Goal: Transaction & Acquisition: Purchase product/service

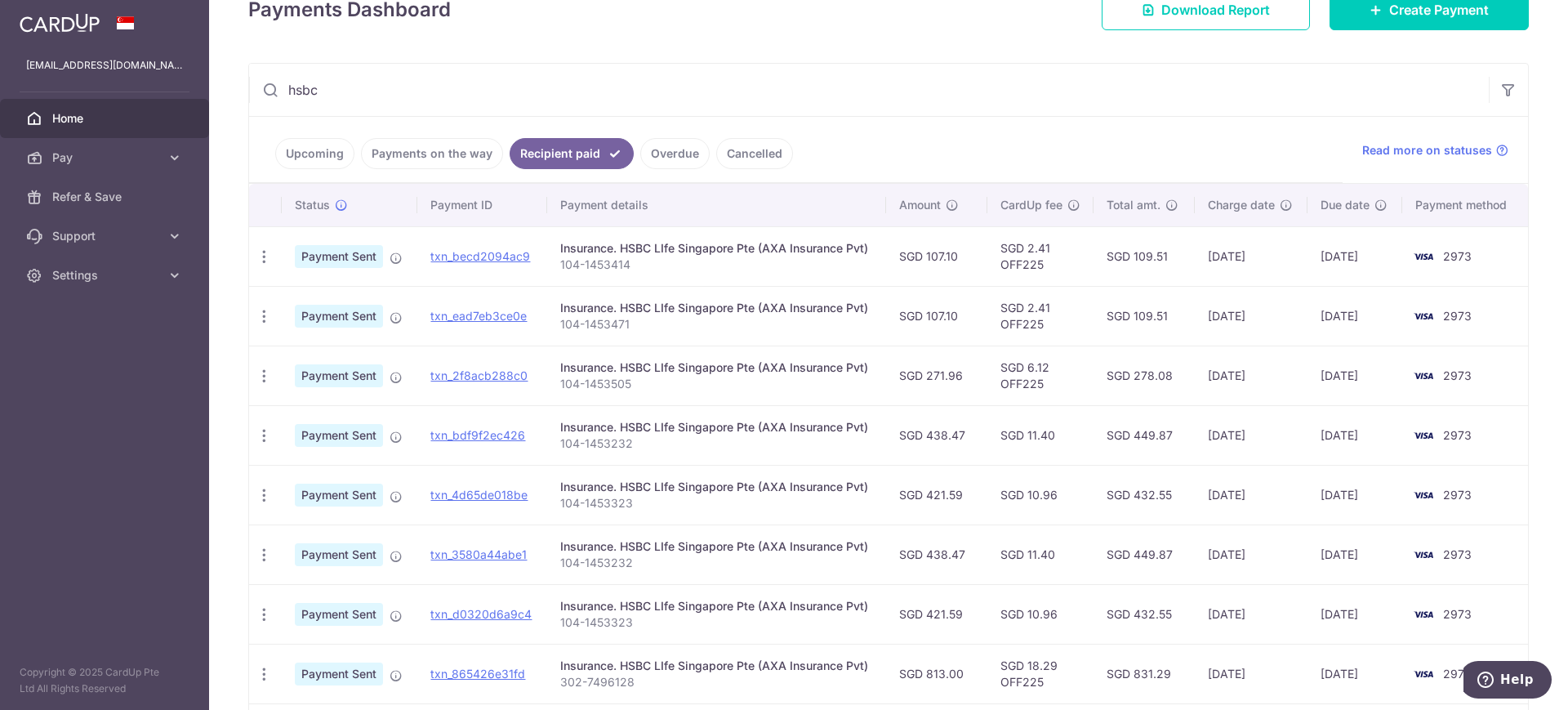
scroll to position [102, 0]
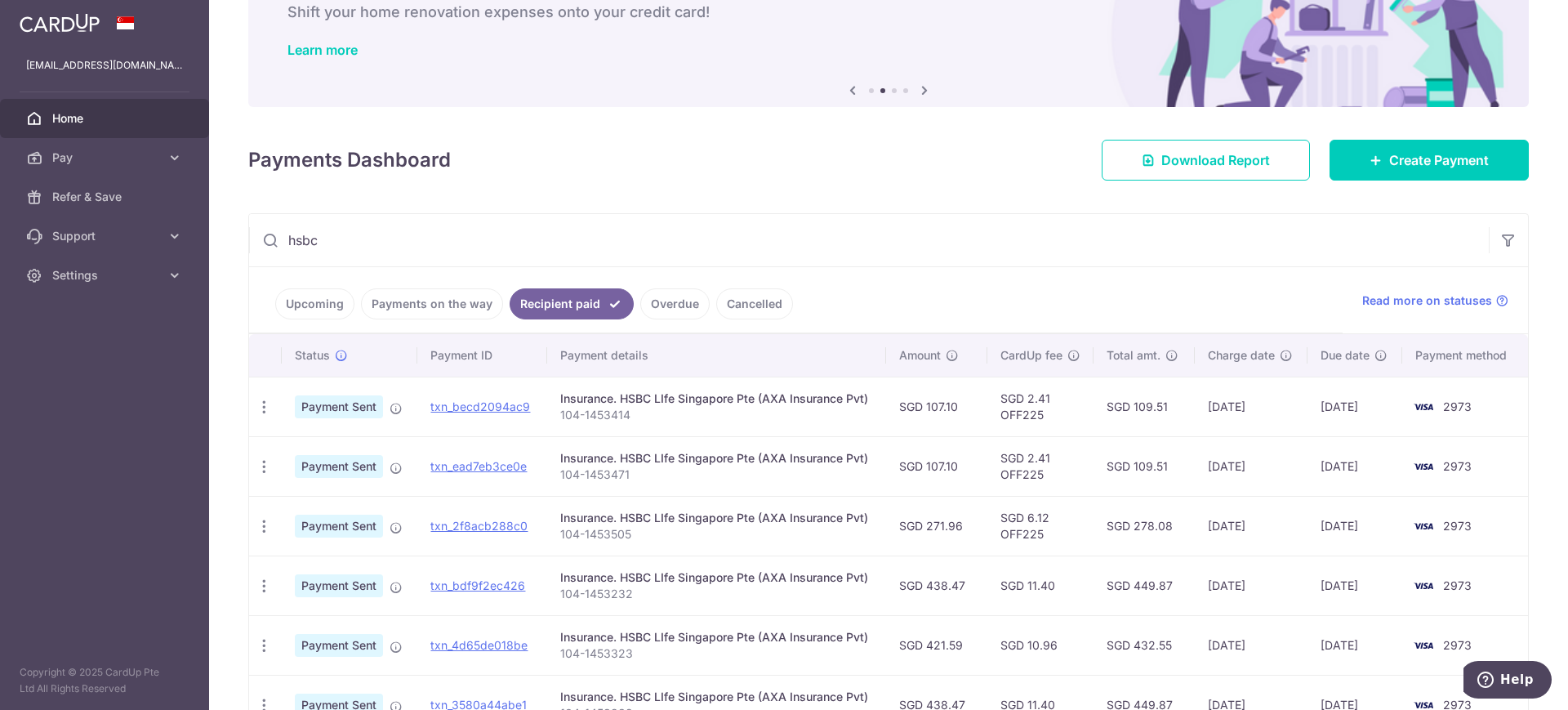
click at [101, 120] on span "Home" at bounding box center [106, 118] width 108 height 17
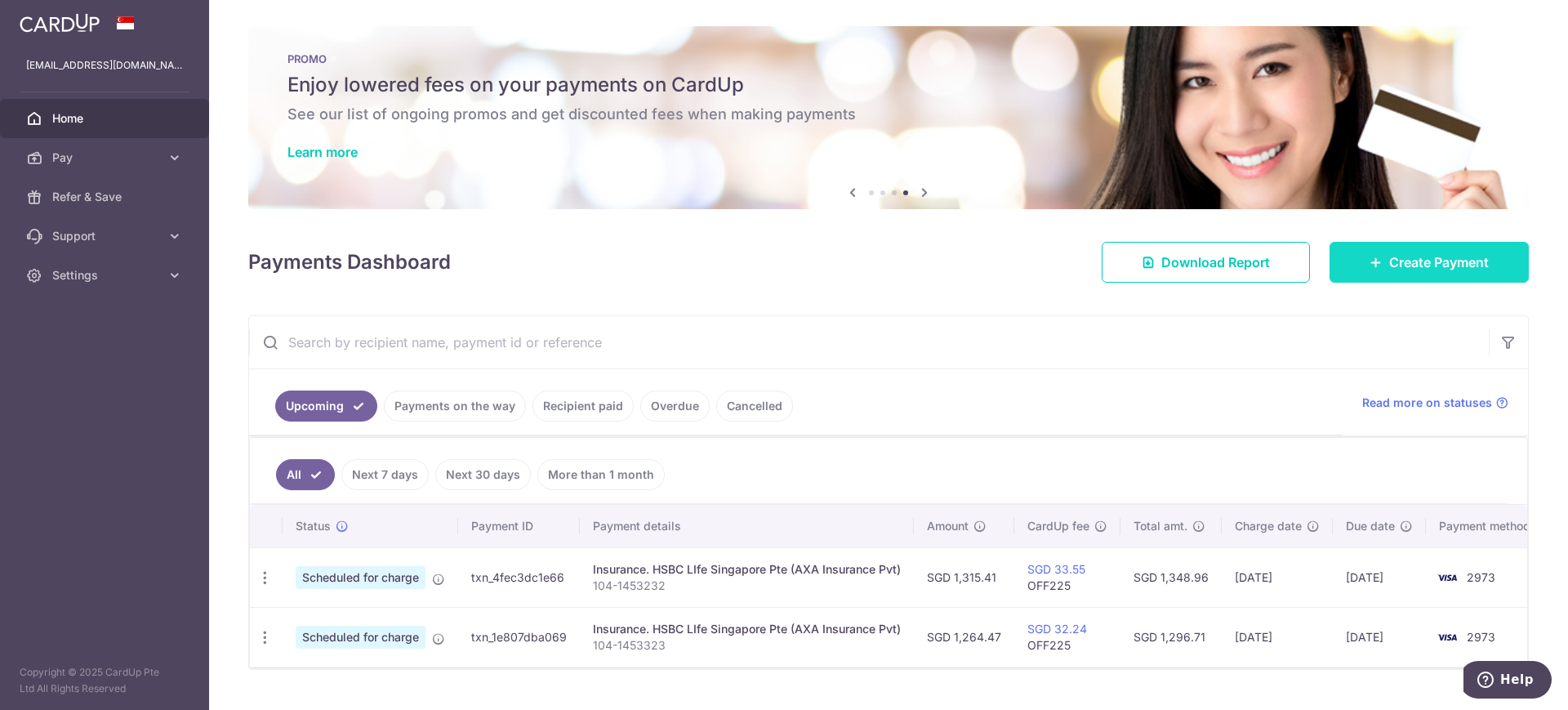
click at [1426, 267] on span "Create Payment" at bounding box center [1438, 262] width 100 height 20
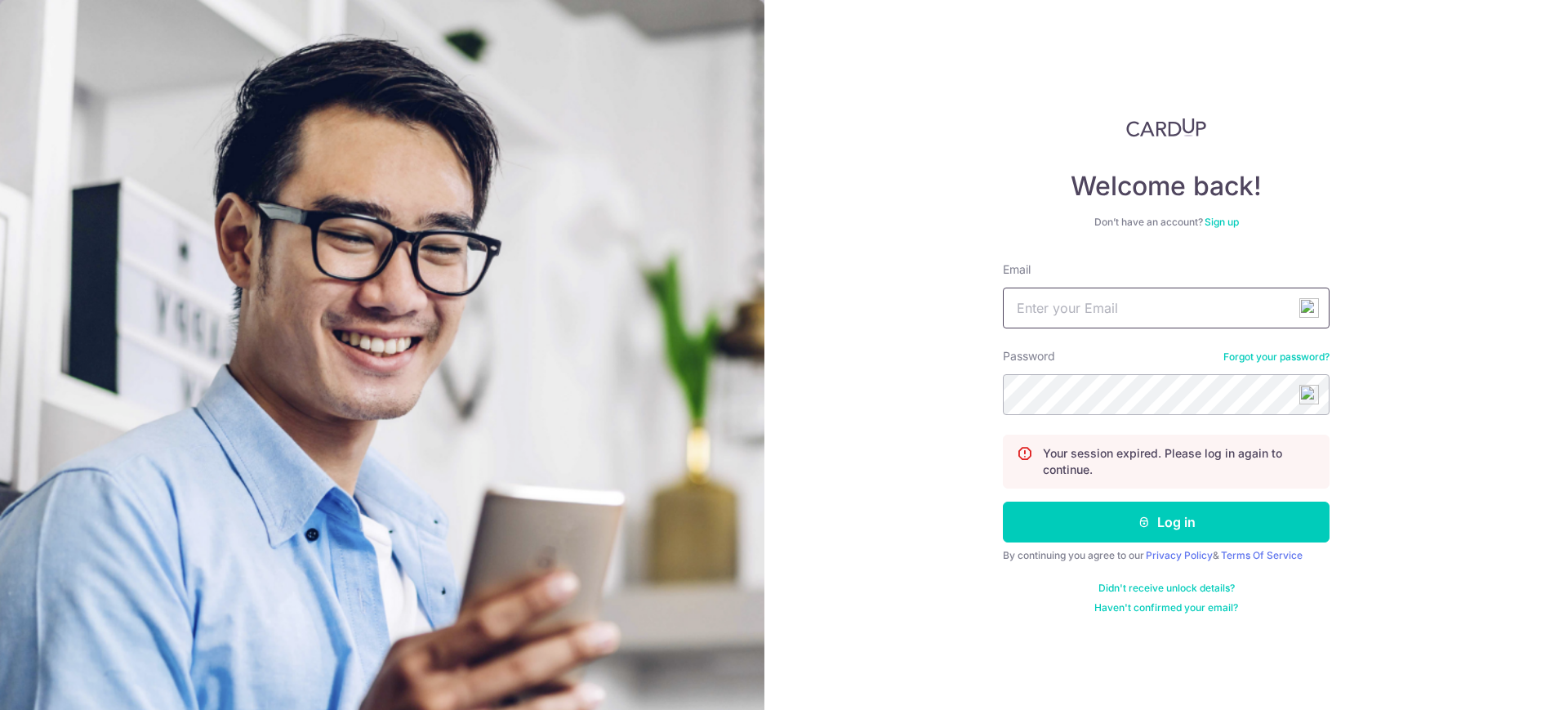
click at [1139, 314] on input "Email" at bounding box center [1166, 308] width 326 height 41
type input "z"
type input "[EMAIL_ADDRESS][DOMAIN_NAME]"
click at [1003, 502] on button "Log in" at bounding box center [1166, 522] width 326 height 41
click at [1107, 321] on input "Email" at bounding box center [1166, 308] width 326 height 41
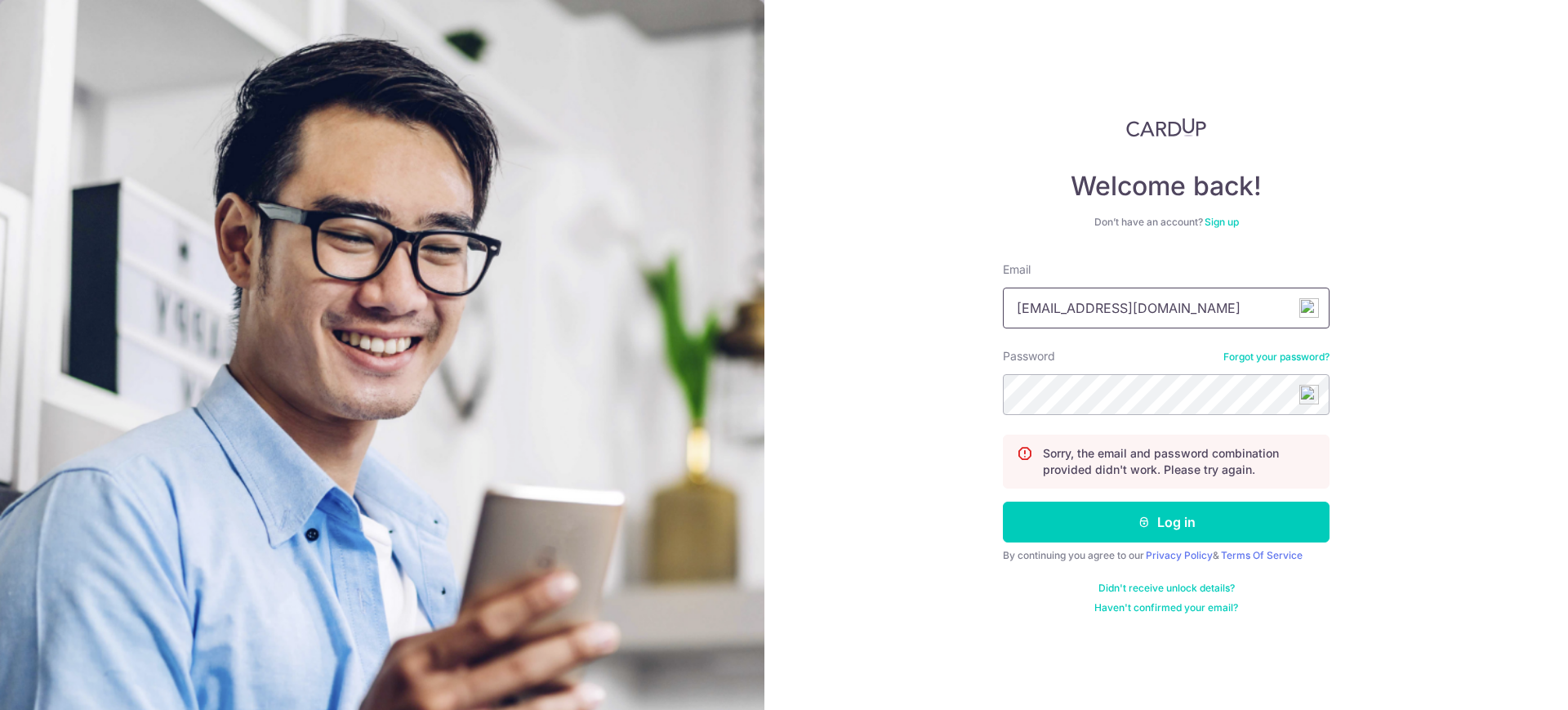
type input "[EMAIL_ADDRESS][DOMAIN_NAME]"
click at [1003, 502] on button "Log in" at bounding box center [1166, 522] width 326 height 41
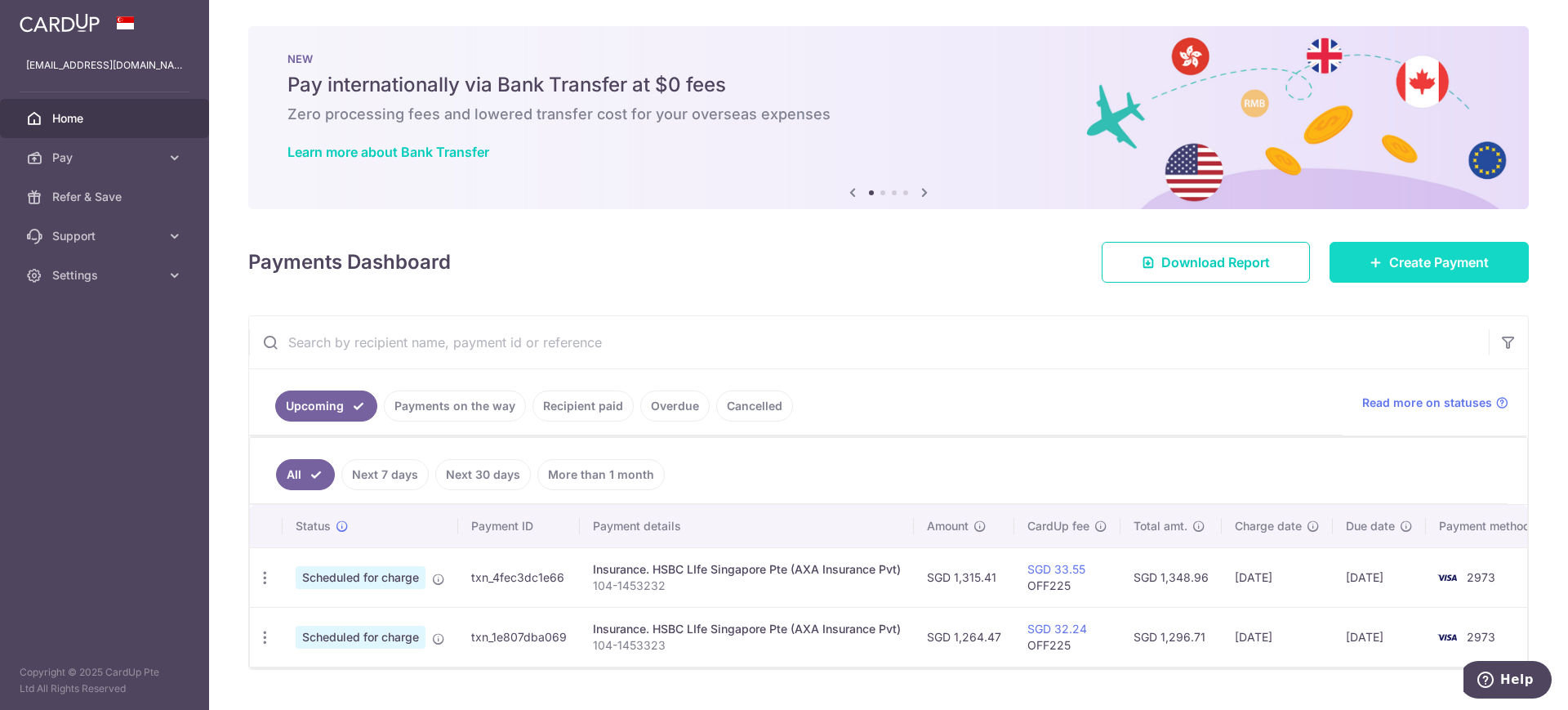
click at [1430, 259] on span "Create Payment" at bounding box center [1438, 262] width 100 height 20
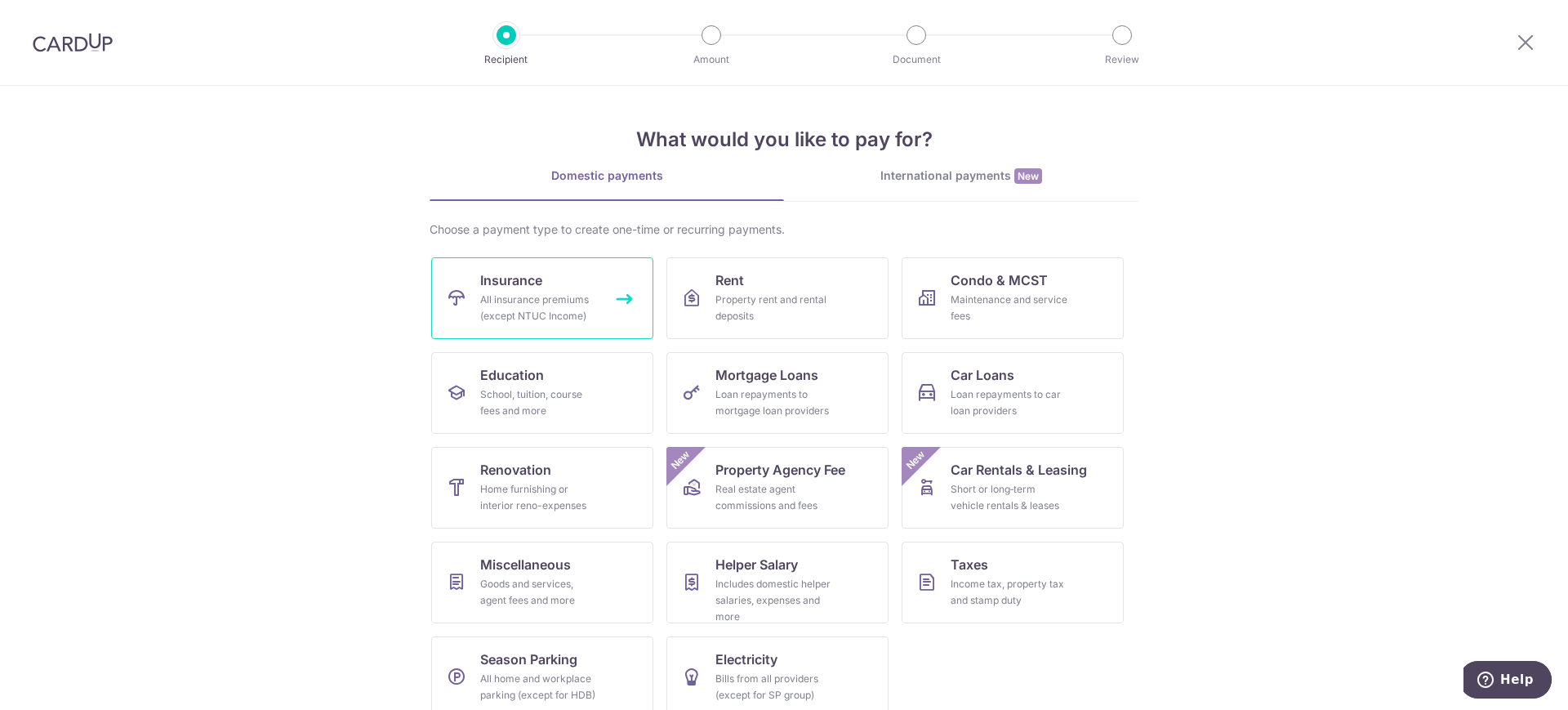
click at [558, 292] on div "All insurance premiums (except NTUC Income)" at bounding box center [539, 308] width 118 height 33
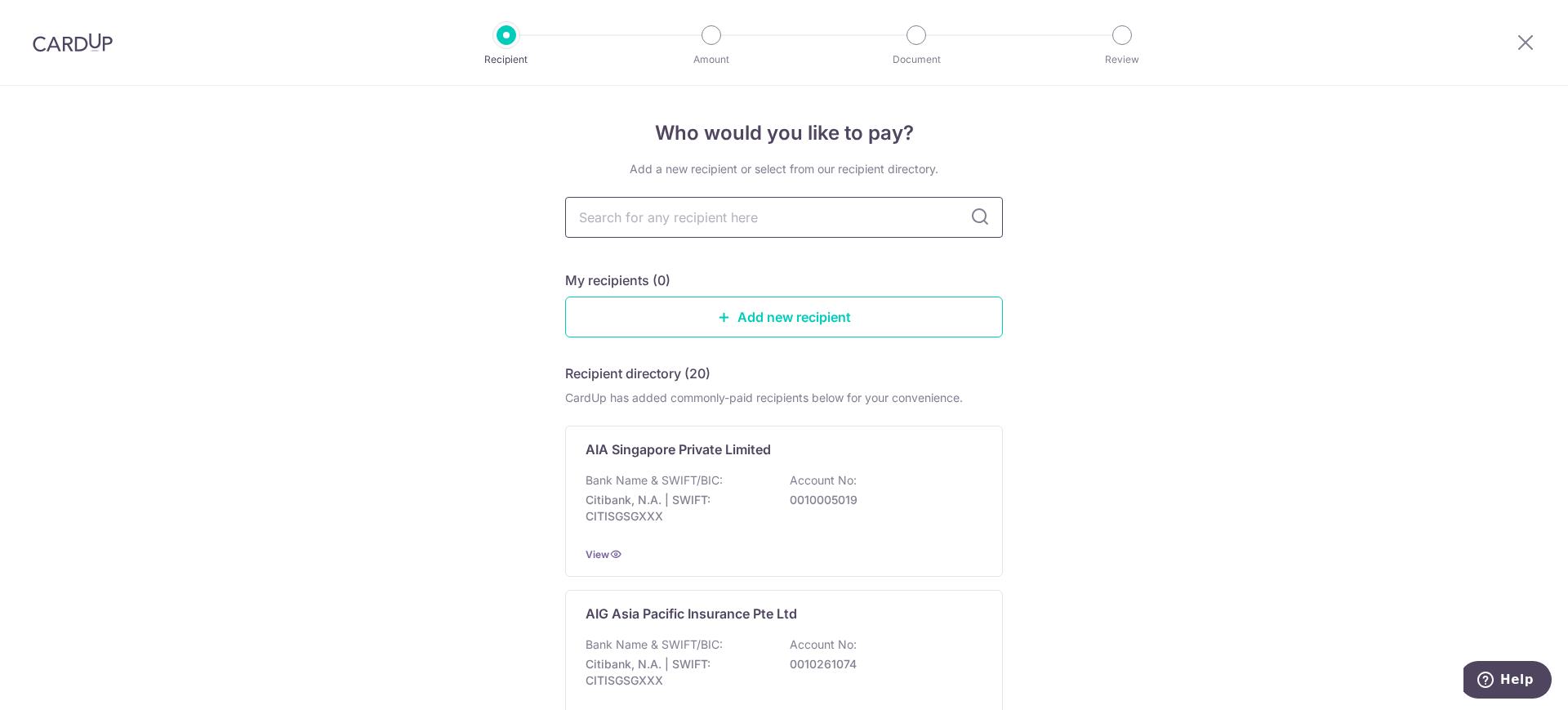
click at [755, 218] on input "text" at bounding box center [784, 217] width 437 height 41
type input "hsbc"
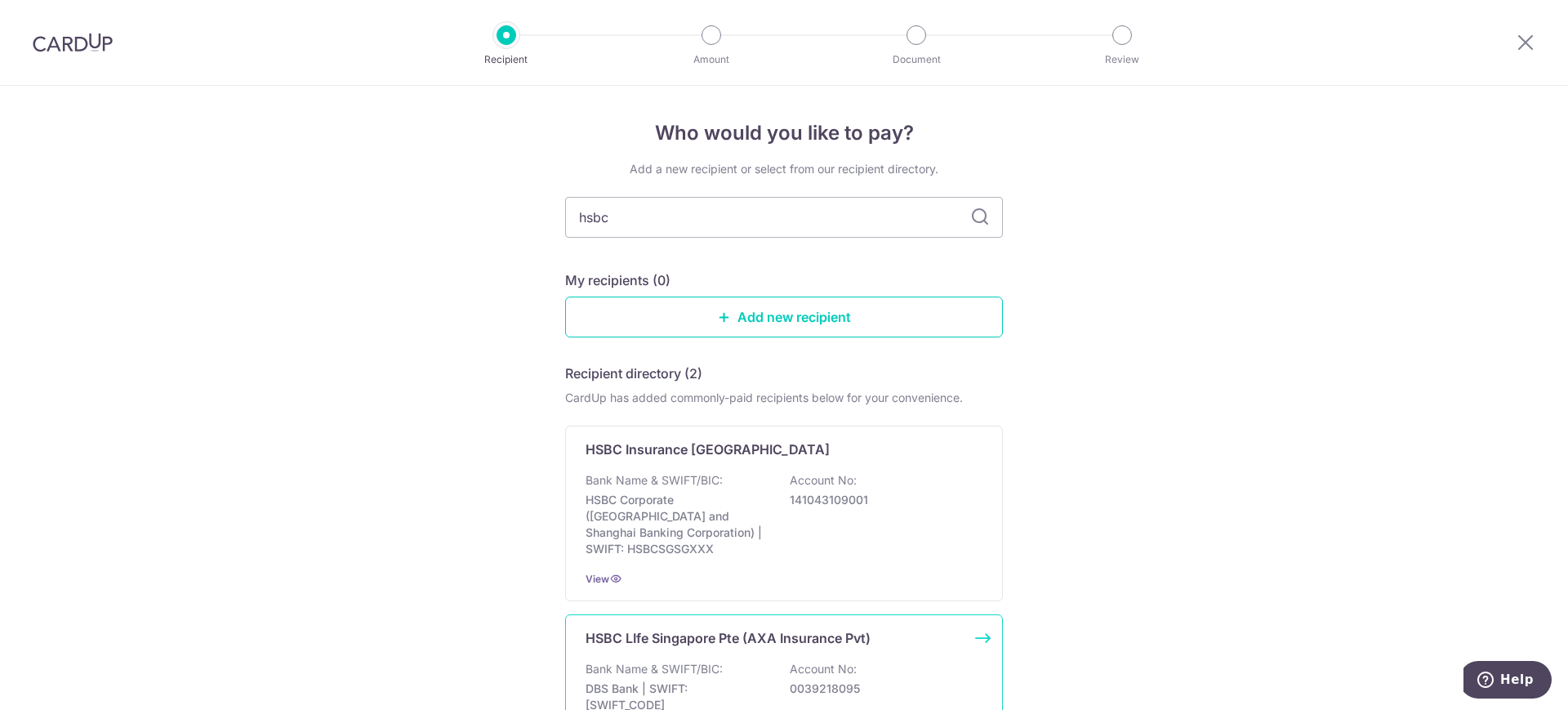
scroll to position [181, 0]
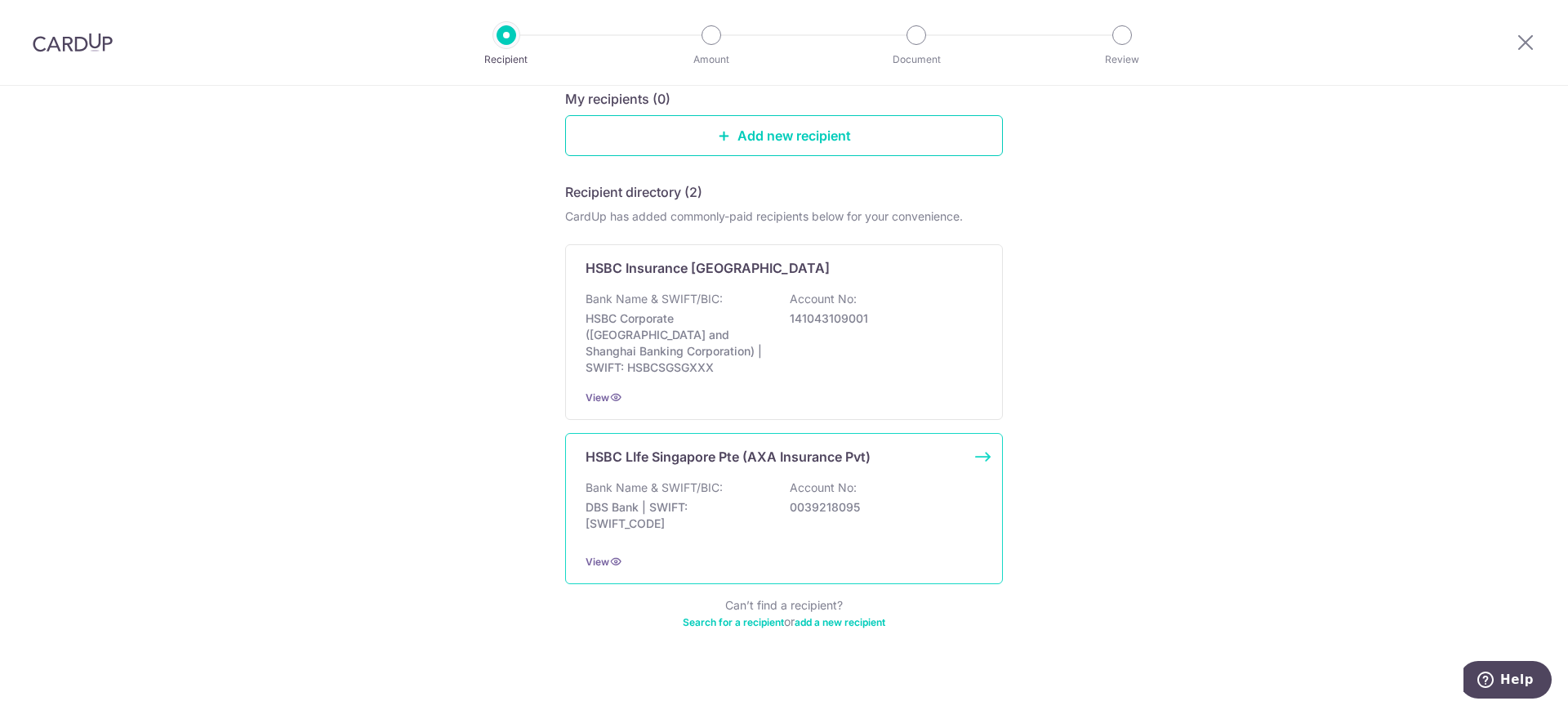
click at [715, 499] on p "DBS Bank | SWIFT: DBSSSGSGXXX" at bounding box center [677, 515] width 183 height 33
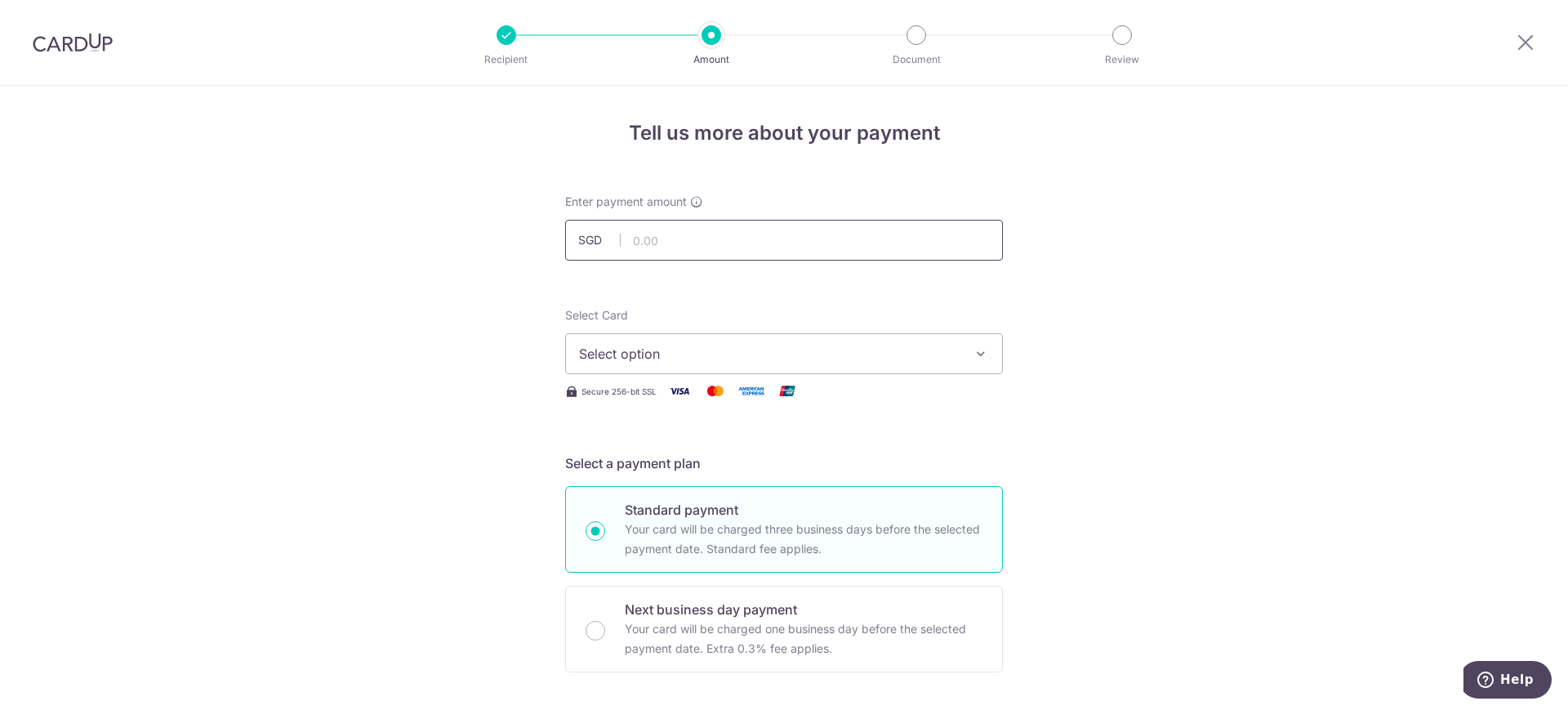
click at [694, 243] on input "text" at bounding box center [784, 241] width 437 height 41
click at [696, 243] on input "text" at bounding box center [784, 241] width 437 height 41
type input "438.47"
click at [964, 344] on button "Select option" at bounding box center [784, 354] width 437 height 41
click at [806, 456] on link "**** 2973" at bounding box center [784, 470] width 437 height 39
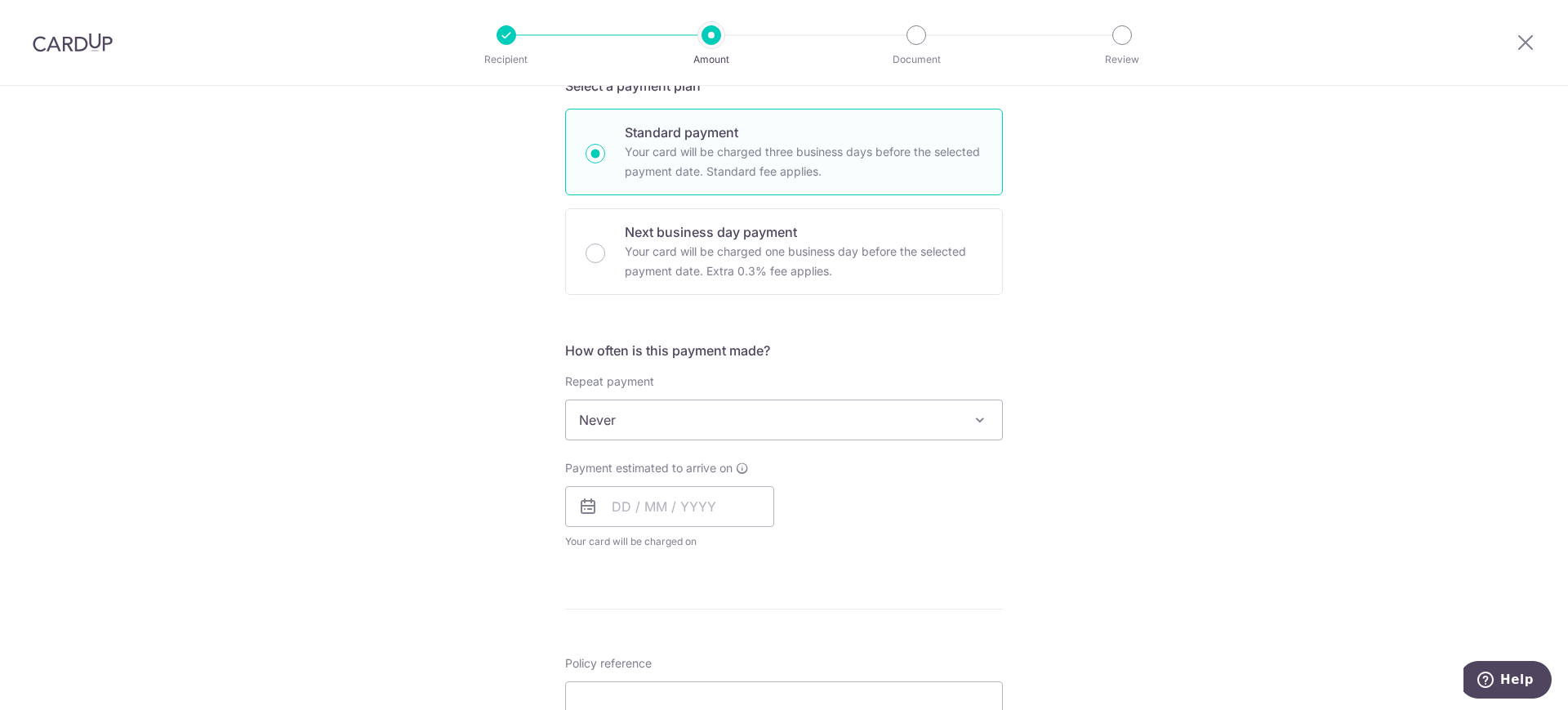
scroll to position [405, 0]
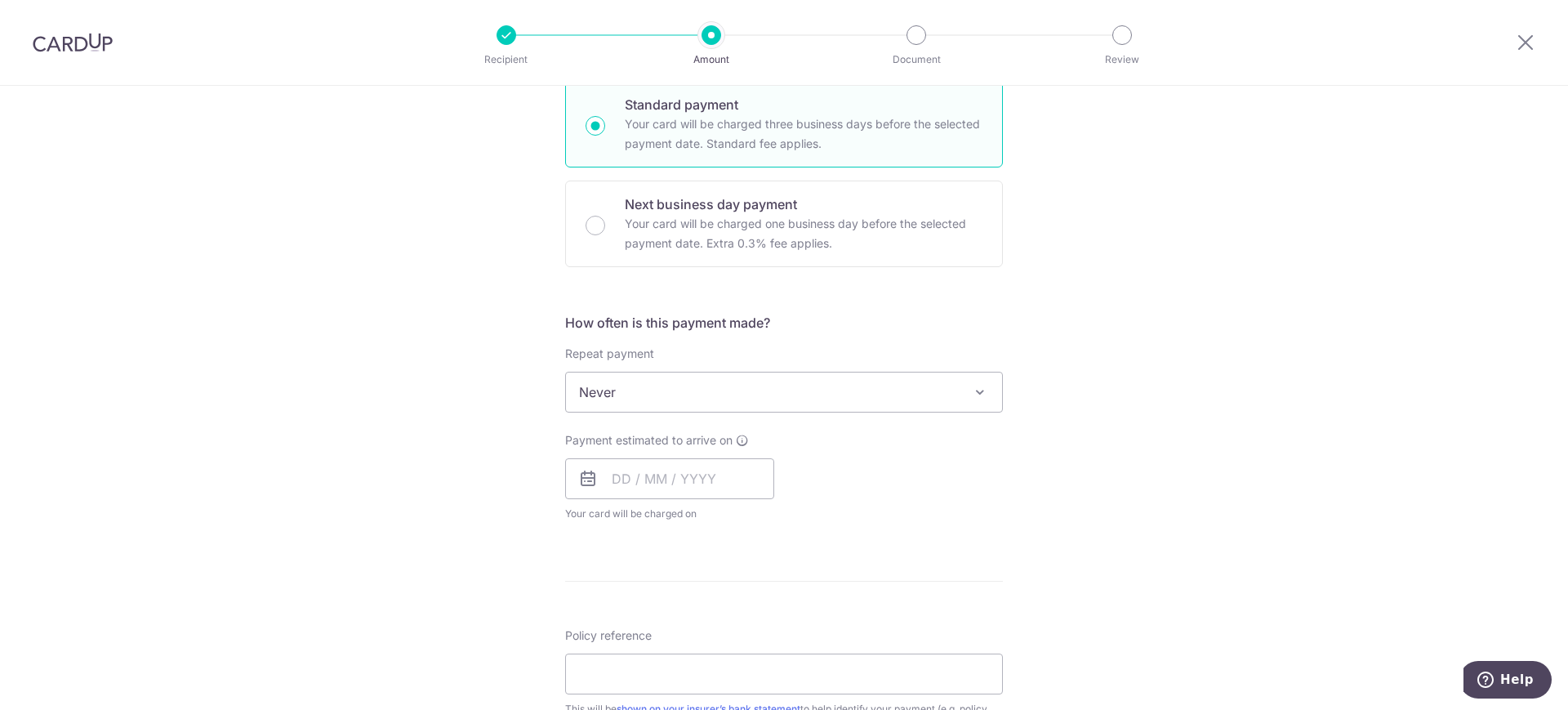
click at [683, 398] on span "Never" at bounding box center [784, 392] width 437 height 39
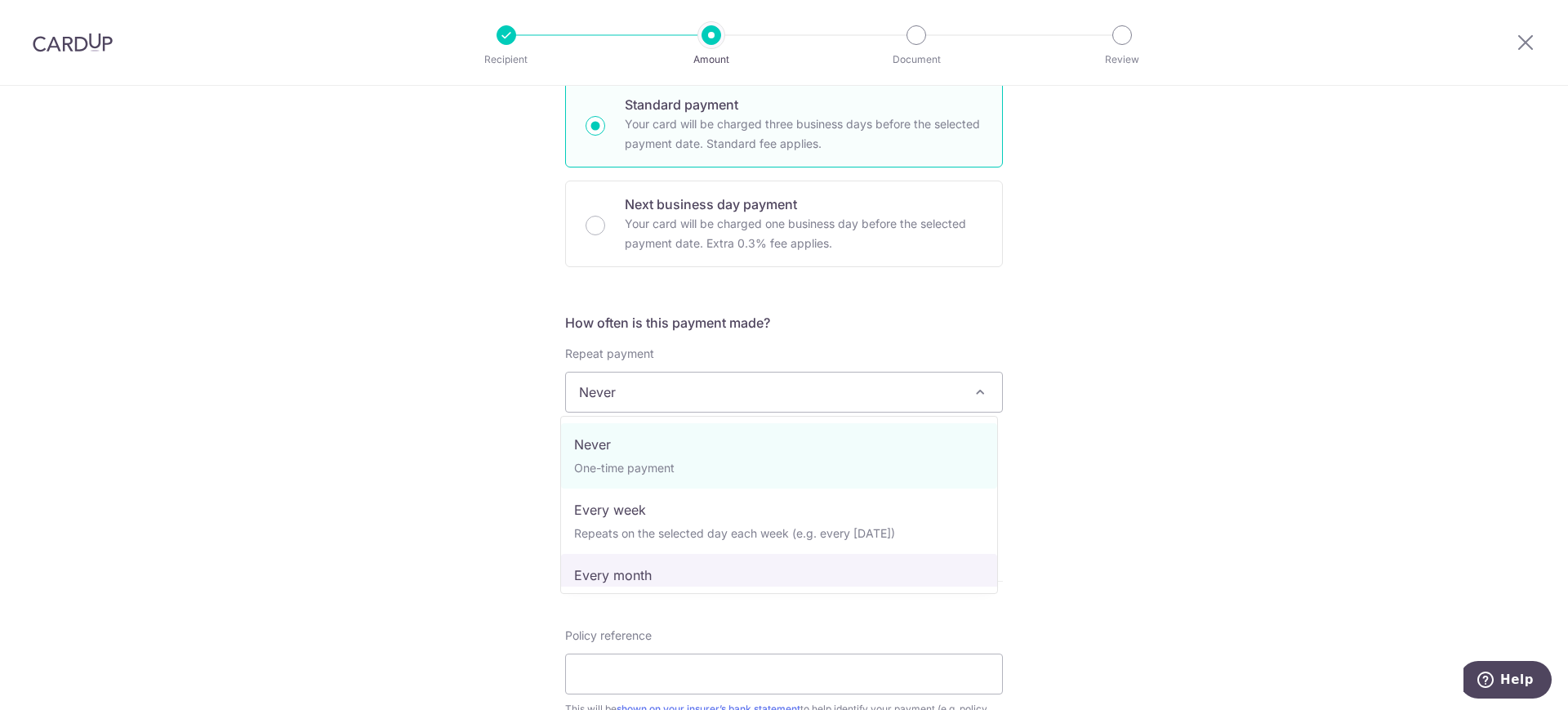
select select "3"
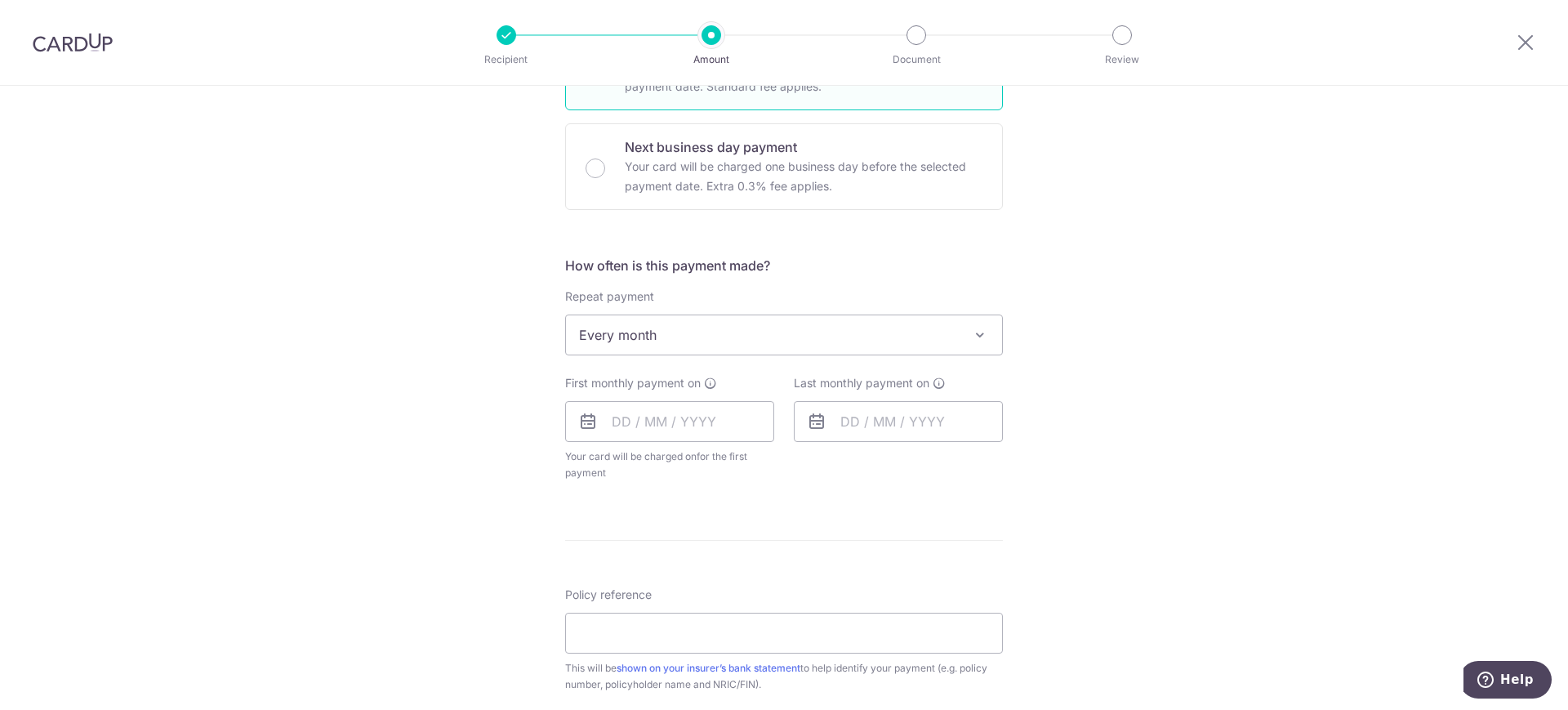
scroll to position [556, 0]
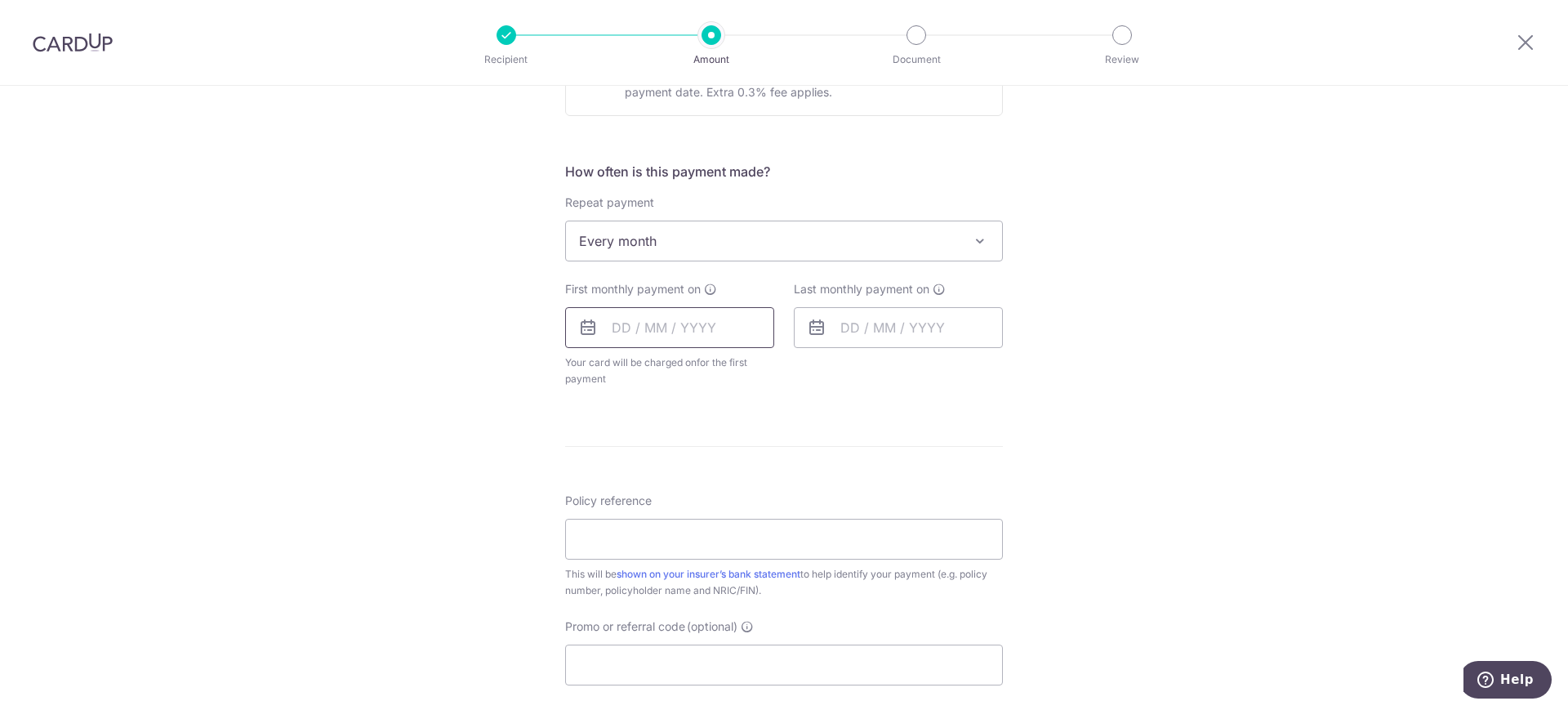
click at [717, 327] on input "text" at bounding box center [670, 327] width 209 height 41
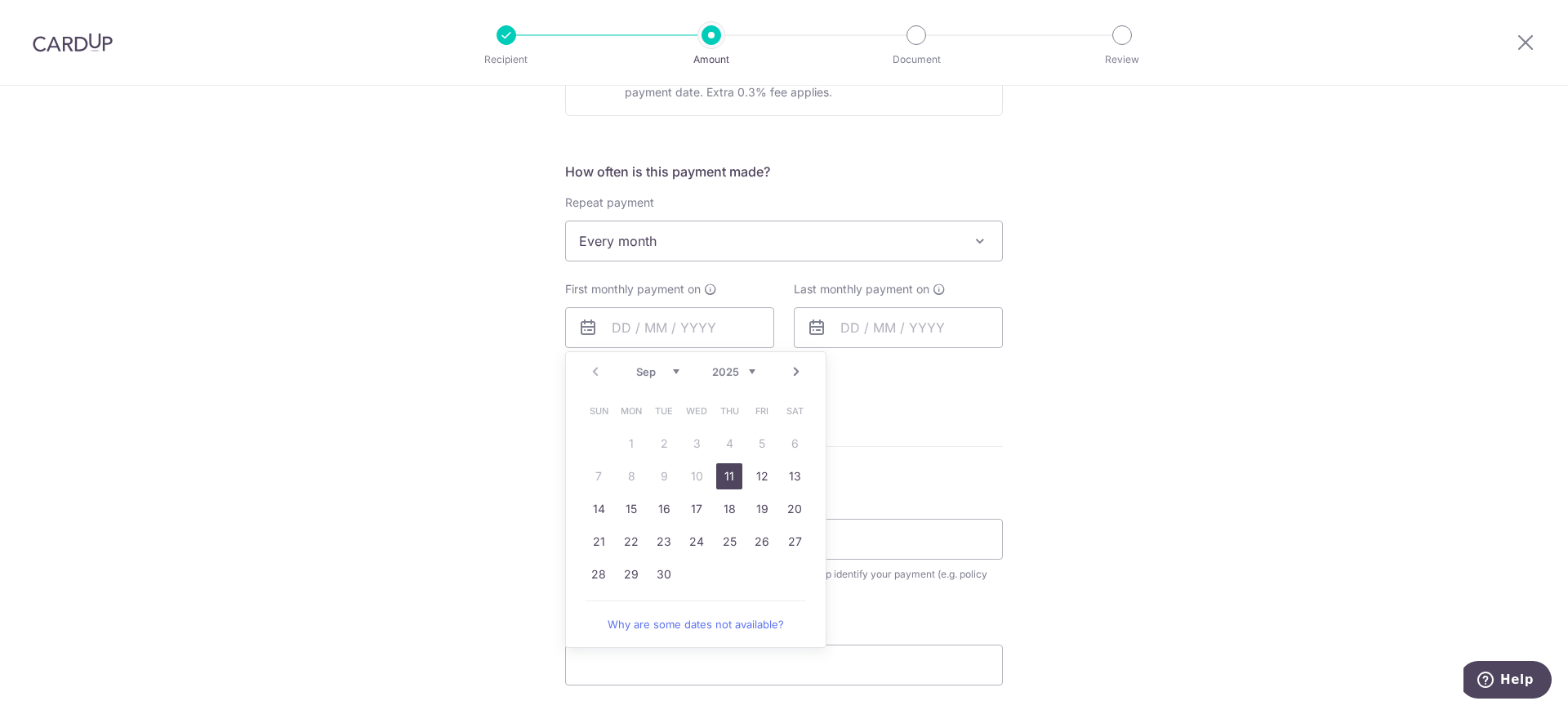
click at [670, 370] on select "Sep Oct Nov Dec" at bounding box center [658, 371] width 43 height 13
click at [590, 506] on link "12" at bounding box center [599, 508] width 26 height 26
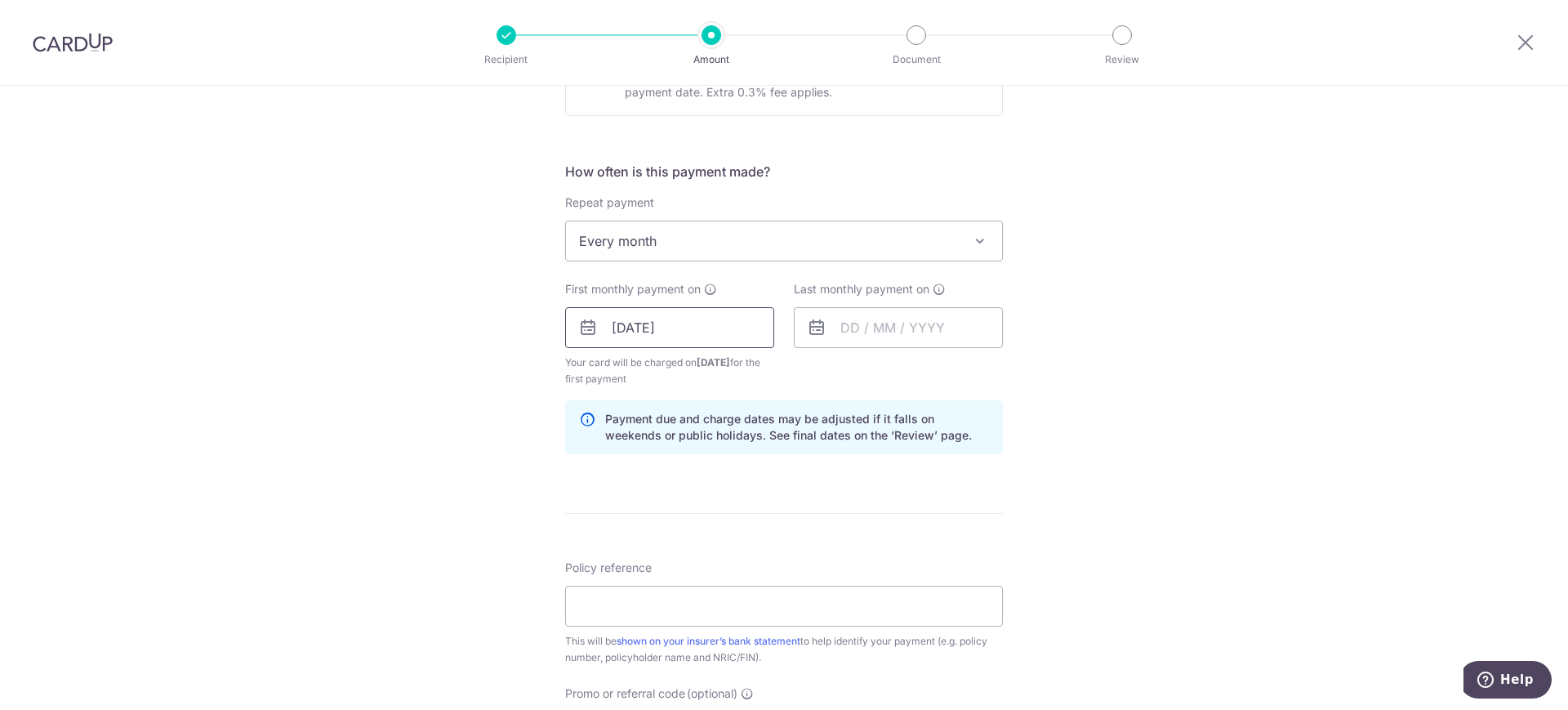
click at [695, 341] on input "12/10/2025" at bounding box center [670, 327] width 209 height 41
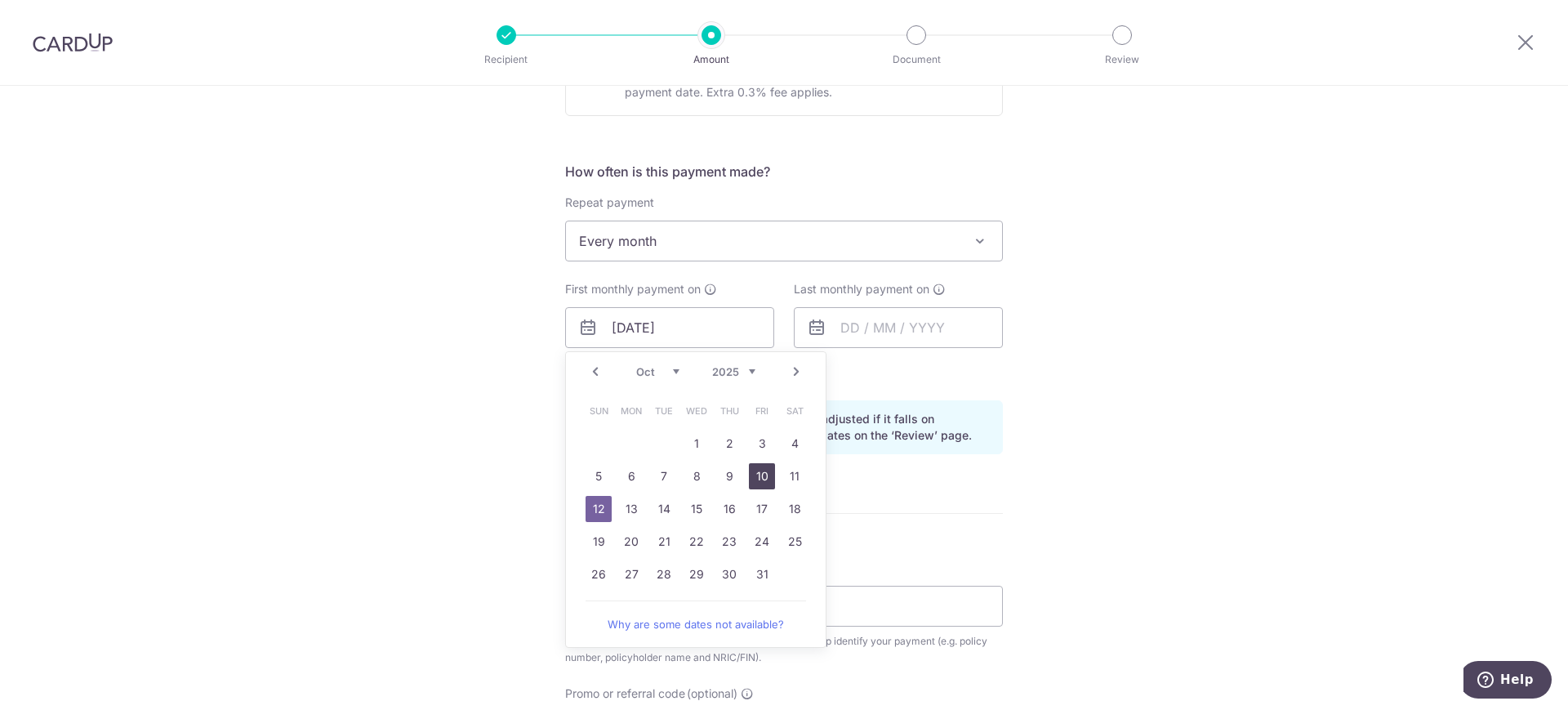
click at [756, 475] on link "10" at bounding box center [762, 476] width 26 height 26
type input "10/10/2025"
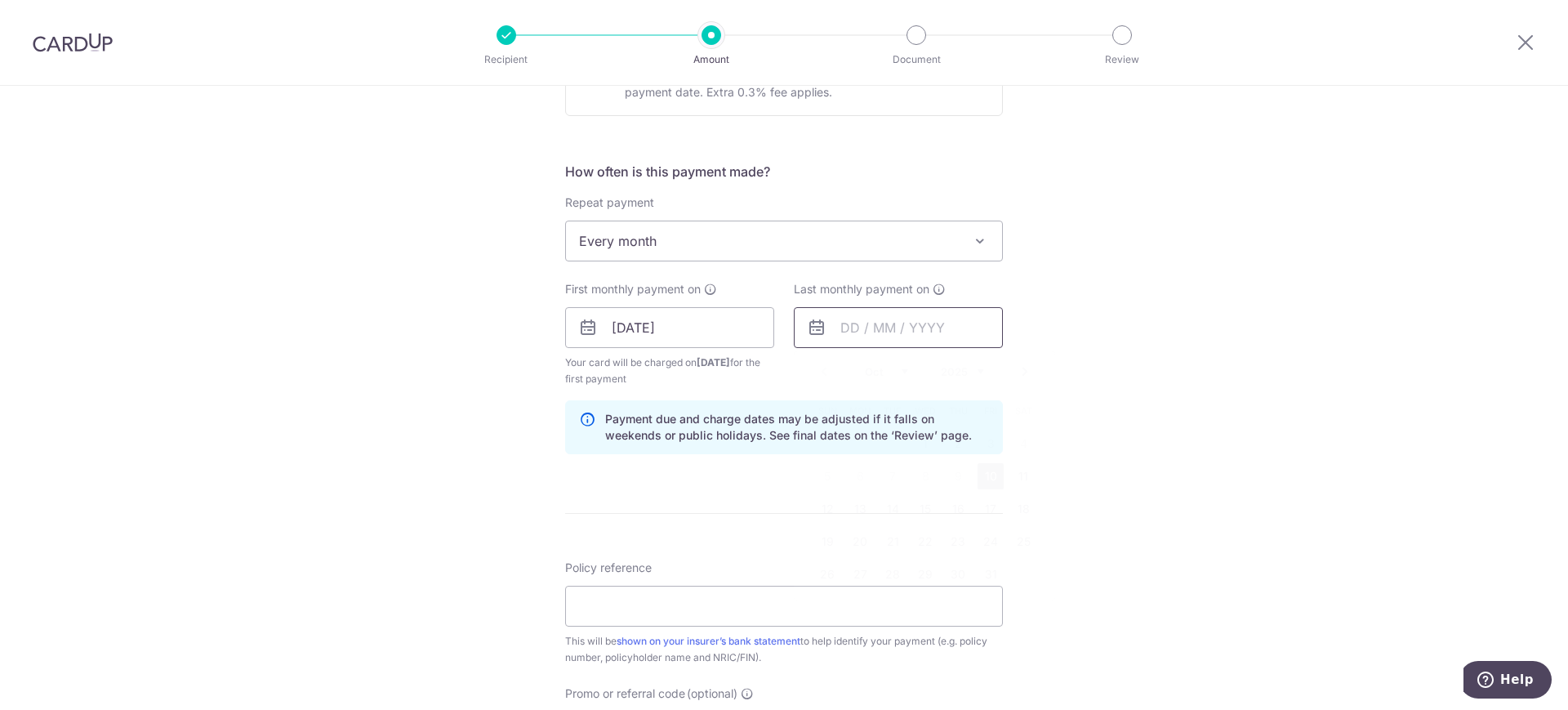
click at [869, 329] on input "text" at bounding box center [898, 327] width 209 height 41
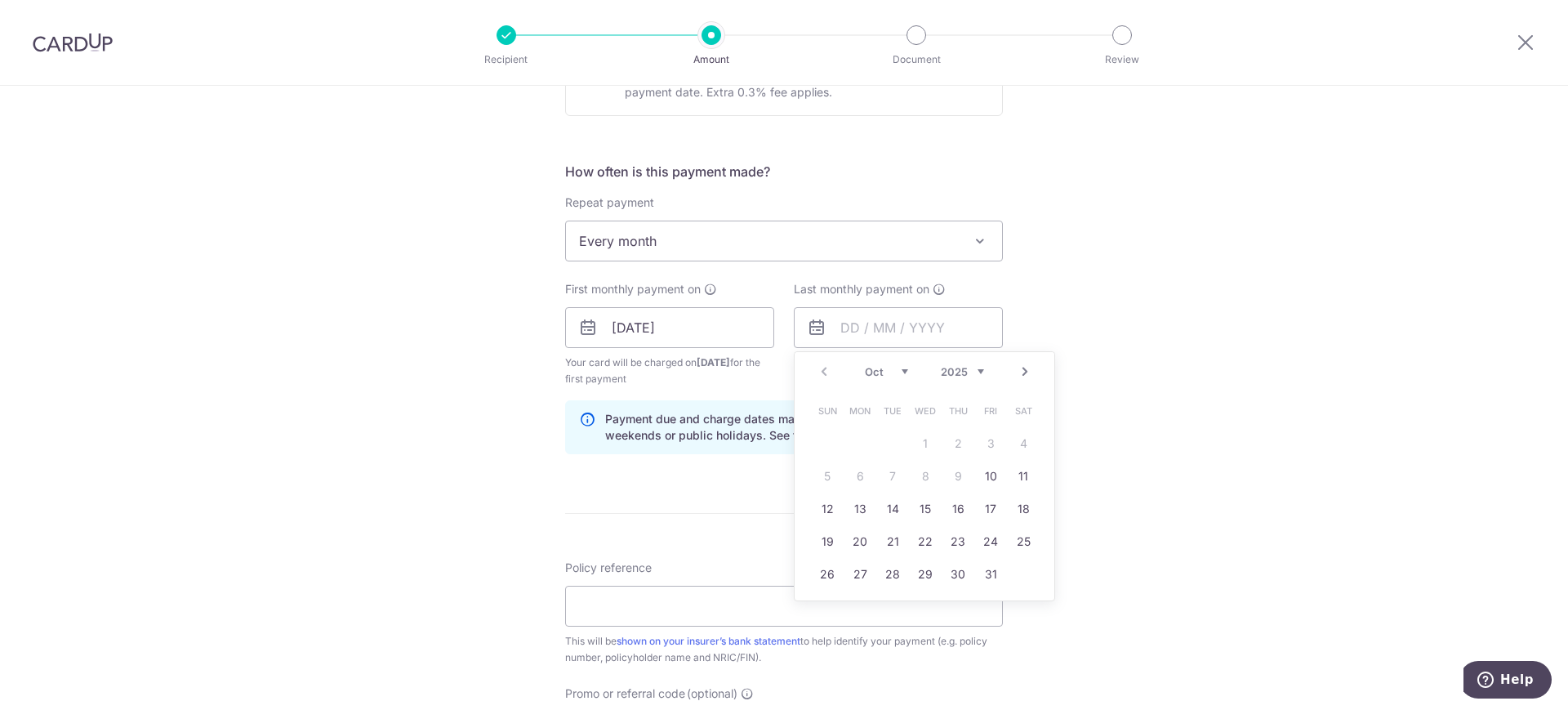
click at [1151, 339] on div "Tell us more about your payment Enter payment amount SGD 438.47 438.47 Select C…" at bounding box center [784, 310] width 1568 height 1561
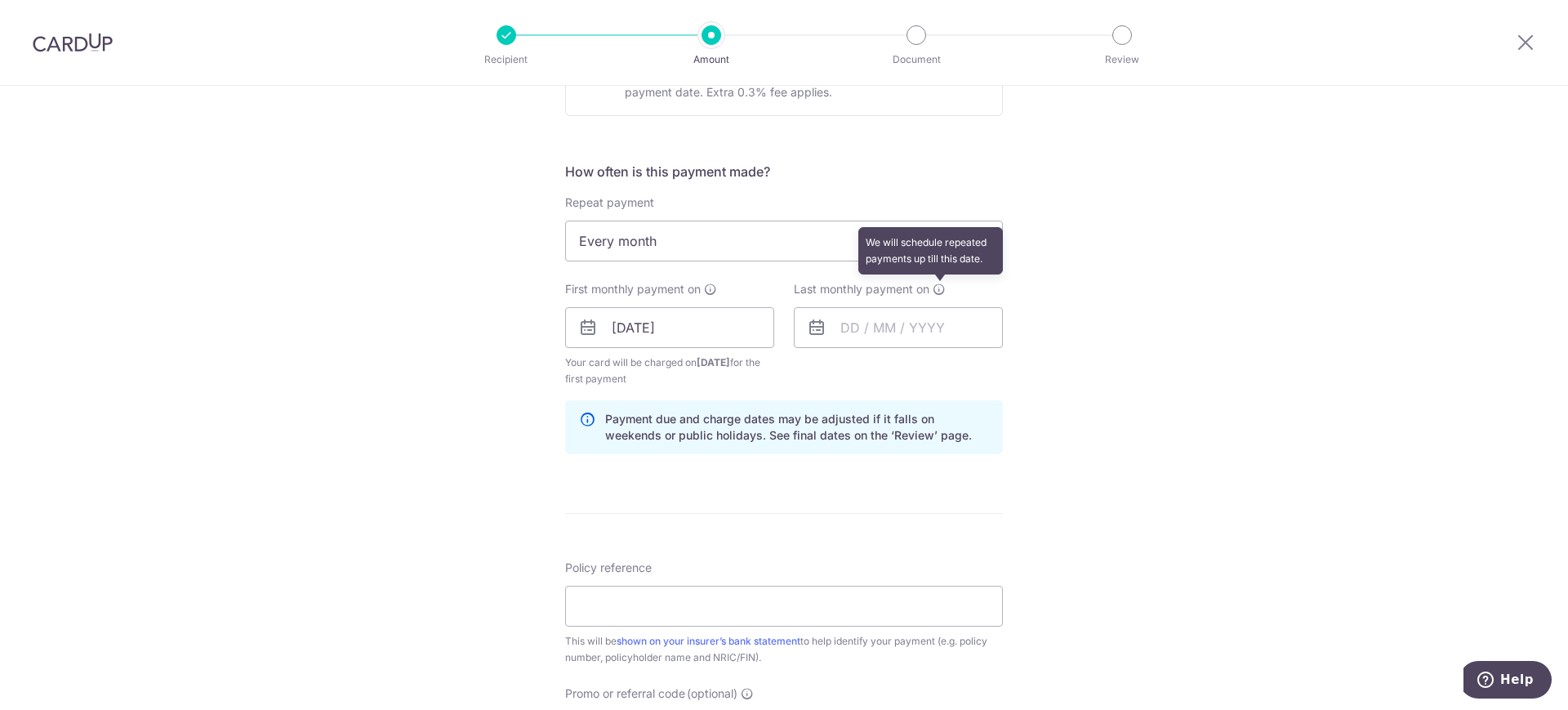
click at [934, 291] on icon at bounding box center [939, 289] width 13 height 13
click at [936, 290] on icon at bounding box center [939, 289] width 13 height 13
click at [1086, 315] on div "Tell us more about your payment Enter payment amount SGD 438.47 438.47 Select C…" at bounding box center [784, 310] width 1568 height 1561
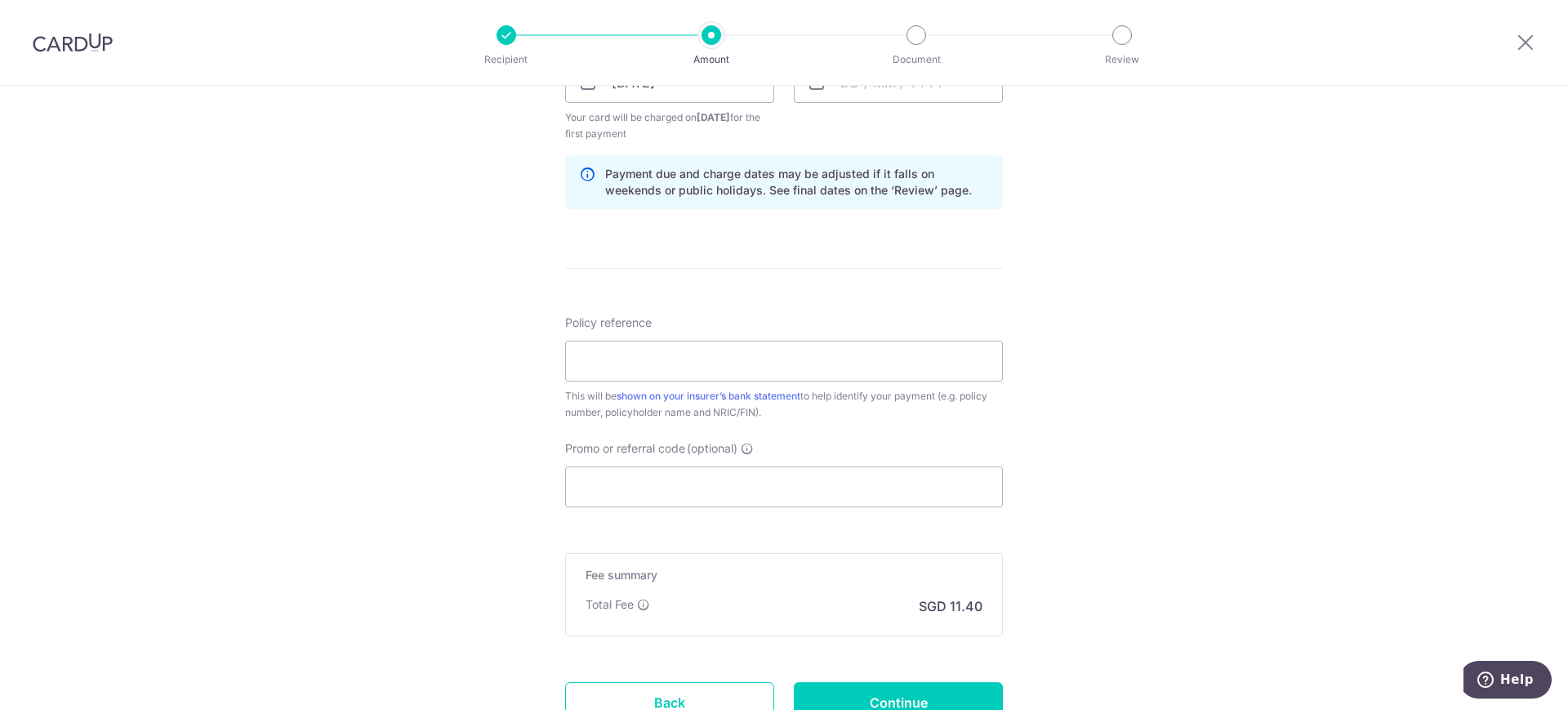
scroll to position [808, 0]
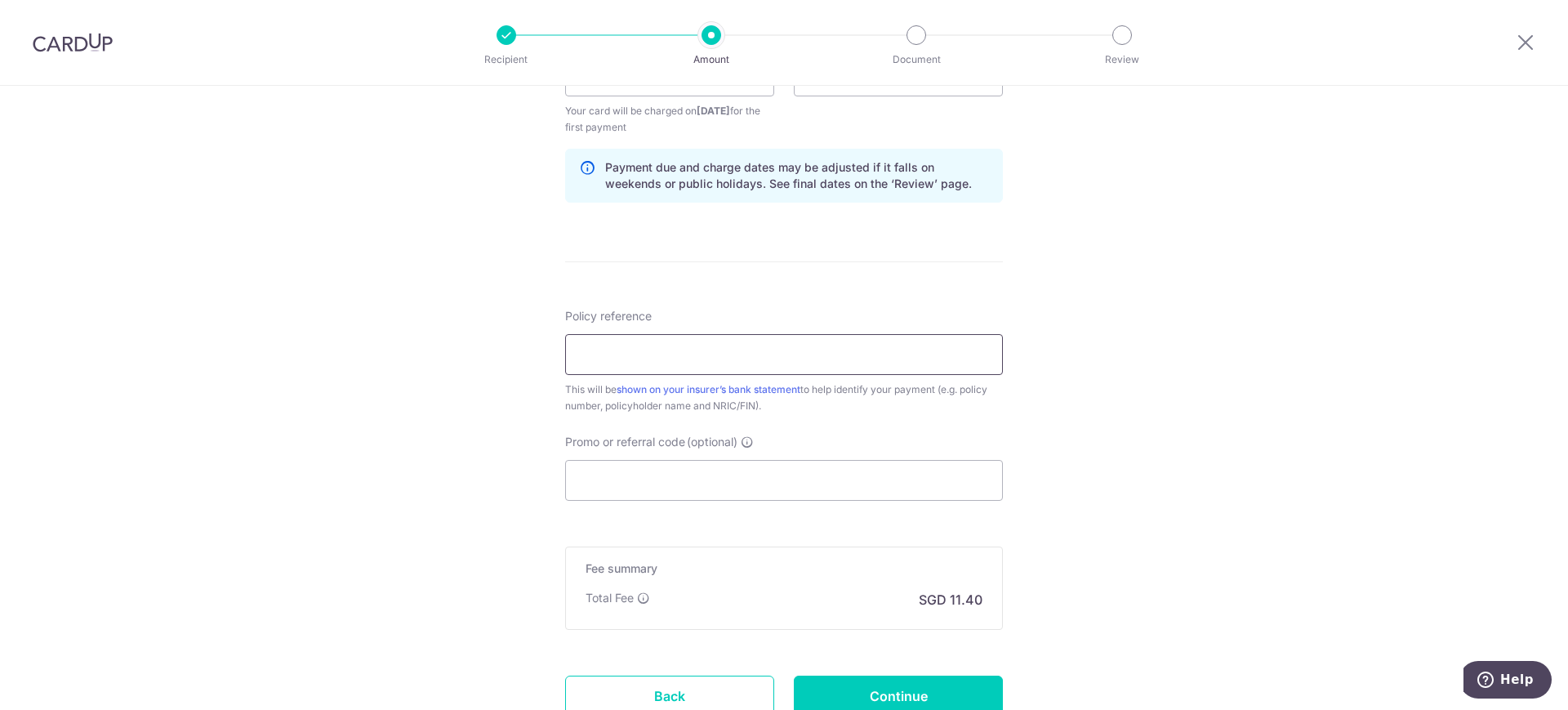
click at [672, 369] on input "Policy reference" at bounding box center [784, 355] width 437 height 41
type input "104-1453232"
drag, startPoint x: 627, startPoint y: 354, endPoint x: 657, endPoint y: 357, distance: 30.1
click at [657, 357] on input "104-1453232" at bounding box center [784, 355] width 437 height 41
click at [692, 359] on input "104-1453232" at bounding box center [784, 355] width 437 height 41
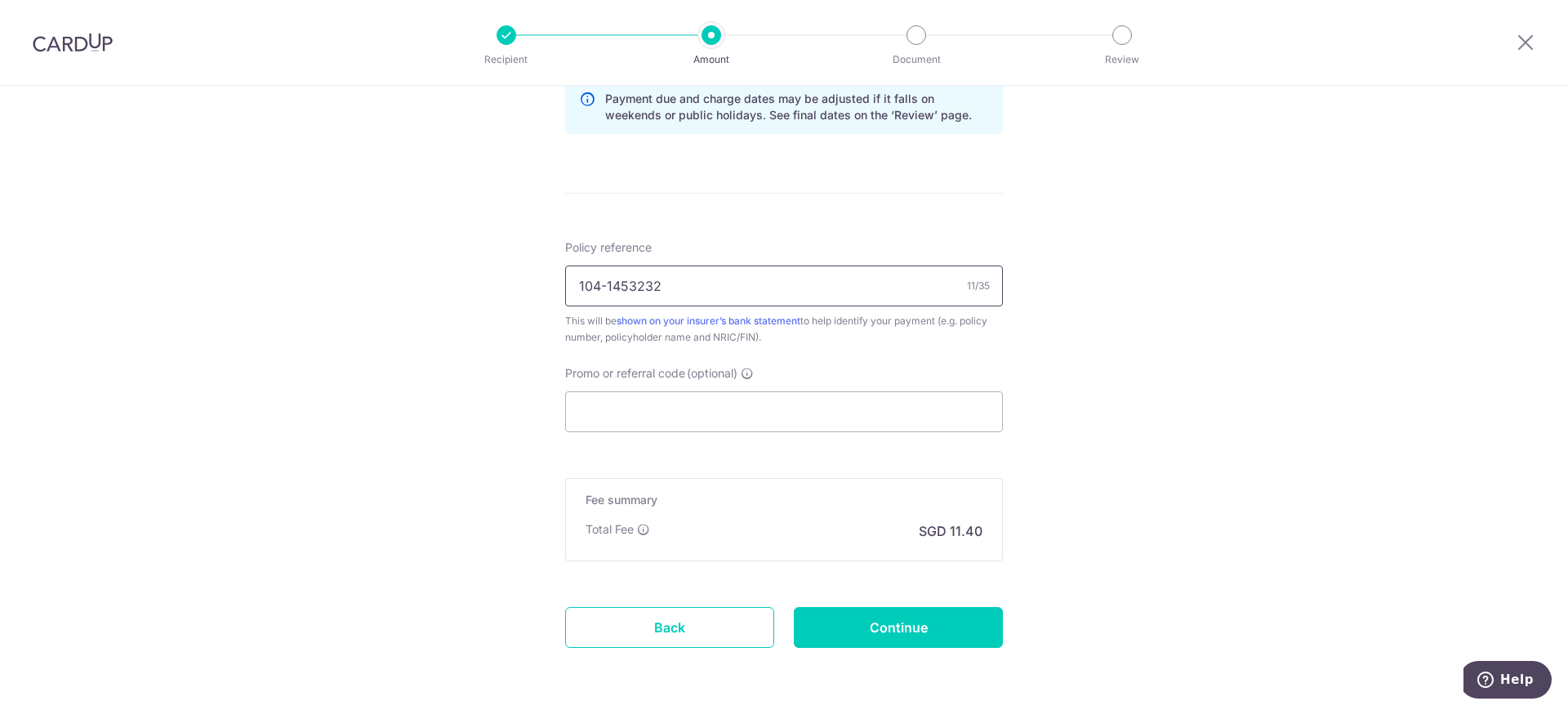
scroll to position [883, 0]
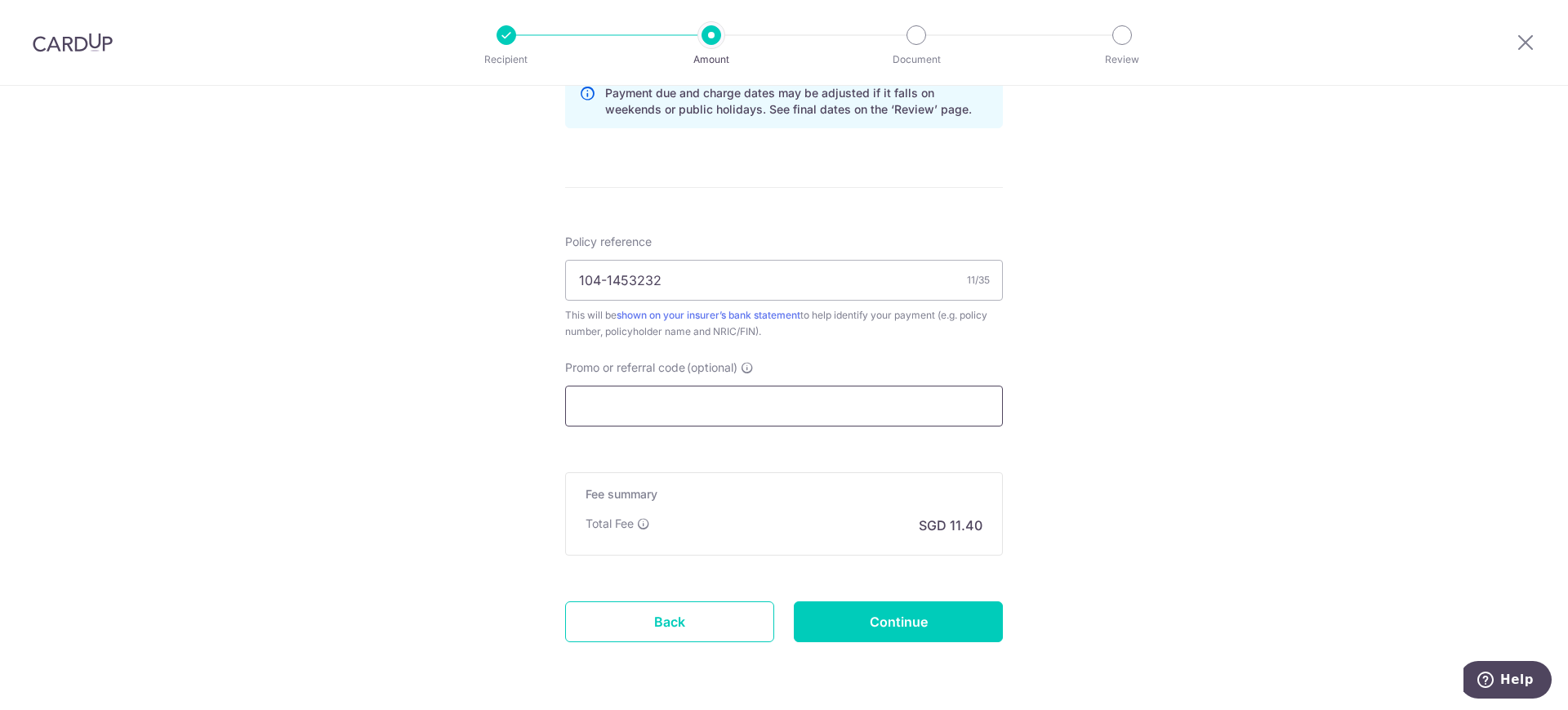
click at [758, 408] on input "Promo or referral code (optional)" at bounding box center [784, 406] width 437 height 41
click at [656, 410] on input "Promo or referral code (optional)" at bounding box center [784, 406] width 437 height 41
paste input "REC185"
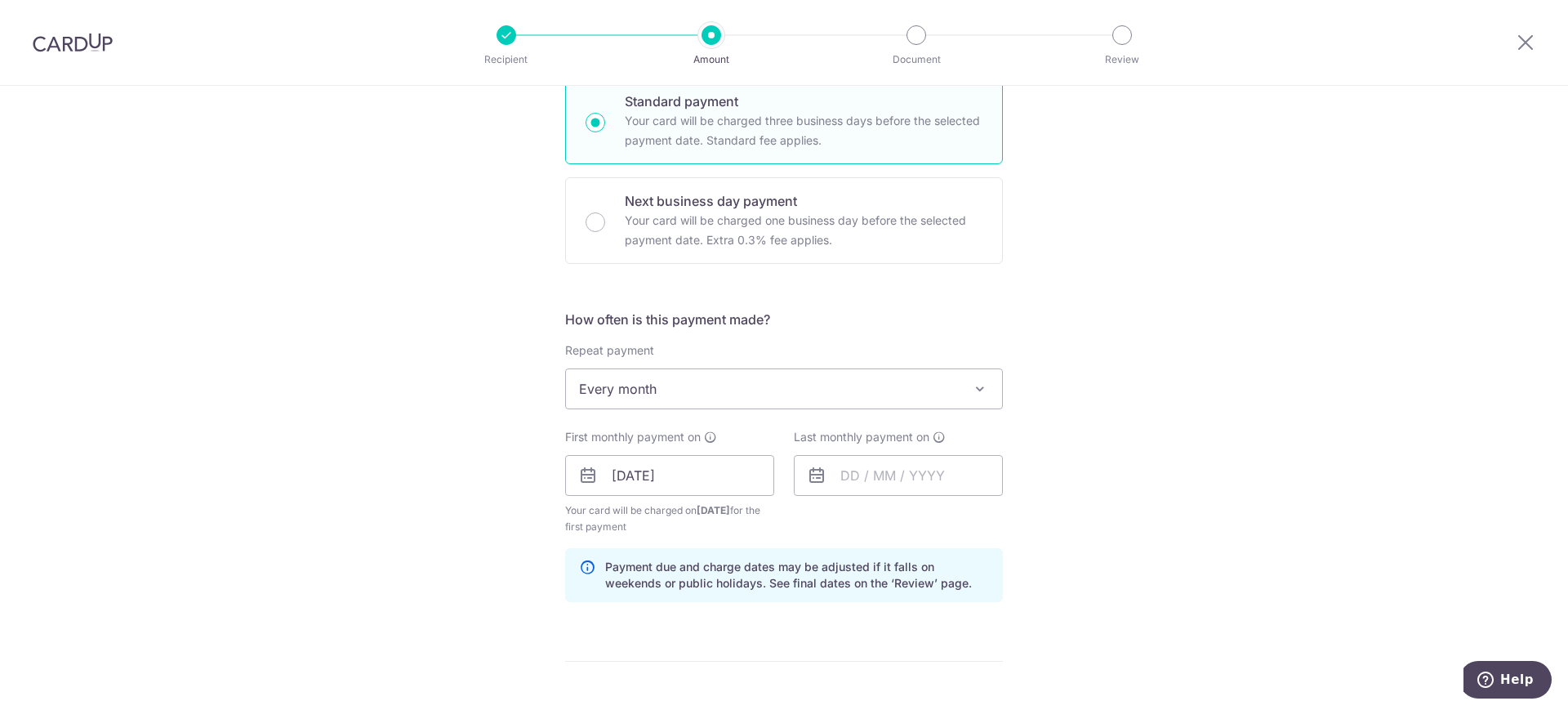
scroll to position [613, 0]
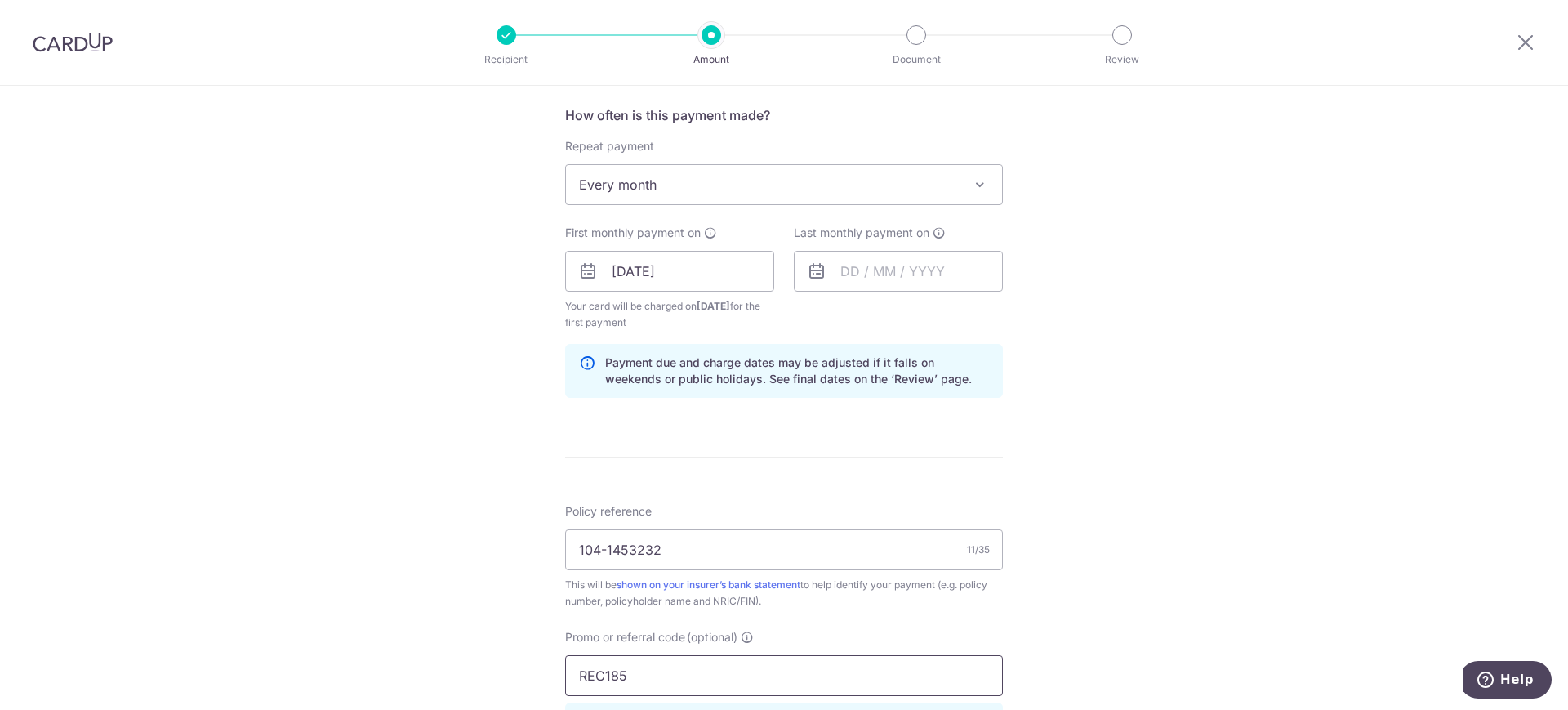
type input "REC185"
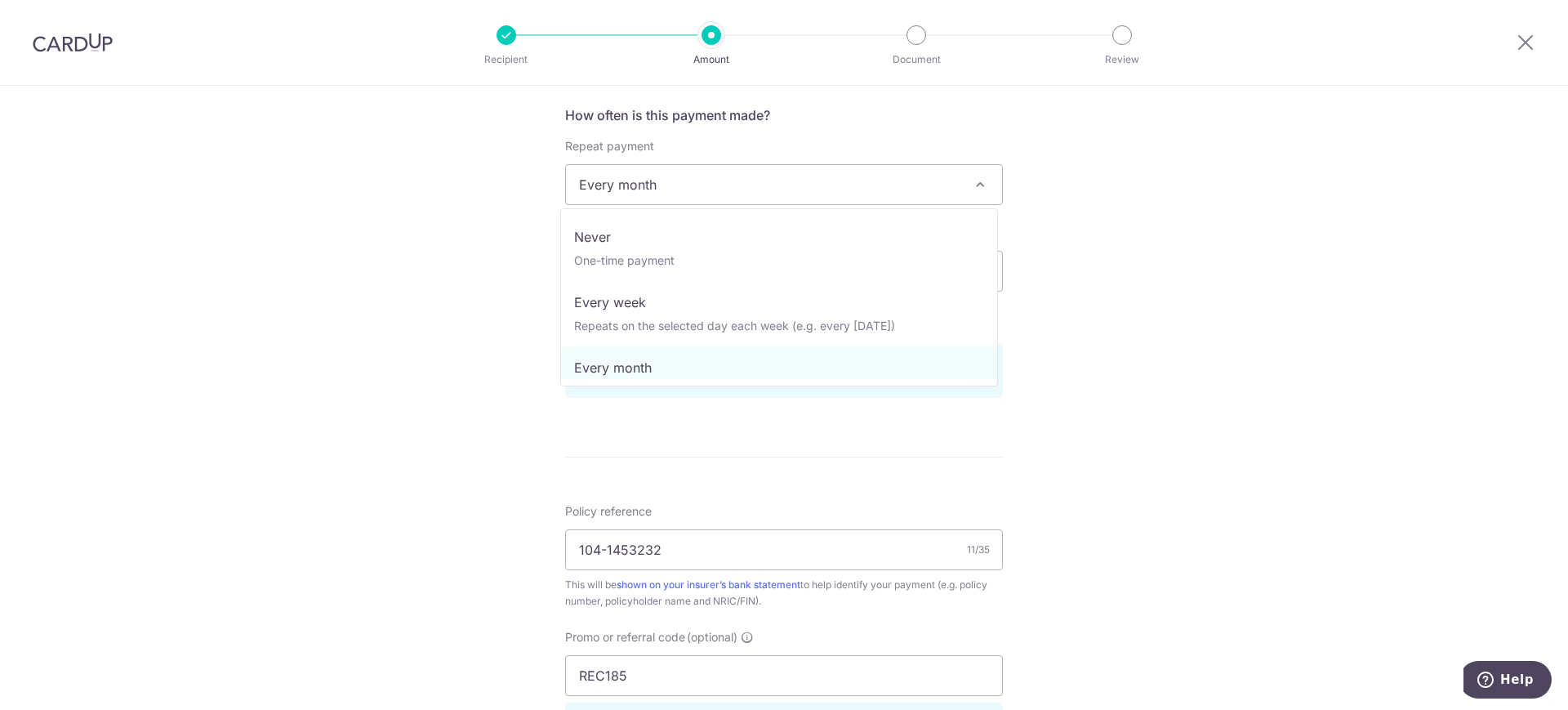
click at [740, 178] on span "Every month" at bounding box center [784, 185] width 437 height 39
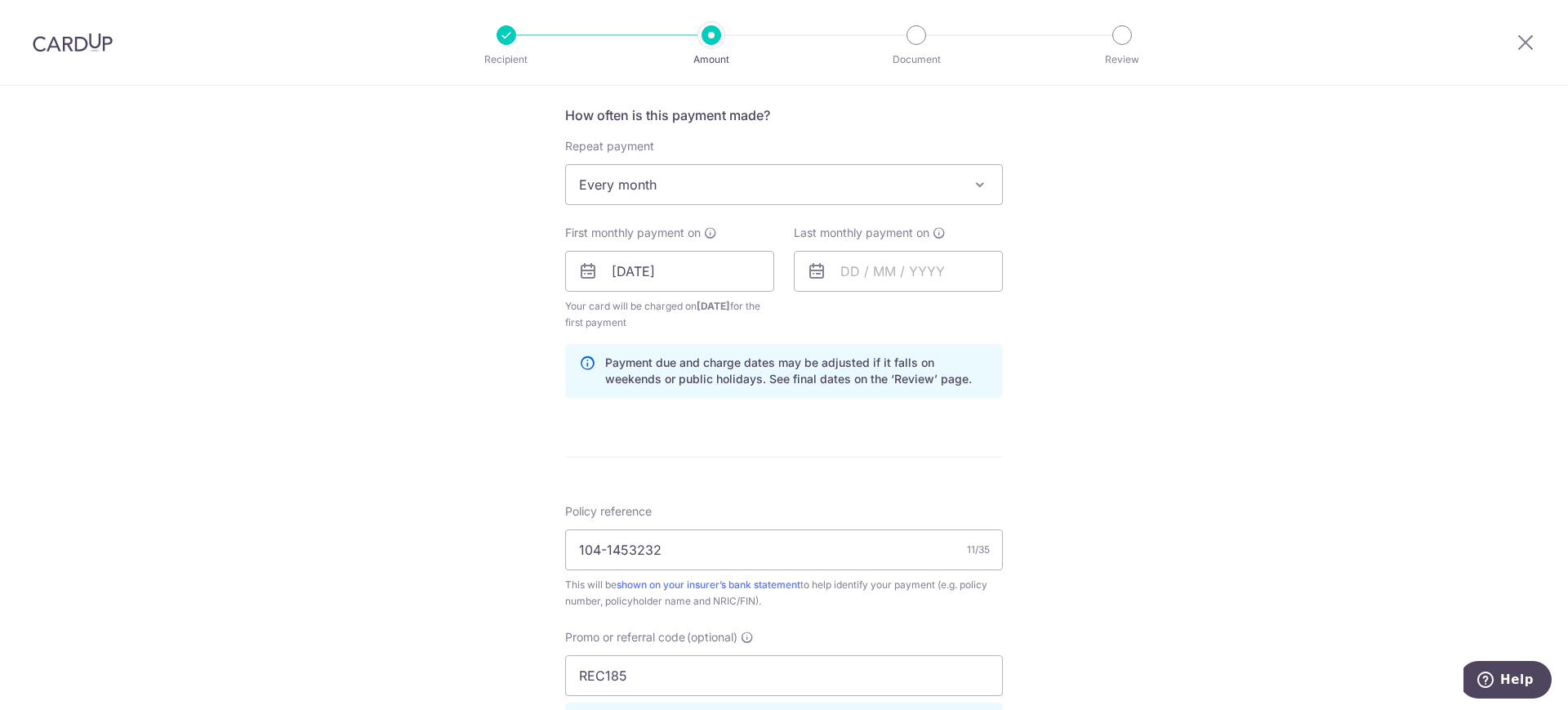
click at [740, 178] on span "Every month" at bounding box center [784, 185] width 437 height 39
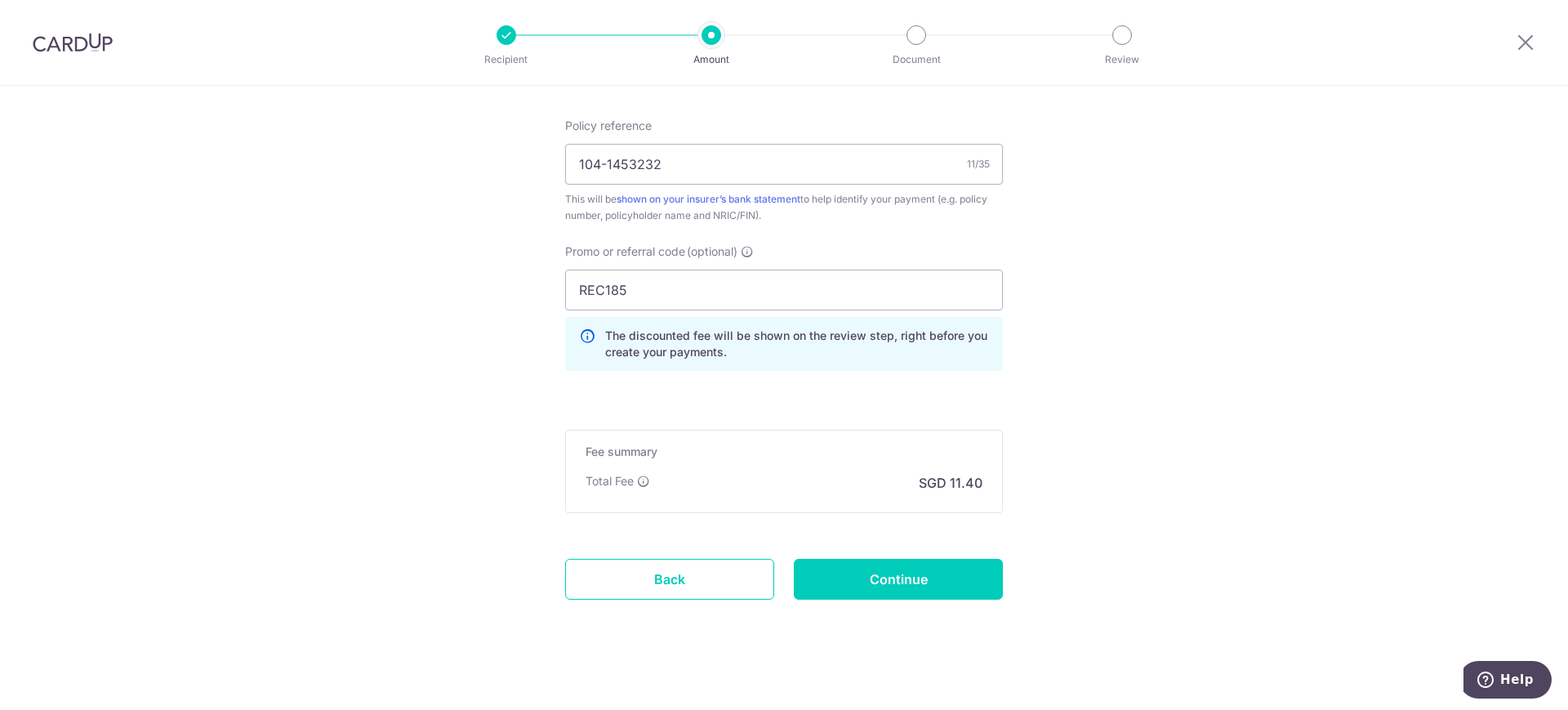
scroll to position [1010, 0]
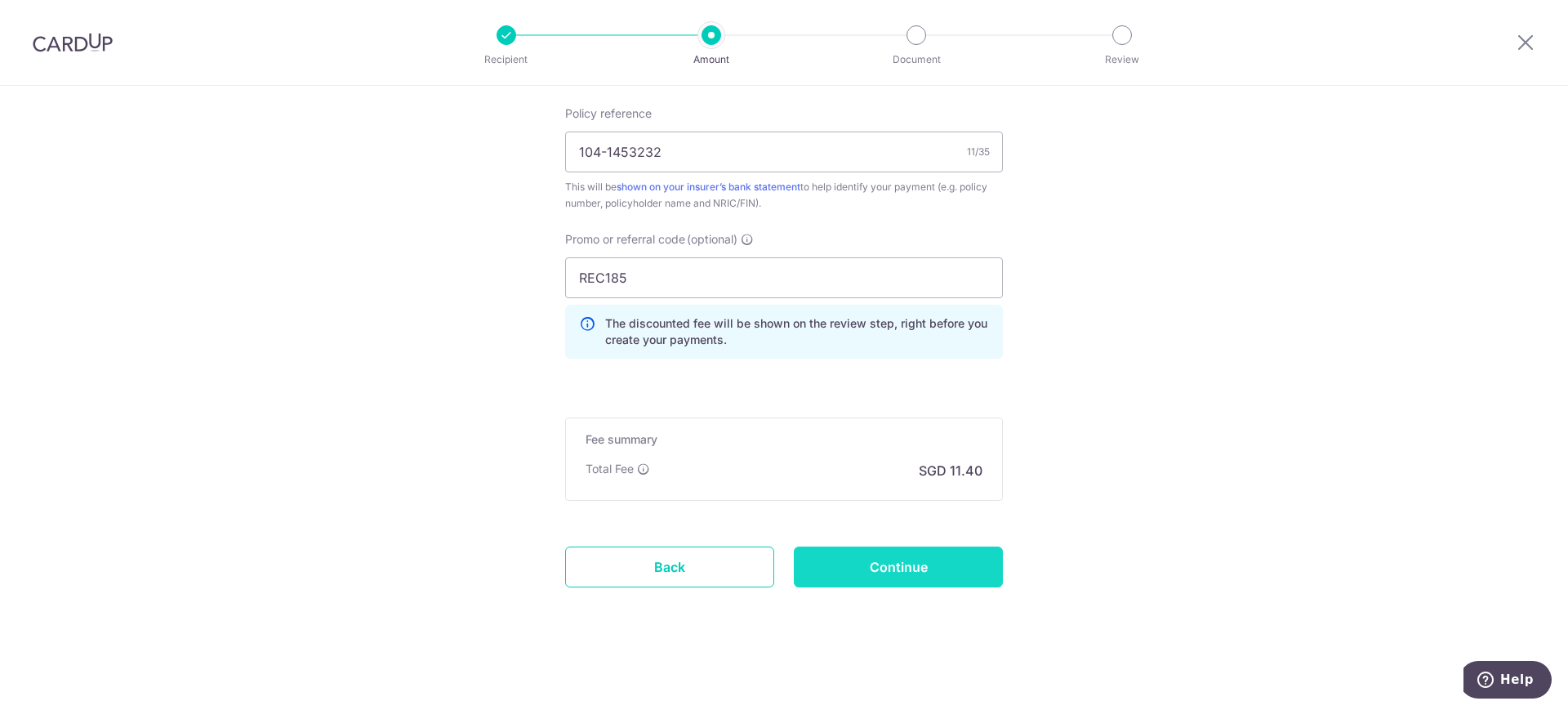
click at [909, 564] on input "Continue" at bounding box center [898, 567] width 209 height 41
type input "Create Schedule"
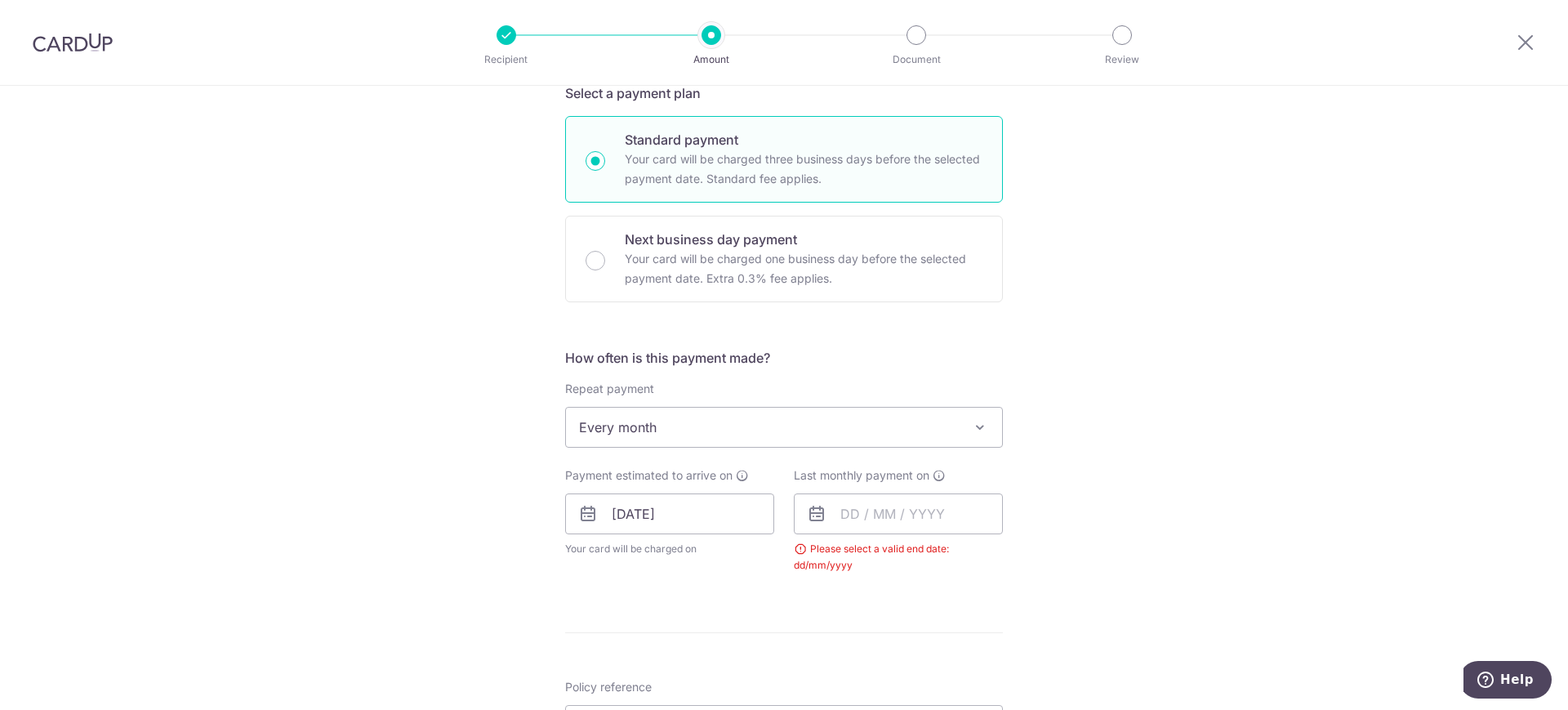
scroll to position [314, 0]
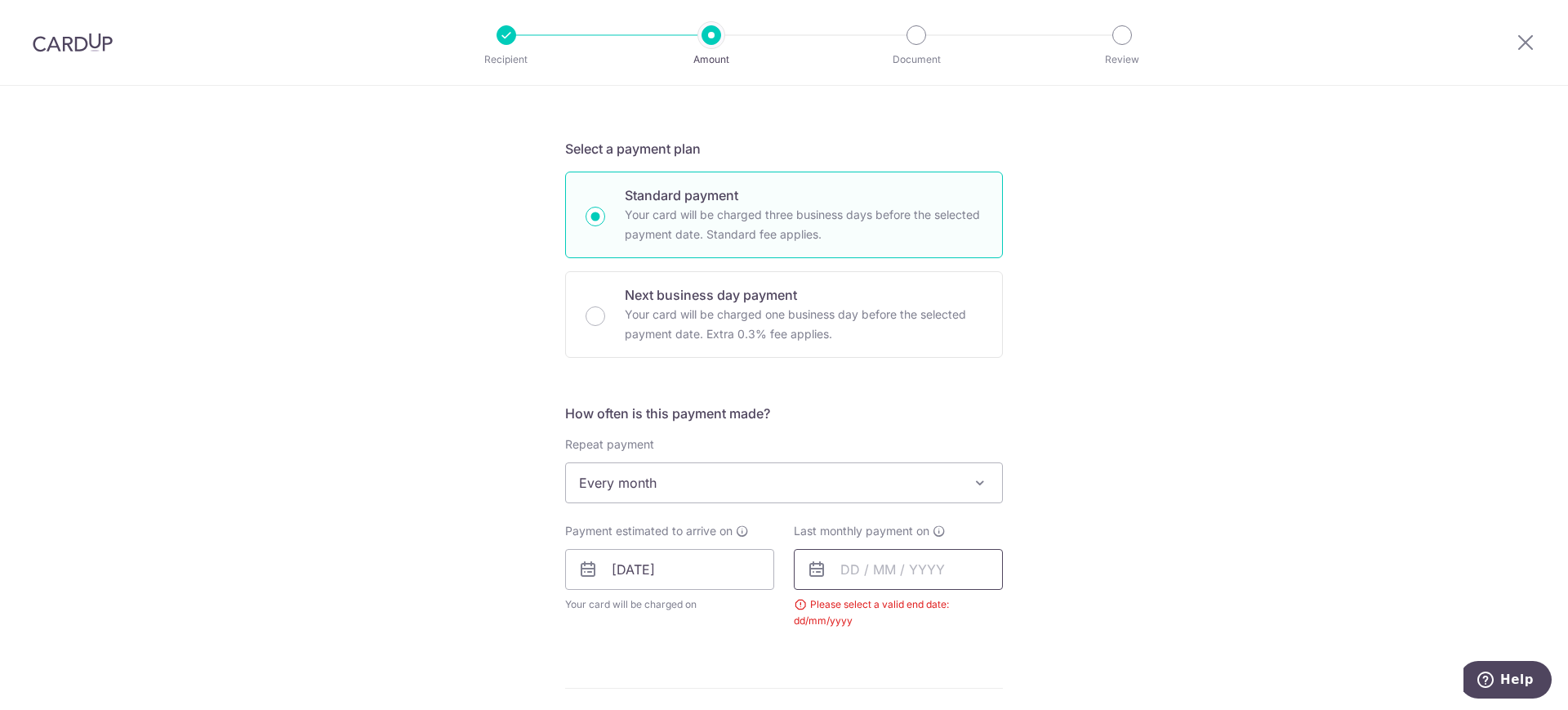
click at [956, 573] on input "text" at bounding box center [898, 569] width 209 height 41
click at [977, 613] on select "2025 2026 2027 2028 2029 2030 2031 2032 2033 2034 2035" at bounding box center [963, 614] width 43 height 13
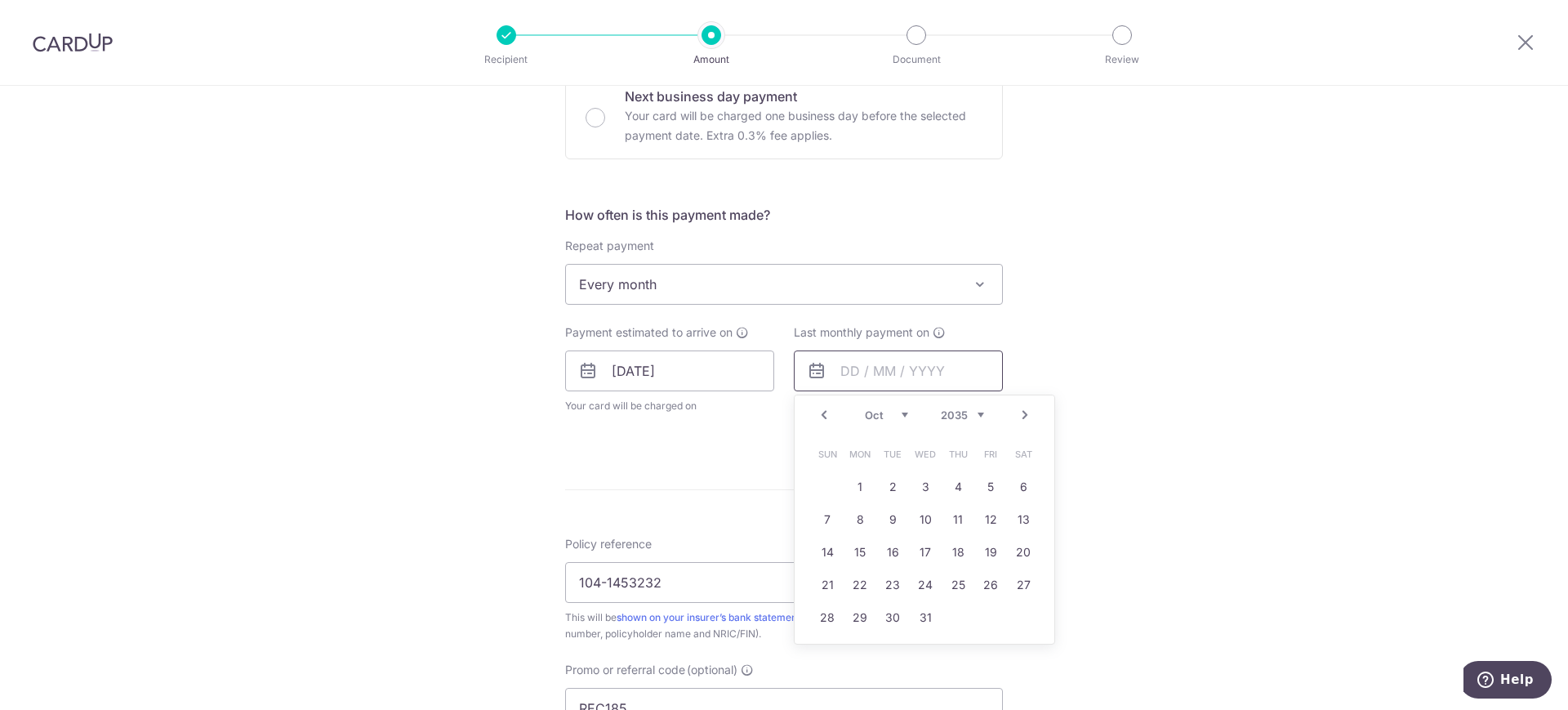
scroll to position [519, 0]
click at [915, 509] on link "10" at bounding box center [925, 514] width 26 height 26
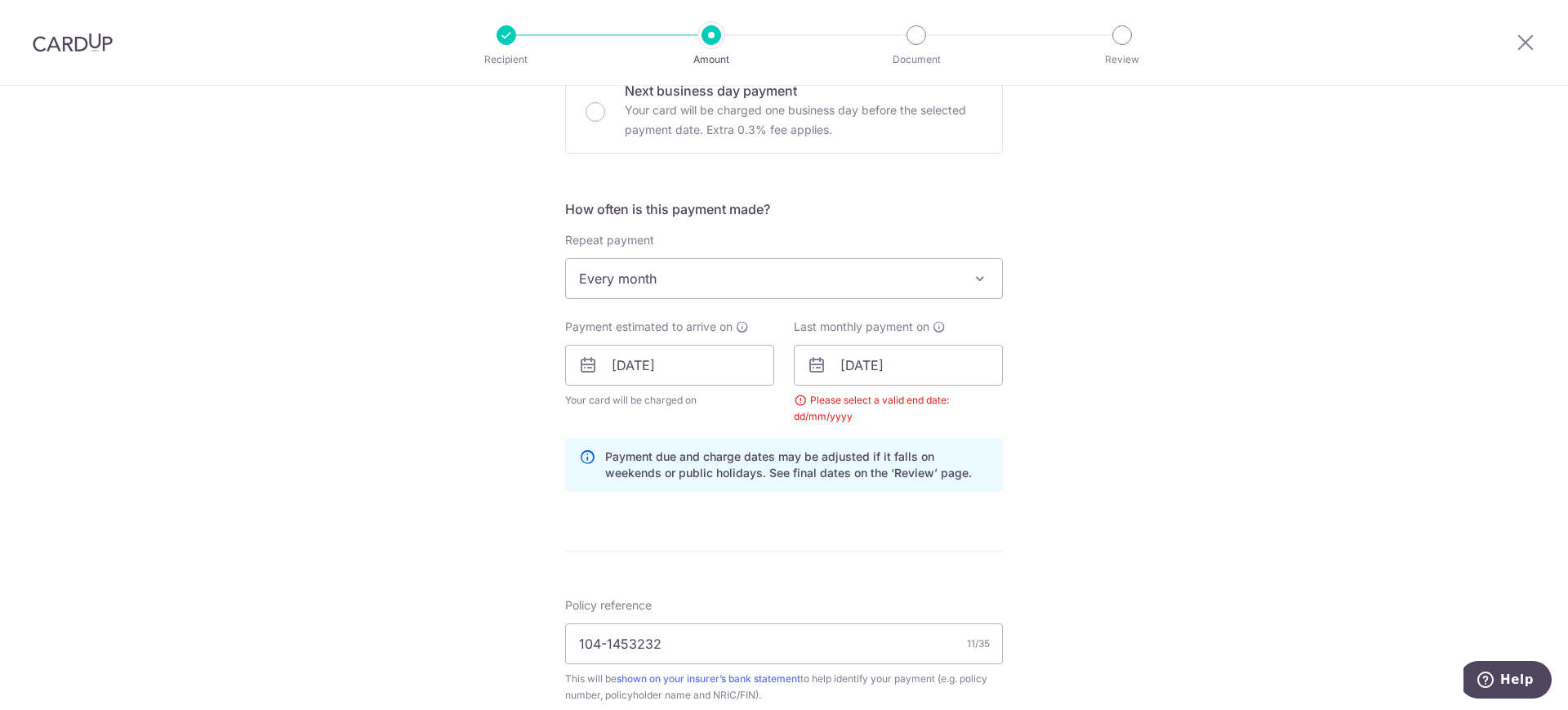
click at [1280, 466] on div "Tell us more about your payment Enter payment amount SGD 438.47 438.47 Select C…" at bounding box center [784, 384] width 1568 height 1635
click at [966, 383] on input "10/10/2035" at bounding box center [898, 365] width 209 height 41
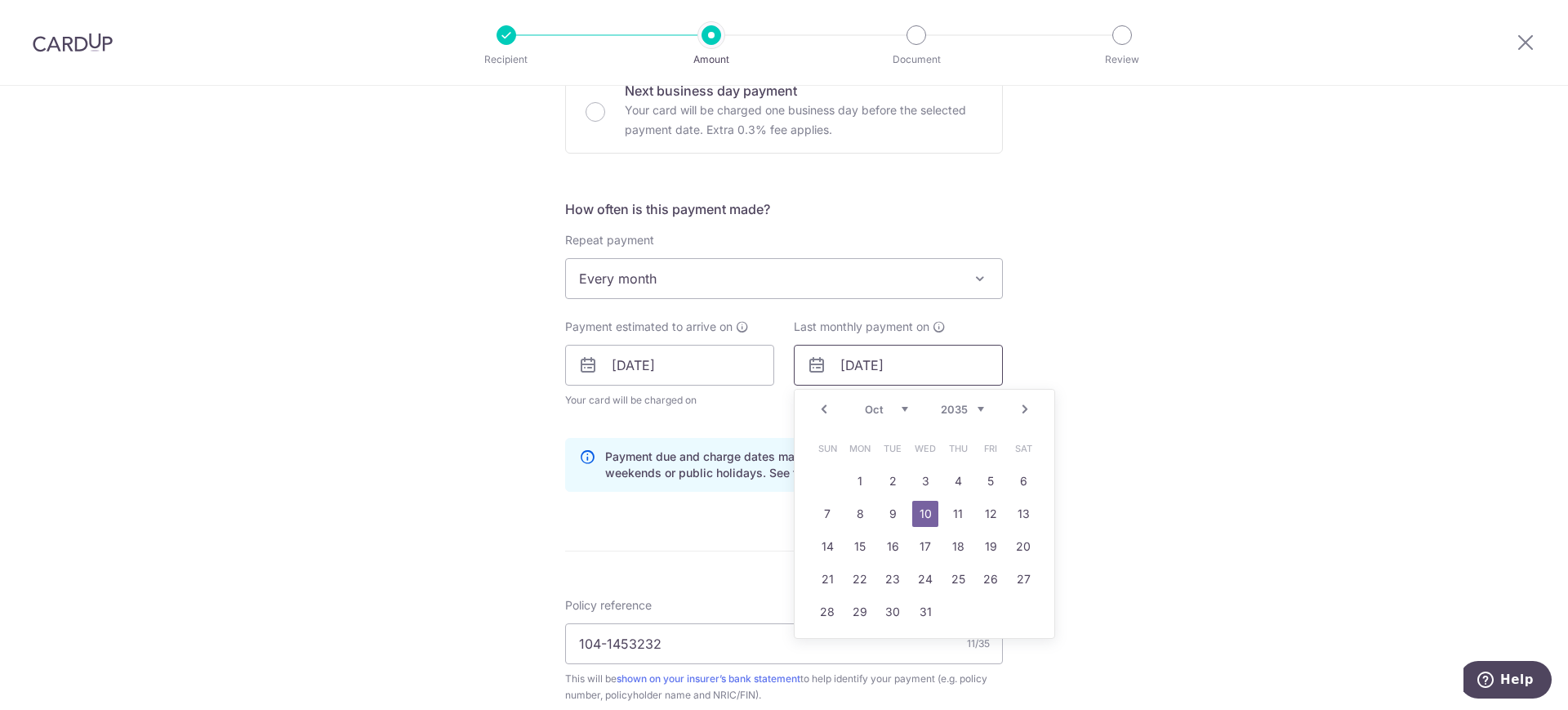
click at [966, 383] on input "10/10/2035" at bounding box center [898, 365] width 209 height 41
click at [1121, 370] on div "Tell us more about your payment Enter payment amount SGD 438.47 438.47 Select C…" at bounding box center [784, 384] width 1568 height 1635
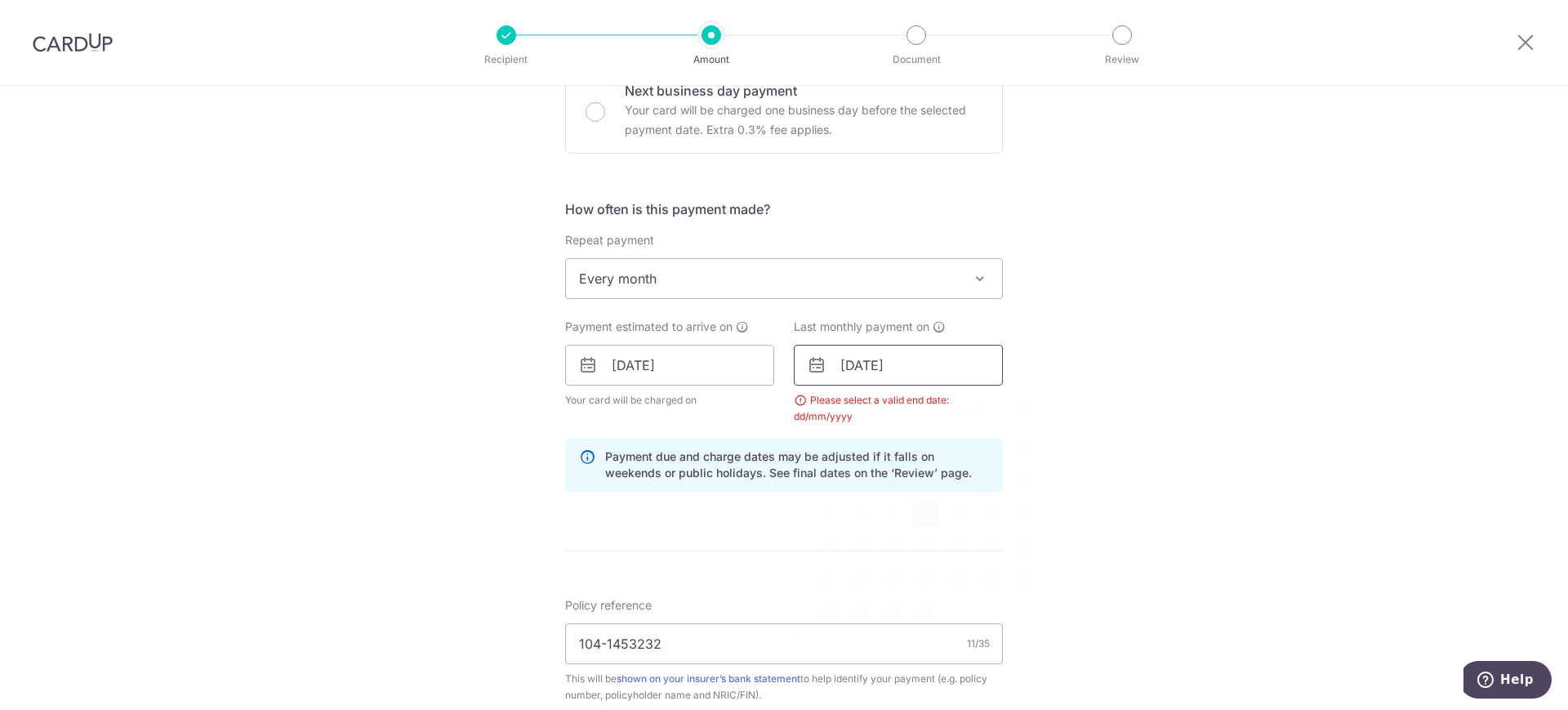
click at [915, 352] on input "10/10/2035" at bounding box center [898, 365] width 209 height 41
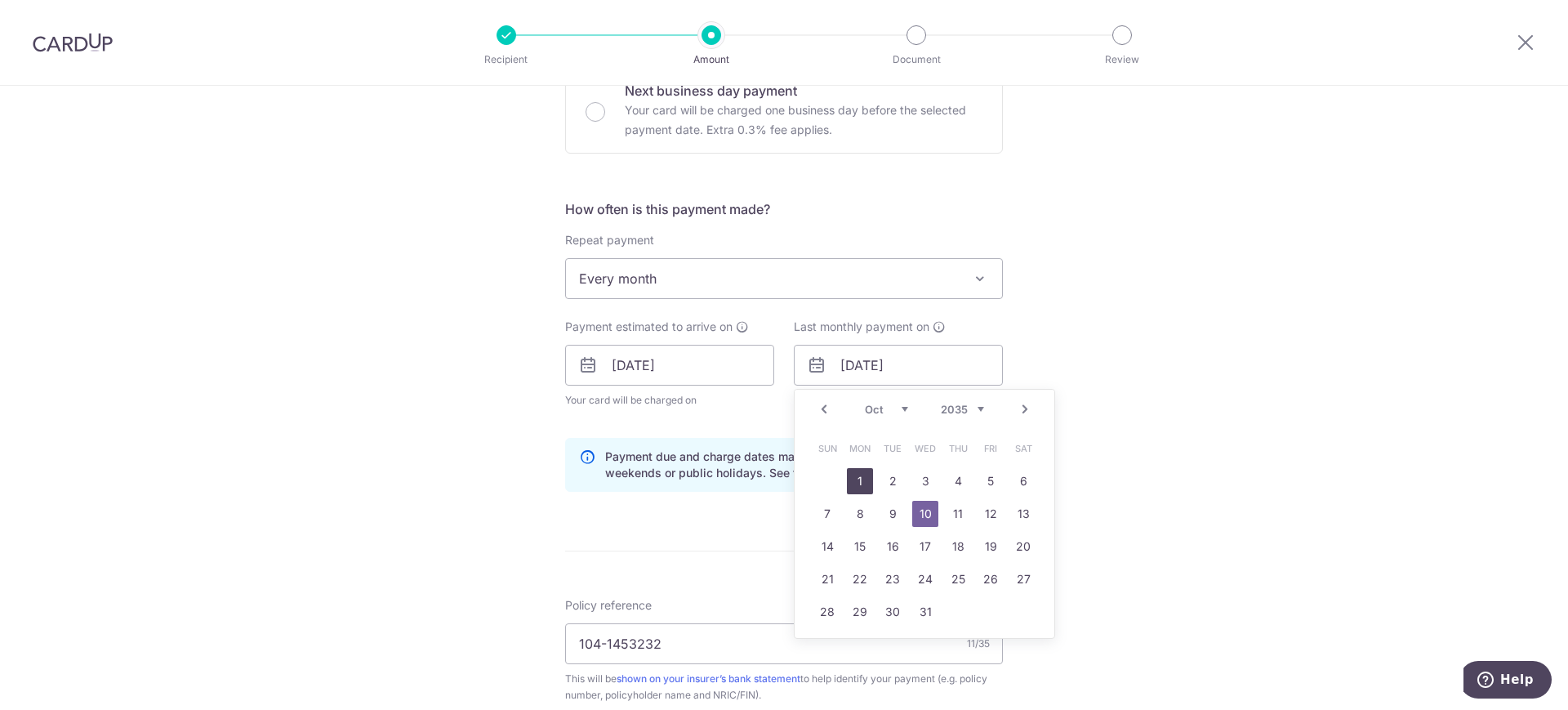
click at [855, 476] on link "1" at bounding box center [860, 481] width 26 height 26
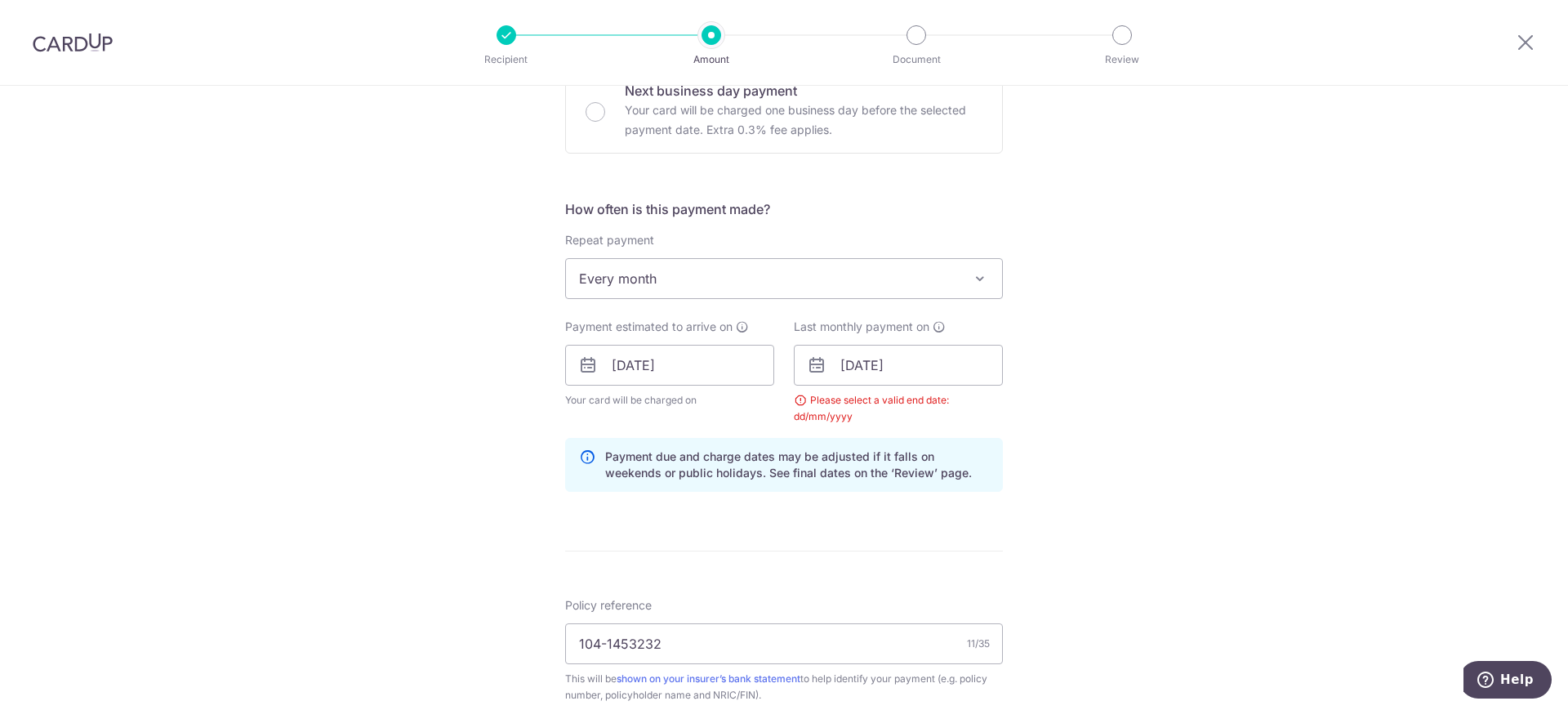
click at [1140, 426] on div "Tell us more about your payment Enter payment amount SGD 438.47 438.47 Select C…" at bounding box center [784, 384] width 1568 height 1635
click at [935, 363] on input "01/10/2035" at bounding box center [898, 365] width 209 height 41
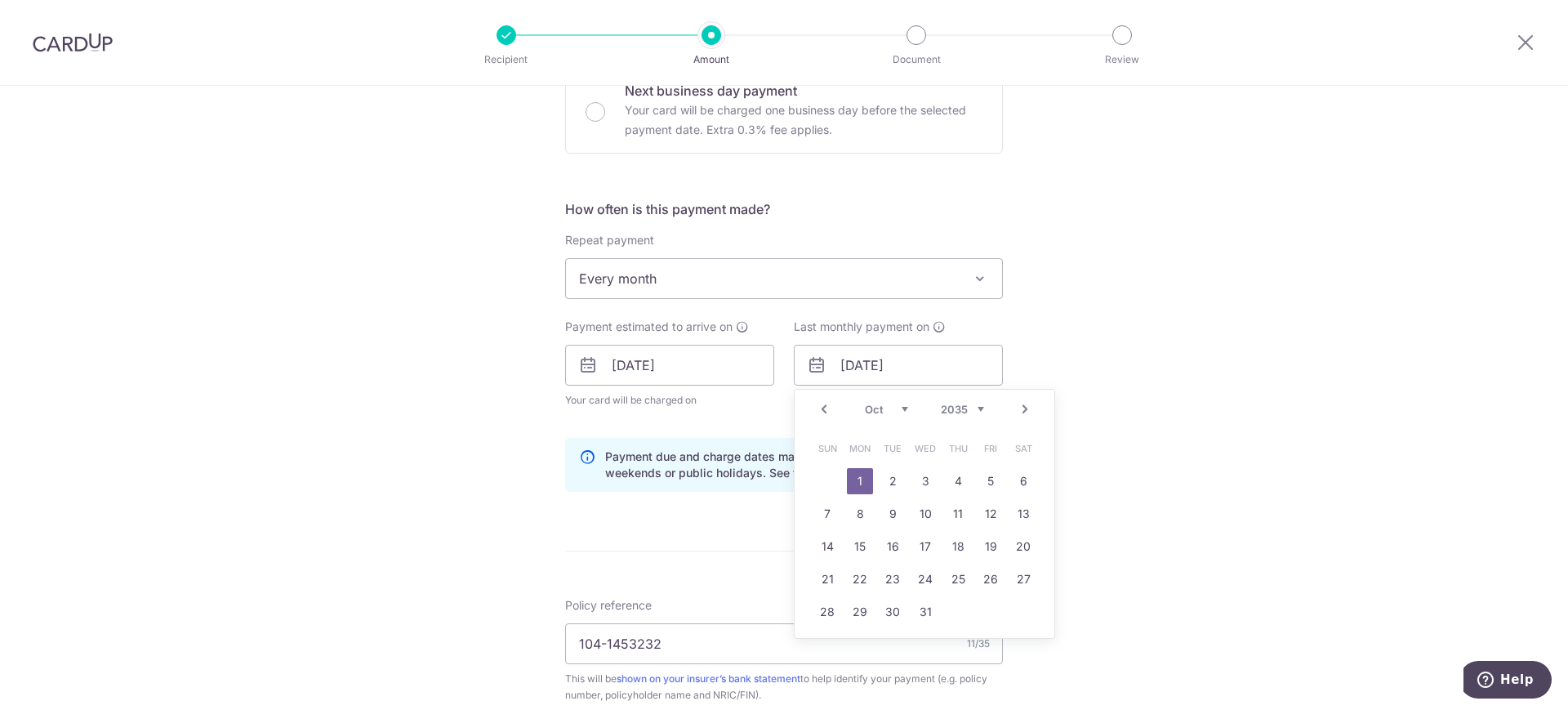
click at [974, 407] on select "2025 2026 2027 2028 2029 2030 2031 2032 2033 2034 2035" at bounding box center [963, 410] width 43 height 13
click at [1320, 381] on div "Tell us more about your payment Enter payment amount SGD 438.47 438.47 Select C…" at bounding box center [784, 384] width 1568 height 1635
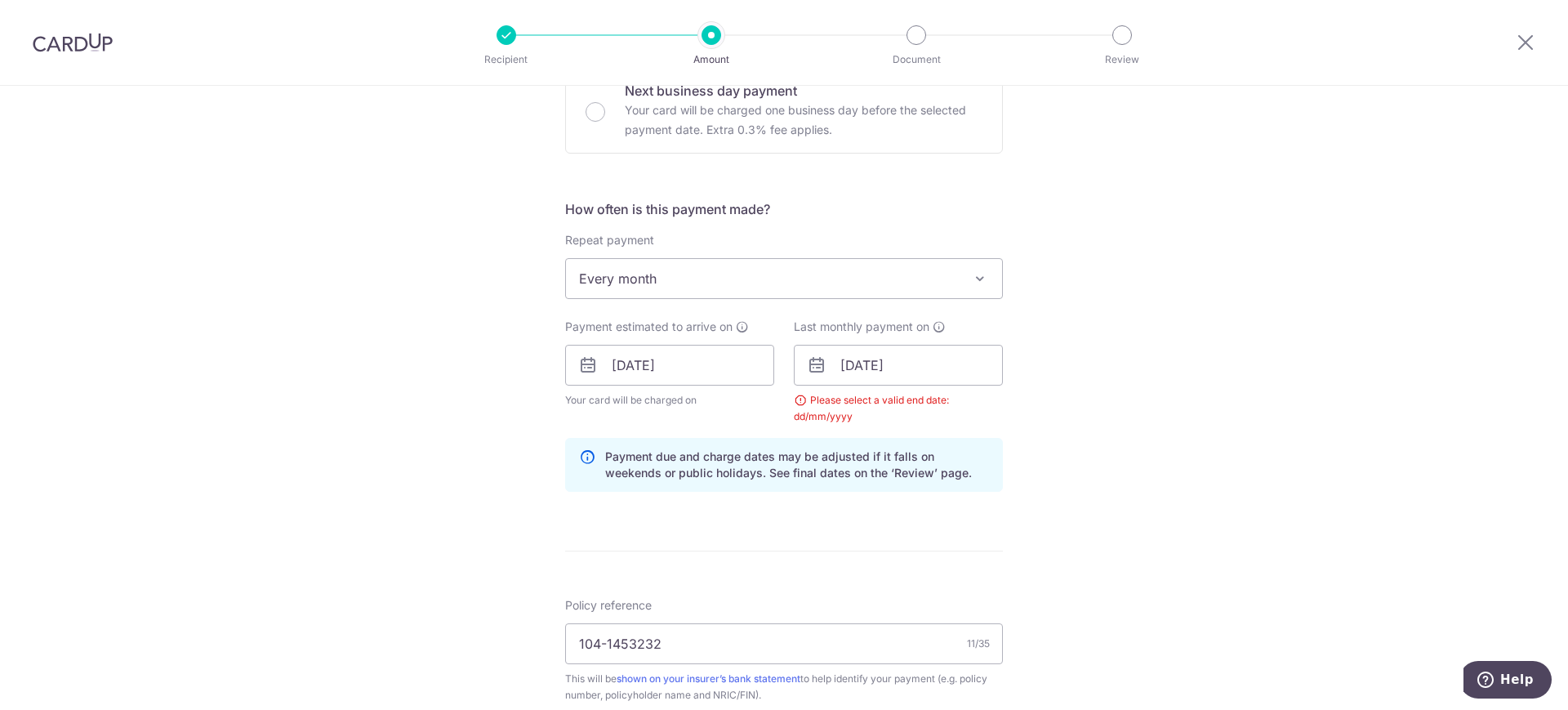
click at [1007, 398] on div "Last monthly payment on 01/10/2035 Prev Next Jan Feb Mar Apr May Jun Jul Aug Se…" at bounding box center [898, 371] width 229 height 106
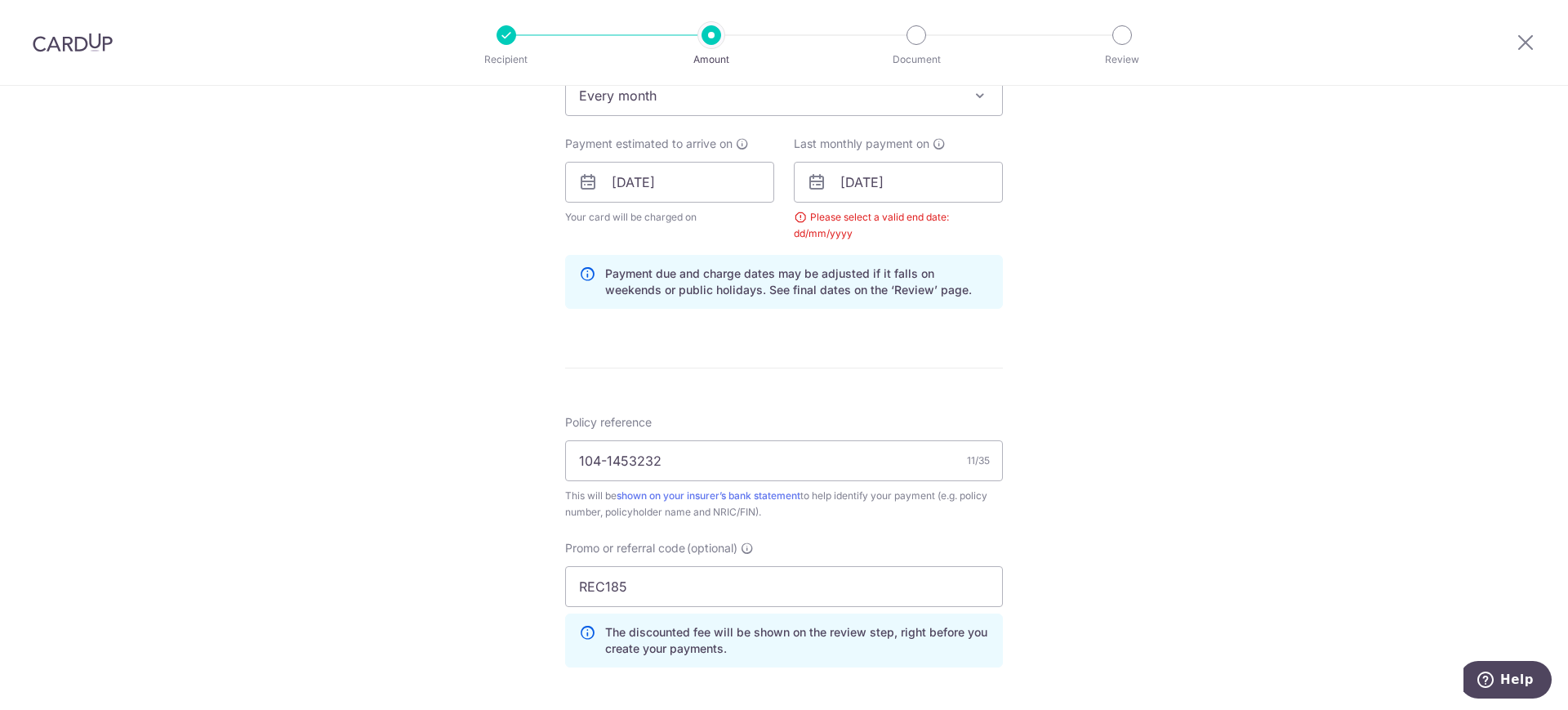
scroll to position [704, 0]
click at [934, 140] on icon at bounding box center [939, 141] width 13 height 13
click at [927, 171] on input "01/10/2035" at bounding box center [898, 180] width 209 height 41
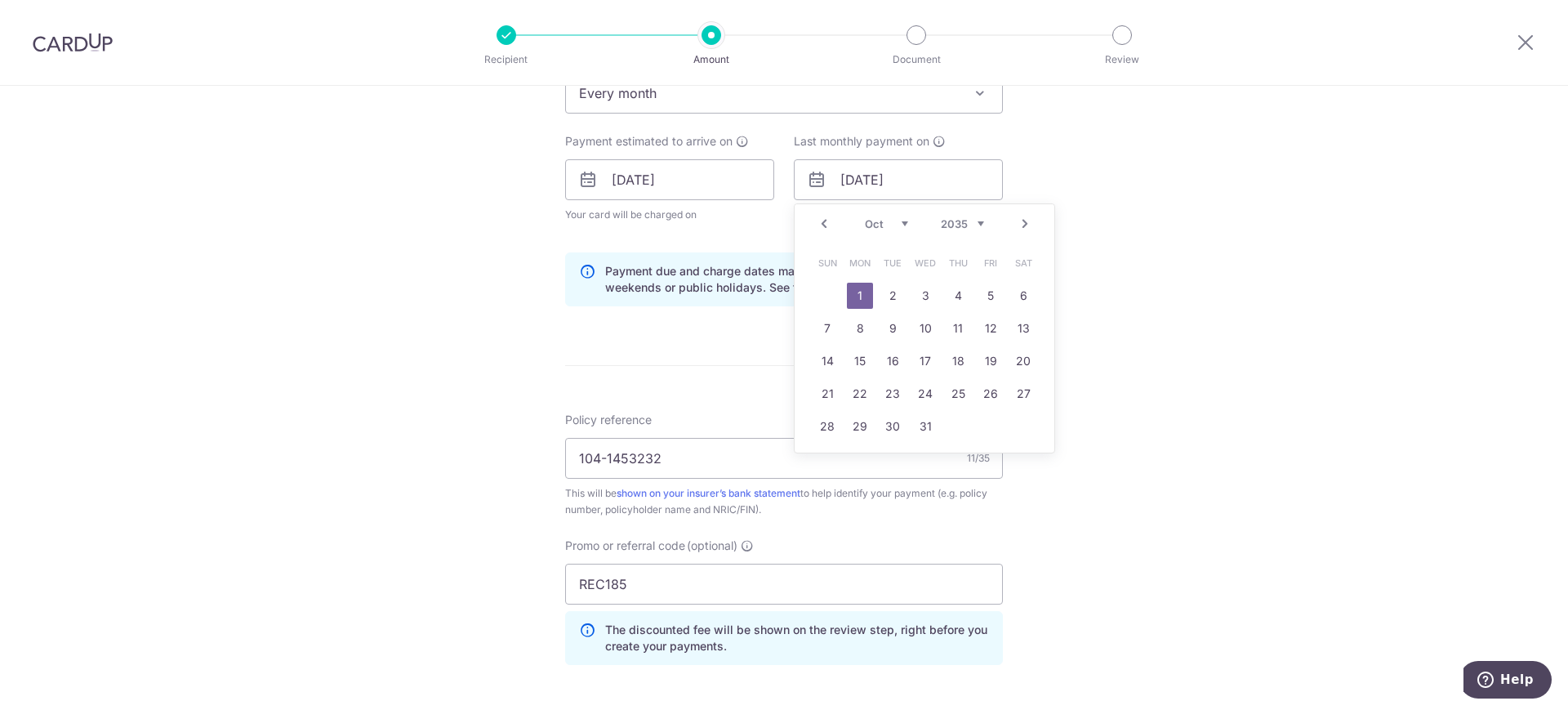
click at [984, 221] on div "Prev Next Jan Feb Mar Apr May Jun Jul Aug Sep Oct Nov Dec 2025 2026 2027 2028 2…" at bounding box center [924, 224] width 259 height 39
click at [975, 223] on select "2025 2026 2027 2028 2029 2030 2031 2032 2033 2034 2035" at bounding box center [963, 224] width 43 height 13
click at [1443, 362] on div "Tell us more about your payment Enter payment amount SGD 438.47 438.47 Select C…" at bounding box center [784, 199] width 1568 height 1635
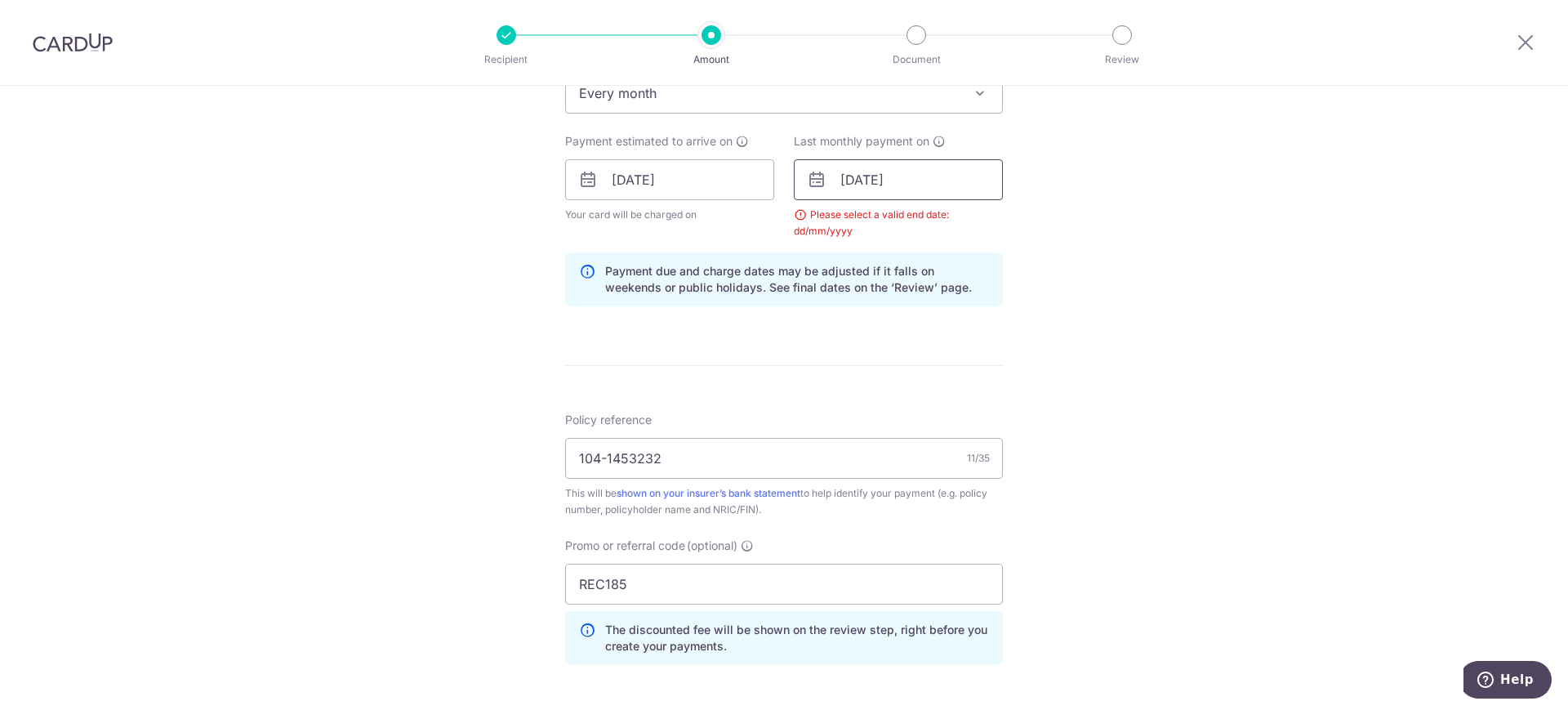
click at [941, 184] on input "01/10/2035" at bounding box center [898, 180] width 209 height 41
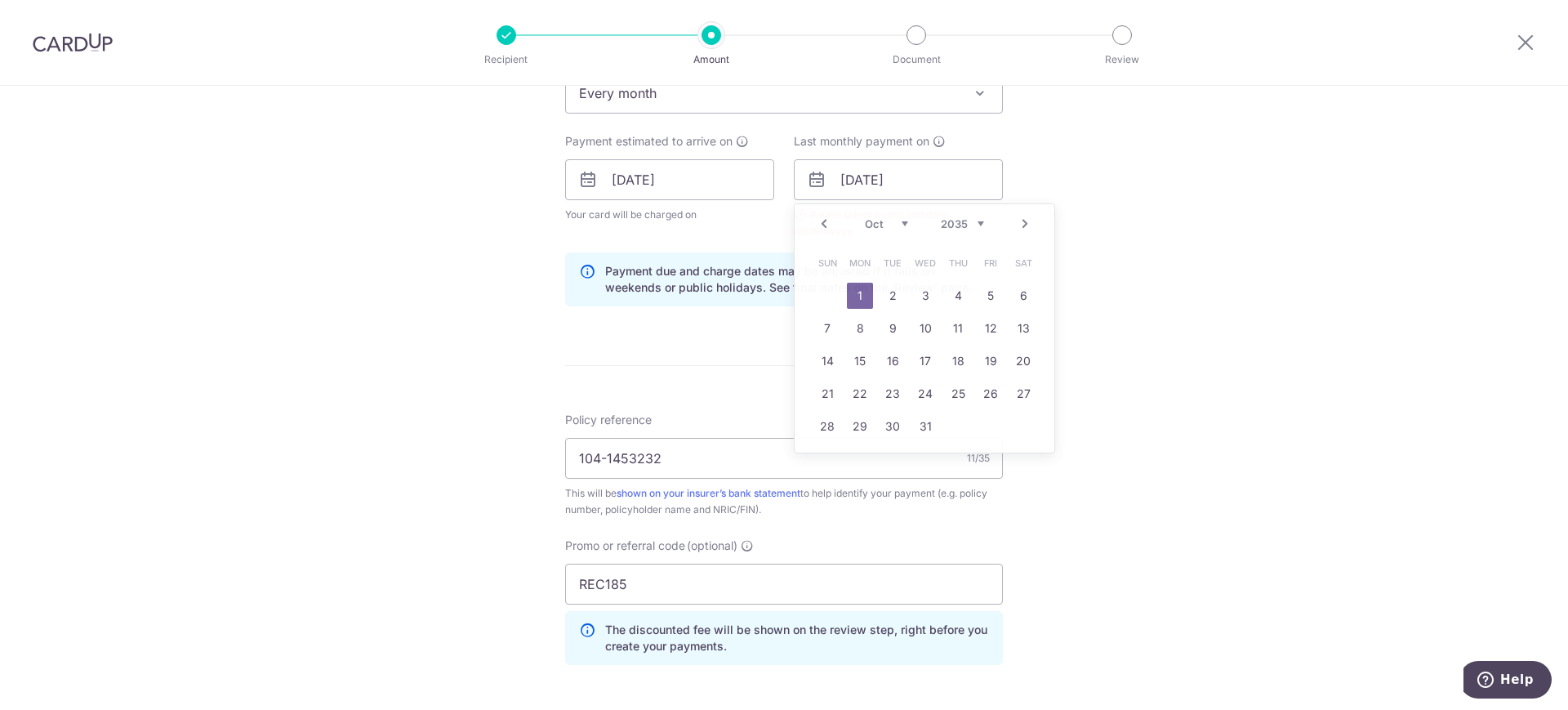
click at [1202, 241] on div "Tell us more about your payment Enter payment amount SGD 438.47 438.47 Select C…" at bounding box center [784, 199] width 1568 height 1635
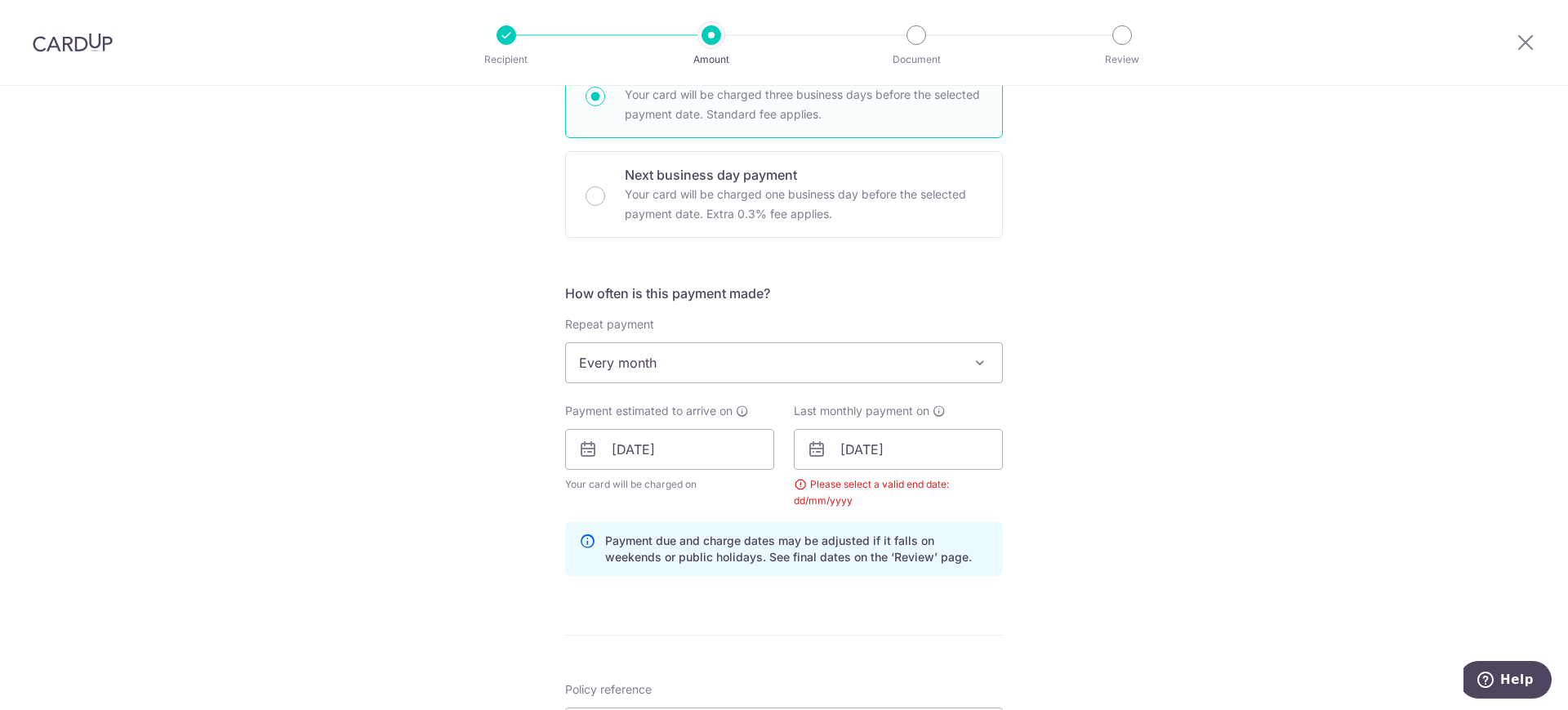
scroll to position [397, 0]
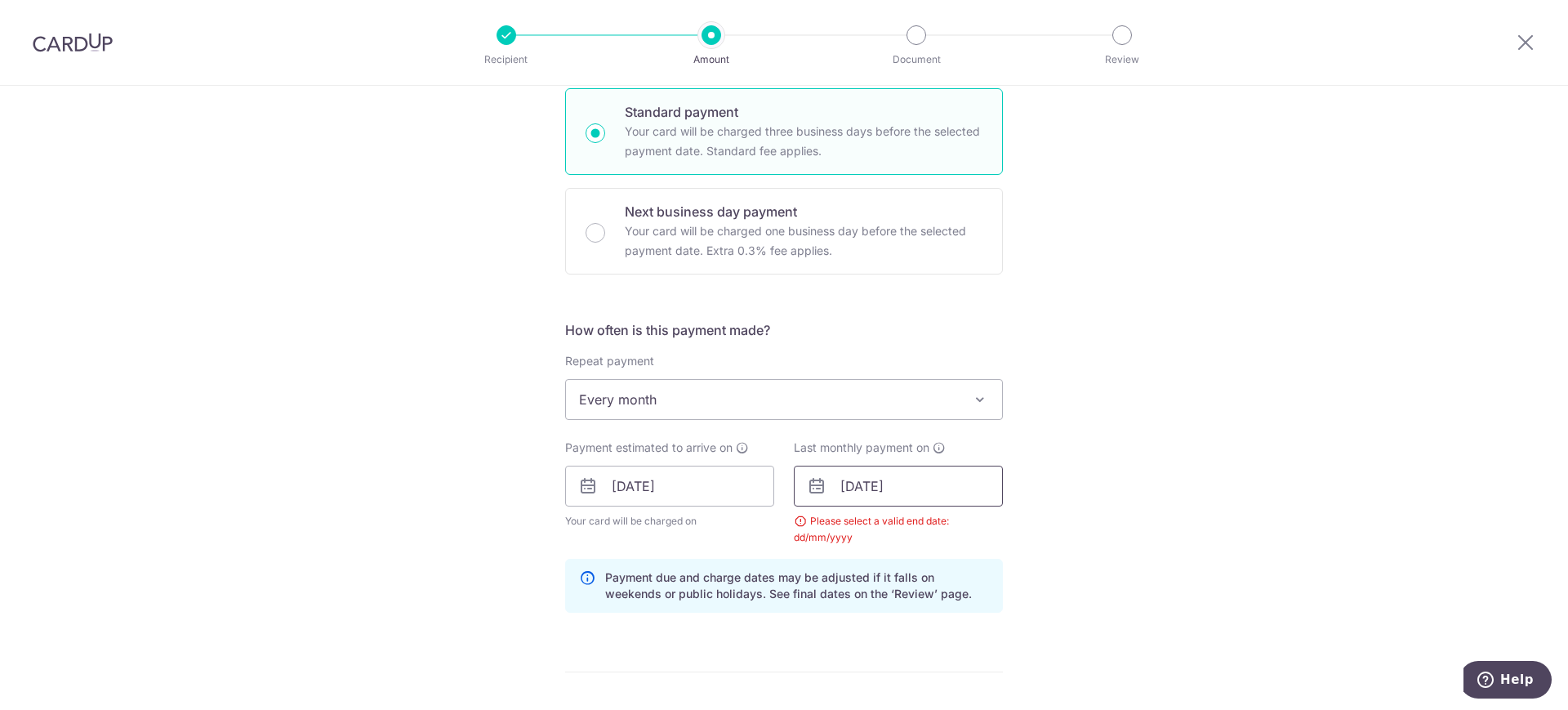
click at [914, 481] on input "01/10/2035" at bounding box center [898, 486] width 209 height 41
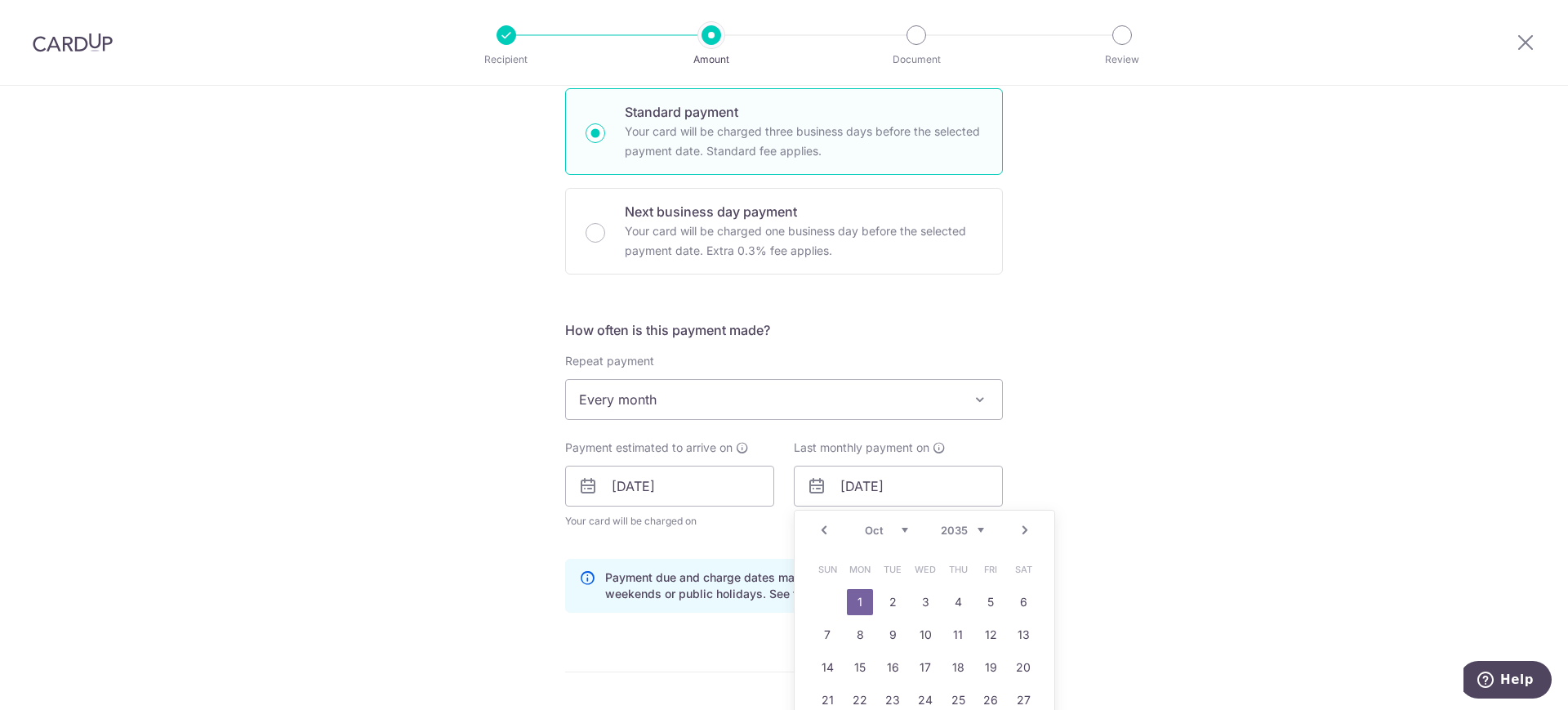
click at [902, 529] on select "Jan Feb Mar Apr May Jun Jul Aug Sep Oct Nov Dec" at bounding box center [886, 530] width 43 height 13
click at [1025, 598] on link "1" at bounding box center [1023, 602] width 26 height 26
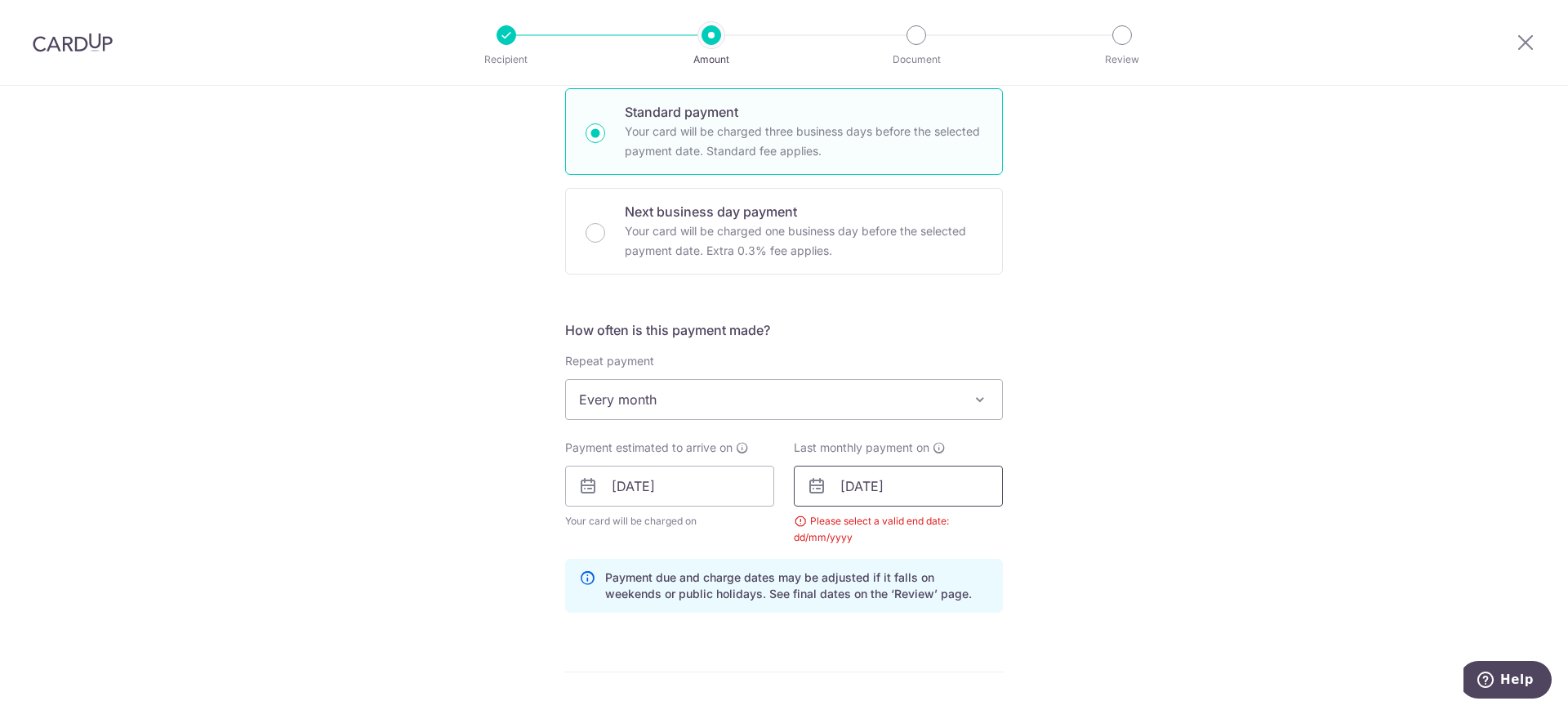
click at [909, 482] on input "01/09/2035" at bounding box center [898, 486] width 209 height 41
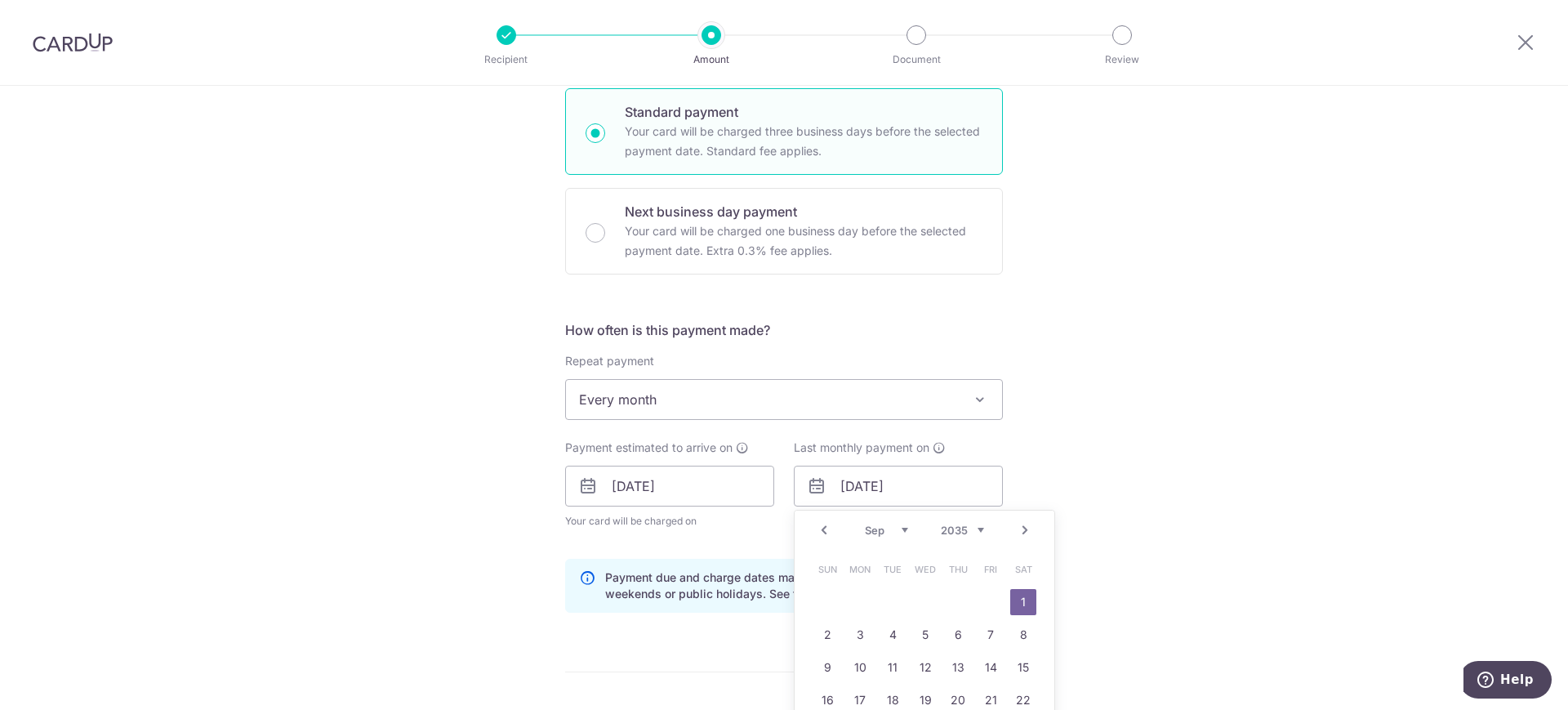
click at [972, 530] on select "2025 2026 2027 2028 2029 2030 2031 2032 2033 2034 2035" at bounding box center [963, 530] width 43 height 13
click at [968, 529] on select "2025 2026 2027 2028 2029 2030 2031 2032 2033 2034 2035" at bounding box center [963, 530] width 43 height 13
click at [902, 531] on select "Jan Feb Mar Apr May Jun Jul Aug Sep Oct Nov Dec" at bounding box center [886, 530] width 43 height 13
click at [913, 603] on link "1" at bounding box center [925, 602] width 26 height 26
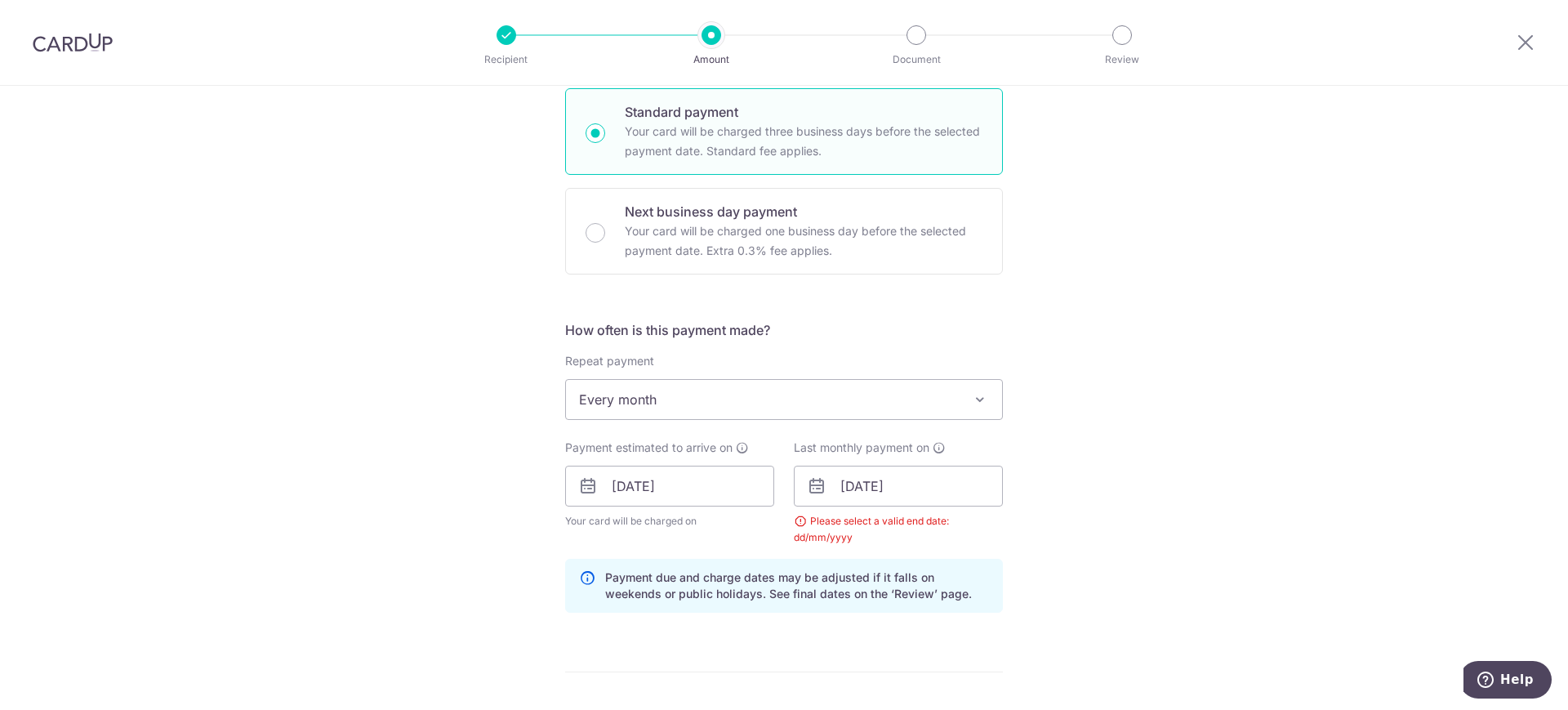
click at [1189, 493] on div "Tell us more about your payment Enter payment amount SGD 438.47 438.47 Select C…" at bounding box center [784, 506] width 1568 height 1635
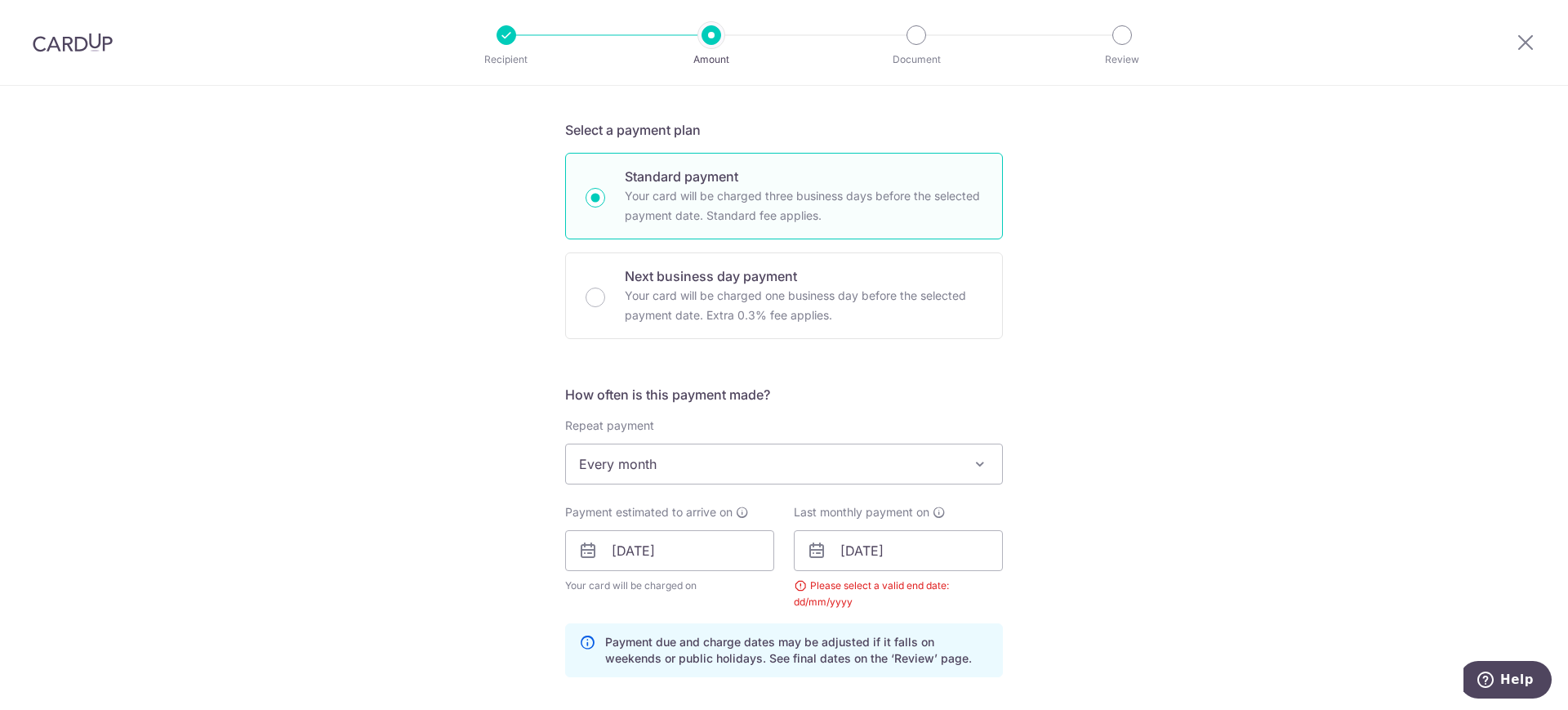
scroll to position [354, 0]
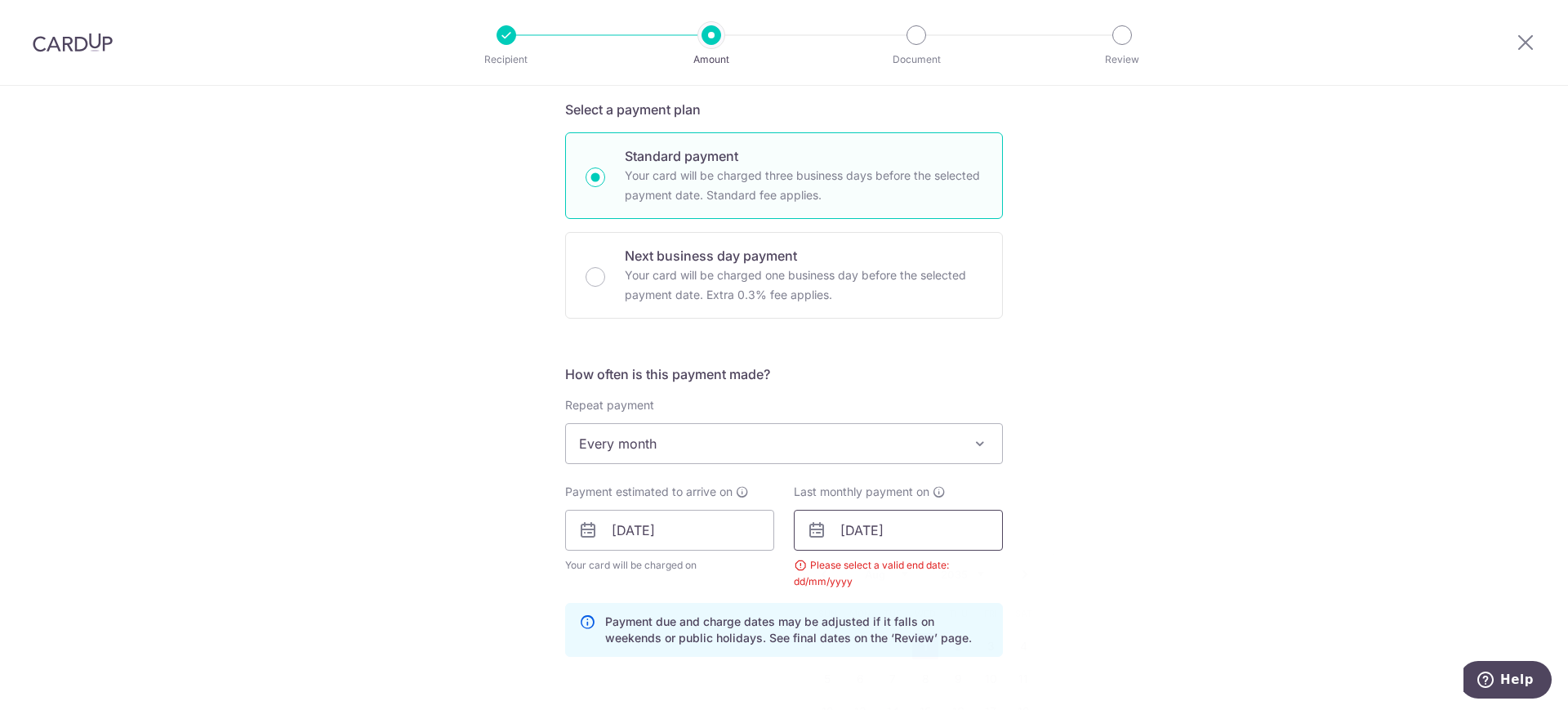
click at [962, 537] on input "01/08/2035" at bounding box center [898, 530] width 209 height 41
click at [895, 571] on select "Jan Feb Mar Apr May Jun Jul Aug Sep Oct Nov Dec" at bounding box center [886, 575] width 43 height 13
click at [1084, 539] on div "Tell us more about your payment Enter payment amount SGD 438.47 438.47 Select C…" at bounding box center [784, 550] width 1568 height 1635
click at [909, 532] on input "01/08/2035" at bounding box center [898, 530] width 209 height 41
click at [892, 571] on select "Jan Feb Mar Apr May Jun Jul Aug Sep Oct Nov Dec" at bounding box center [886, 575] width 43 height 13
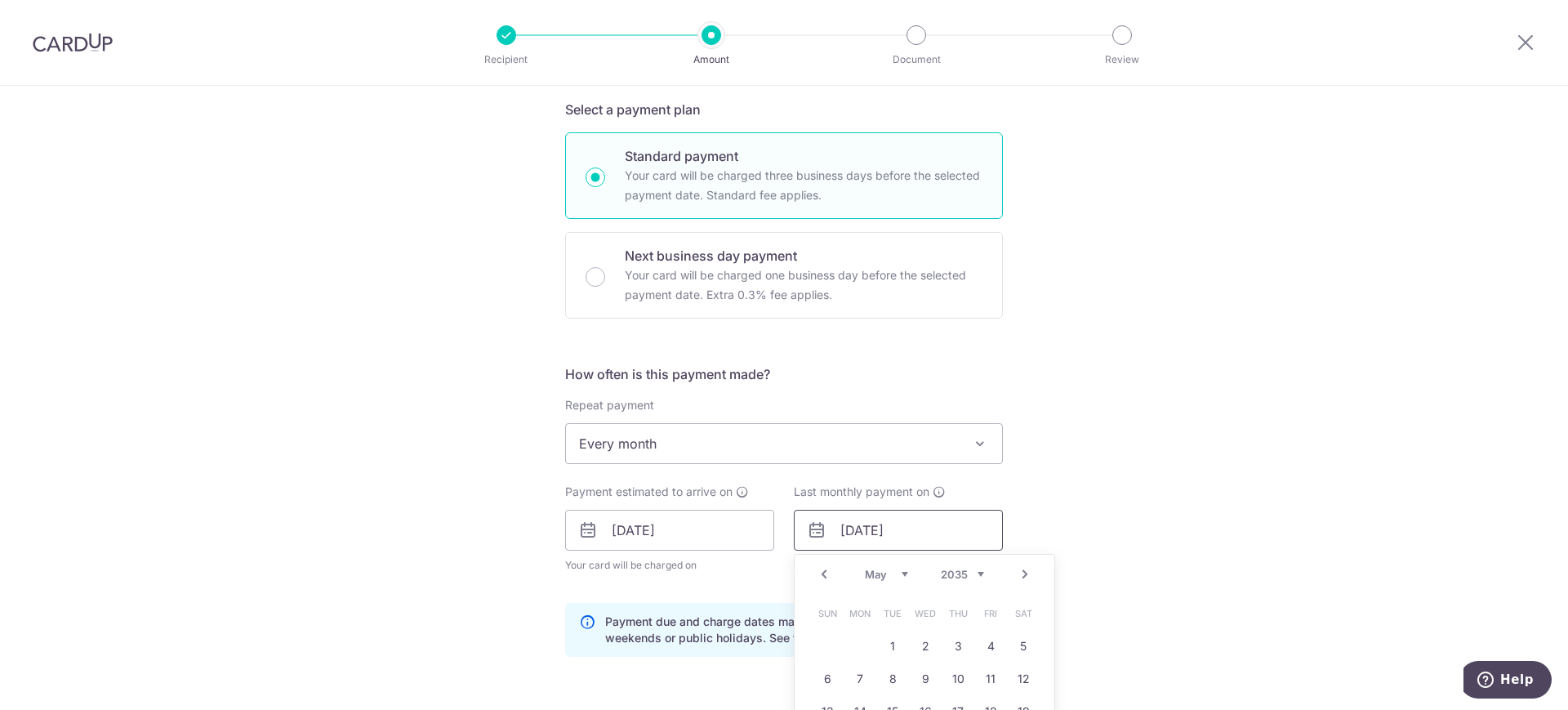
click at [897, 534] on input "01/08/2035" at bounding box center [898, 530] width 209 height 41
click at [919, 534] on input "01/08/2035" at bounding box center [898, 530] width 209 height 41
click at [968, 570] on select "2025 2026 2027 2028 2029 2030 2031 2032 2033 2034 2035" at bounding box center [963, 575] width 43 height 13
click at [911, 528] on input "01/08/2035" at bounding box center [898, 530] width 209 height 41
click at [824, 573] on link "Prev" at bounding box center [824, 574] width 20 height 20
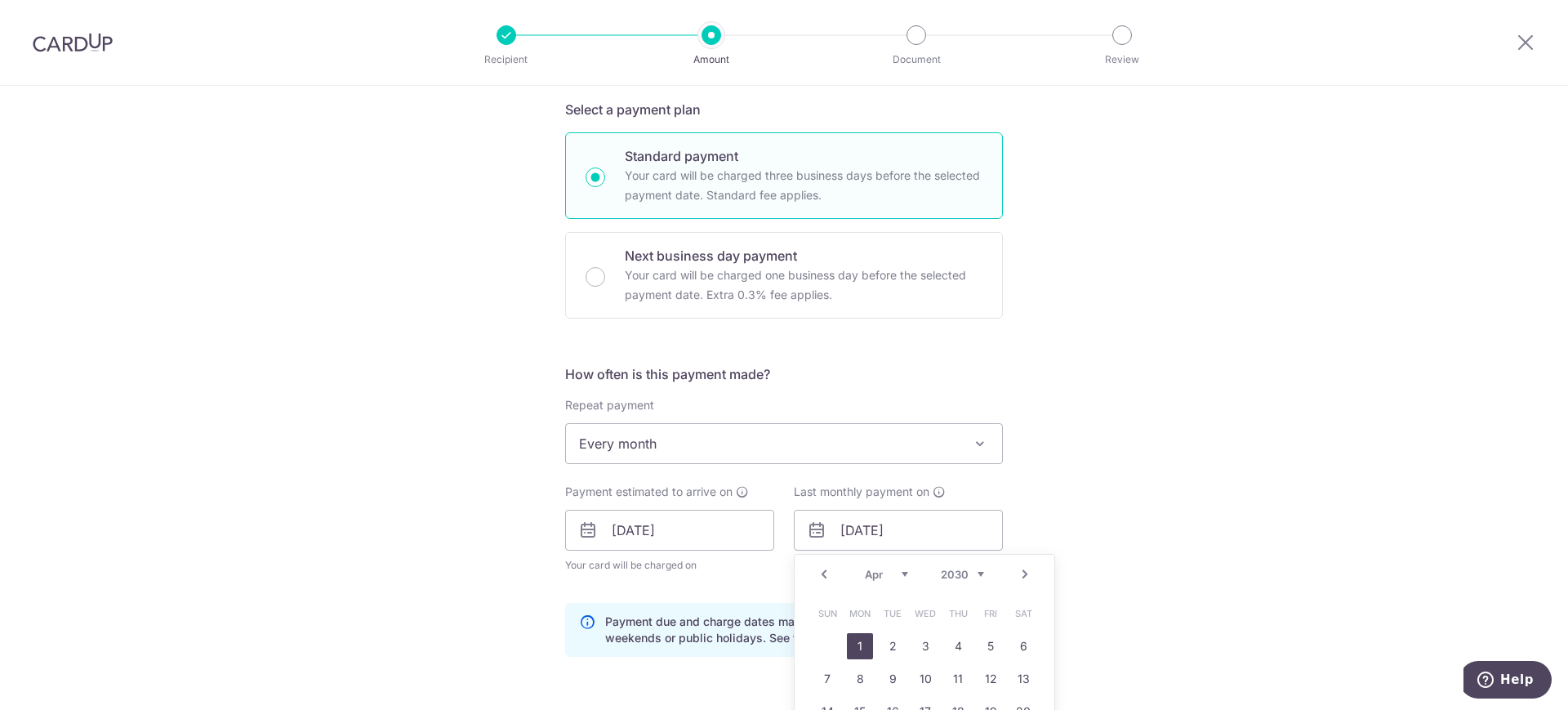
click at [860, 643] on link "1" at bounding box center [860, 647] width 26 height 26
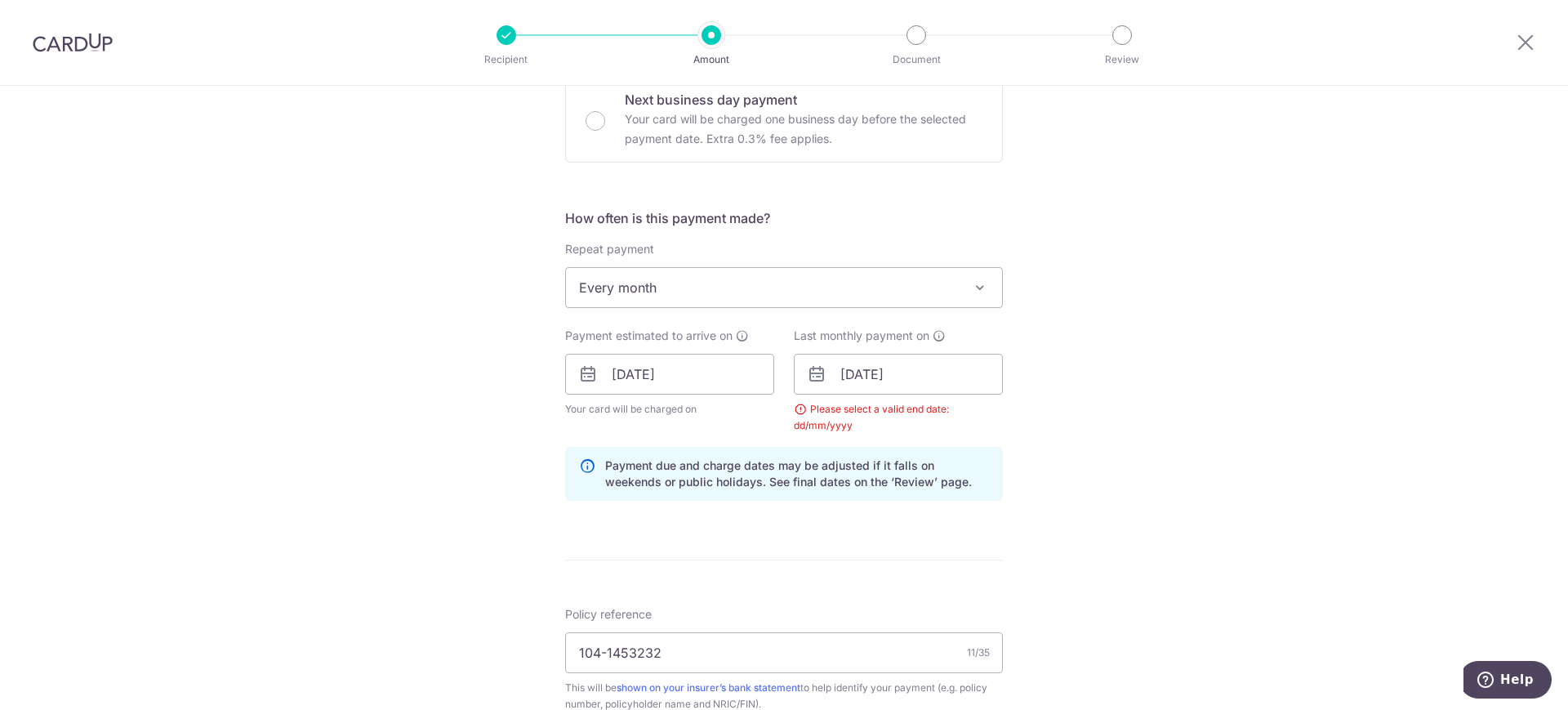
scroll to position [525, 0]
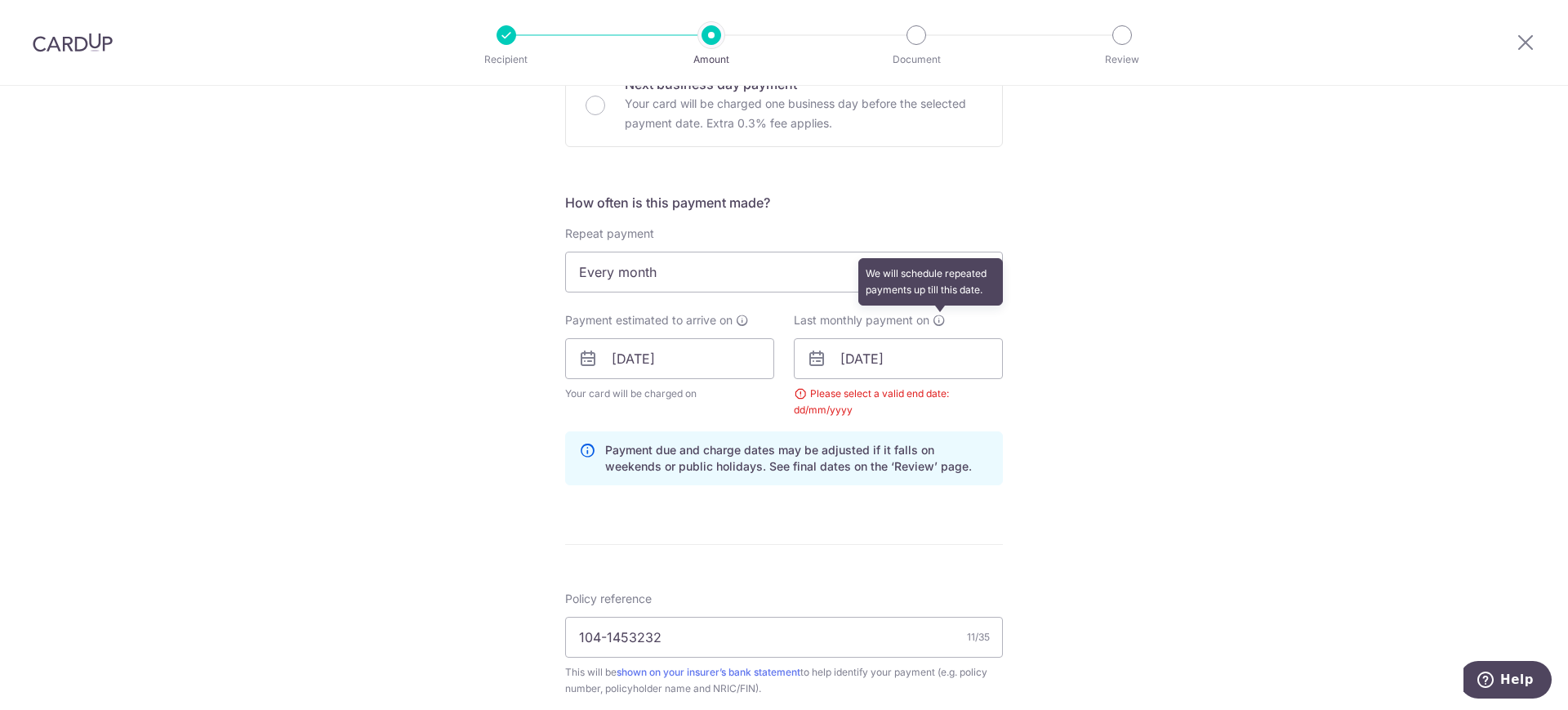
click at [933, 321] on icon at bounding box center [939, 320] width 13 height 13
click at [936, 352] on input "01/04/2030" at bounding box center [898, 358] width 209 height 41
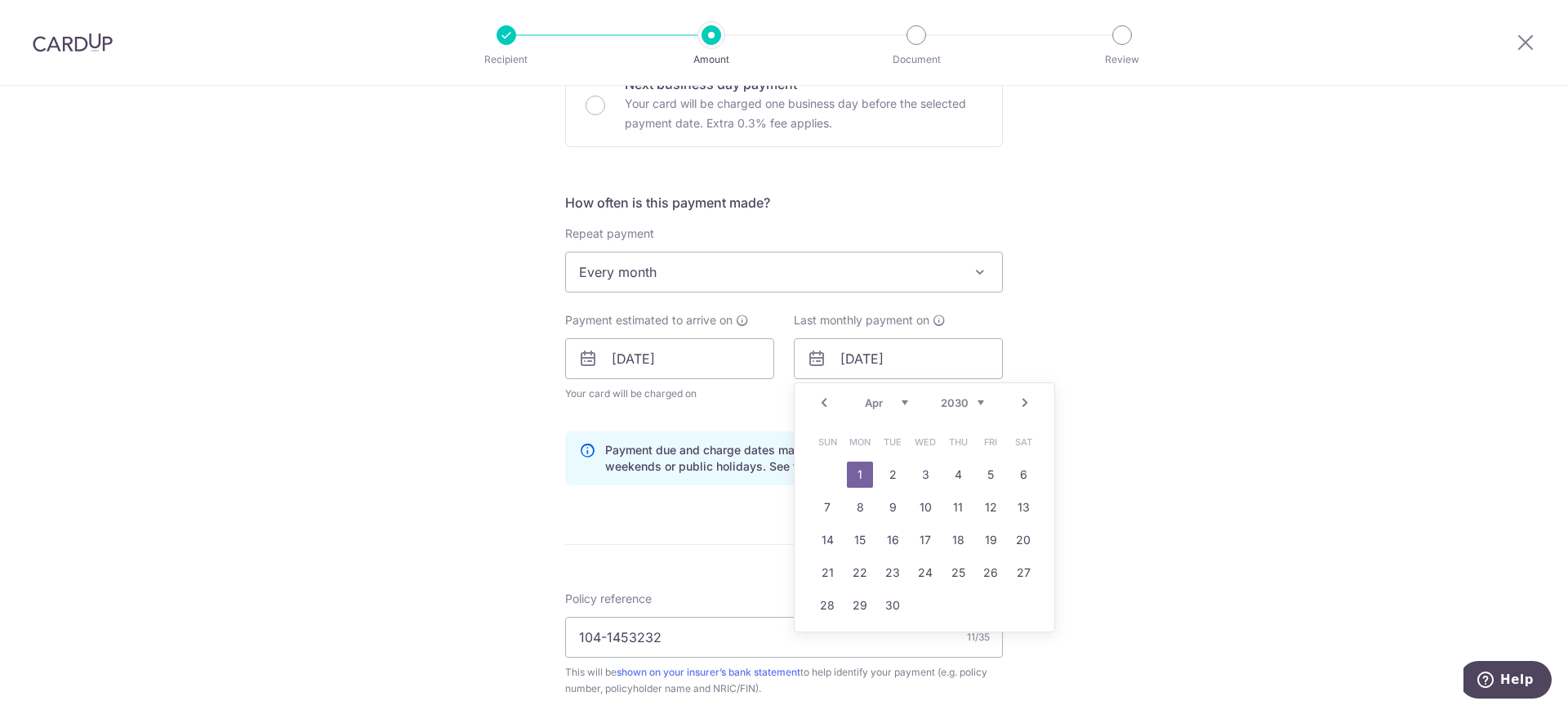
click at [975, 403] on select "2025 2026 2027 2028 2029 2030 2031 2032 2033 2034 2035" at bounding box center [963, 403] width 43 height 13
click at [951, 469] on link "1" at bounding box center [958, 475] width 26 height 26
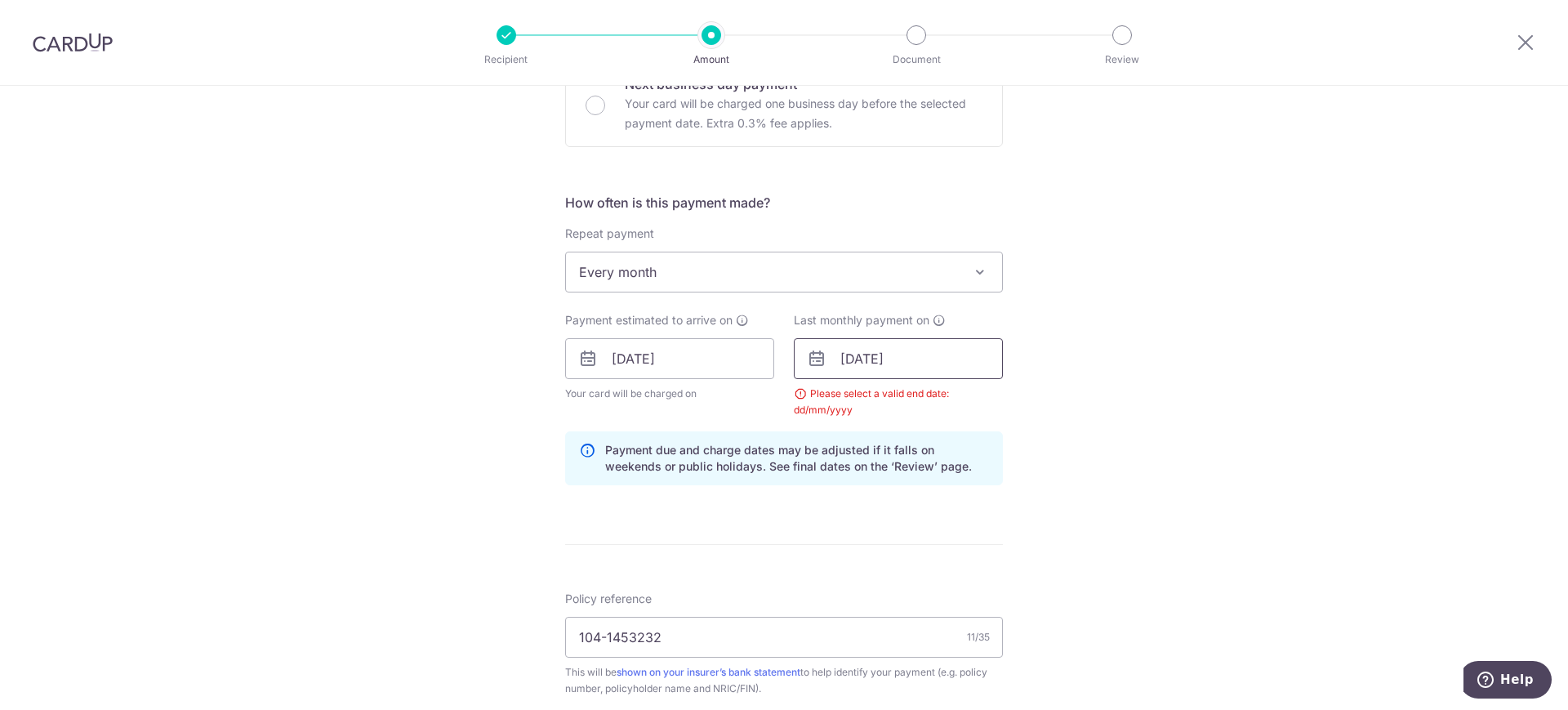
click at [937, 358] on input "01/04/2027" at bounding box center [898, 358] width 209 height 41
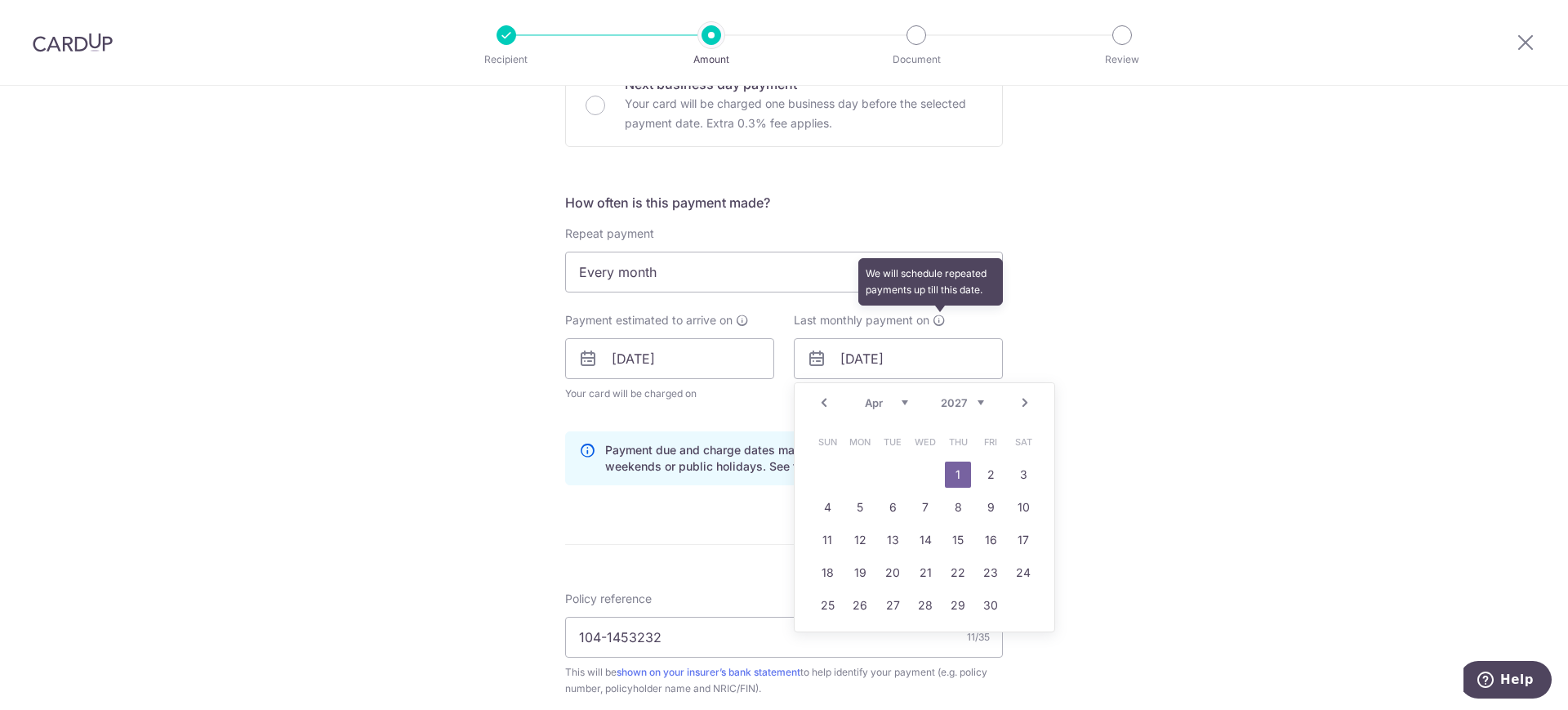
click at [935, 322] on icon at bounding box center [939, 320] width 13 height 13
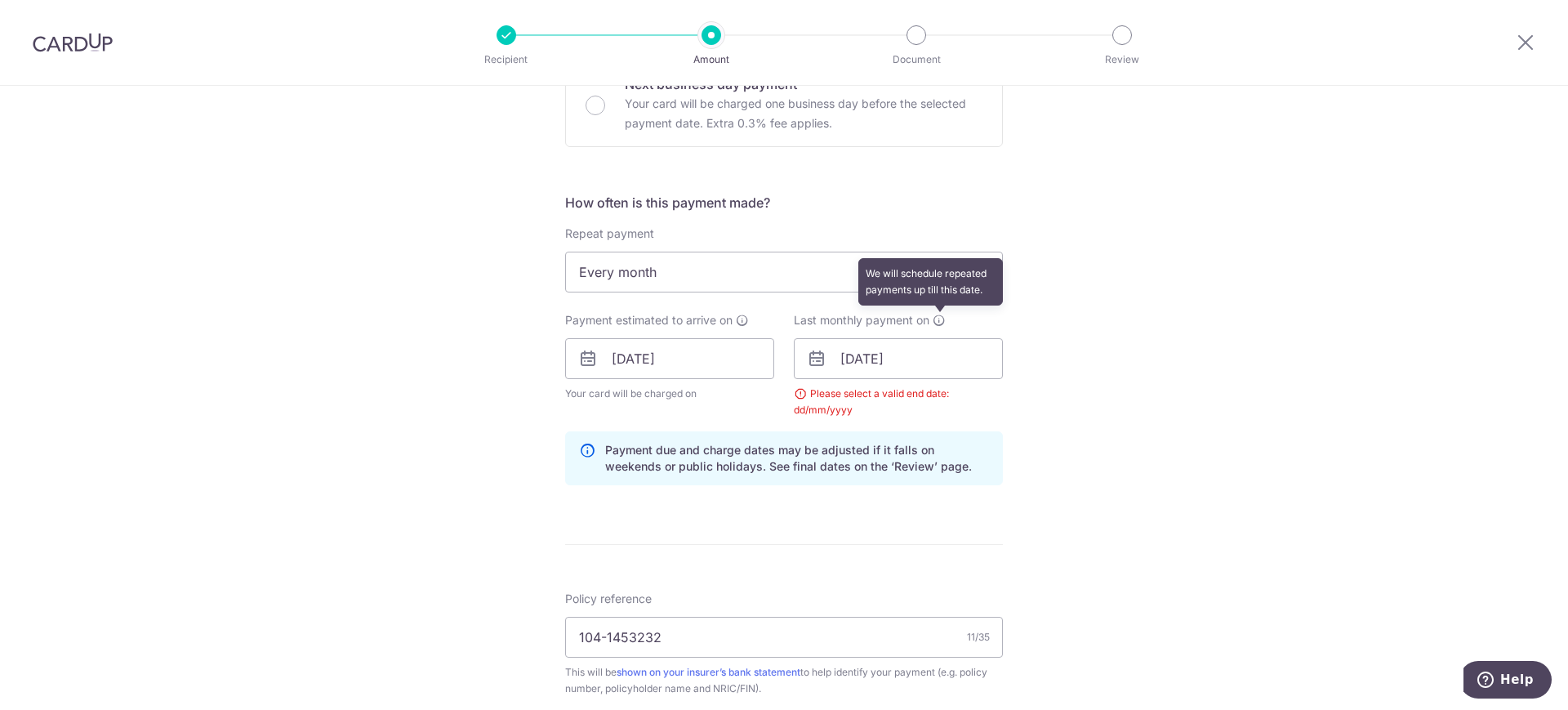
click at [936, 324] on icon at bounding box center [939, 320] width 13 height 13
click at [946, 362] on input "01/04/2027" at bounding box center [898, 358] width 209 height 41
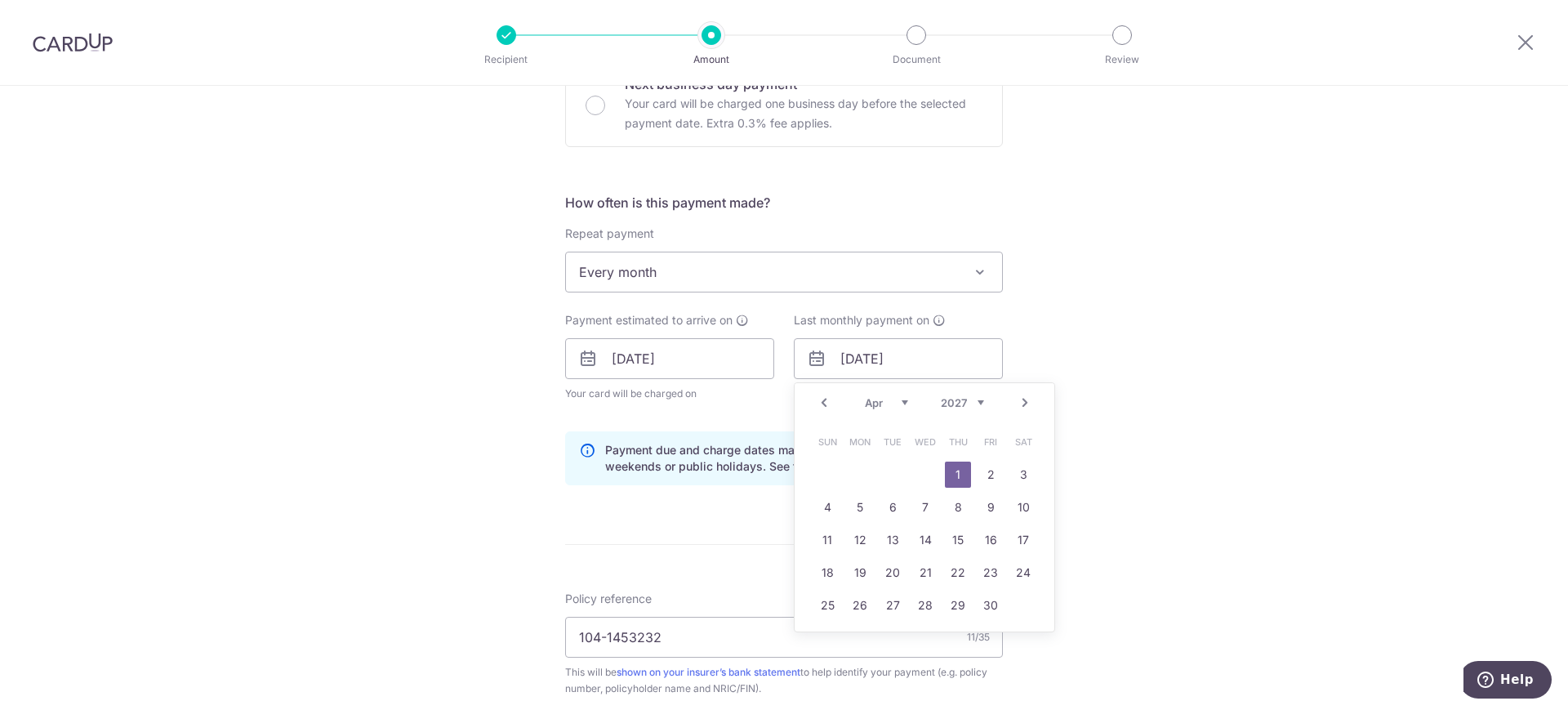
click at [978, 398] on select "2025 2026 2027 2028 2029 2030 2031 2032 2033 2034 2035" at bounding box center [963, 403] width 43 height 13
click at [944, 357] on input "01/04/2027" at bounding box center [898, 358] width 209 height 41
click at [967, 404] on select "2025 2026 2027 2028 2029 2030 2031 2032 2033 2034 2035" at bounding box center [963, 403] width 43 height 13
click at [975, 404] on select "2025 2026 2027 2028 2029 2030 2031 2032 2033 2034 2035" at bounding box center [963, 403] width 43 height 13
click at [941, 397] on select "2025 2026 2027 2028 2029 2030 2031 2032 2033 2034 2035" at bounding box center [963, 403] width 43 height 13
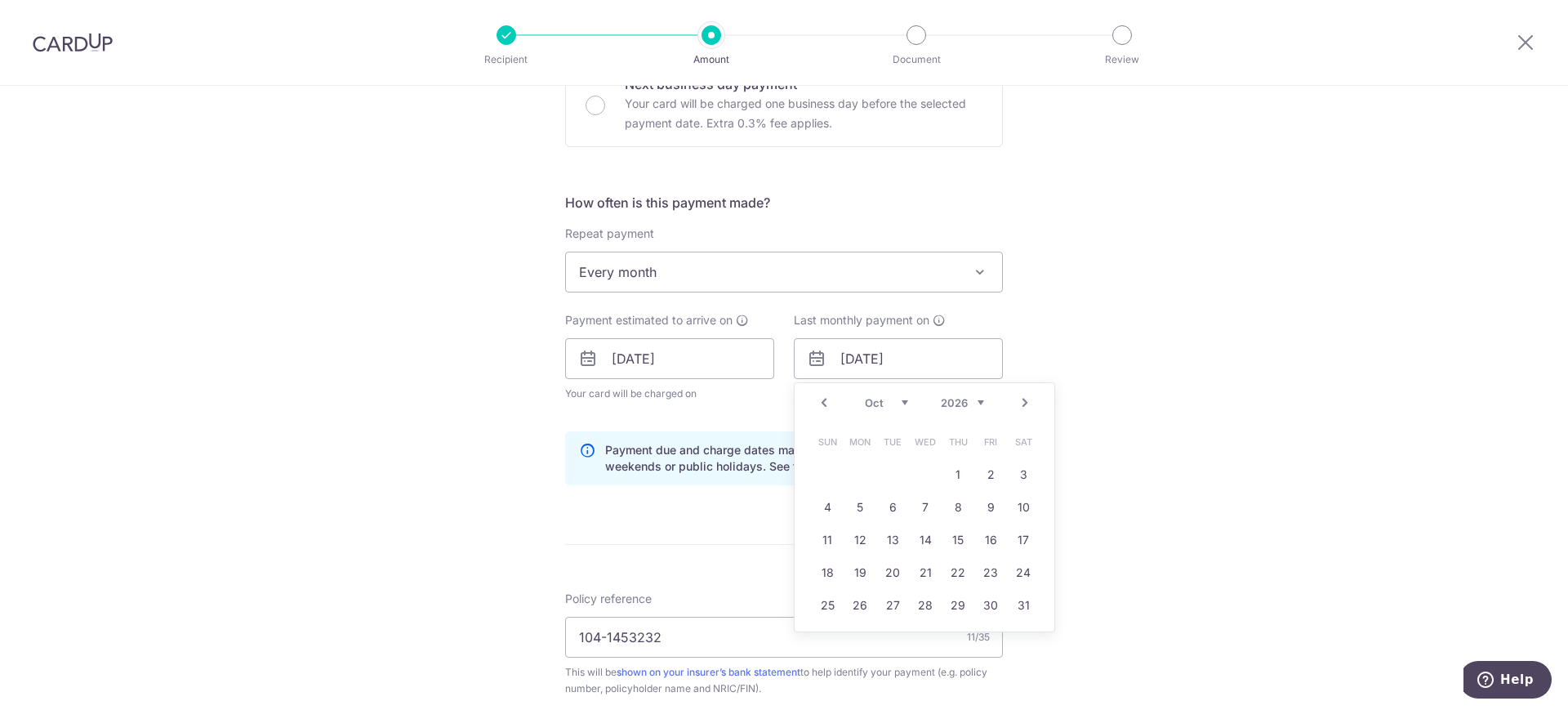
click at [895, 401] on select "Jan Feb Mar Apr May Jun Jul Aug Sep Oct Nov Dec" at bounding box center [886, 403] width 43 height 13
click at [883, 474] on link "1" at bounding box center [893, 475] width 26 height 26
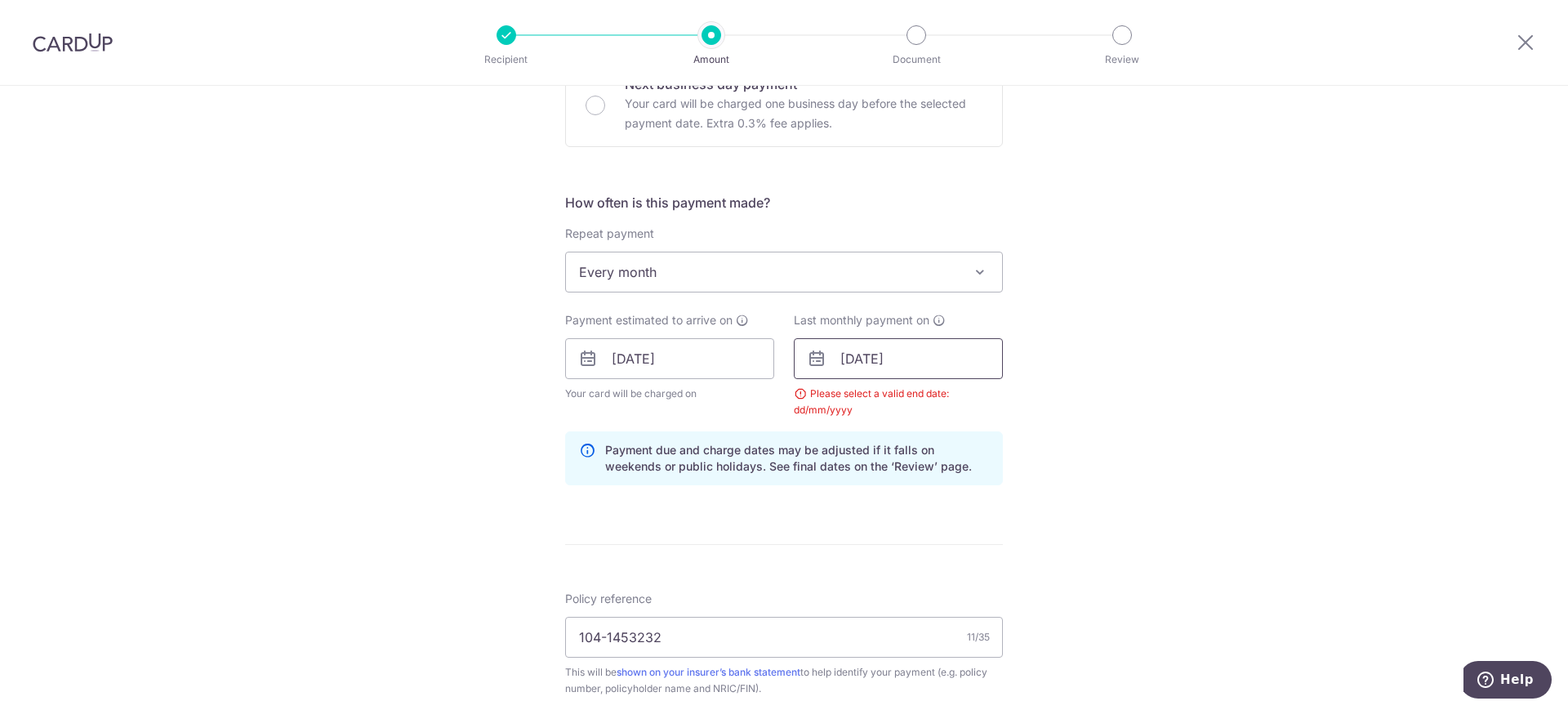
click at [913, 367] on input "01/12/2026" at bounding box center [898, 358] width 209 height 41
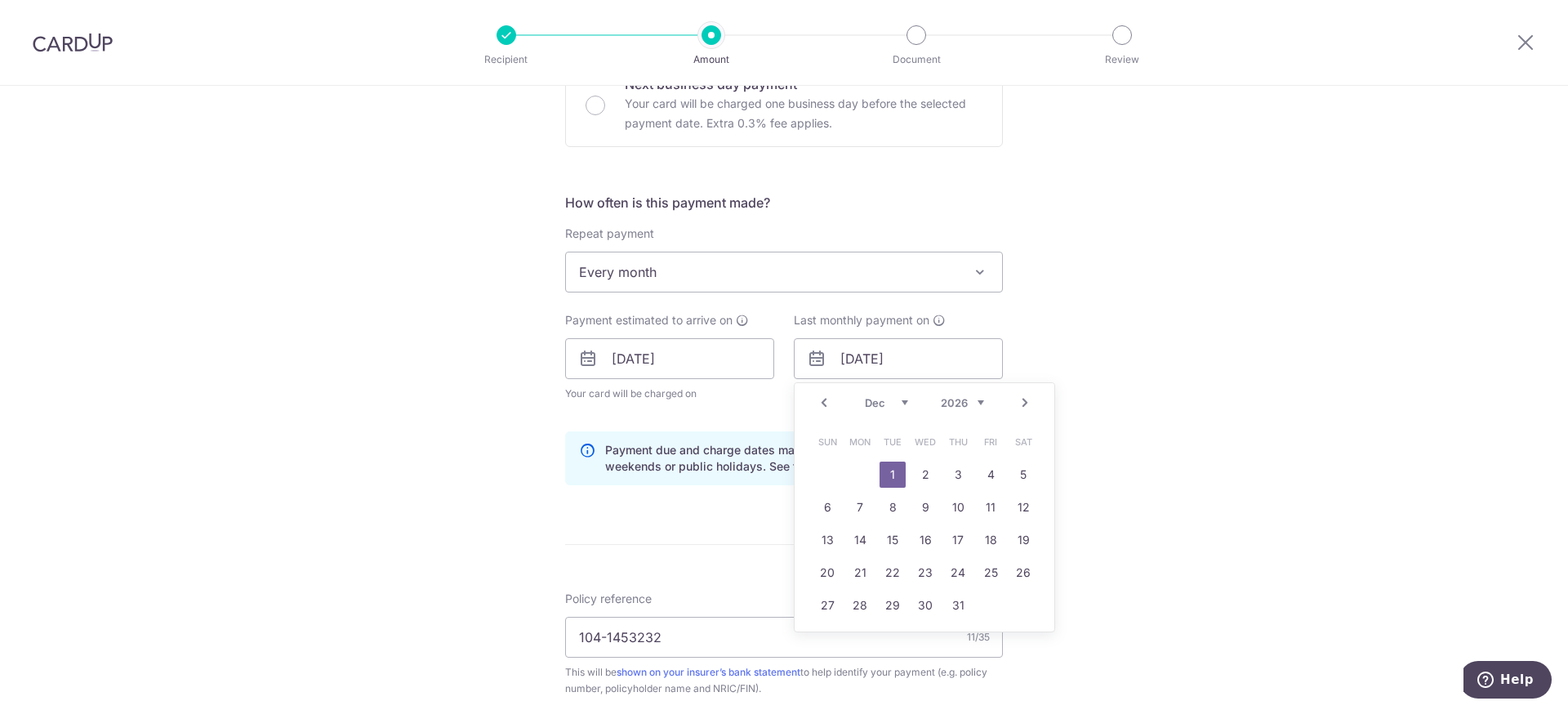
click at [903, 404] on div "Jan Feb Mar Apr May Jun Jul Aug Sep Oct Nov Dec 2025 2026 2027 2028 2029 2030 2…" at bounding box center [924, 403] width 119 height 14
click at [901, 404] on select "Jan Feb Mar Apr May Jun Jul Aug Sep Oct Nov Dec" at bounding box center [886, 403] width 43 height 13
click at [1010, 504] on link "10" at bounding box center [1023, 508] width 26 height 26
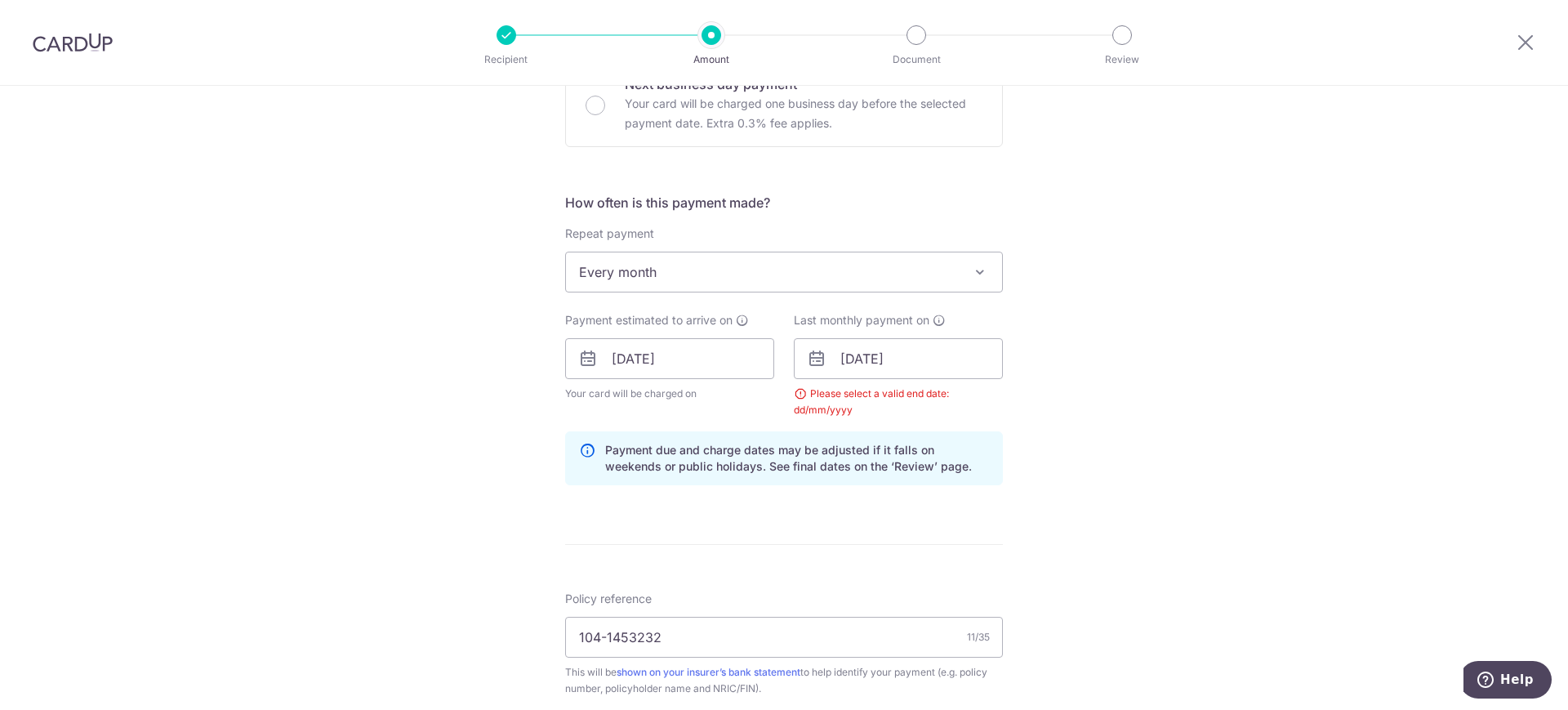
click at [1215, 433] on div "Tell us more about your payment Enter payment amount SGD 438.47 438.47 Select C…" at bounding box center [784, 378] width 1568 height 1635
click at [912, 360] on input "10/10/2026" at bounding box center [898, 358] width 209 height 41
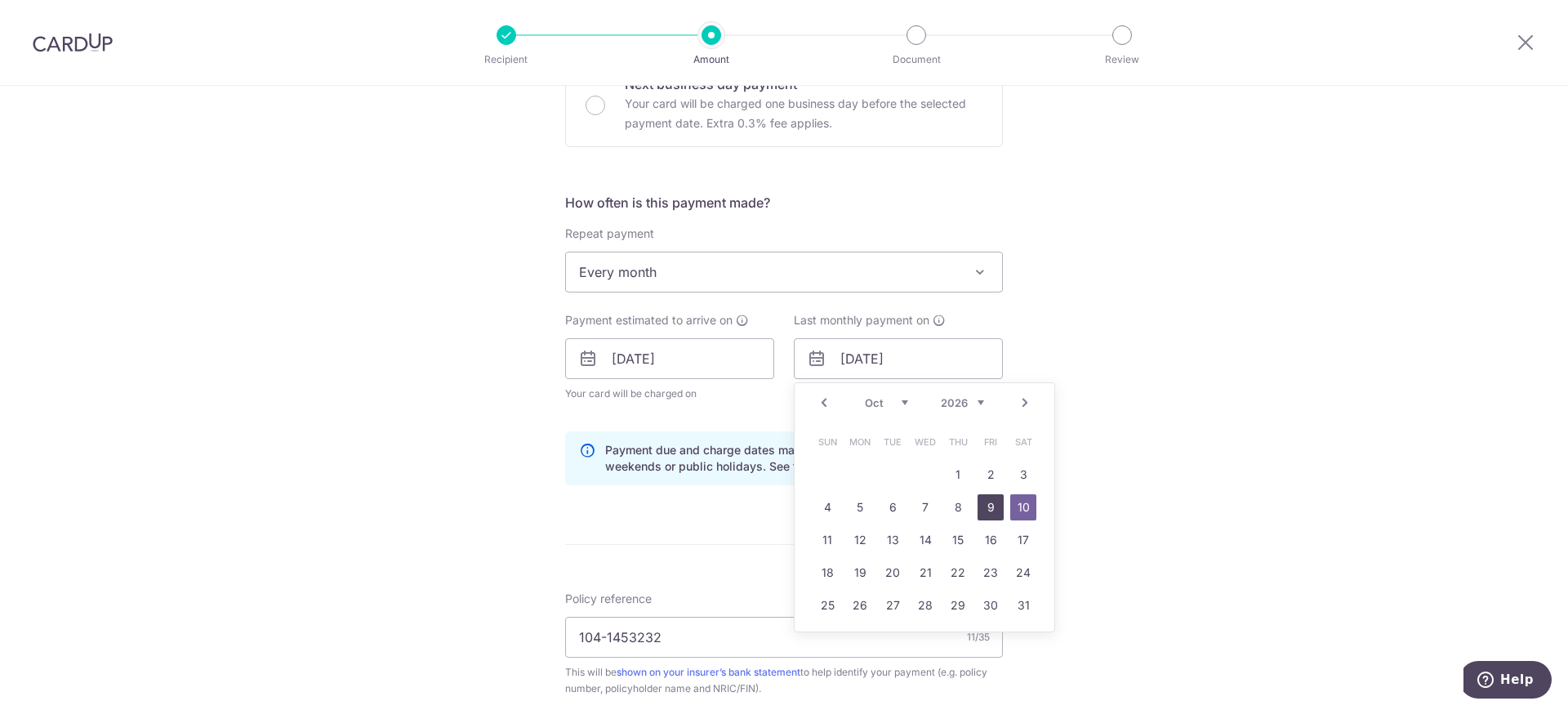
click at [979, 502] on link "9" at bounding box center [991, 508] width 26 height 26
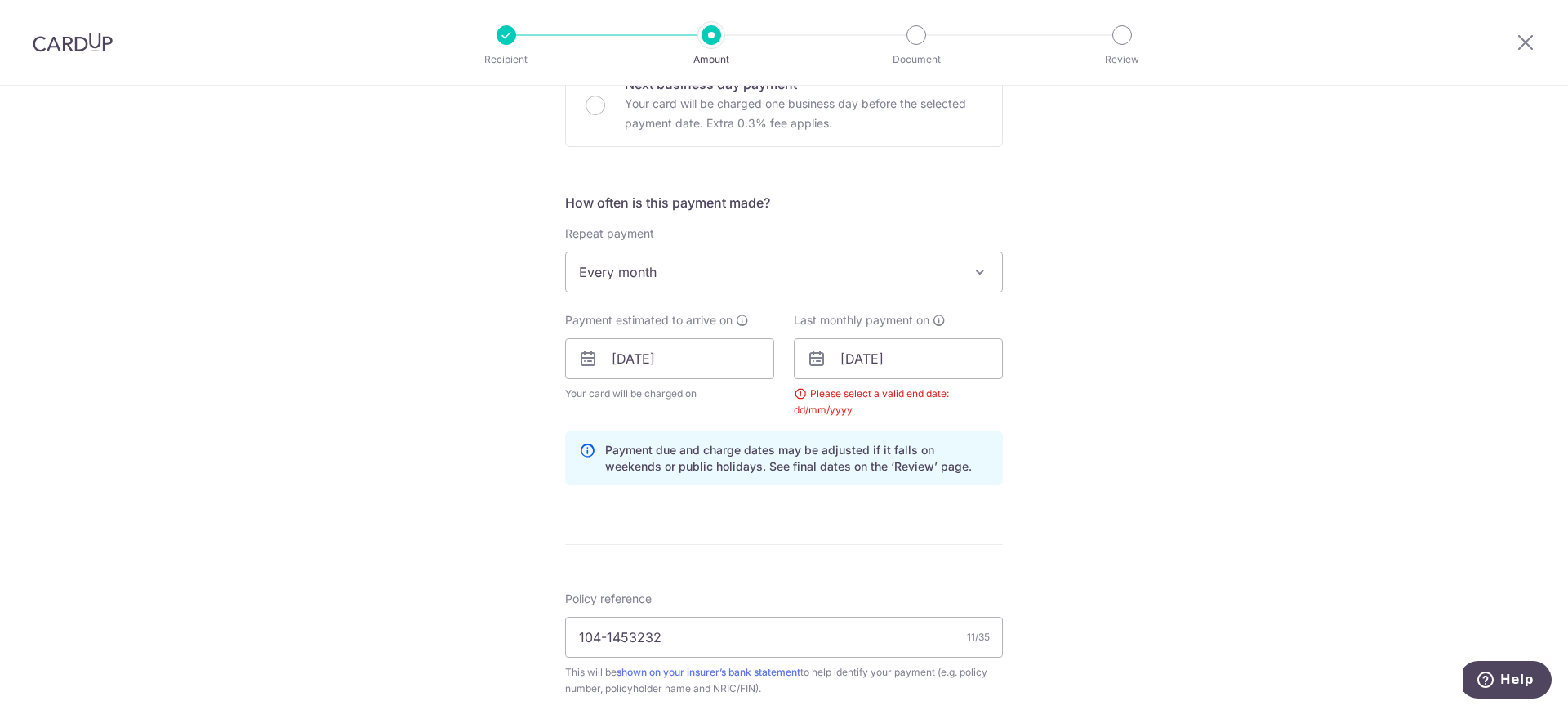
click at [1040, 411] on div "Tell us more about your payment Enter payment amount SGD 438.47 438.47 Select C…" at bounding box center [784, 378] width 1568 height 1635
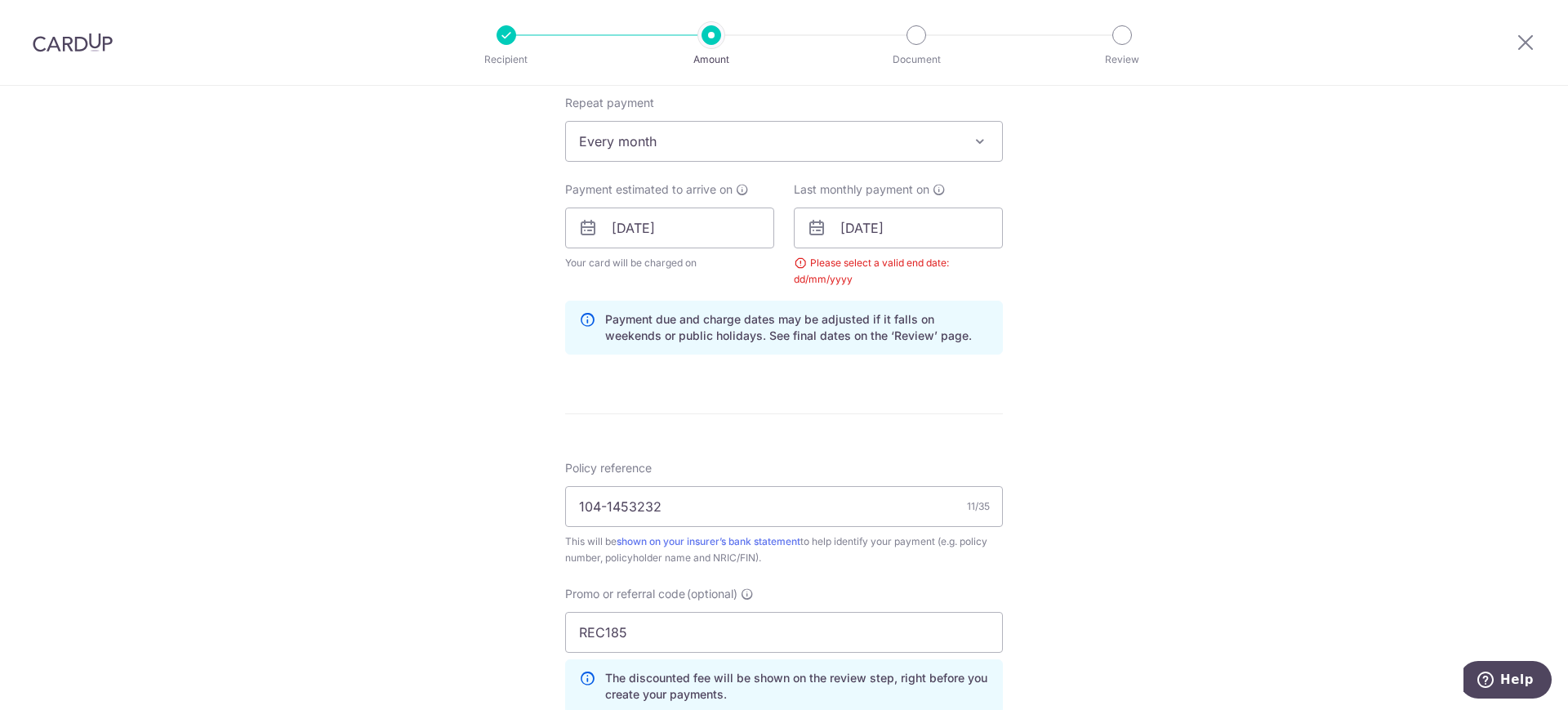
scroll to position [653, 0]
drag, startPoint x: 903, startPoint y: 325, endPoint x: 906, endPoint y: 336, distance: 11.4
click at [906, 336] on p "Payment due and charge dates may be adjusted if it falls on weekends or public …" at bounding box center [798, 329] width 384 height 33
click at [920, 224] on input "09/10/2026" at bounding box center [898, 230] width 209 height 41
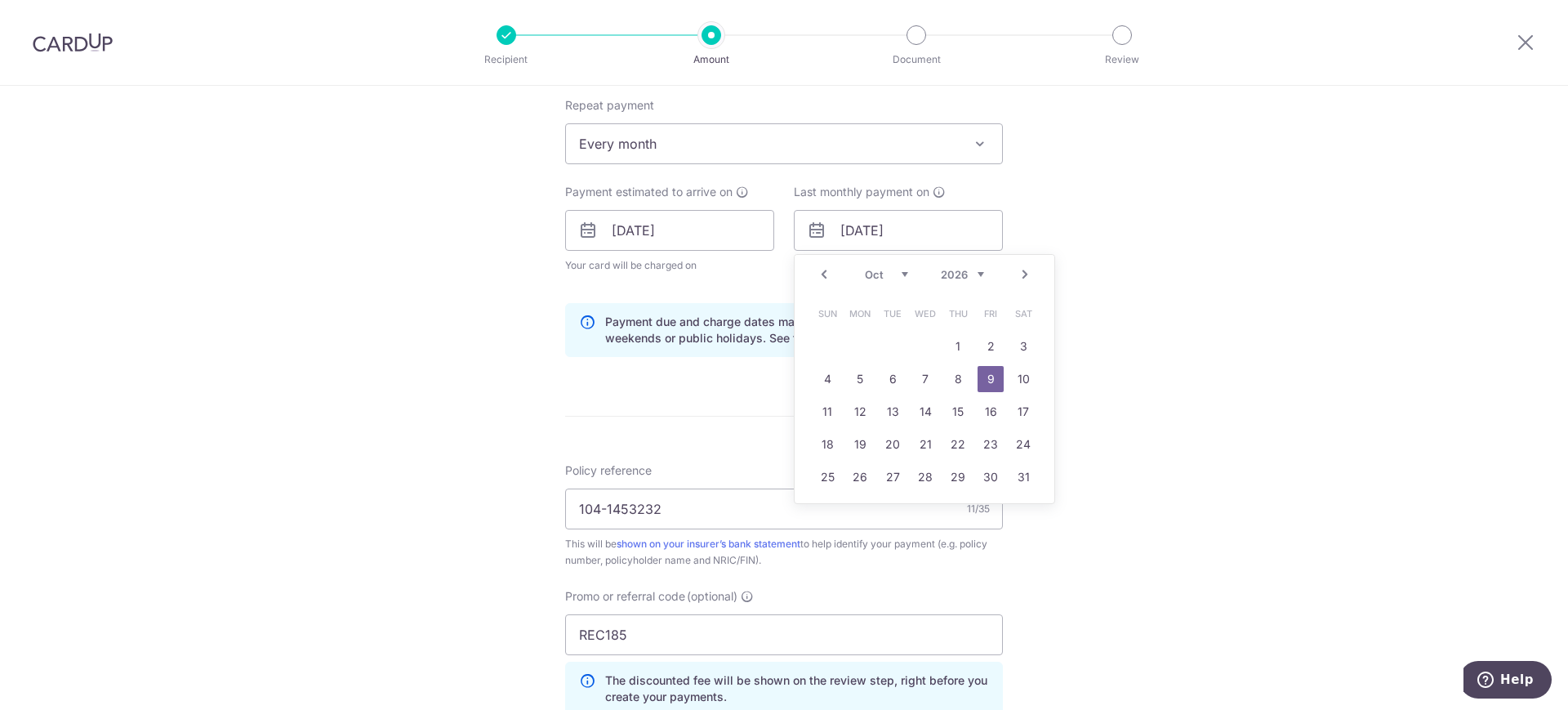
click at [973, 278] on select "2025 2026 2027 2028 2029 2030 2031 2032 2033 2034 2035" at bounding box center [963, 274] width 43 height 13
click at [980, 474] on link "31" at bounding box center [991, 477] width 26 height 26
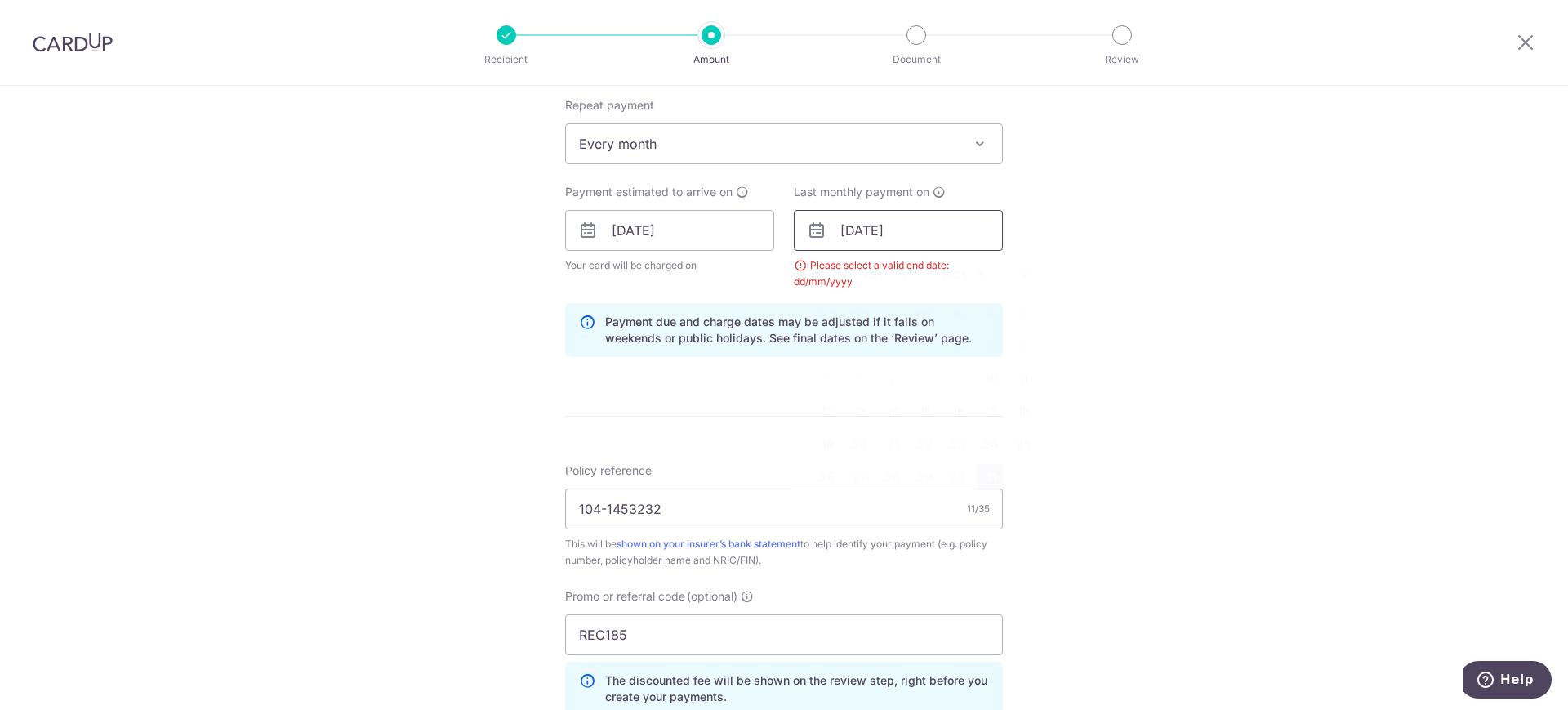
click at [932, 232] on input "31/10/2025" at bounding box center [898, 230] width 209 height 41
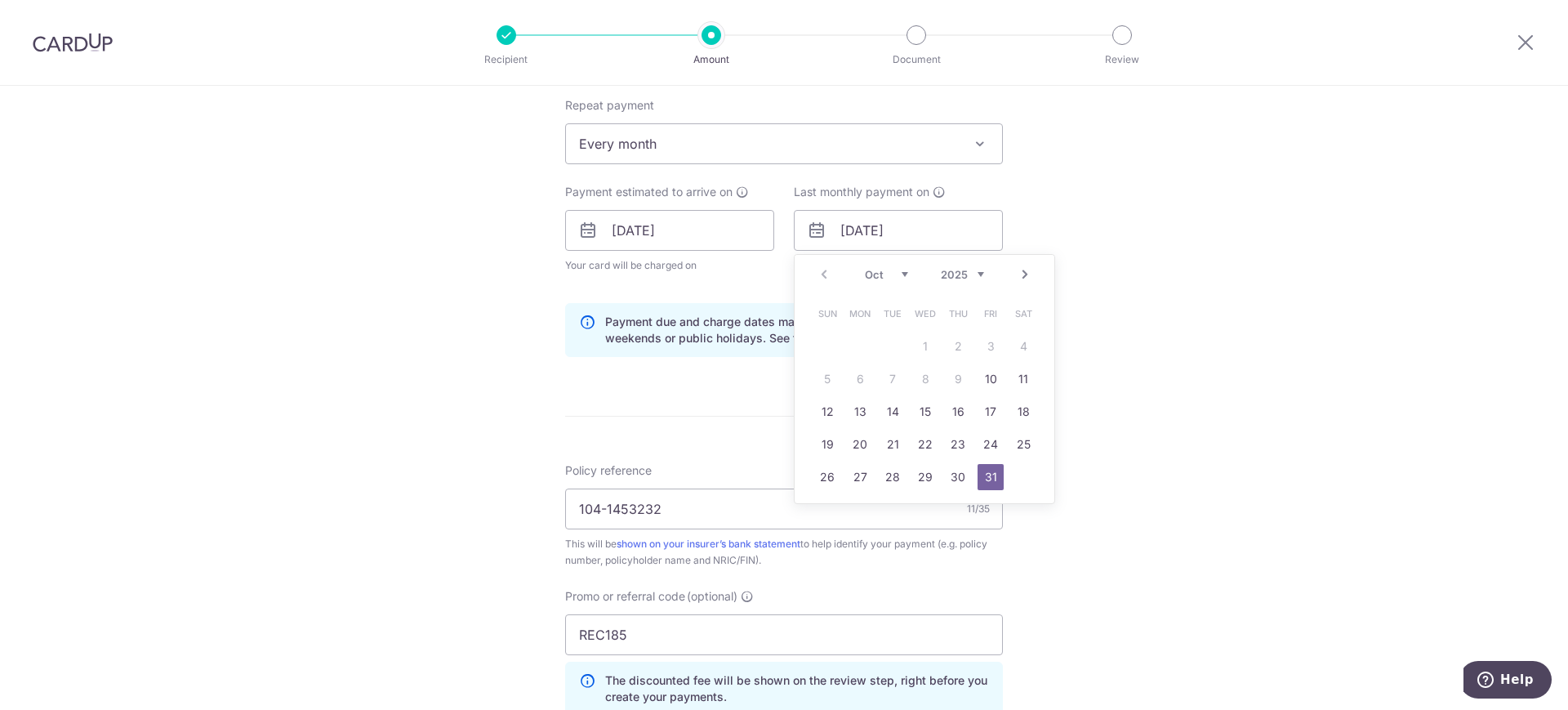
click at [969, 272] on select "2025 2026 2027 2028 2029 2030 2031 2032 2033 2034 2035" at bounding box center [963, 274] width 43 height 13
click at [969, 271] on select "2025 2026 2027 2028 2029 2030 2031 2032 2033 2034 2035" at bounding box center [963, 274] width 43 height 13
click at [893, 271] on select "Oct Nov Dec" at bounding box center [886, 274] width 43 height 13
click at [978, 280] on div "Oct Nov Dec 2025 2026 2027 2028 2029 2030 2031 2032 2033 2034 2035" at bounding box center [924, 274] width 119 height 14
click at [975, 274] on select "2025 2026 2027 2028 2029 2030 2031 2032 2033 2034 2035" at bounding box center [963, 274] width 43 height 13
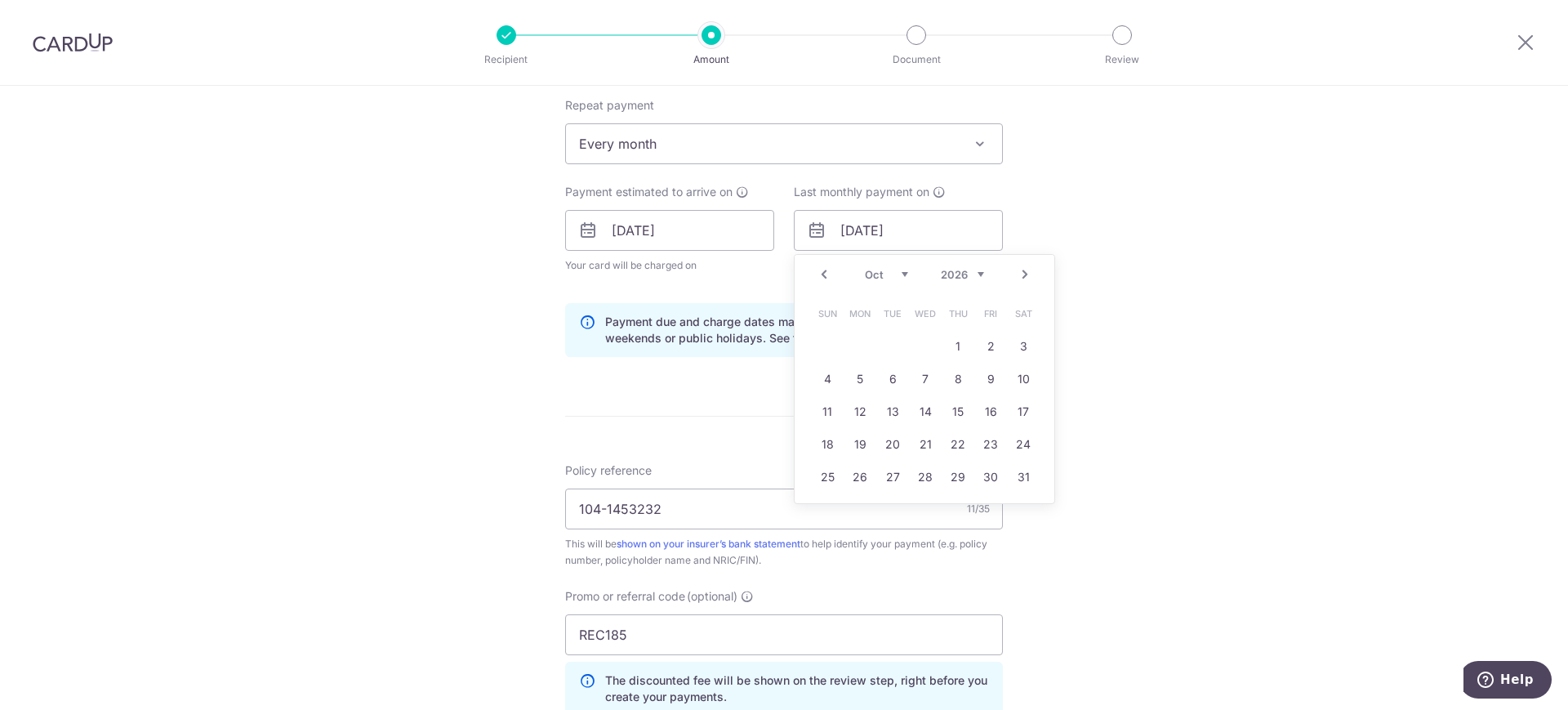
click at [889, 272] on select "Jan Feb Mar Apr May Jun Jul Aug Sep Oct Nov Dec" at bounding box center [886, 274] width 43 height 13
click at [1137, 421] on div "Tell us more about your payment Enter payment amount SGD 438.47 438.47 Select C…" at bounding box center [784, 249] width 1568 height 1635
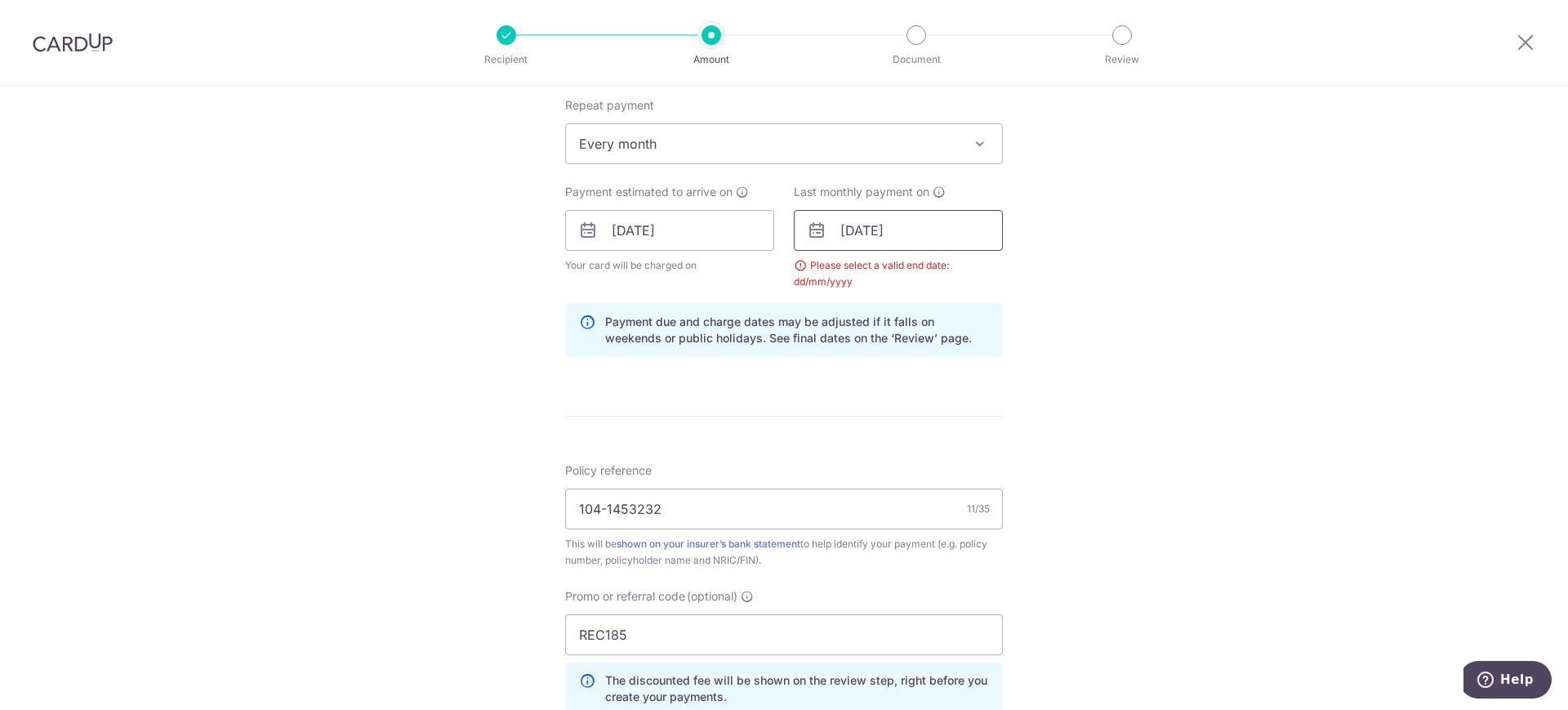
click at [936, 236] on input "31/10/2025" at bounding box center [898, 230] width 209 height 41
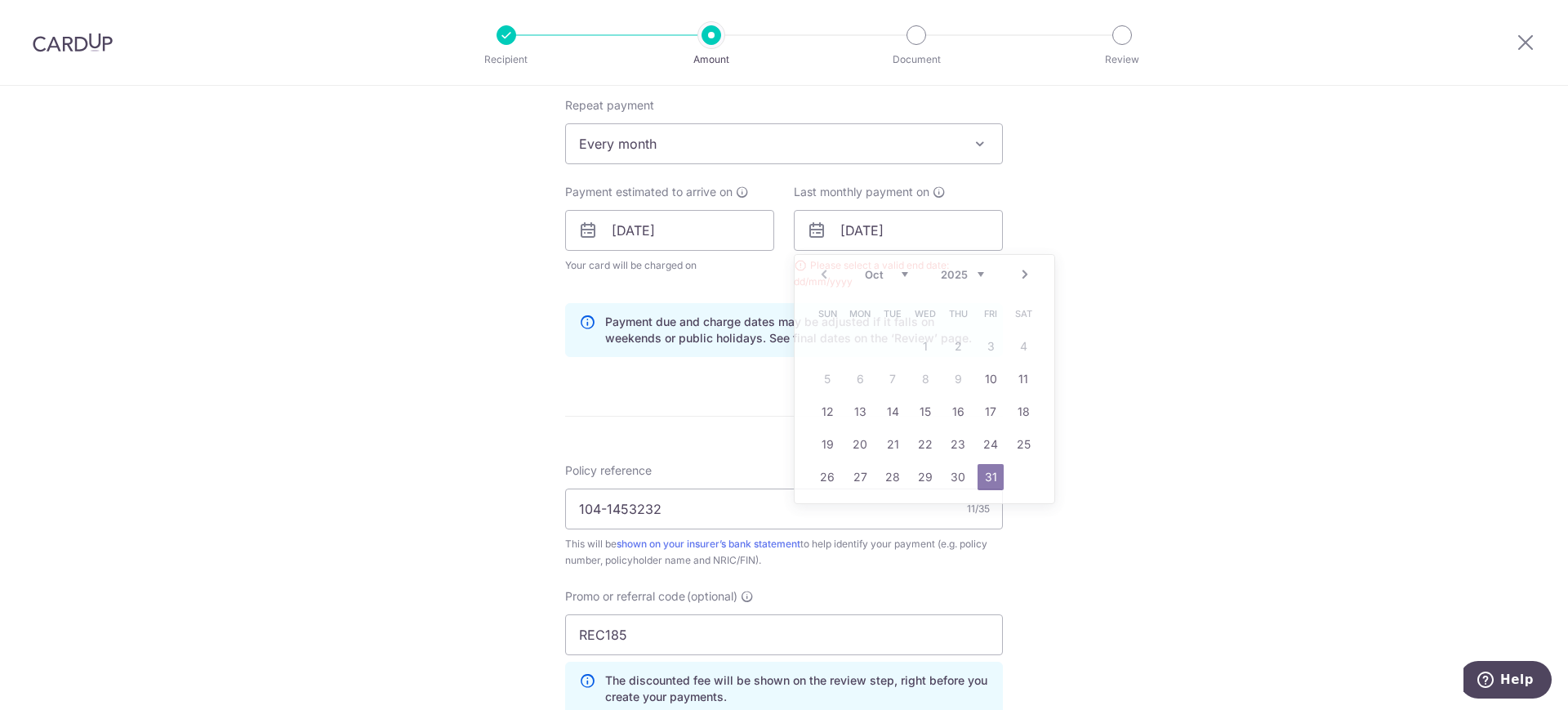
click at [1210, 328] on div "Tell us more about your payment Enter payment amount SGD 438.47 438.47 Select C…" at bounding box center [784, 249] width 1568 height 1635
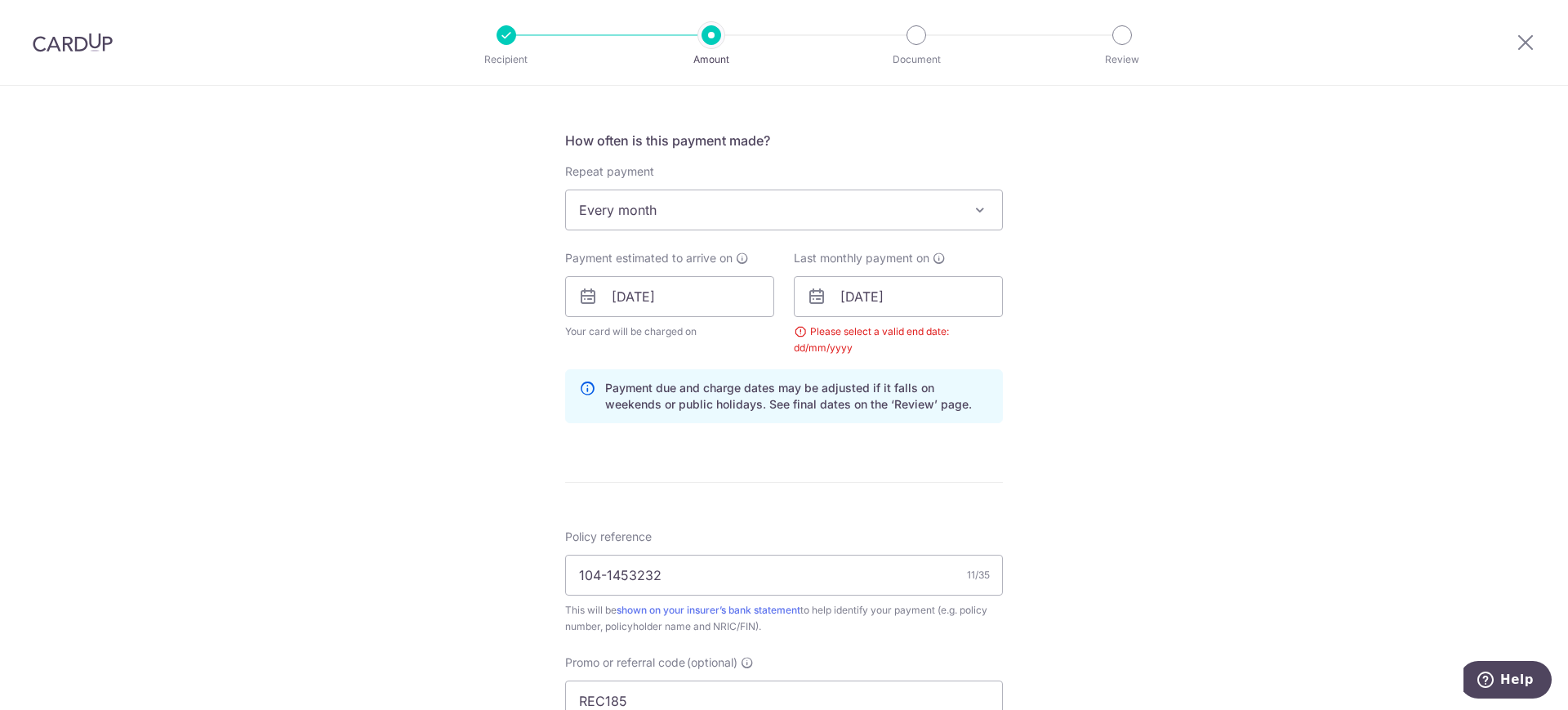
scroll to position [397, 0]
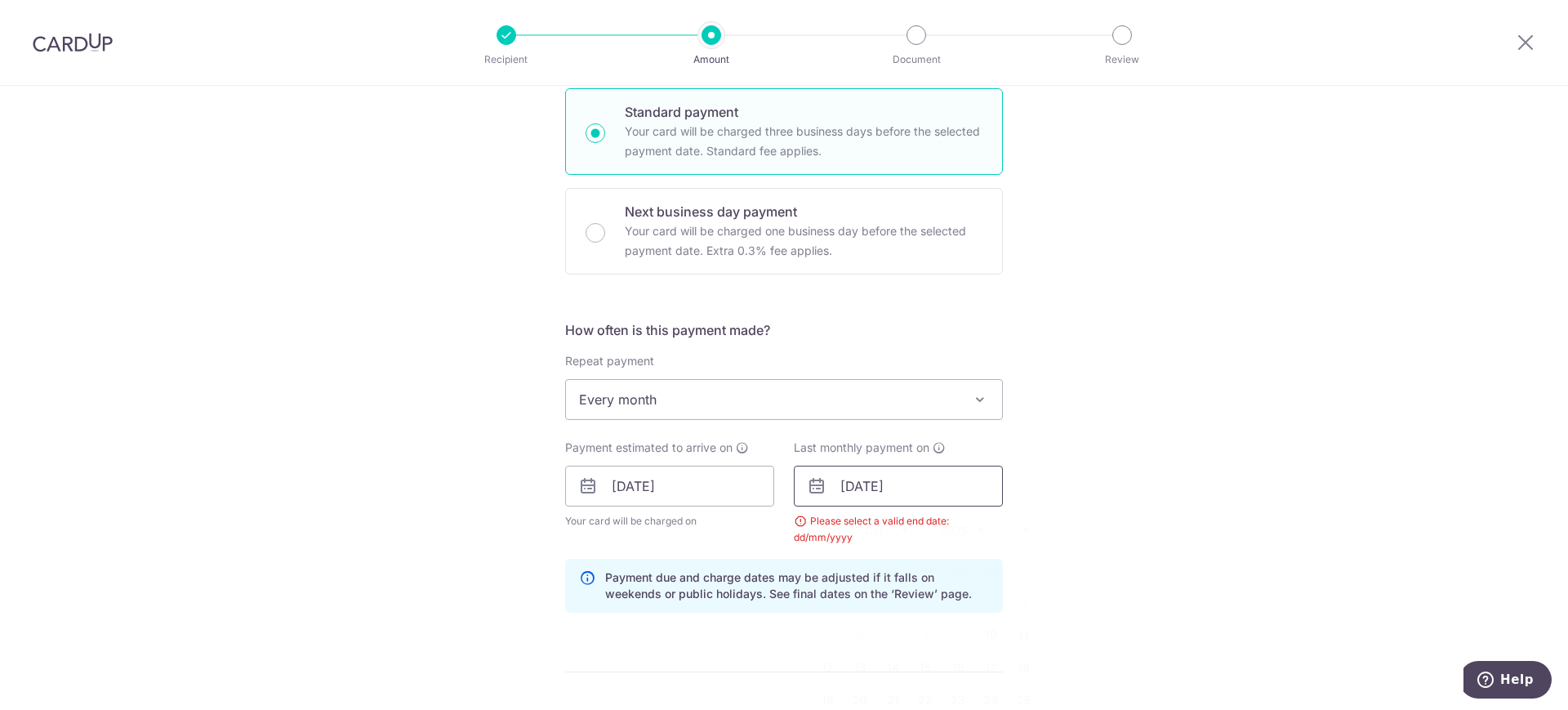
click at [929, 486] on input "31/10/2025" at bounding box center [898, 486] width 209 height 41
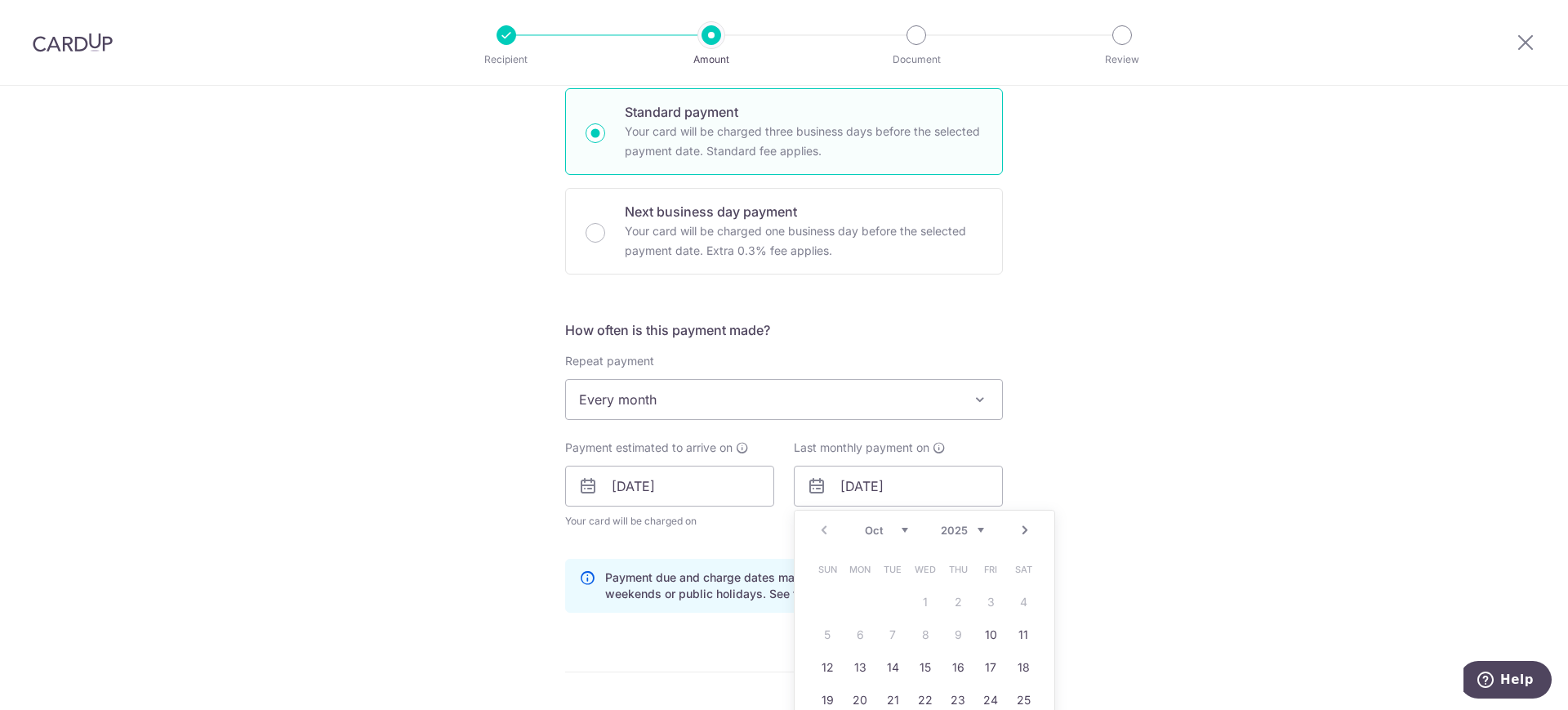
click at [1015, 525] on link "Next" at bounding box center [1024, 530] width 20 height 20
click at [1016, 525] on link "Next" at bounding box center [1024, 530] width 20 height 20
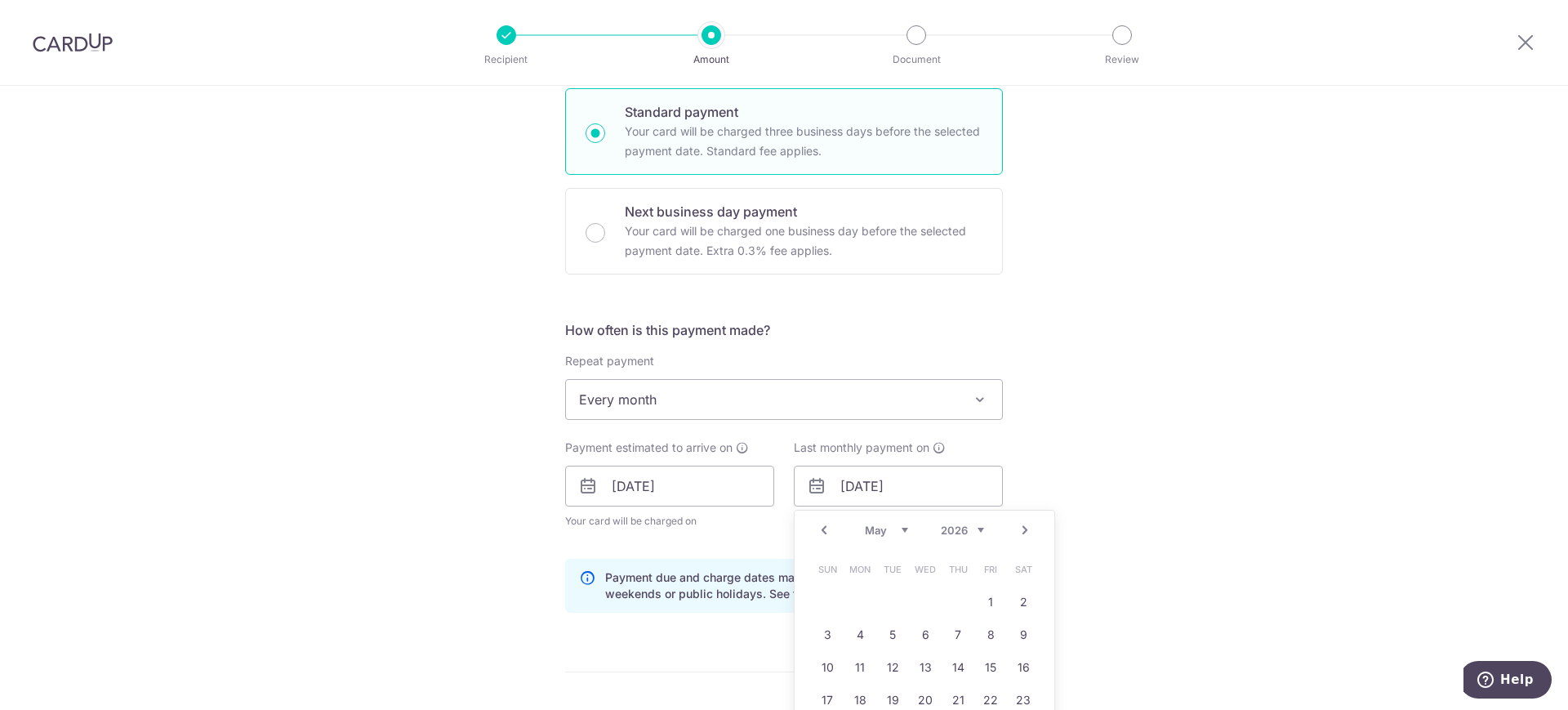
click at [1016, 525] on link "Next" at bounding box center [1024, 530] width 20 height 20
click at [1165, 398] on div "Tell us more about your payment Enter payment amount SGD 438.47 438.47 Select C…" at bounding box center [784, 506] width 1568 height 1635
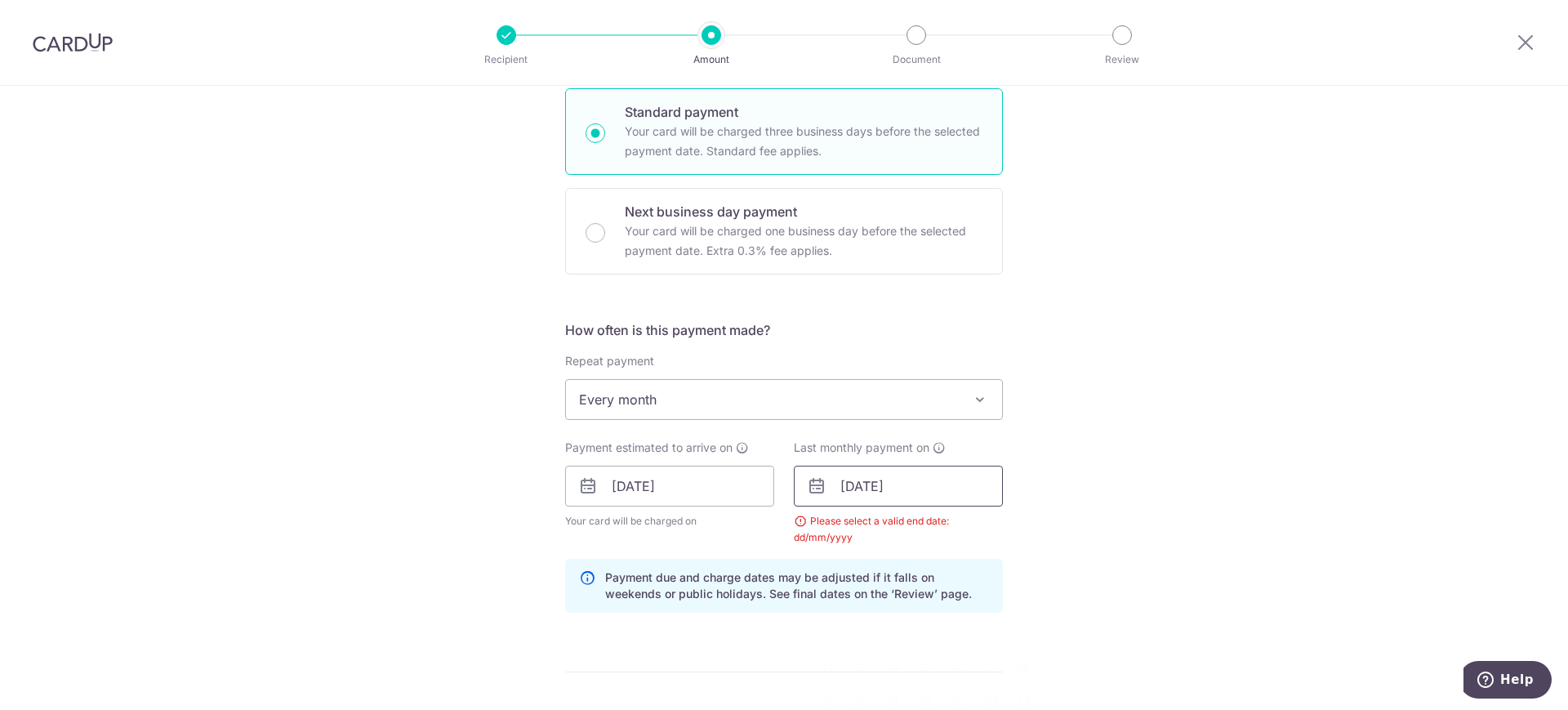
click at [955, 491] on input "31/10/2025" at bounding box center [898, 486] width 209 height 41
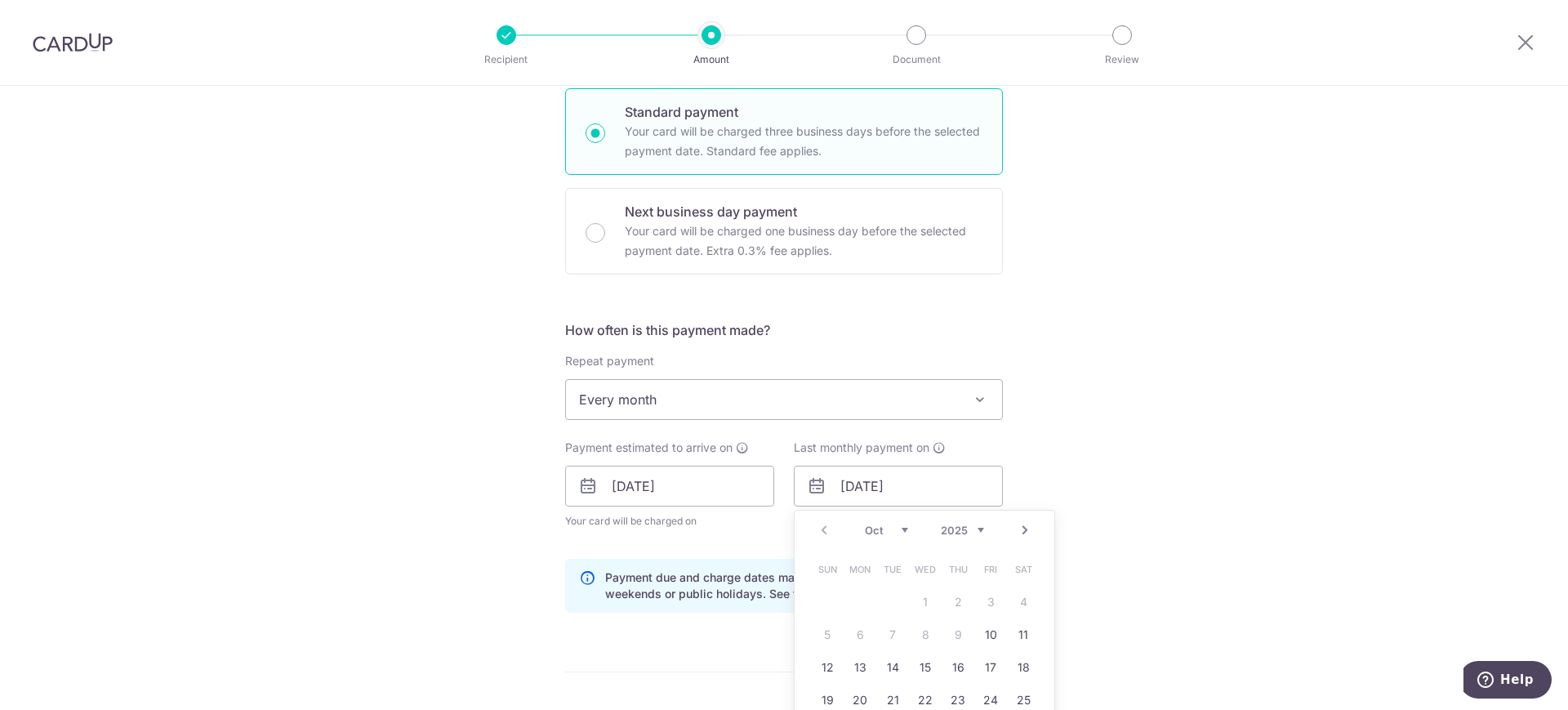
click at [976, 527] on select "2025 2026 2027 2028 2029 2030 2031 2032 2033 2034 2035" at bounding box center [963, 530] width 43 height 13
click at [856, 601] on link "1" at bounding box center [860, 602] width 26 height 26
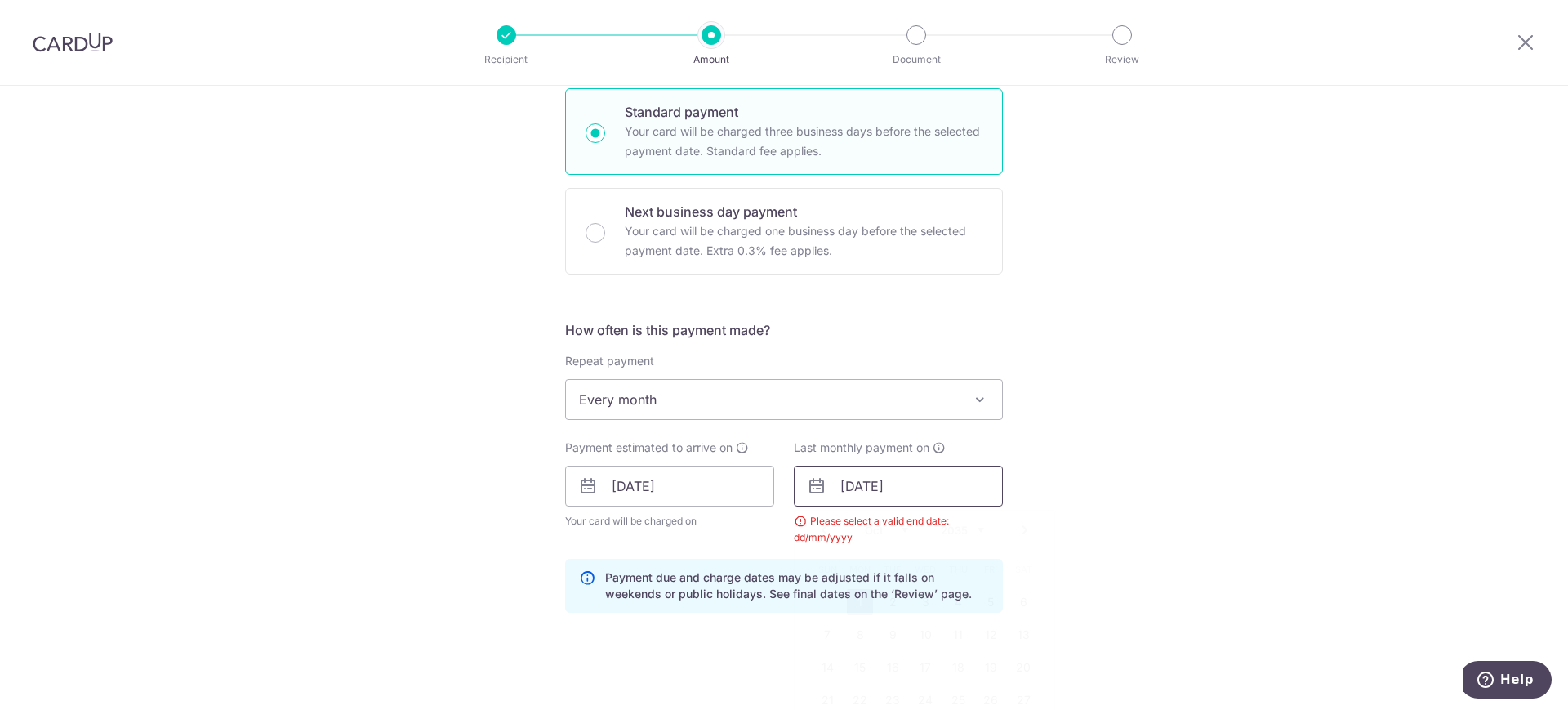
click at [922, 486] on input "01/10/2035" at bounding box center [898, 486] width 209 height 41
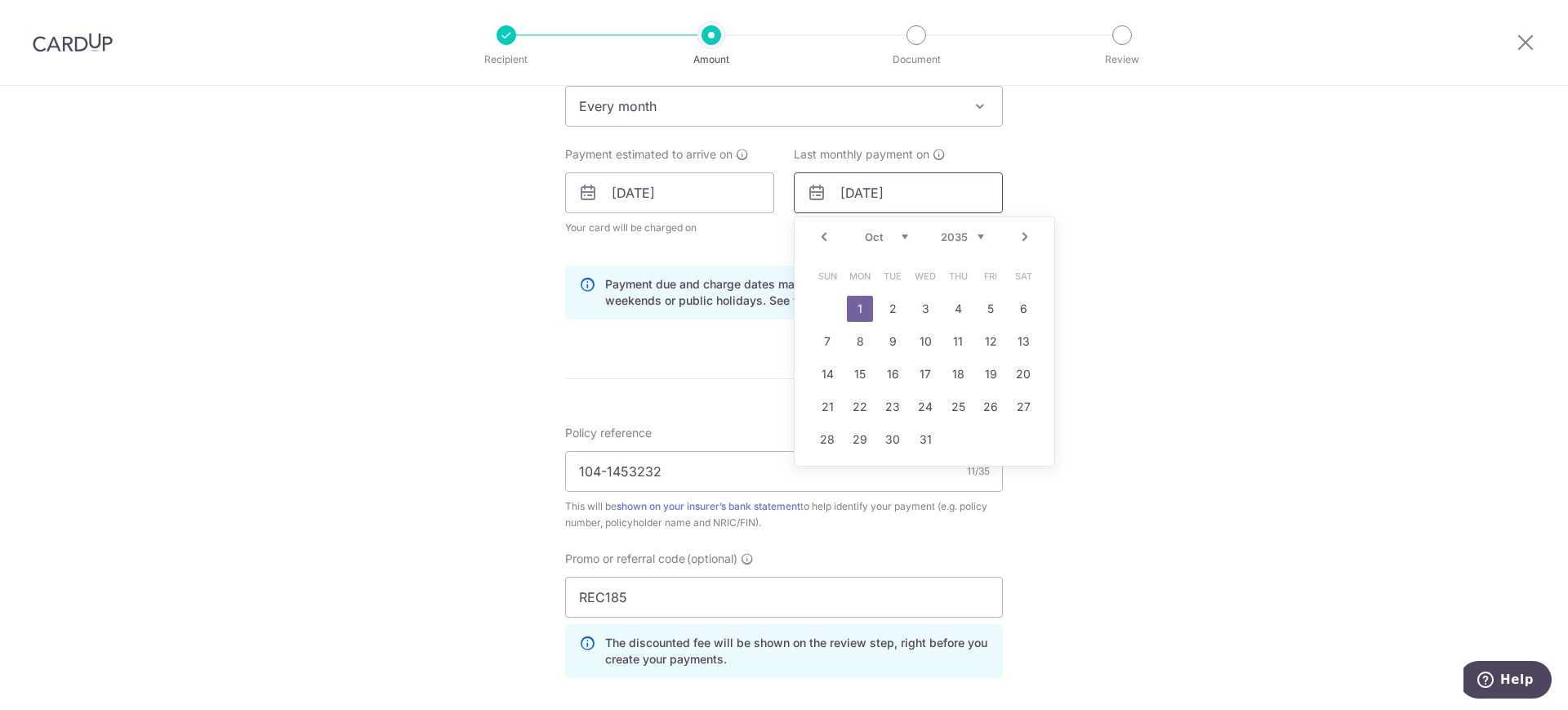
scroll to position [704, 0]
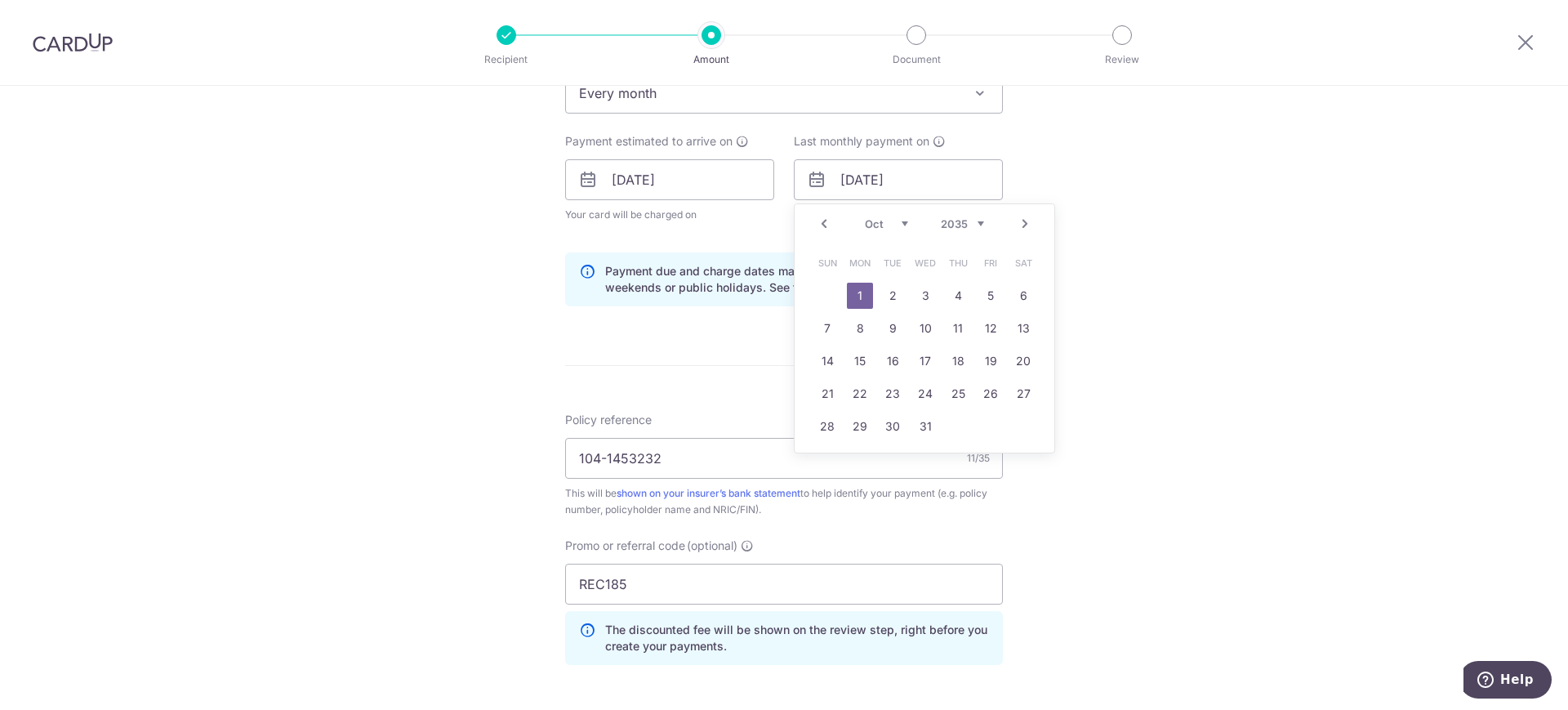
click at [892, 226] on select "Jan Feb Mar Apr May Jun Jul Aug Sep Oct Nov Dec" at bounding box center [886, 224] width 43 height 13
click at [853, 456] on link "31" at bounding box center [860, 459] width 26 height 26
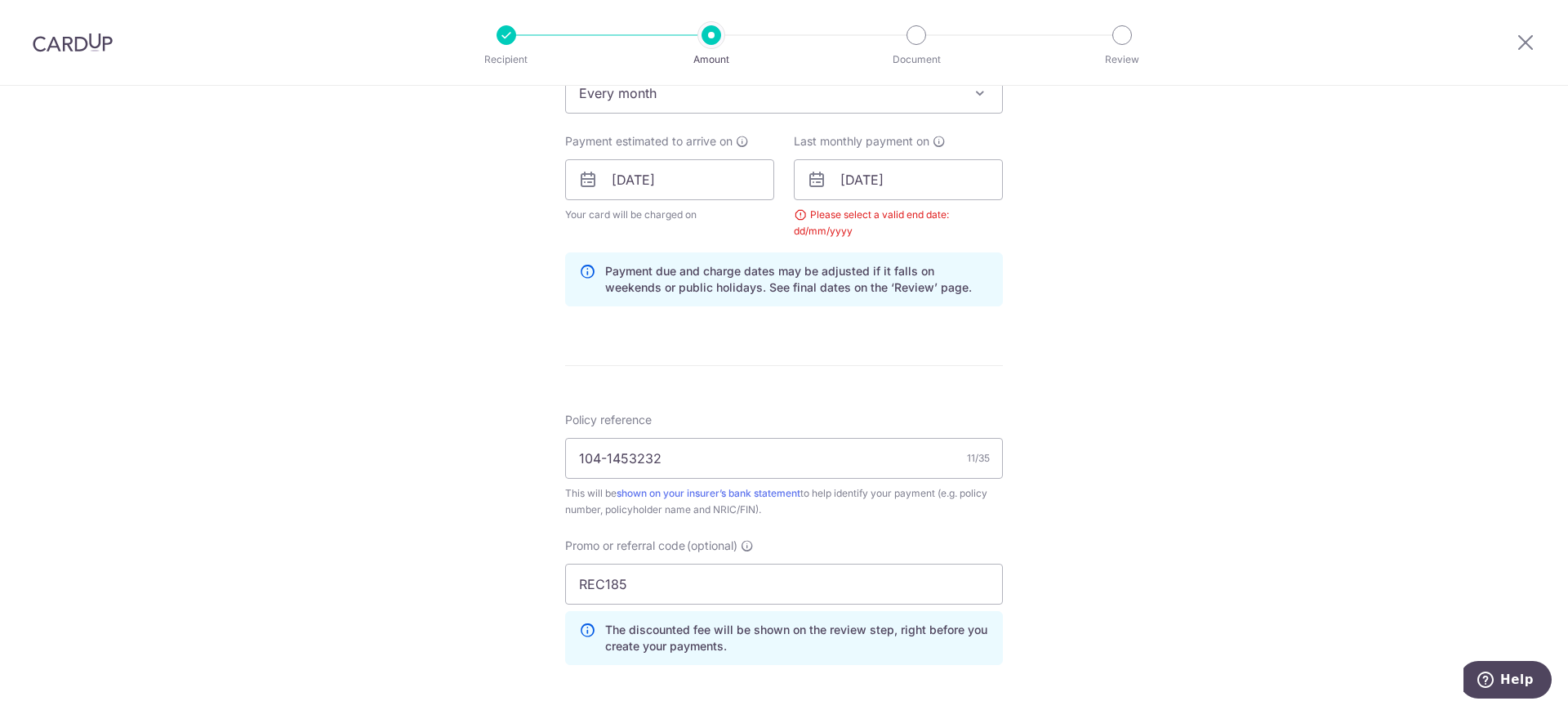
click at [1160, 404] on div "Tell us more about your payment Enter payment amount SGD 438.47 438.47 Select C…" at bounding box center [784, 199] width 1568 height 1635
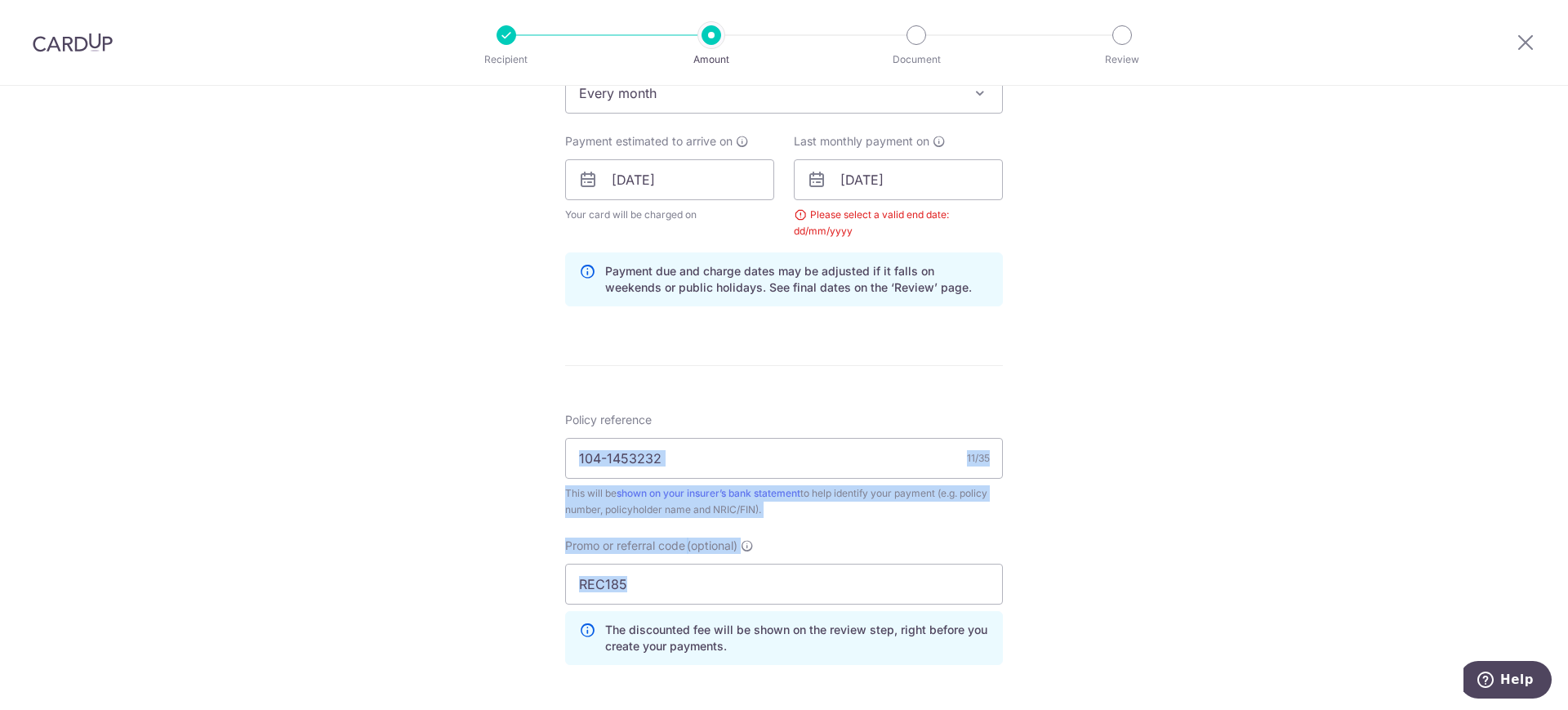
drag, startPoint x: 1559, startPoint y: 484, endPoint x: 1567, endPoint y: 535, distance: 51.6
click at [1553, 581] on div "Tell us more about your payment Enter payment amount SGD 438.47 438.47 Select C…" at bounding box center [784, 199] width 1568 height 1635
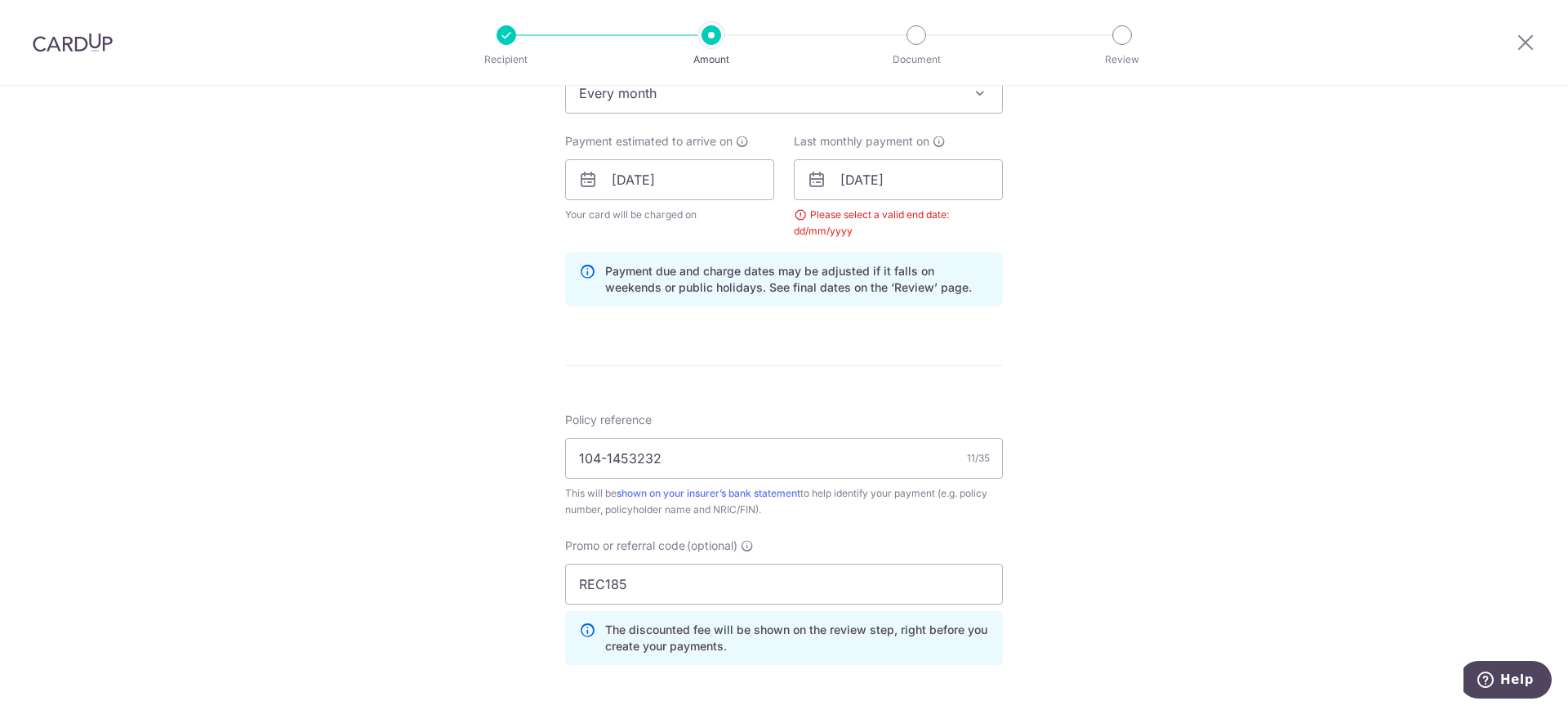
click at [1327, 463] on div "Tell us more about your payment Enter payment amount SGD 438.47 438.47 Select C…" at bounding box center [784, 199] width 1568 height 1635
drag, startPoint x: 1552, startPoint y: 482, endPoint x: 1548, endPoint y: 496, distance: 14.6
click at [1548, 502] on div "Tell us more about your payment Enter payment amount SGD 438.47 438.47 Select C…" at bounding box center [784, 199] width 1568 height 1635
click at [1552, 473] on div "Tell us more about your payment Enter payment amount SGD 438.47 438.47 Select C…" at bounding box center [784, 199] width 1568 height 1635
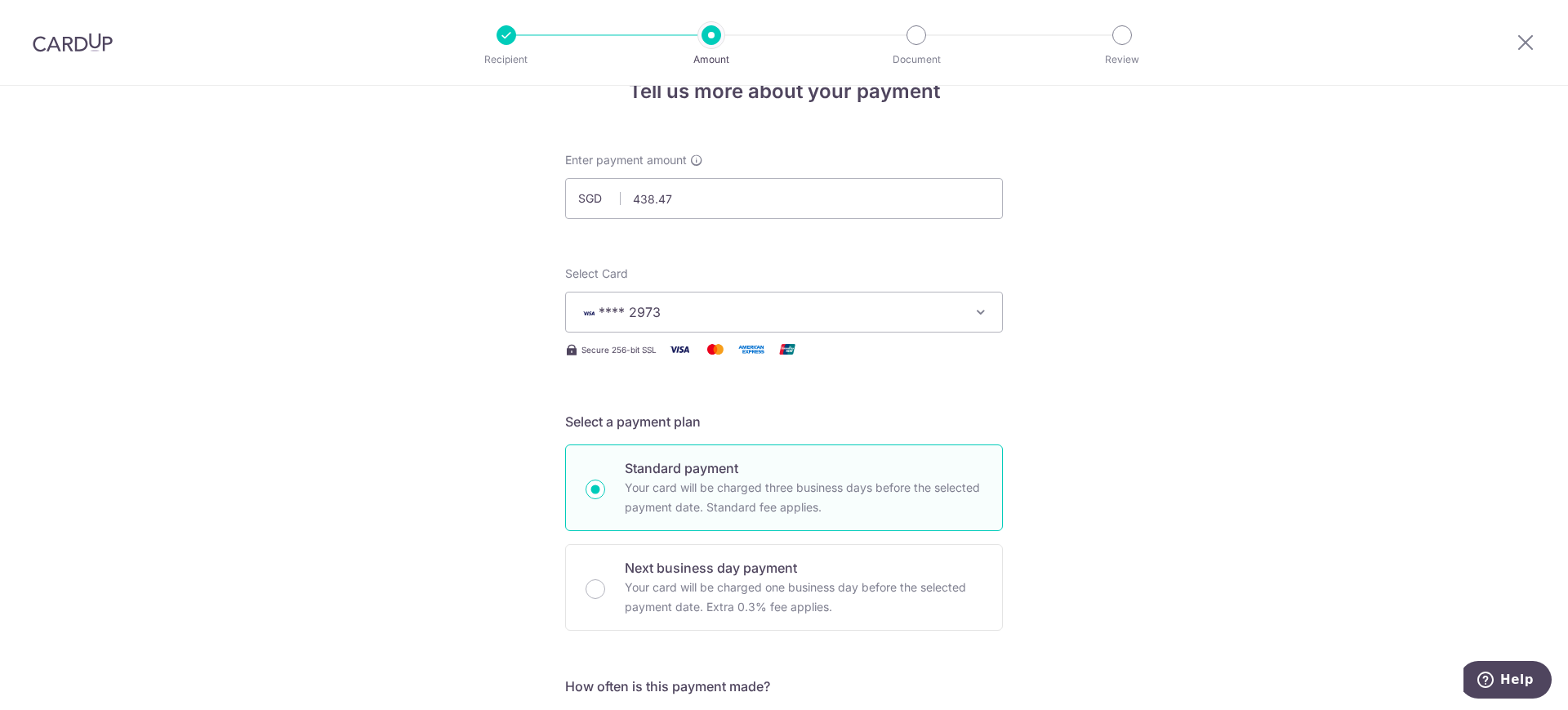
scroll to position [39, 0]
drag, startPoint x: 1565, startPoint y: 458, endPoint x: 1228, endPoint y: 178, distance: 438.1
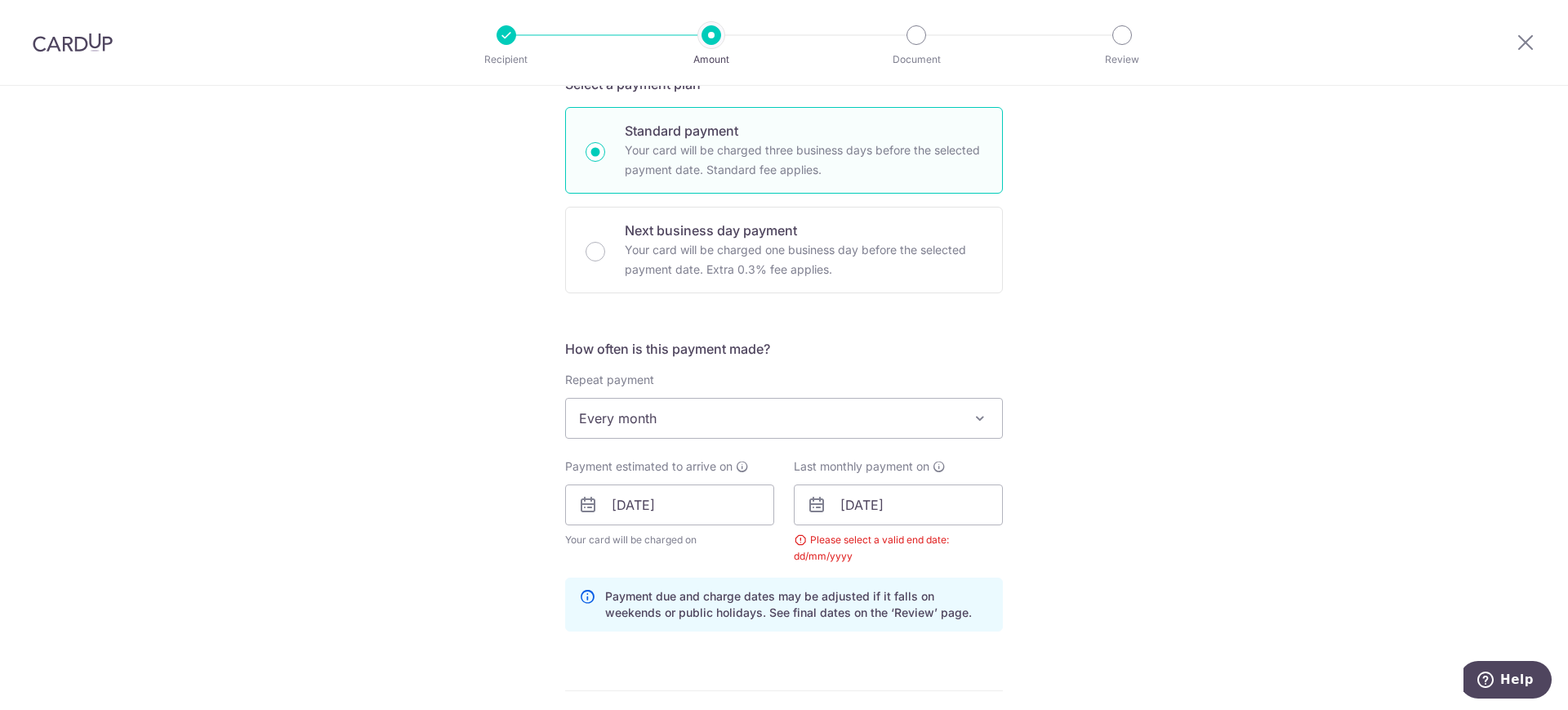
scroll to position [415, 0]
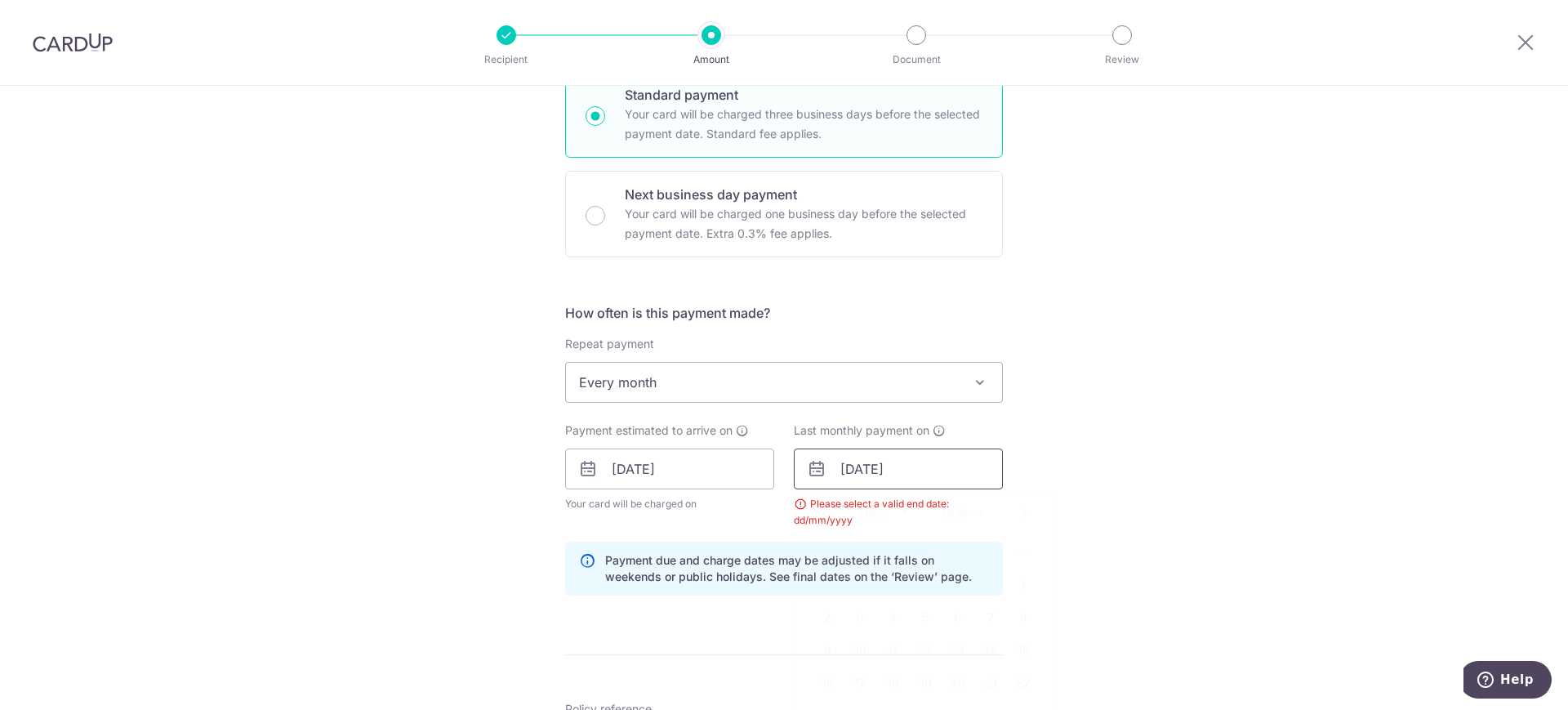
click at [936, 461] on input "31/12/2035" at bounding box center [898, 469] width 209 height 41
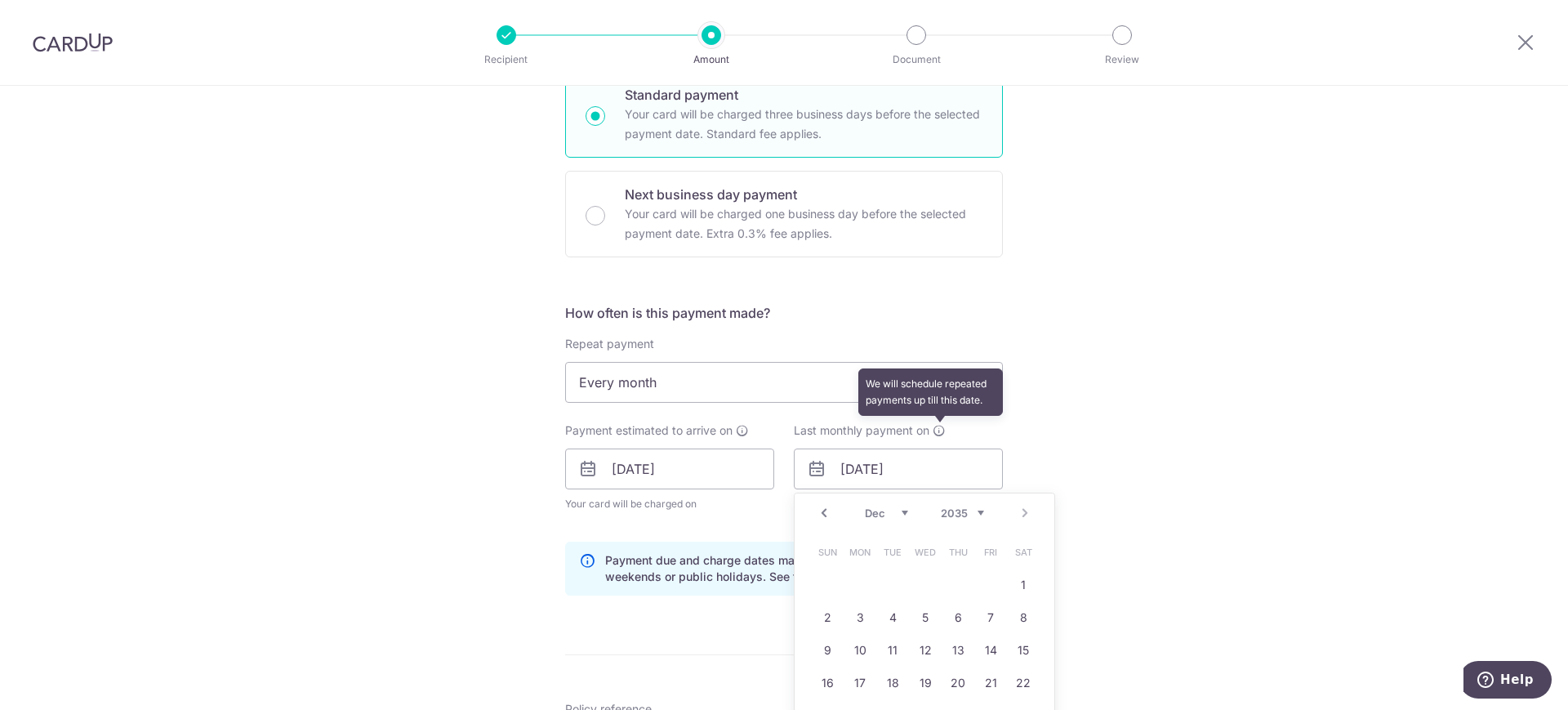
click at [937, 430] on icon at bounding box center [939, 430] width 13 height 13
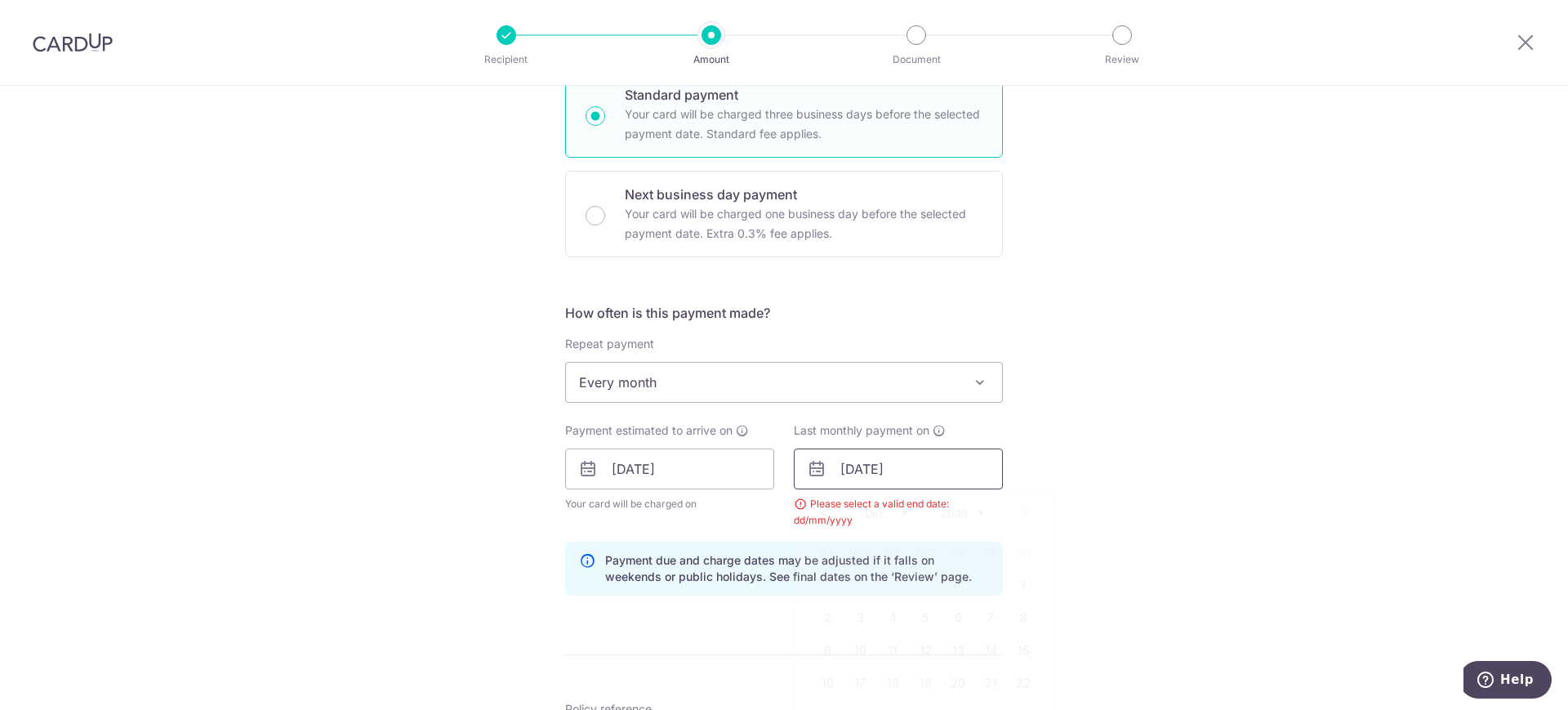
click at [930, 468] on input "31/12/2035" at bounding box center [898, 469] width 209 height 41
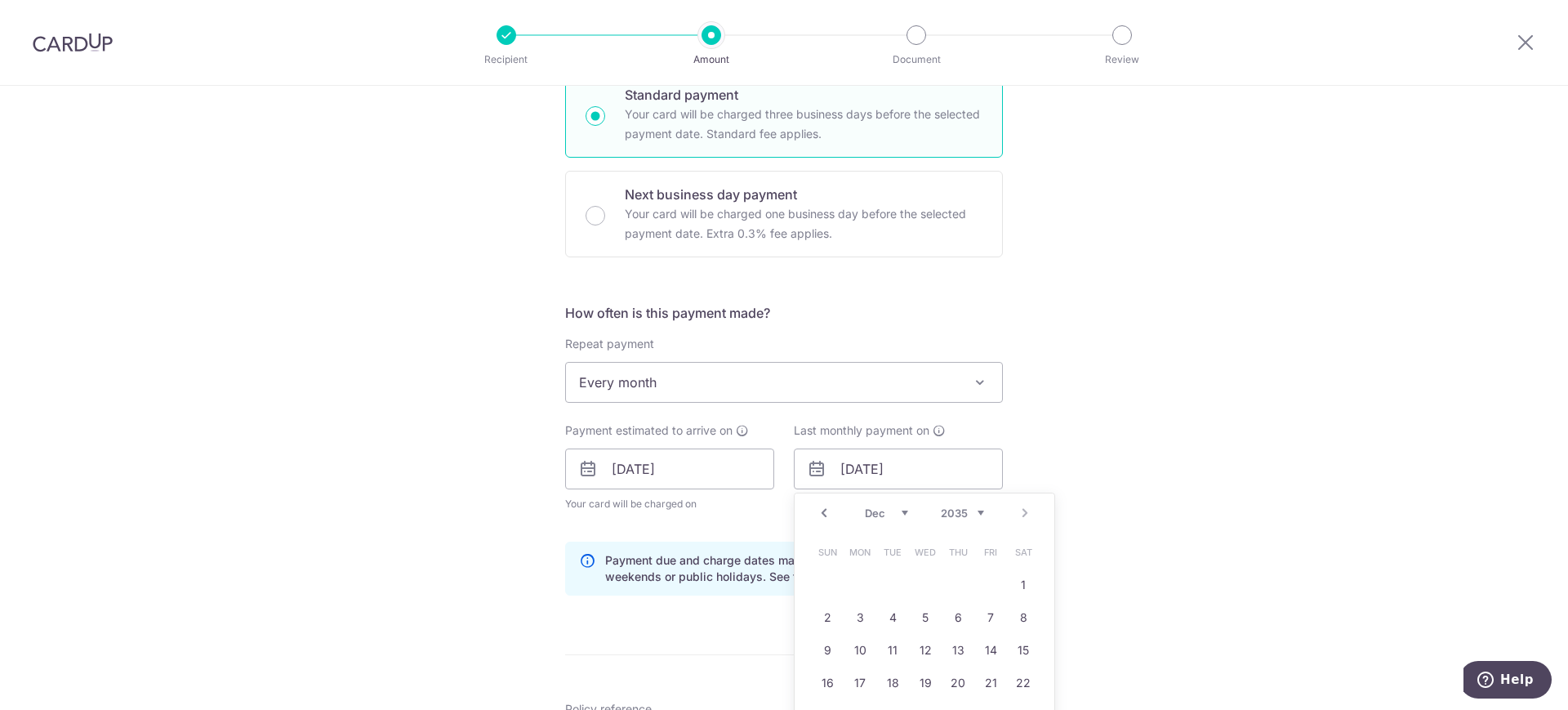
click at [970, 519] on div "Jan Feb Mar Apr May Jun Jul Aug Sep Oct Nov Dec 2025 2026 2027 2028 2029 2030 2…" at bounding box center [924, 513] width 119 height 14
click at [975, 509] on select "2025 2026 2027 2028 2029 2030 2031 2032 2033 2034 2035" at bounding box center [963, 513] width 43 height 13
click at [902, 515] on select "Jan Feb Mar Apr May Jun Jul Aug Sep Oct Nov Dec" at bounding box center [886, 513] width 43 height 13
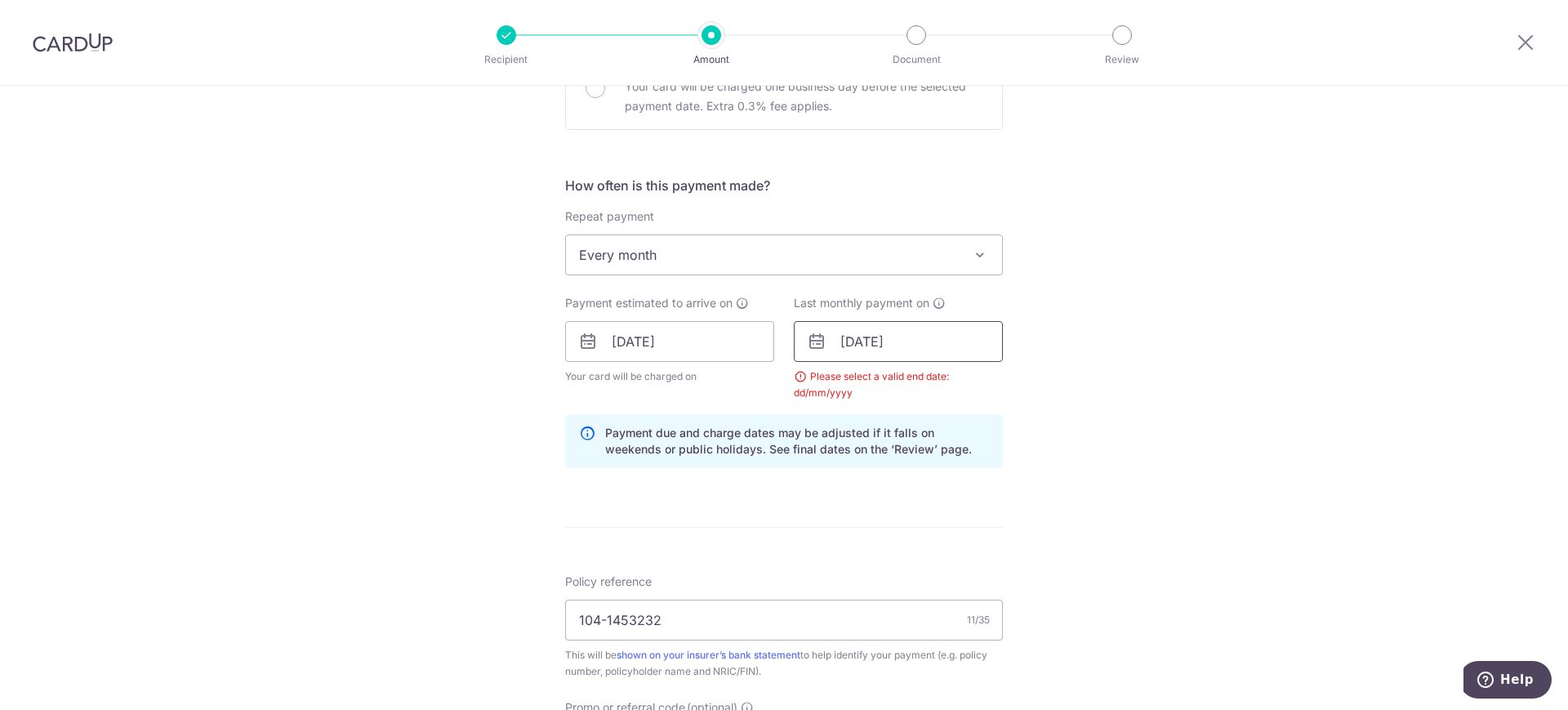
scroll to position [611, 0]
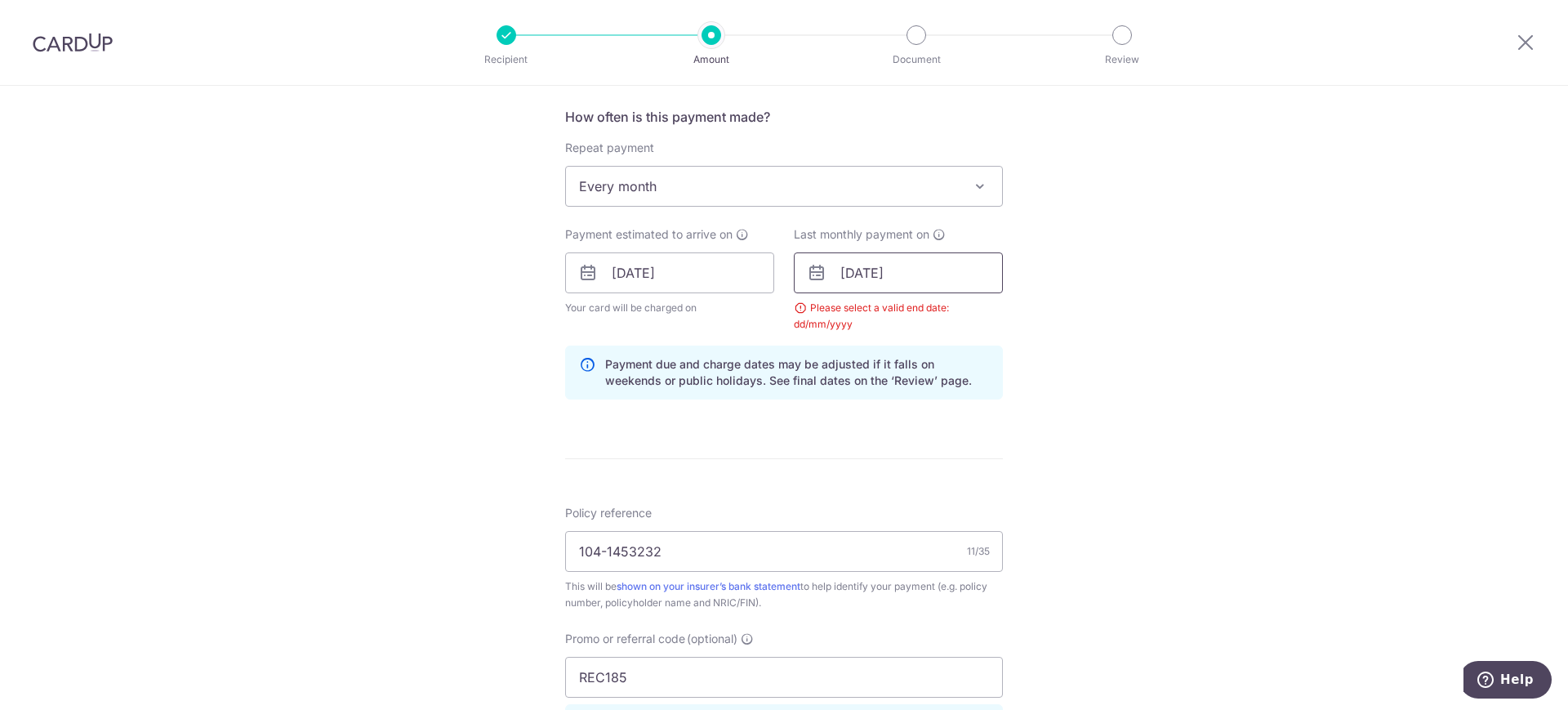
click at [910, 279] on input "31/12/2035" at bounding box center [898, 273] width 209 height 41
click at [913, 272] on input "31/12/2035" at bounding box center [898, 273] width 209 height 41
click at [917, 277] on input "31/12/2035" at bounding box center [898, 273] width 209 height 41
drag, startPoint x: 916, startPoint y: 274, endPoint x: 790, endPoint y: 268, distance: 126.1
click at [794, 268] on input "31/12/2035" at bounding box center [898, 273] width 209 height 41
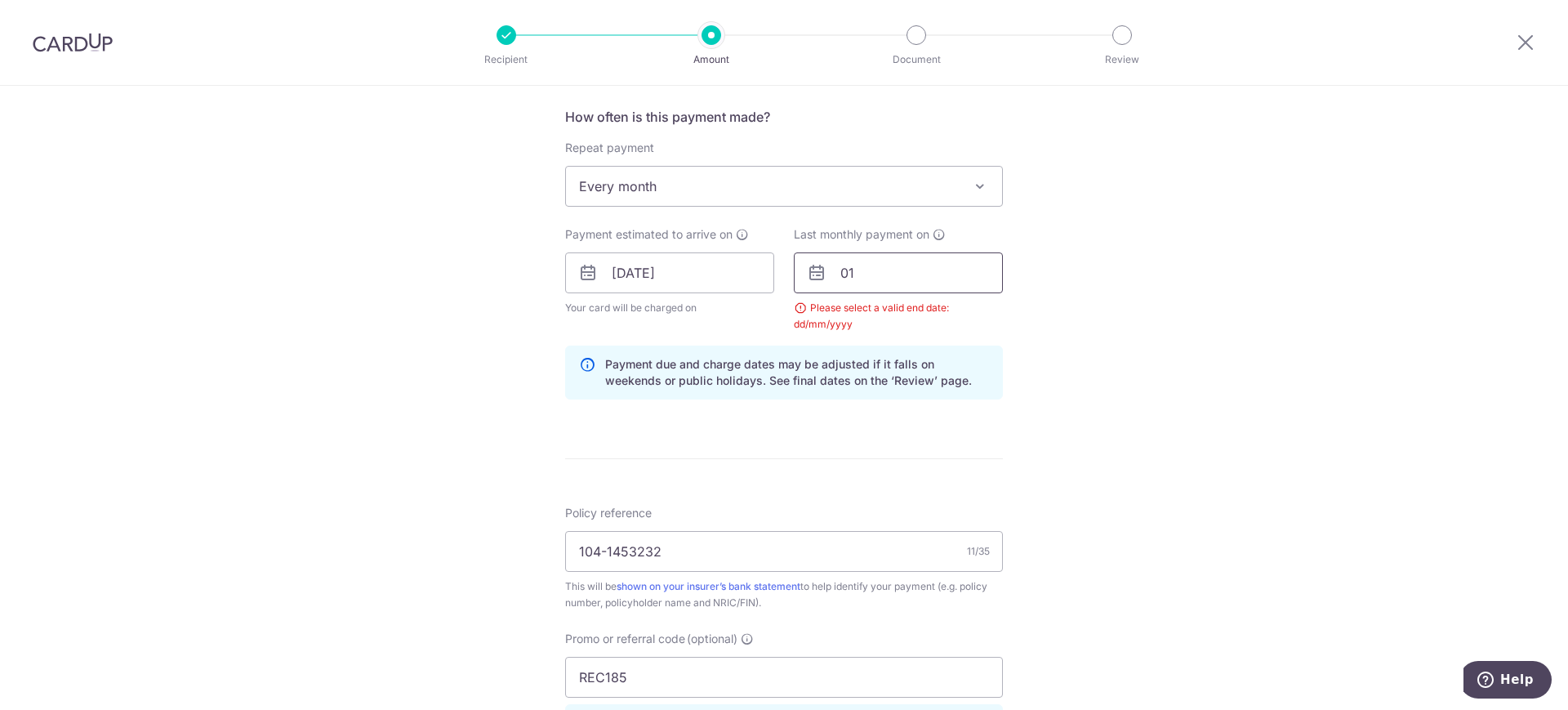
type input "0"
type input "10/04/2030"
click at [1138, 314] on div "Tell us more about your payment Enter payment amount SGD 438.47 438.47 Select C…" at bounding box center [784, 292] width 1568 height 1635
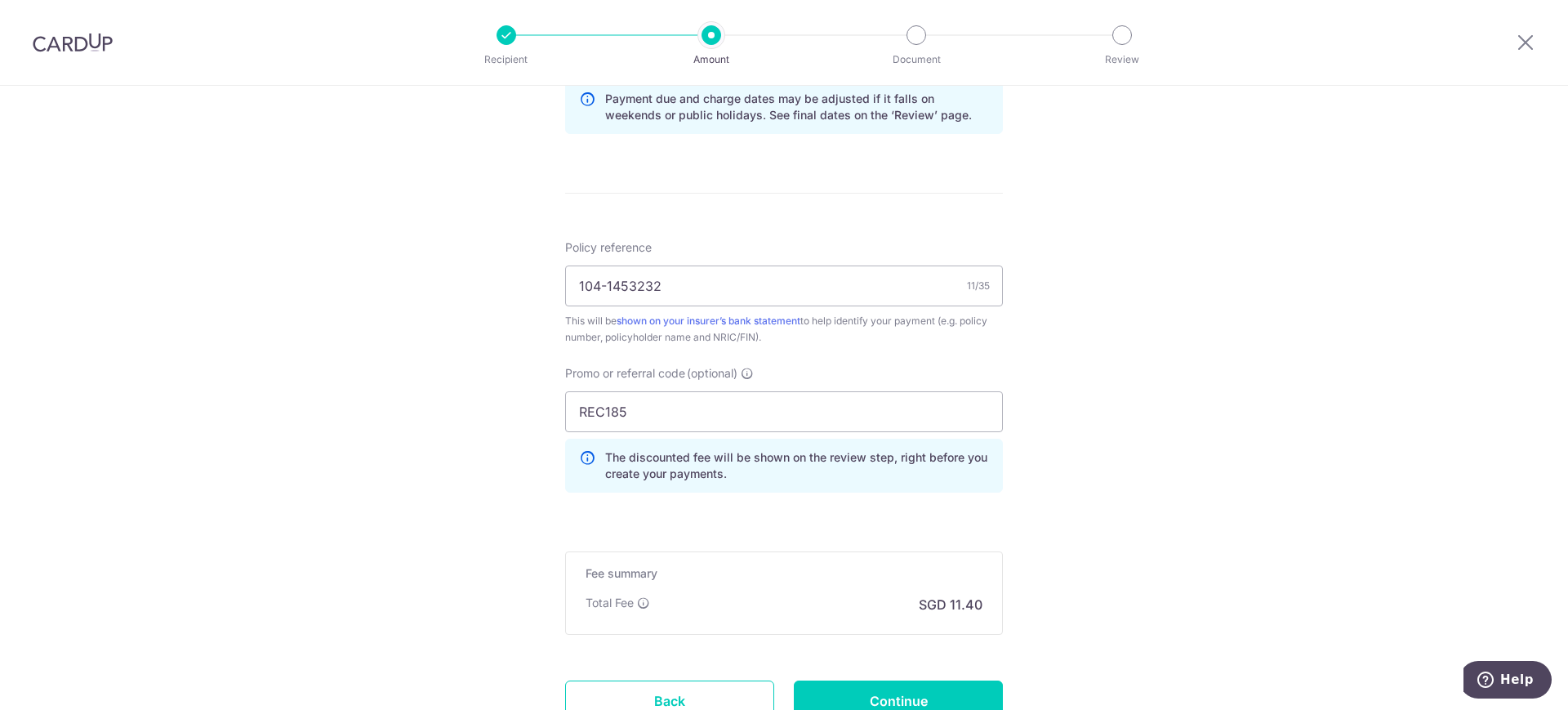
scroll to position [937, 0]
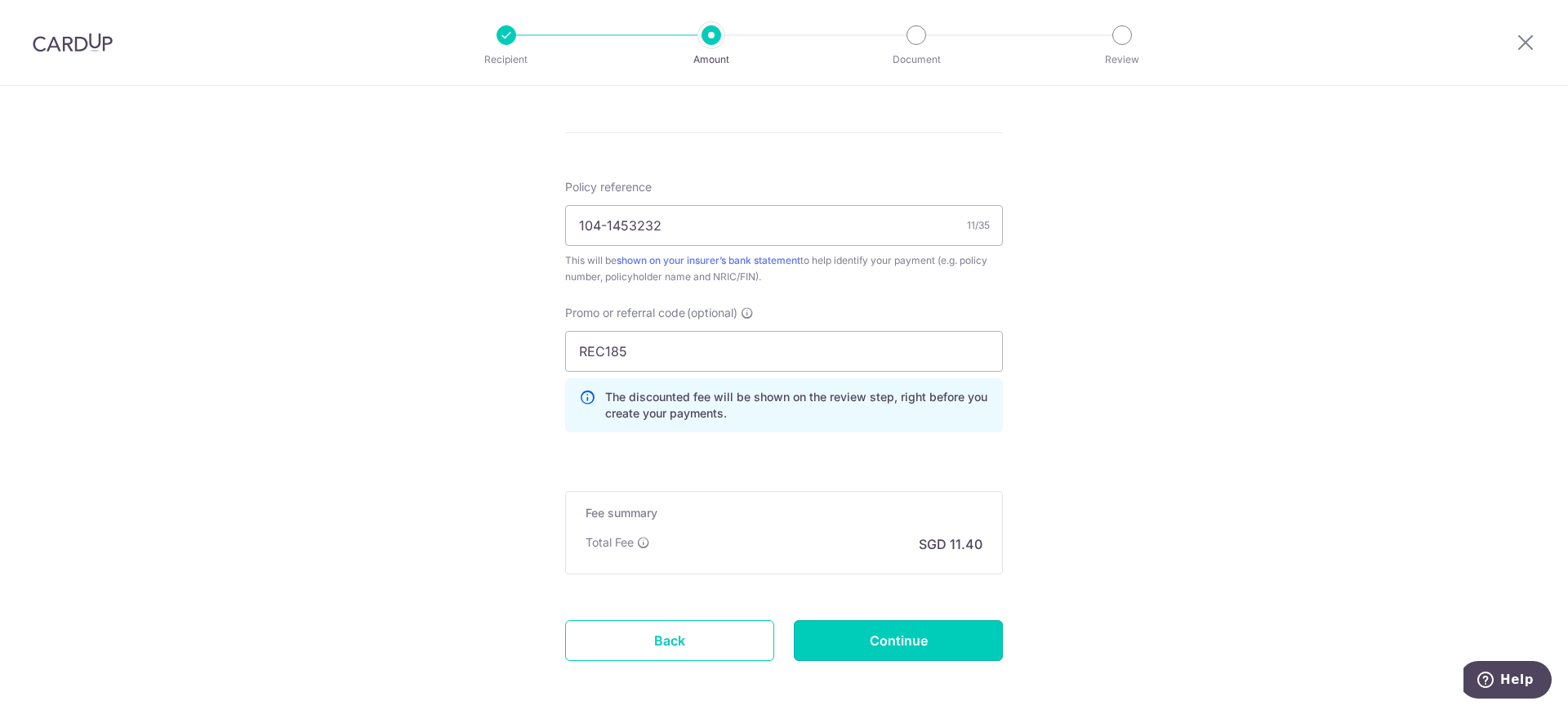
click at [860, 650] on input "Continue" at bounding box center [898, 641] width 209 height 41
type input "Create Schedule"
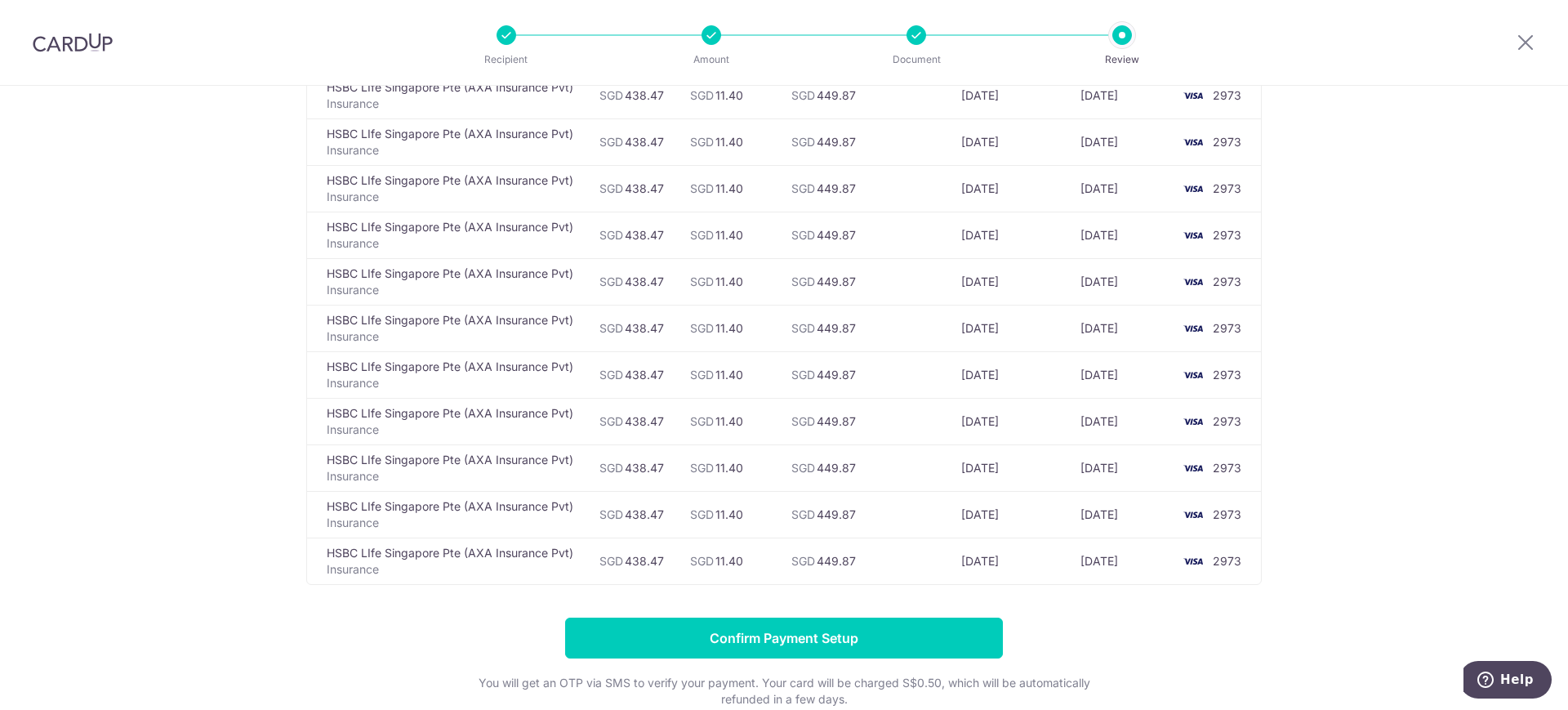
scroll to position [2396, 0]
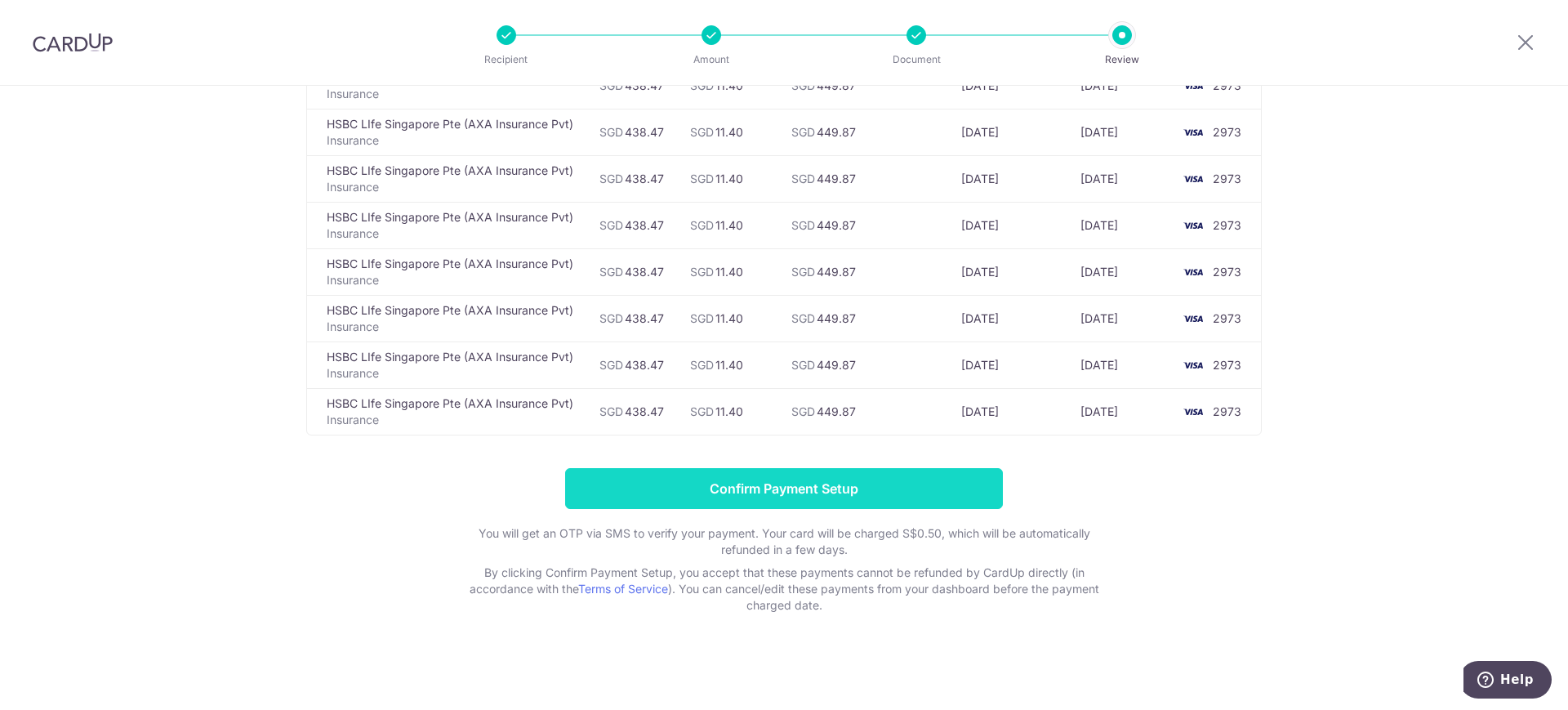
click at [906, 499] on input "Confirm Payment Setup" at bounding box center [784, 489] width 437 height 41
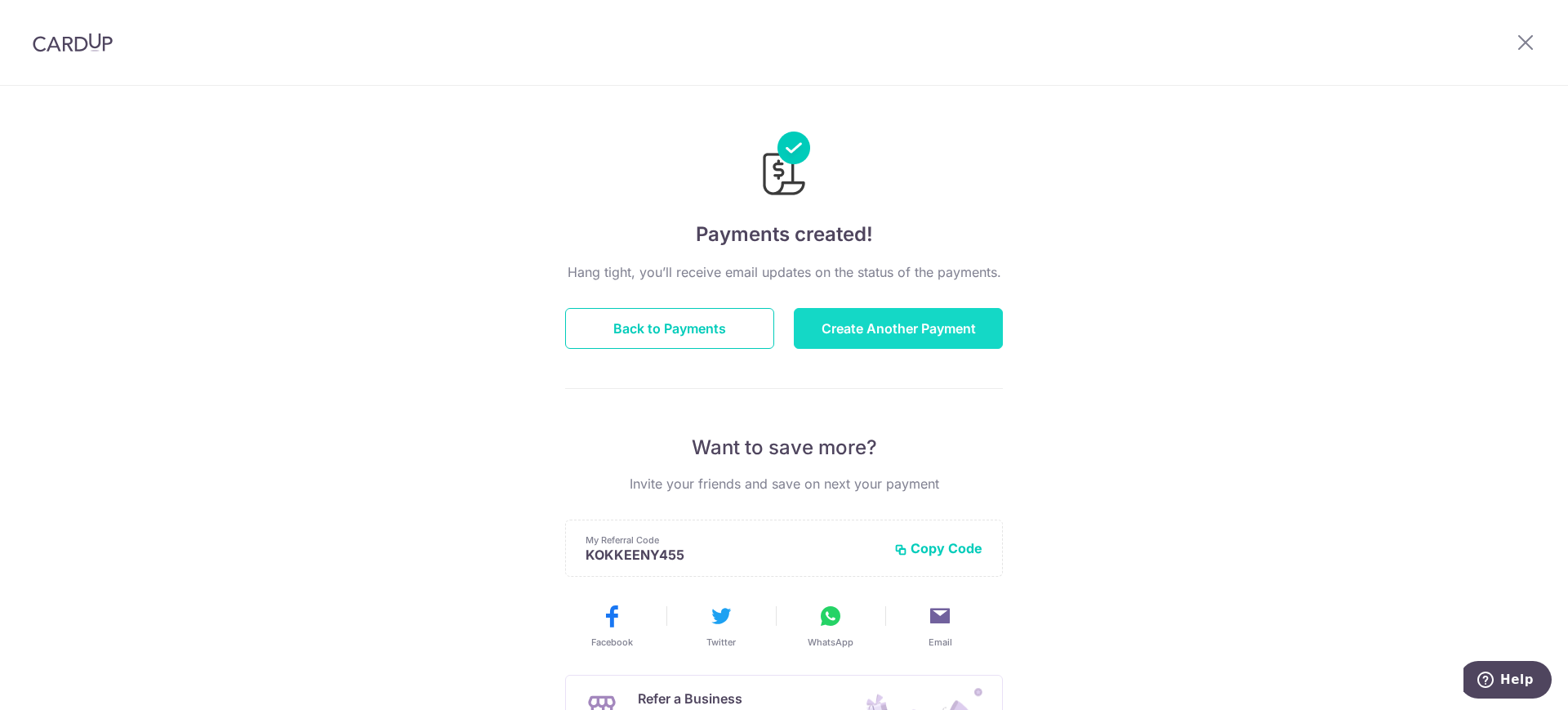
click at [897, 341] on button "Create Another Payment" at bounding box center [898, 328] width 209 height 41
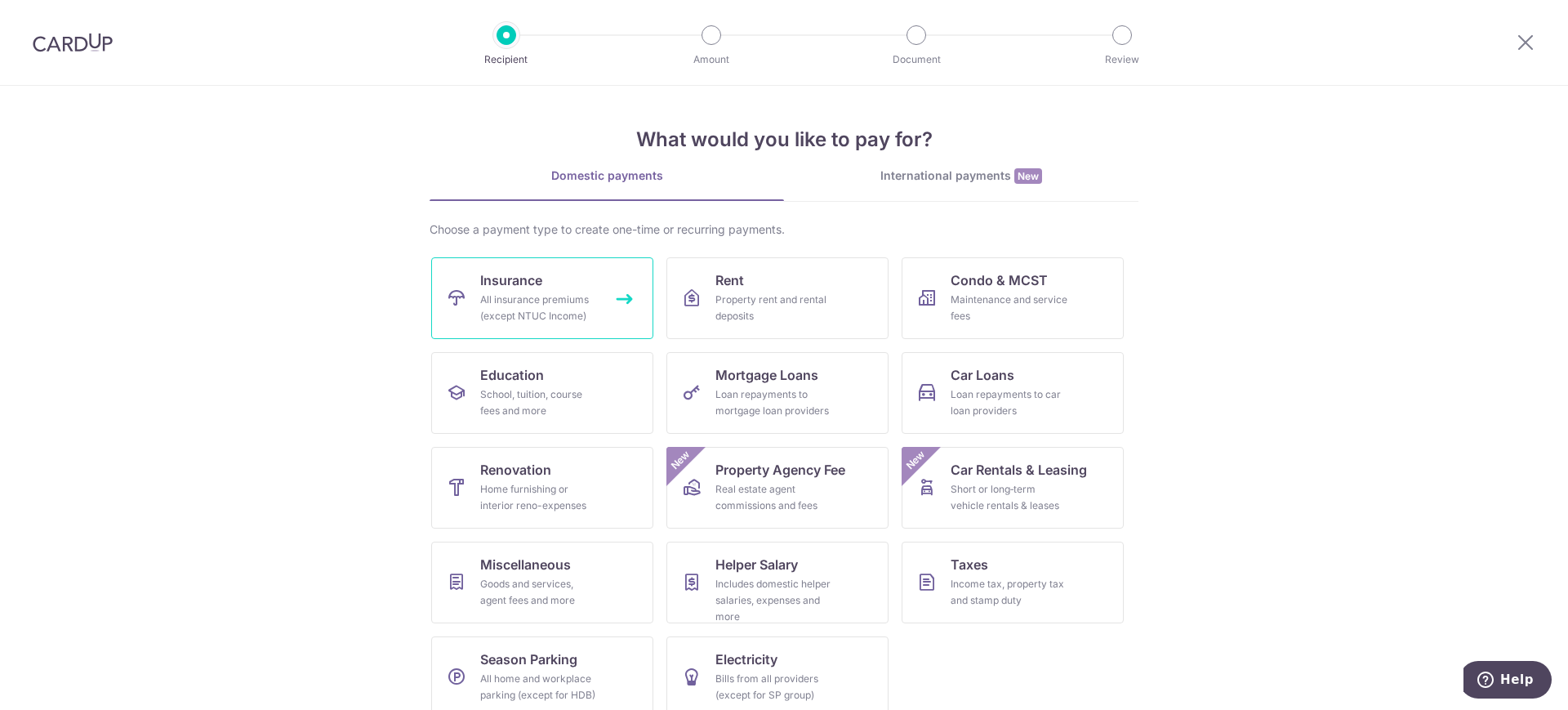
click at [606, 325] on link "Insurance All insurance premiums (except NTUC Income)" at bounding box center [542, 299] width 222 height 82
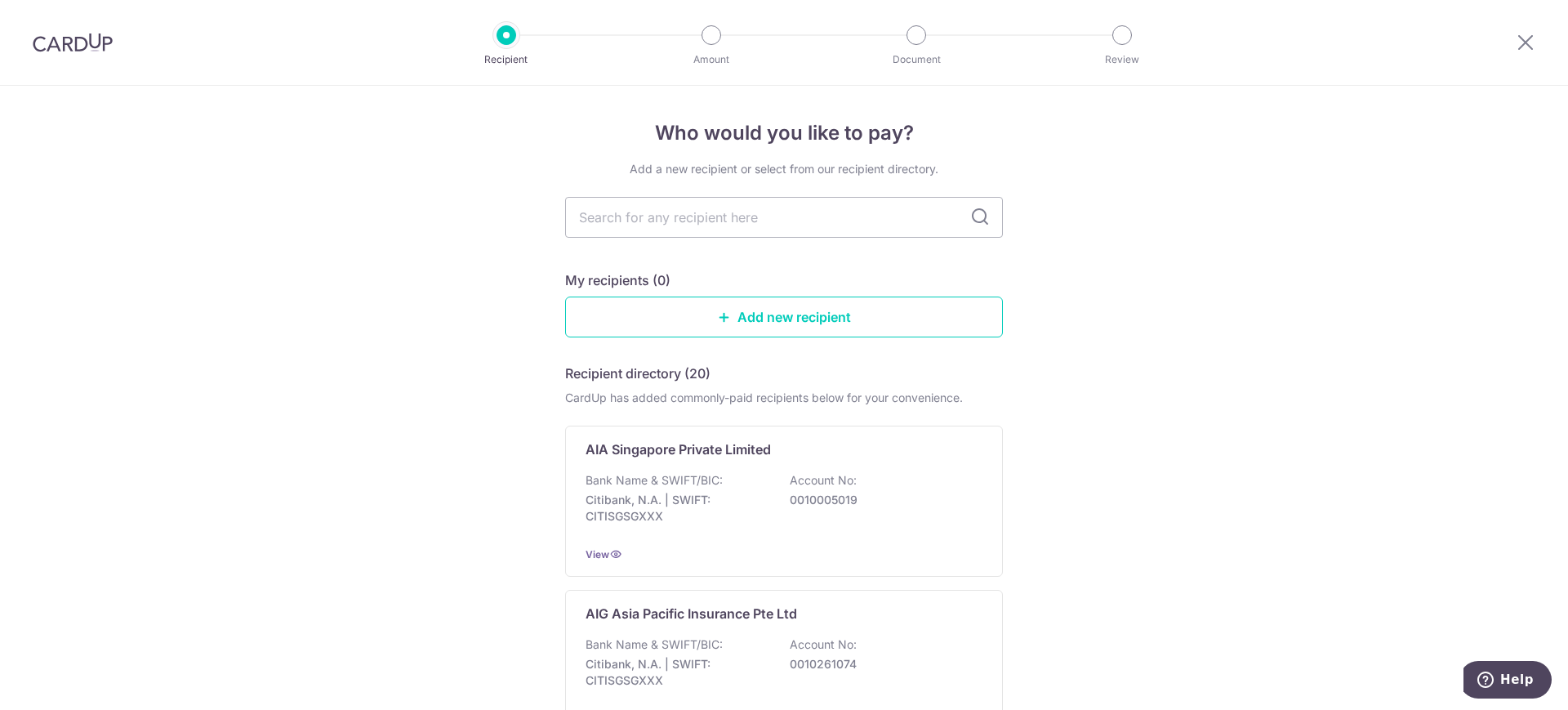
click at [819, 211] on input "text" at bounding box center [784, 217] width 437 height 41
type input "hsbc"
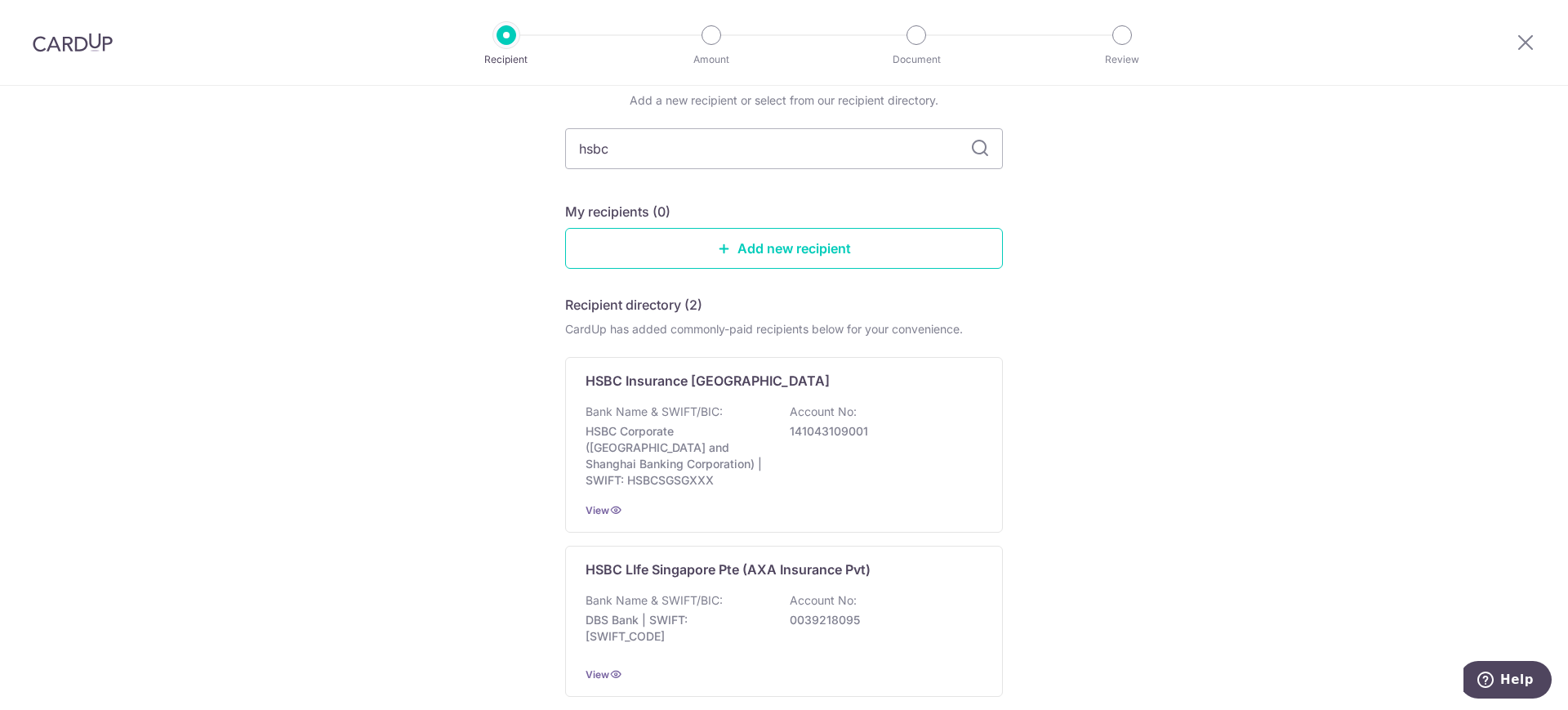
scroll to position [102, 0]
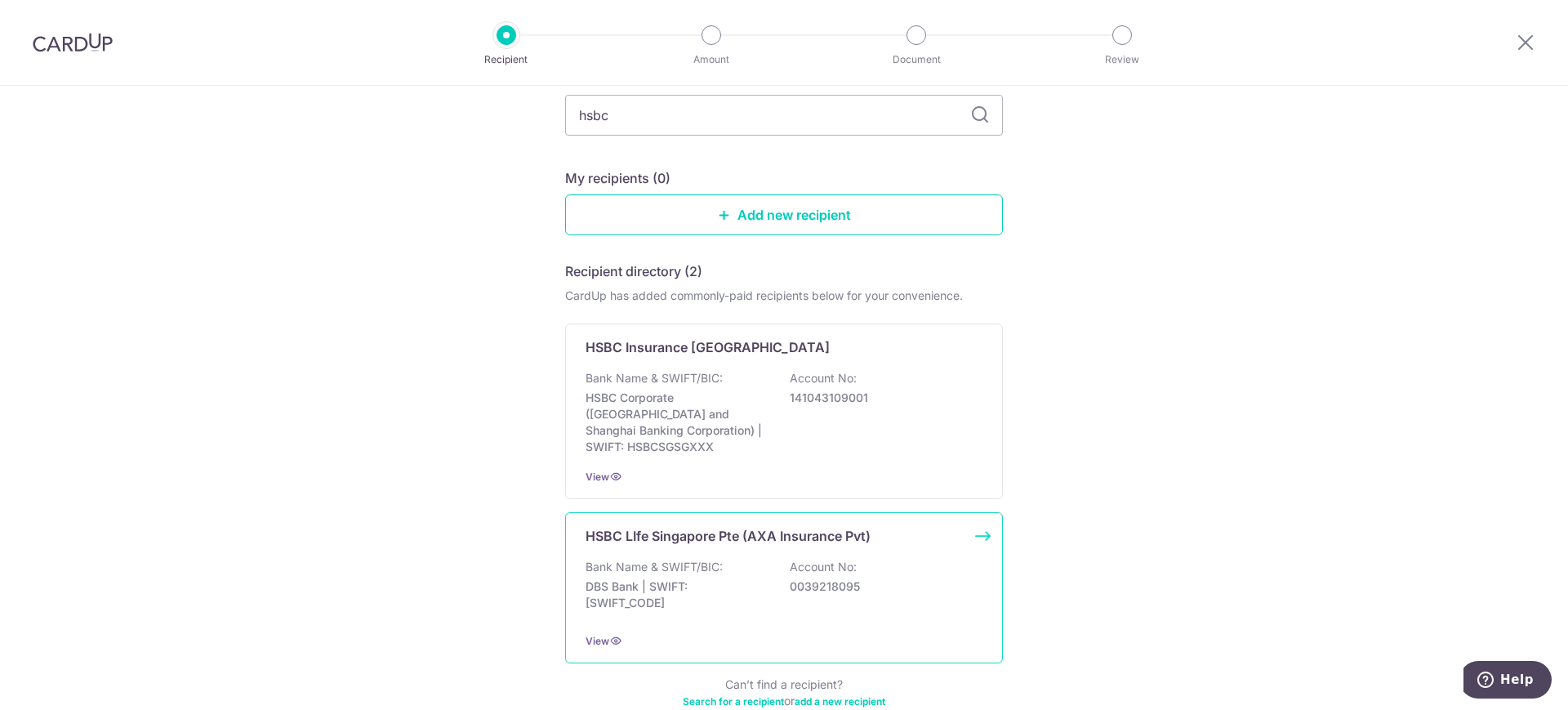
click at [856, 578] on p "0039218095" at bounding box center [881, 587] width 183 height 17
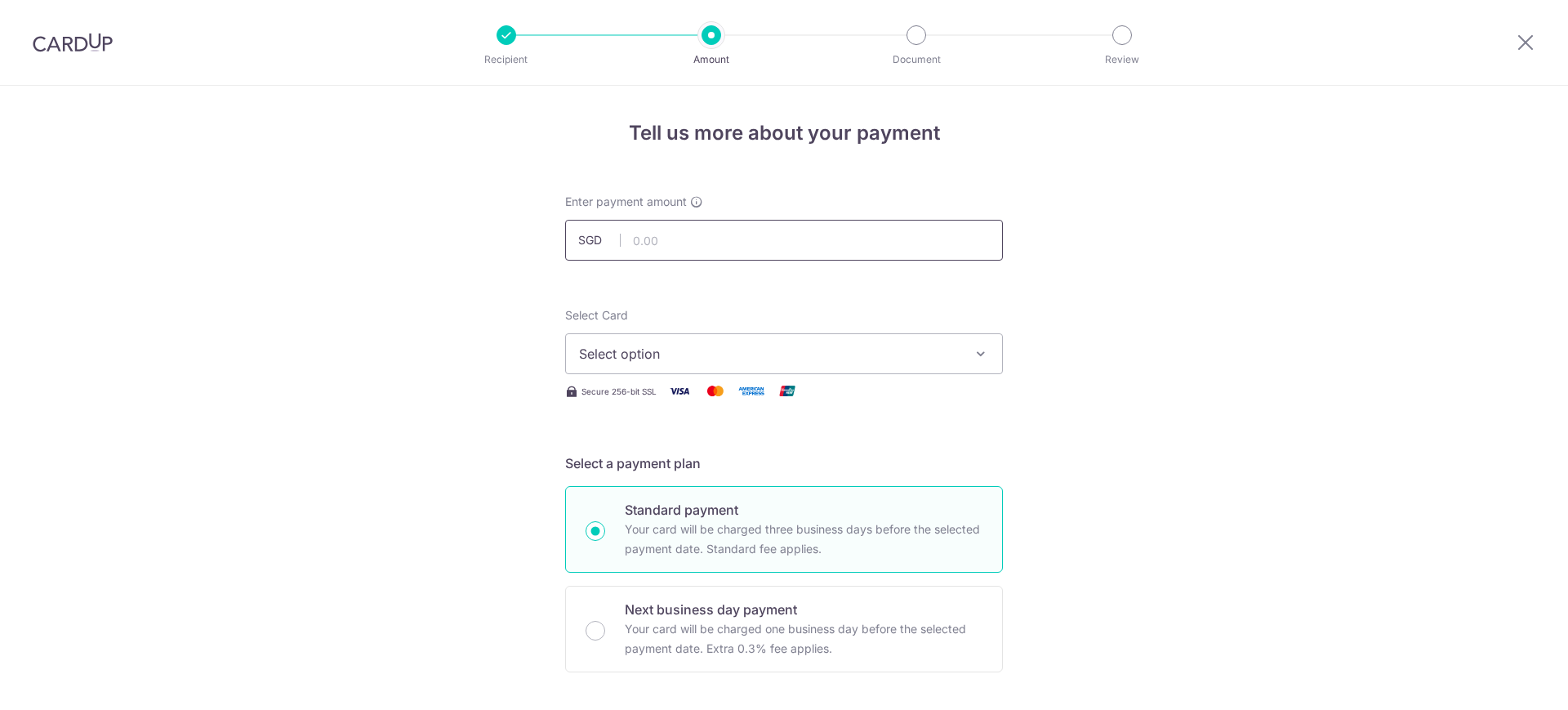
click at [657, 239] on input "text" at bounding box center [784, 241] width 437 height 41
type input "421.49"
click at [742, 242] on input "421.49" at bounding box center [784, 241] width 437 height 41
click at [848, 351] on span "Select option" at bounding box center [770, 354] width 381 height 20
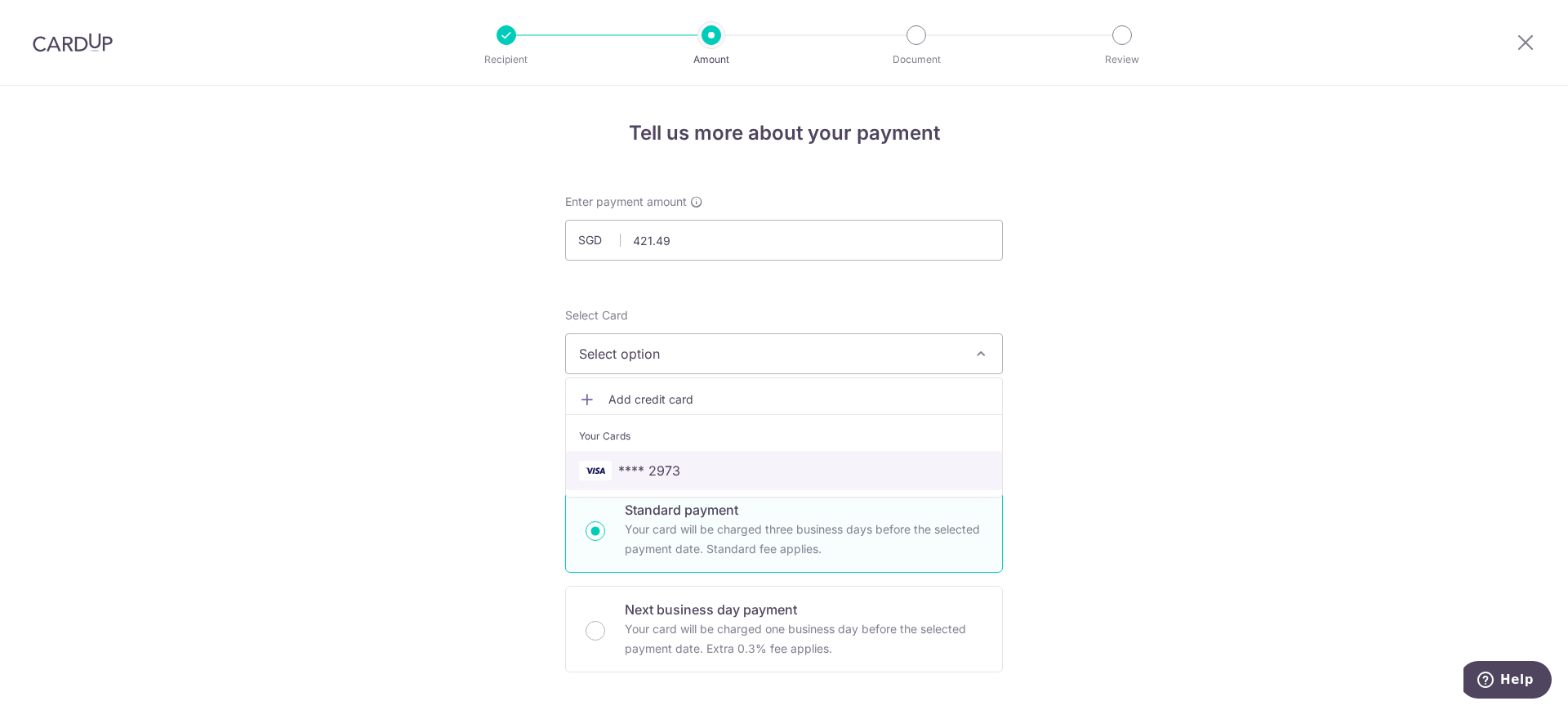
drag, startPoint x: 731, startPoint y: 468, endPoint x: 764, endPoint y: 445, distance: 40.2
click at [731, 469] on span "**** 2973" at bounding box center [784, 470] width 410 height 20
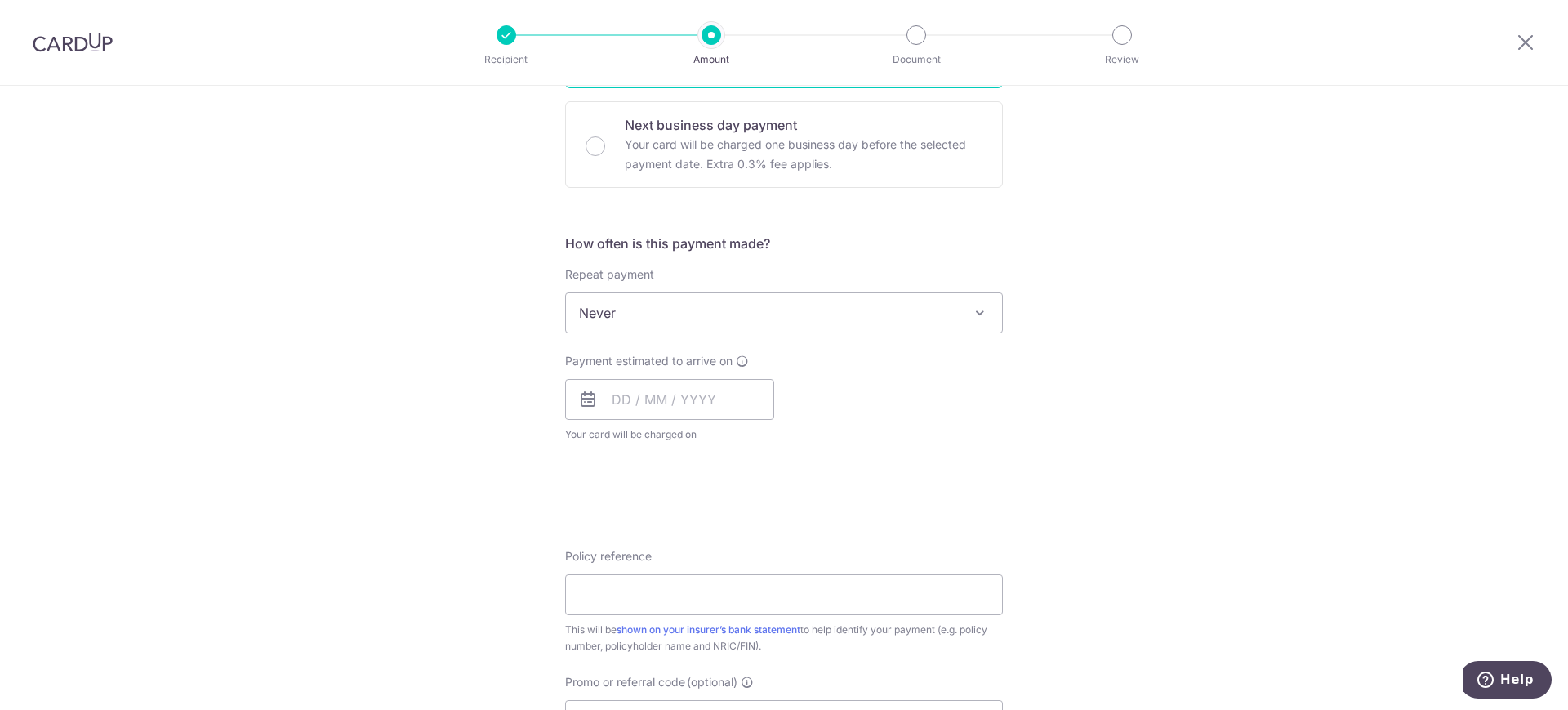
scroll to position [508, 0]
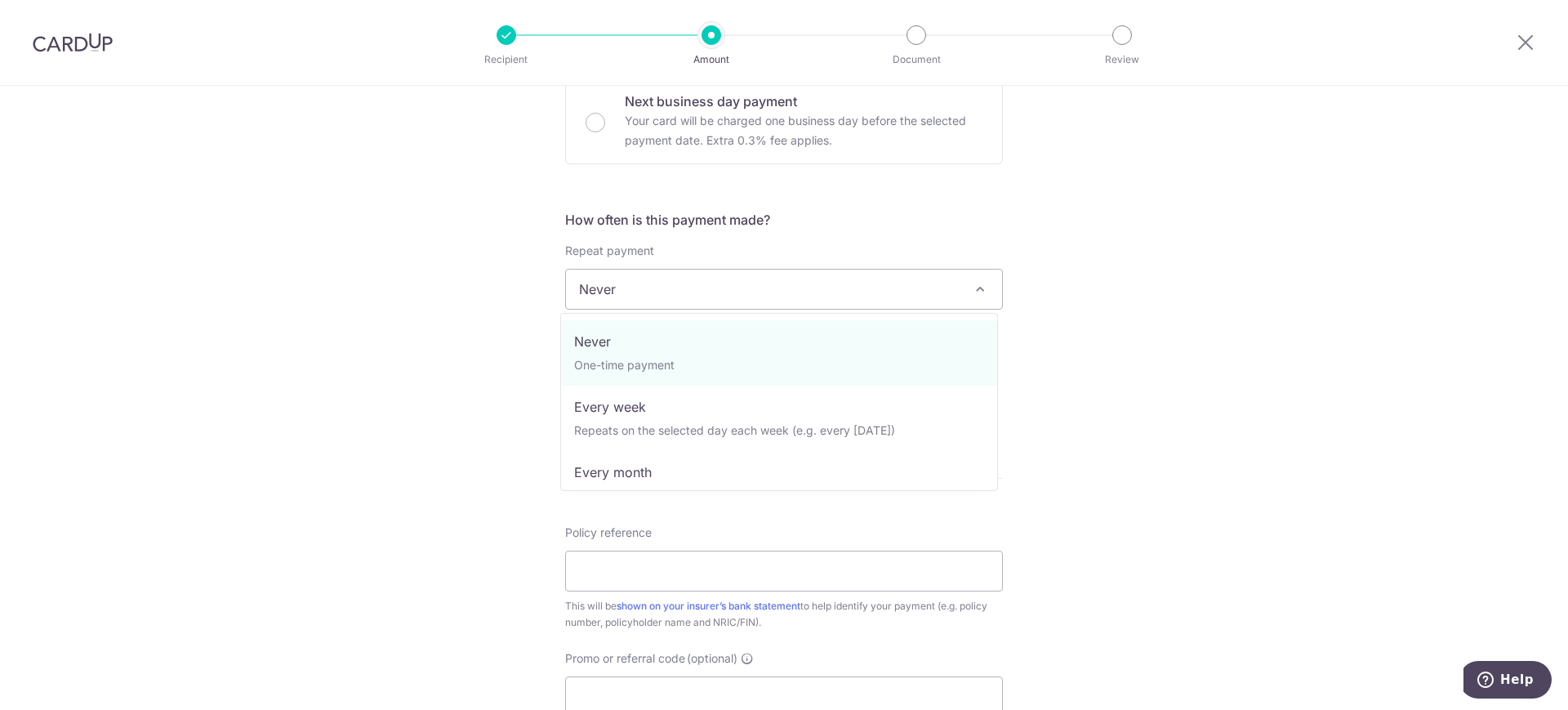
click at [937, 291] on span "Never" at bounding box center [784, 289] width 437 height 39
click at [742, 484] on span "Never One-time payment Every week Repeats on the selected day each week (e.g. e…" at bounding box center [779, 401] width 437 height 178
select select "3"
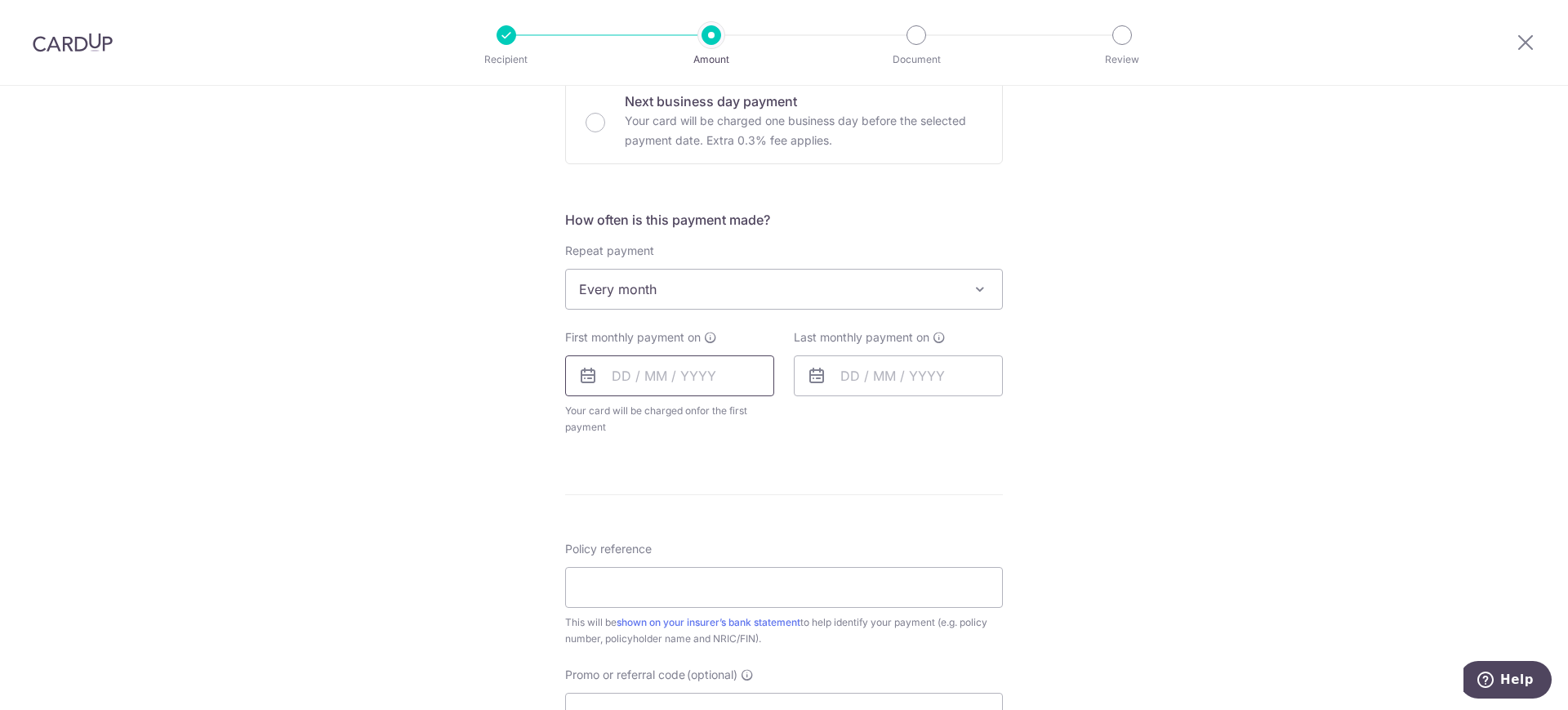
click at [702, 377] on input "text" at bounding box center [670, 376] width 209 height 41
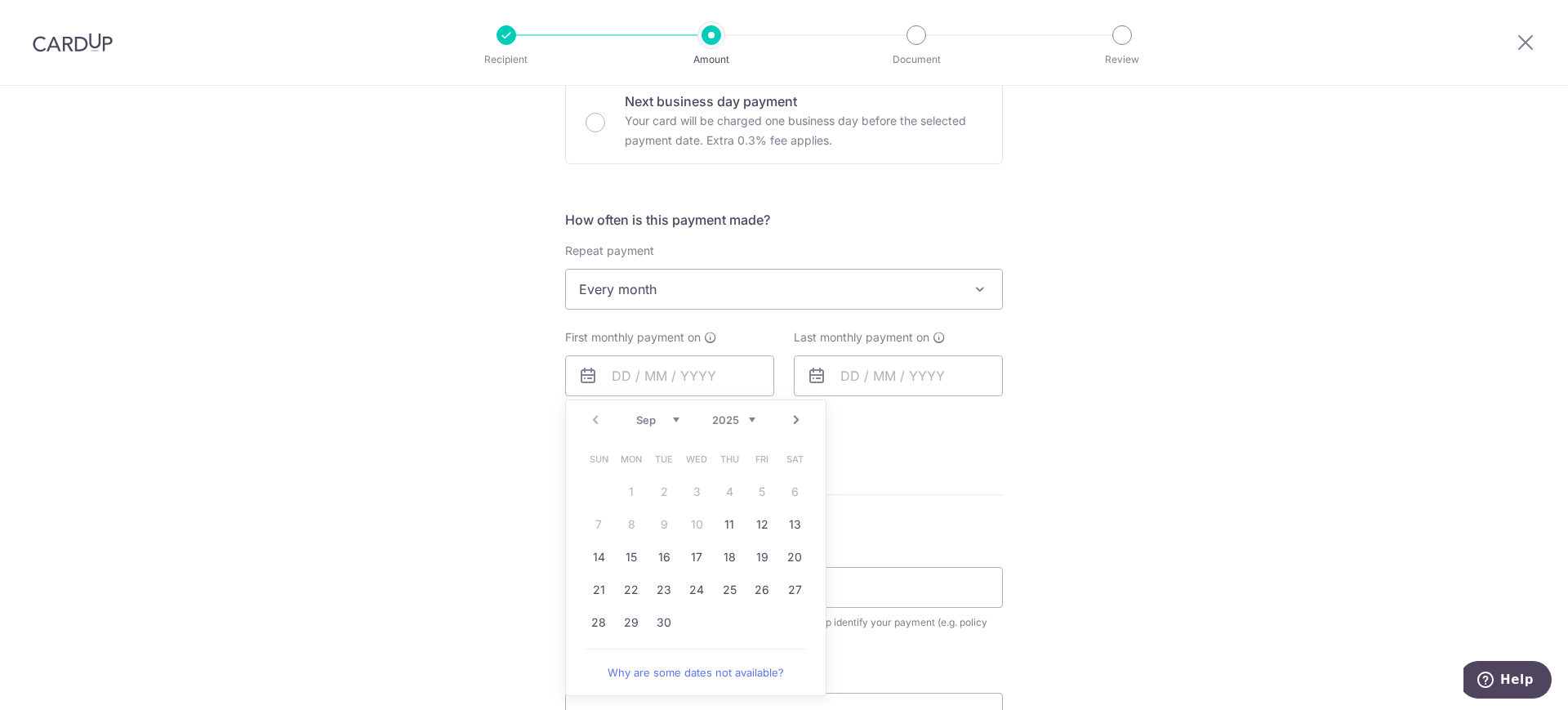
click at [745, 418] on select "2025 2026 2027 2028 2029 2030 2031 2032 2033 2034 2035" at bounding box center [733, 420] width 43 height 13
click at [671, 419] on select "Sep Oct Nov Dec" at bounding box center [658, 420] width 43 height 13
click at [756, 523] on link "10" at bounding box center [762, 524] width 26 height 26
type input "10/10/2025"
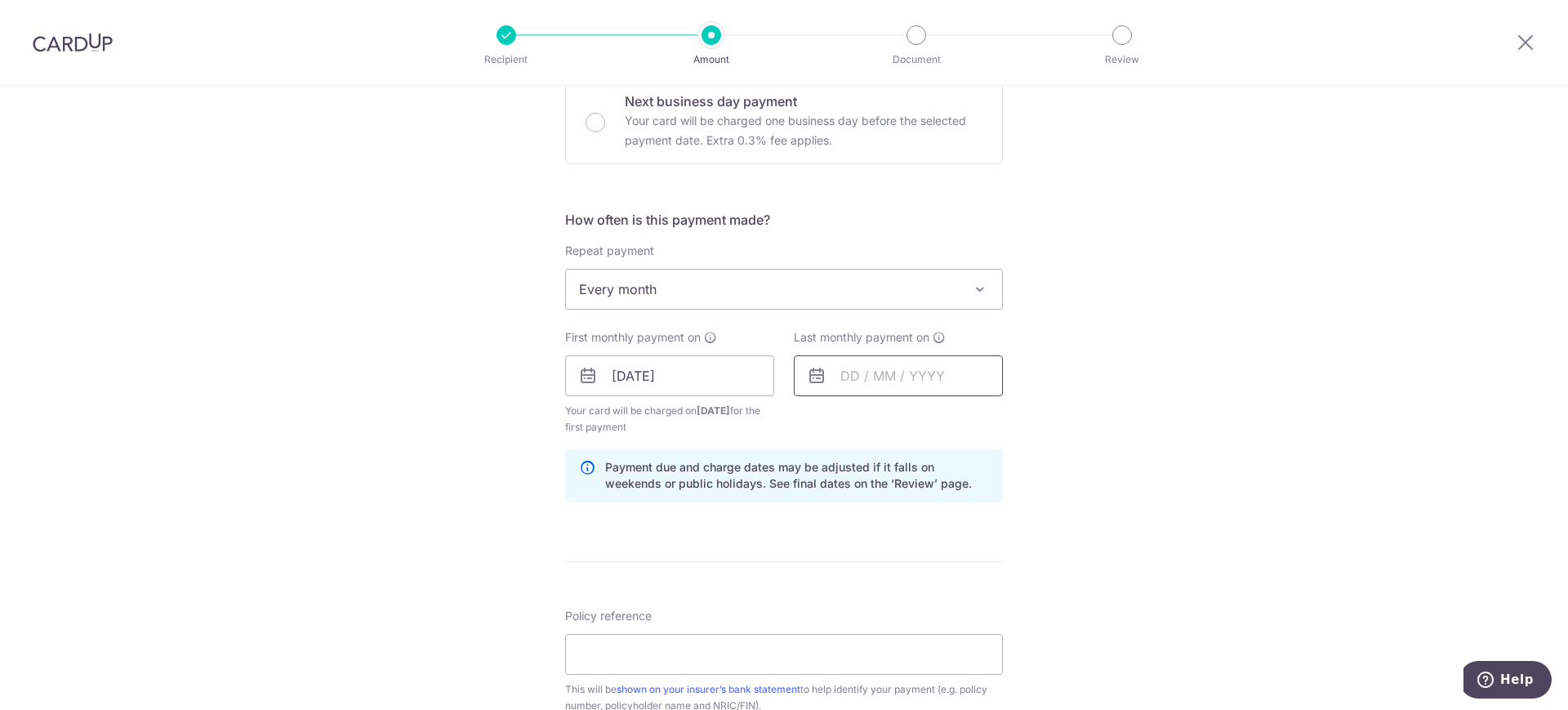
click at [894, 361] on input "text" at bounding box center [898, 376] width 209 height 41
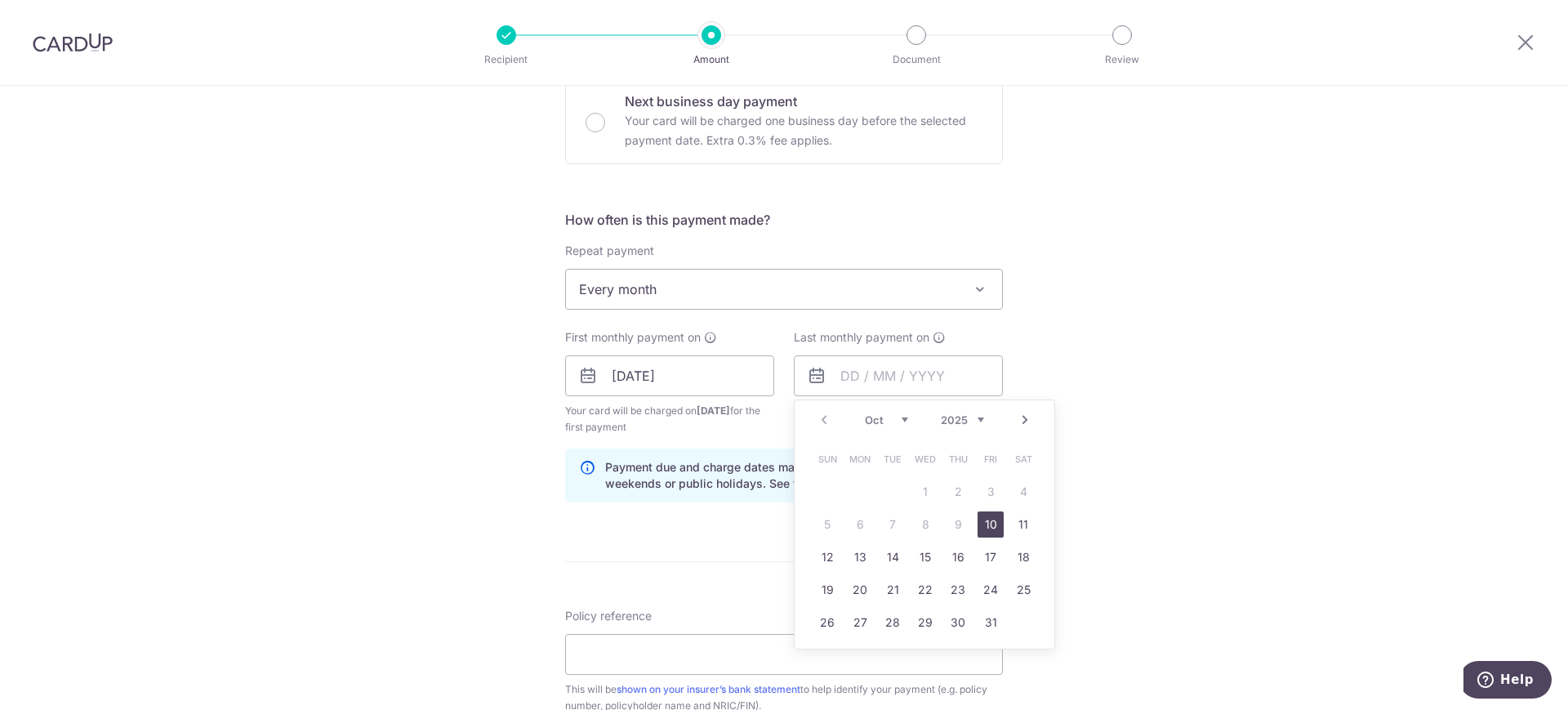
click at [973, 417] on select "2025 2026 2027 2028 2029 2030 2031 2032 2033 2034 2035" at bounding box center [963, 420] width 43 height 13
click at [899, 410] on div "Prev Next Jan Feb Mar Apr May Jun Jul Aug Sep Oct Nov Dec 2025 2026 2027 2028 2…" at bounding box center [924, 420] width 259 height 39
click at [894, 418] on select "Jan Feb Mar Apr May Jun Jul Aug Sep Oct Nov Dec" at bounding box center [886, 420] width 43 height 13
click at [921, 519] on link "10" at bounding box center [925, 524] width 26 height 26
type input "10/04/2030"
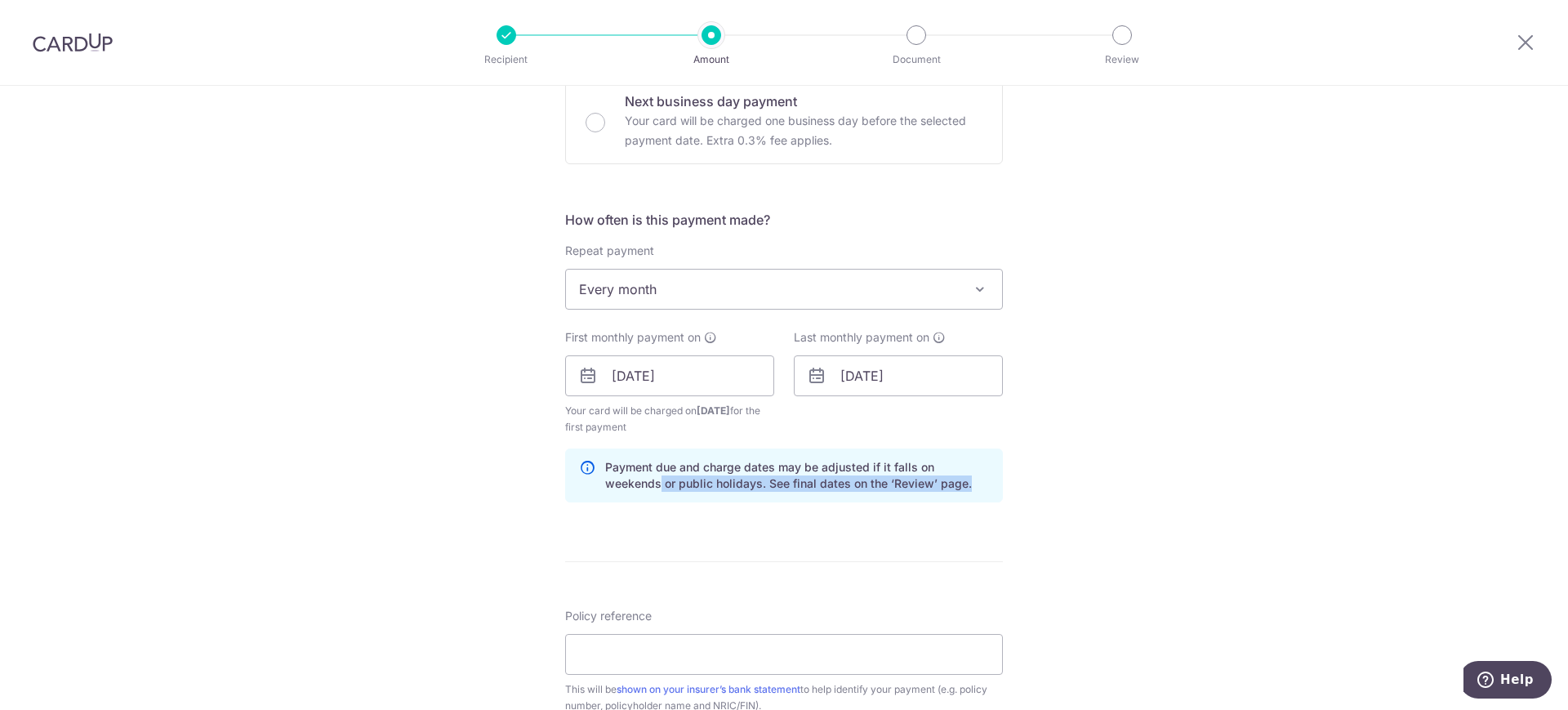
drag, startPoint x: 1557, startPoint y: 441, endPoint x: 1555, endPoint y: 491, distance: 50.0
click at [1555, 492] on div "Tell us more about your payment Enter payment amount SGD 421.49 421.49 Select C…" at bounding box center [784, 357] width 1568 height 1561
click at [1473, 423] on div "Tell us more about your payment Enter payment amount SGD 421.49 421.49 Select C…" at bounding box center [784, 357] width 1568 height 1561
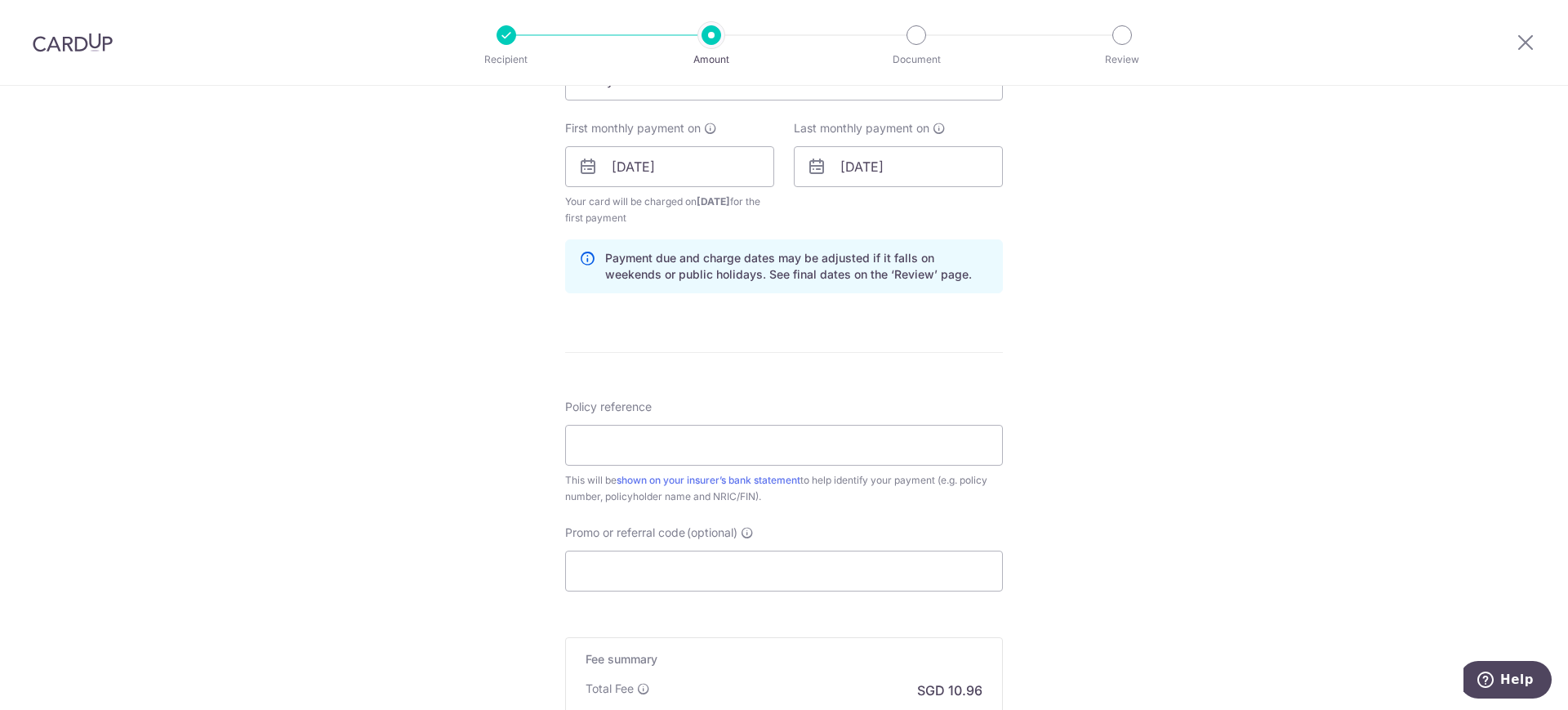
scroll to position [746, 0]
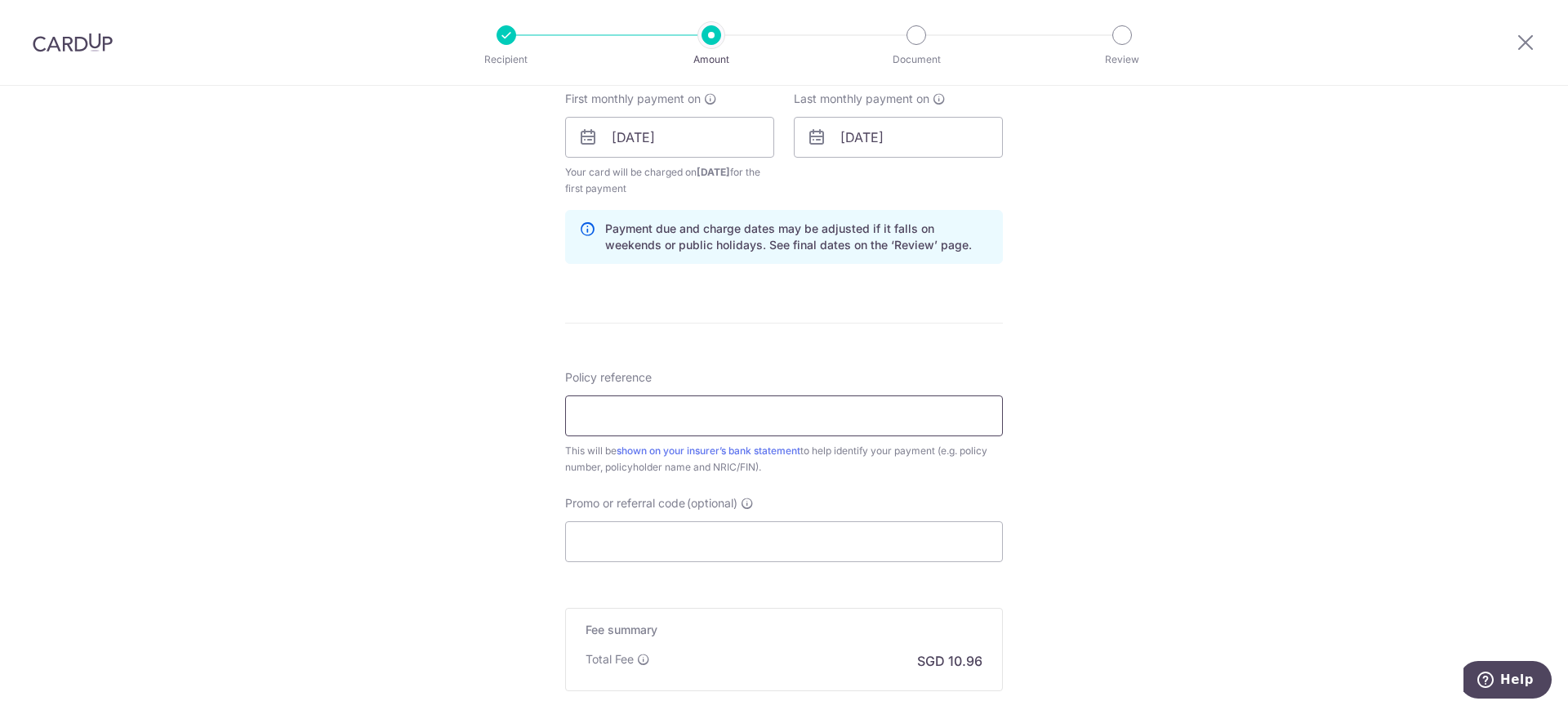
click at [760, 430] on input "Policy reference" at bounding box center [784, 416] width 437 height 41
type input "104-1453323"
drag, startPoint x: 626, startPoint y: 414, endPoint x: 639, endPoint y: 413, distance: 13.0
click at [639, 413] on input "104-1453323" at bounding box center [784, 416] width 437 height 41
click at [789, 416] on input "104-1453323" at bounding box center [784, 416] width 437 height 41
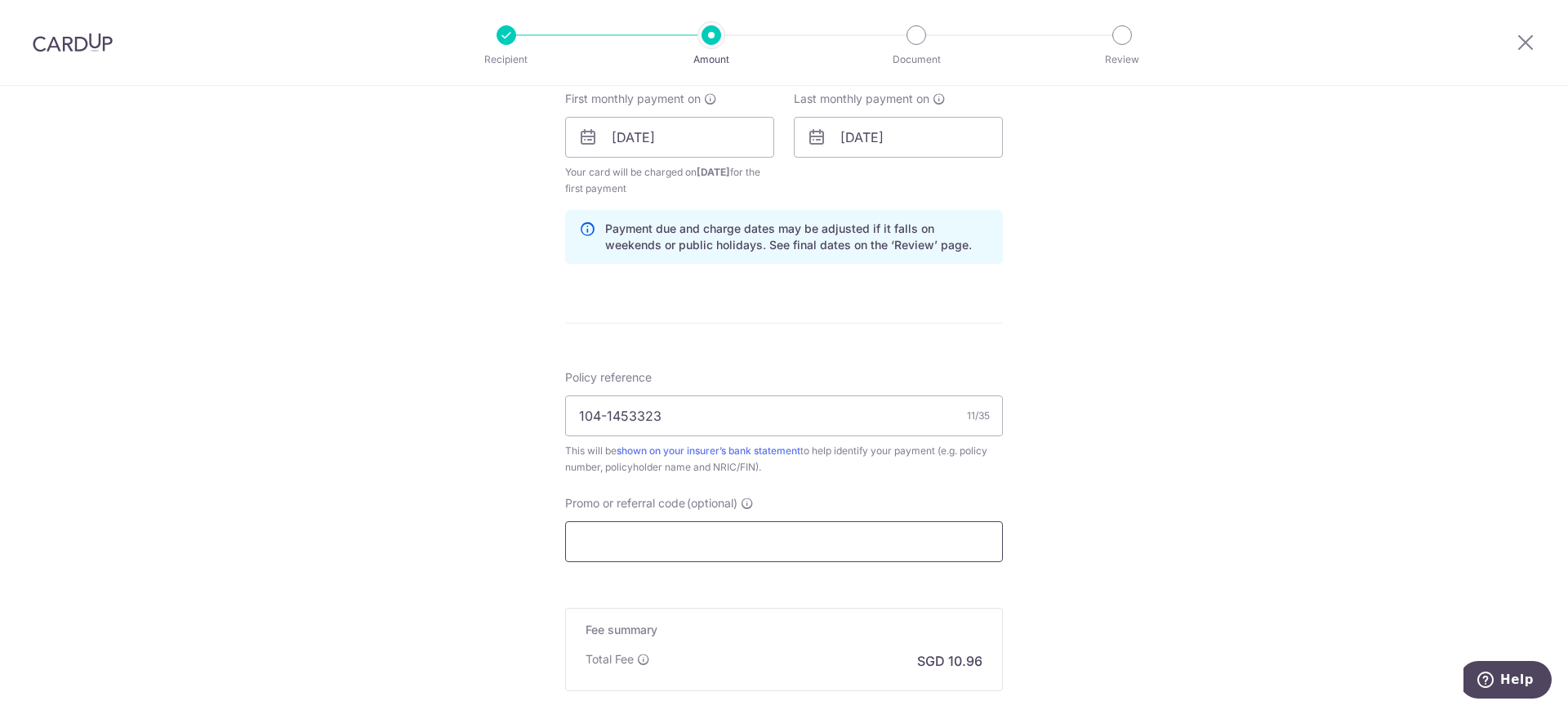
click at [744, 557] on input "Promo or referral code (optional)" at bounding box center [784, 542] width 437 height 41
click at [689, 531] on input "Promo or referral code (optional)" at bounding box center [784, 542] width 437 height 41
paste input "REC185"
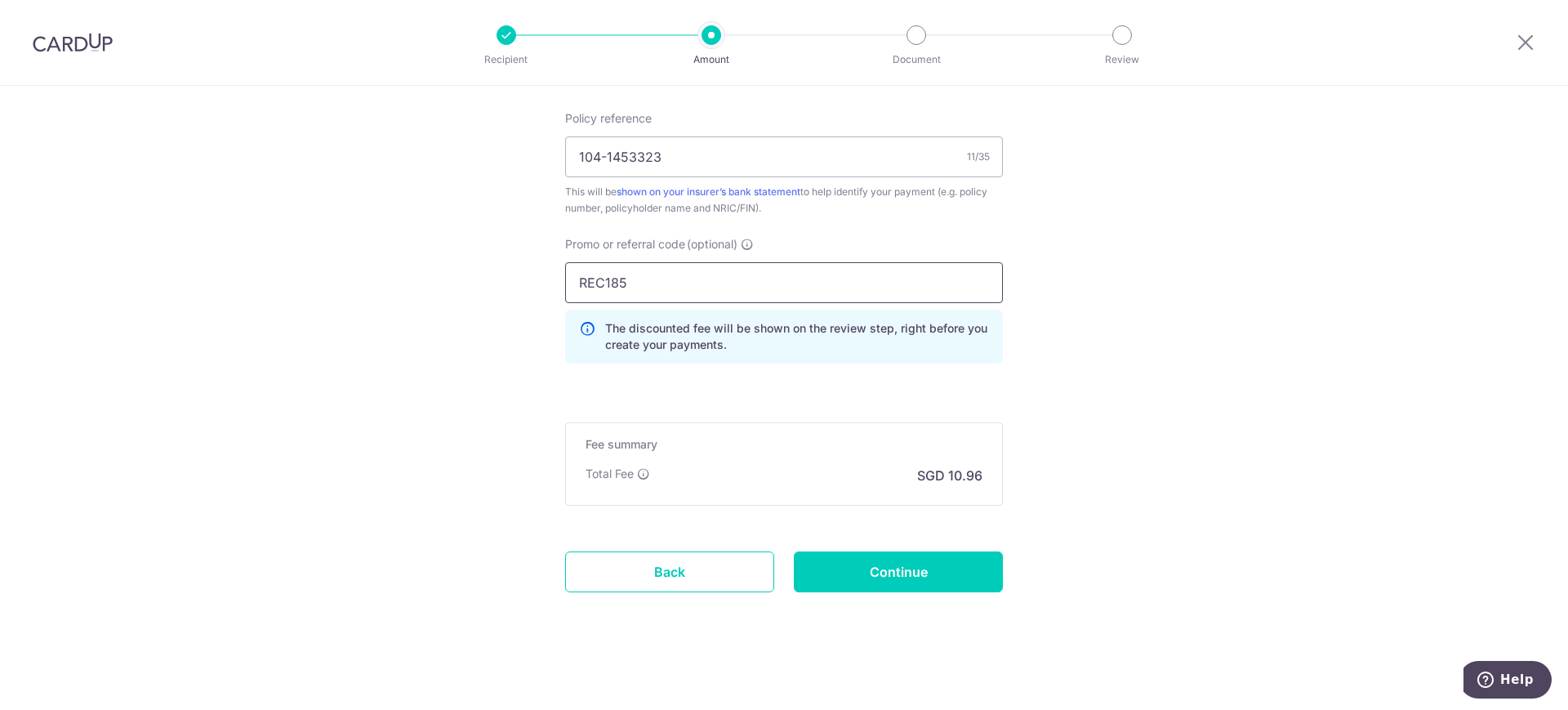
scroll to position [1010, 0]
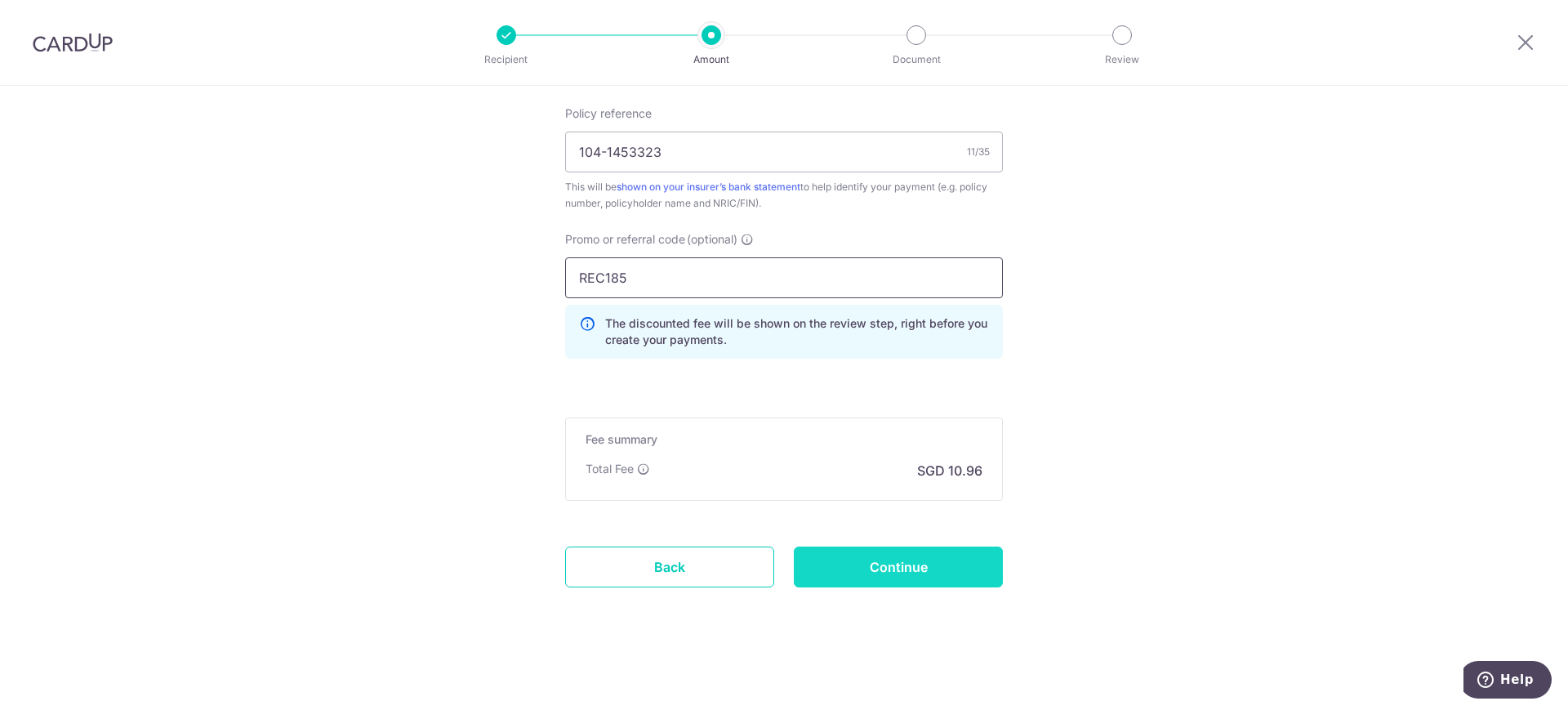
type input "REC185"
click at [931, 556] on input "Continue" at bounding box center [898, 567] width 209 height 41
type input "Create Schedule"
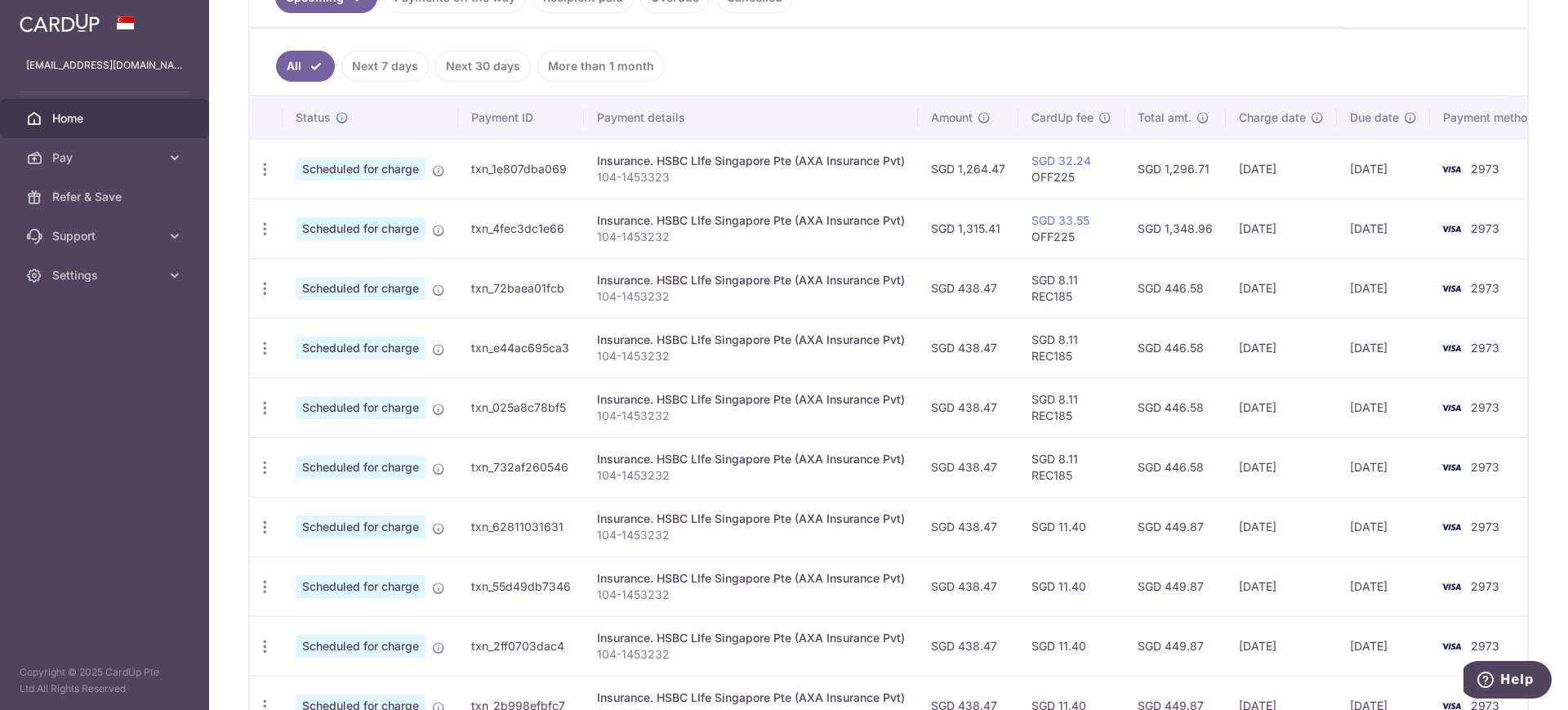
scroll to position [428, 0]
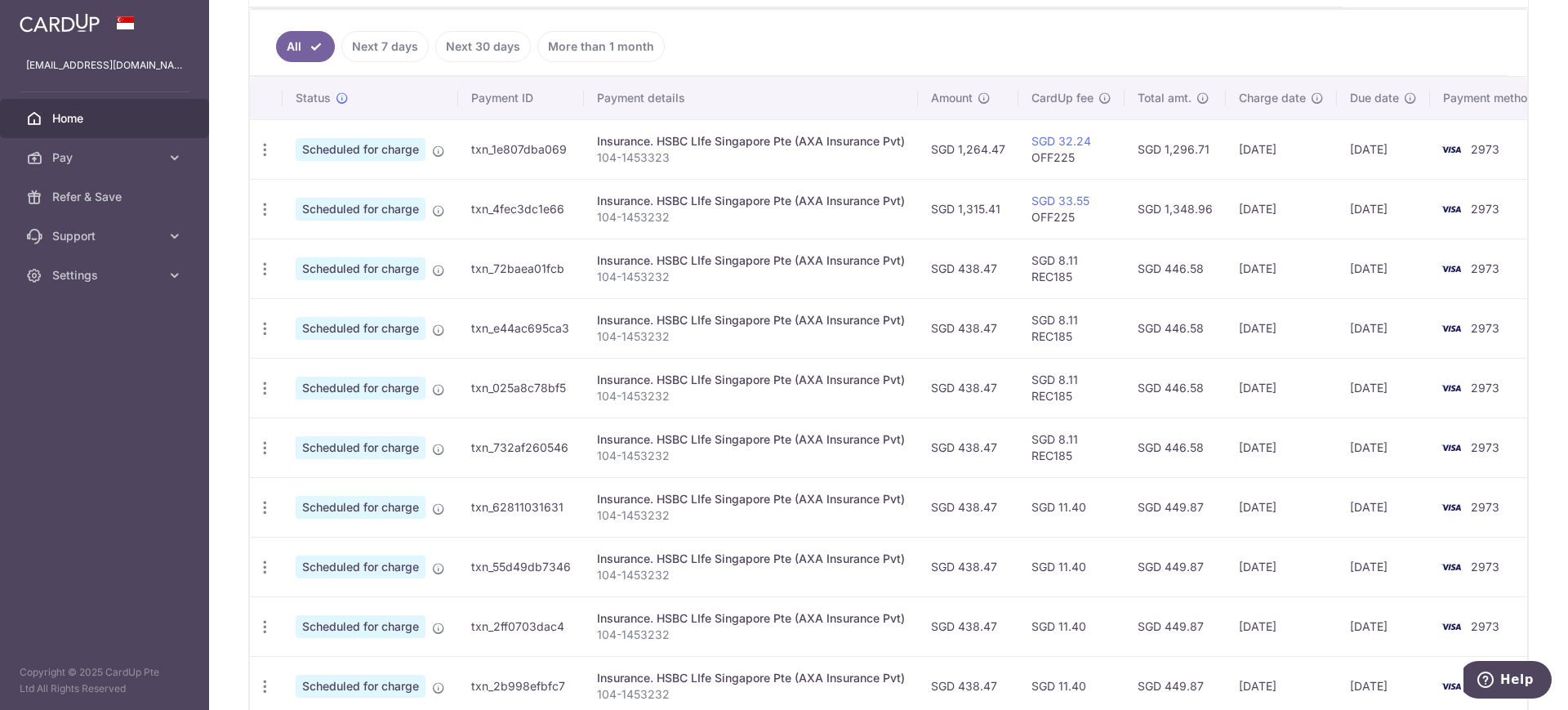
drag, startPoint x: 1243, startPoint y: 151, endPoint x: 1295, endPoint y: 154, distance: 52.1
click at [1295, 154] on td "08/09/2025" at bounding box center [1281, 149] width 111 height 60
drag, startPoint x: 958, startPoint y: 266, endPoint x: 994, endPoint y: 268, distance: 36.1
click at [994, 268] on td "SGD 438.47" at bounding box center [968, 269] width 101 height 60
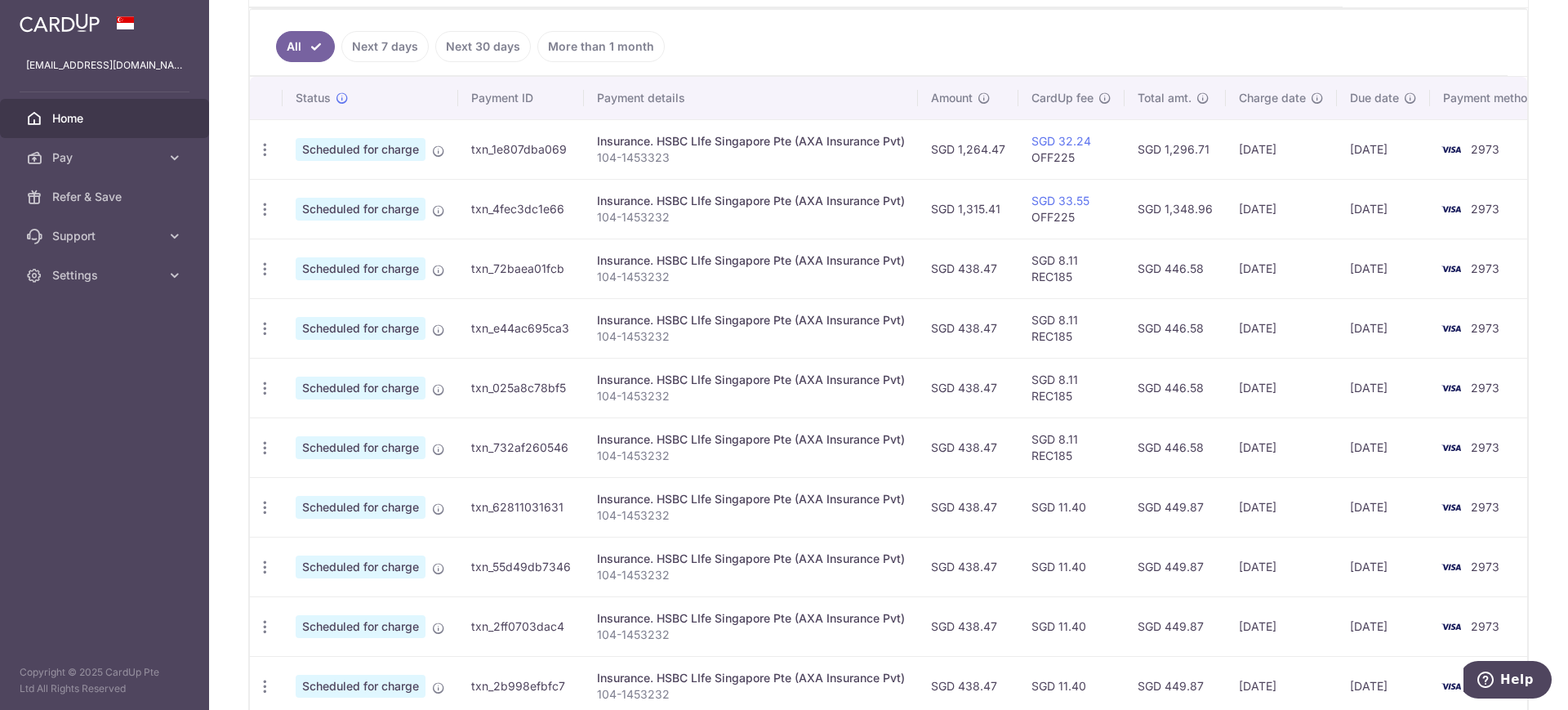
click at [971, 274] on td "SGD 438.47" at bounding box center [968, 269] width 101 height 60
drag, startPoint x: 930, startPoint y: 272, endPoint x: 1316, endPoint y: 272, distance: 386.0
click at [1316, 272] on tr "Update payment Cancel payment Scheduled for charge txn_72baea01fcb Insurance. H…" at bounding box center [902, 269] width 1304 height 60
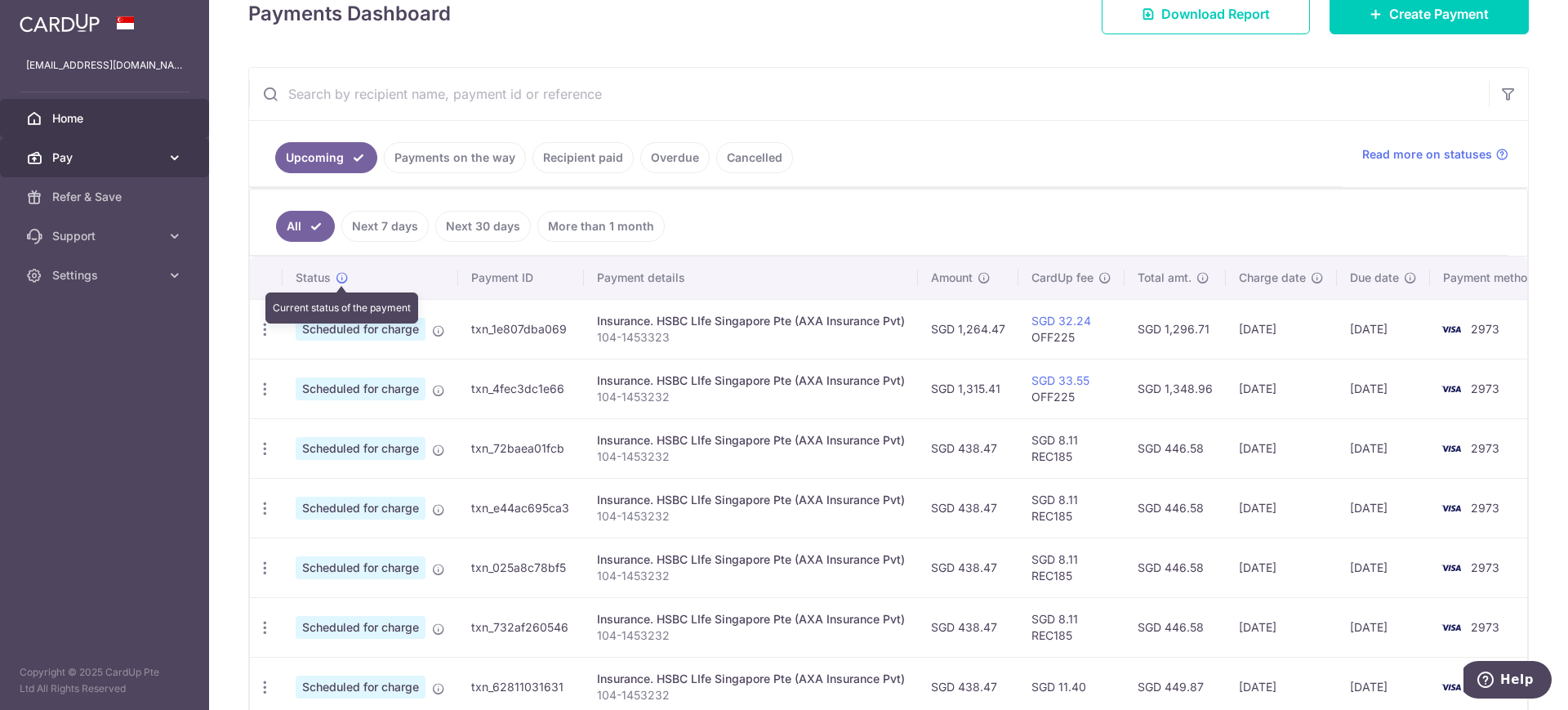
scroll to position [121, 0]
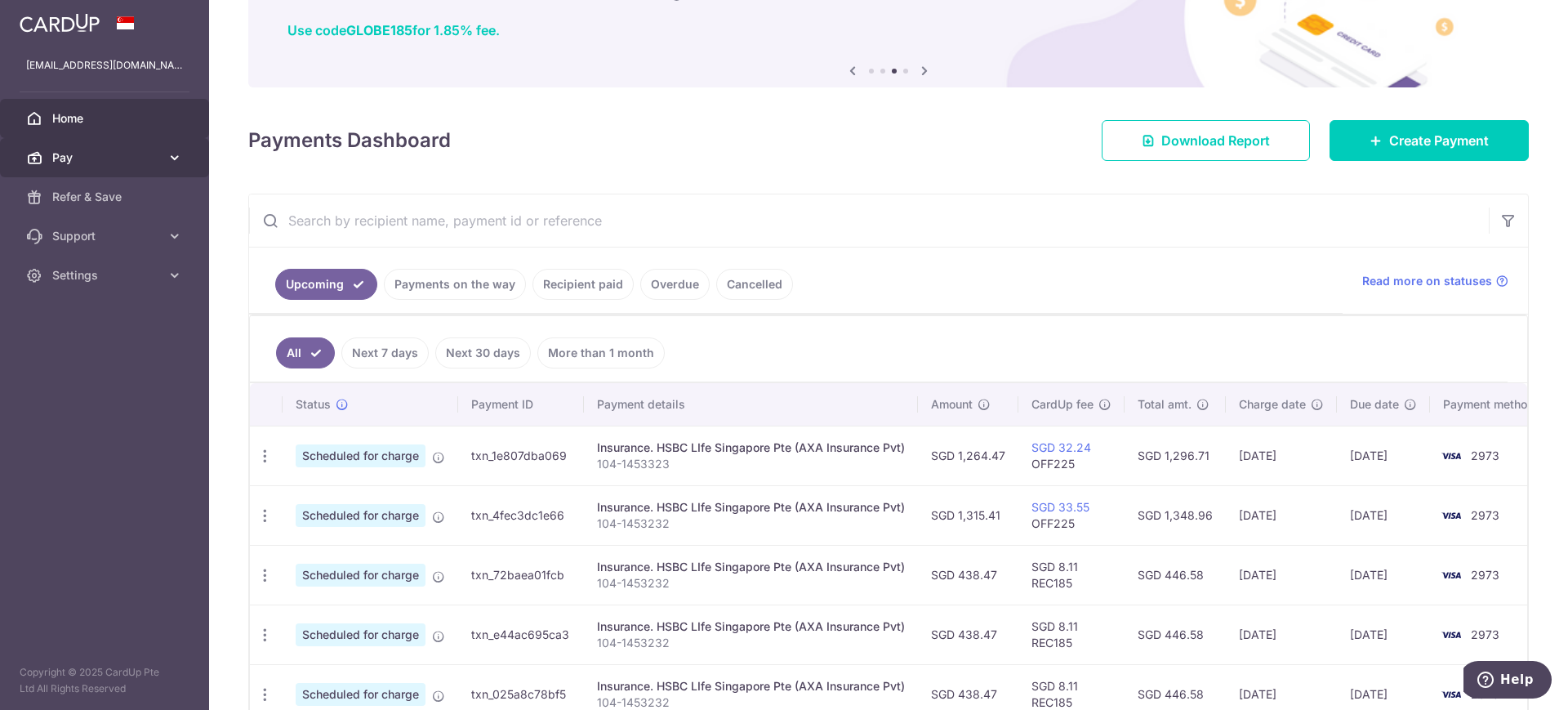
click at [89, 146] on link "Pay" at bounding box center [104, 158] width 209 height 39
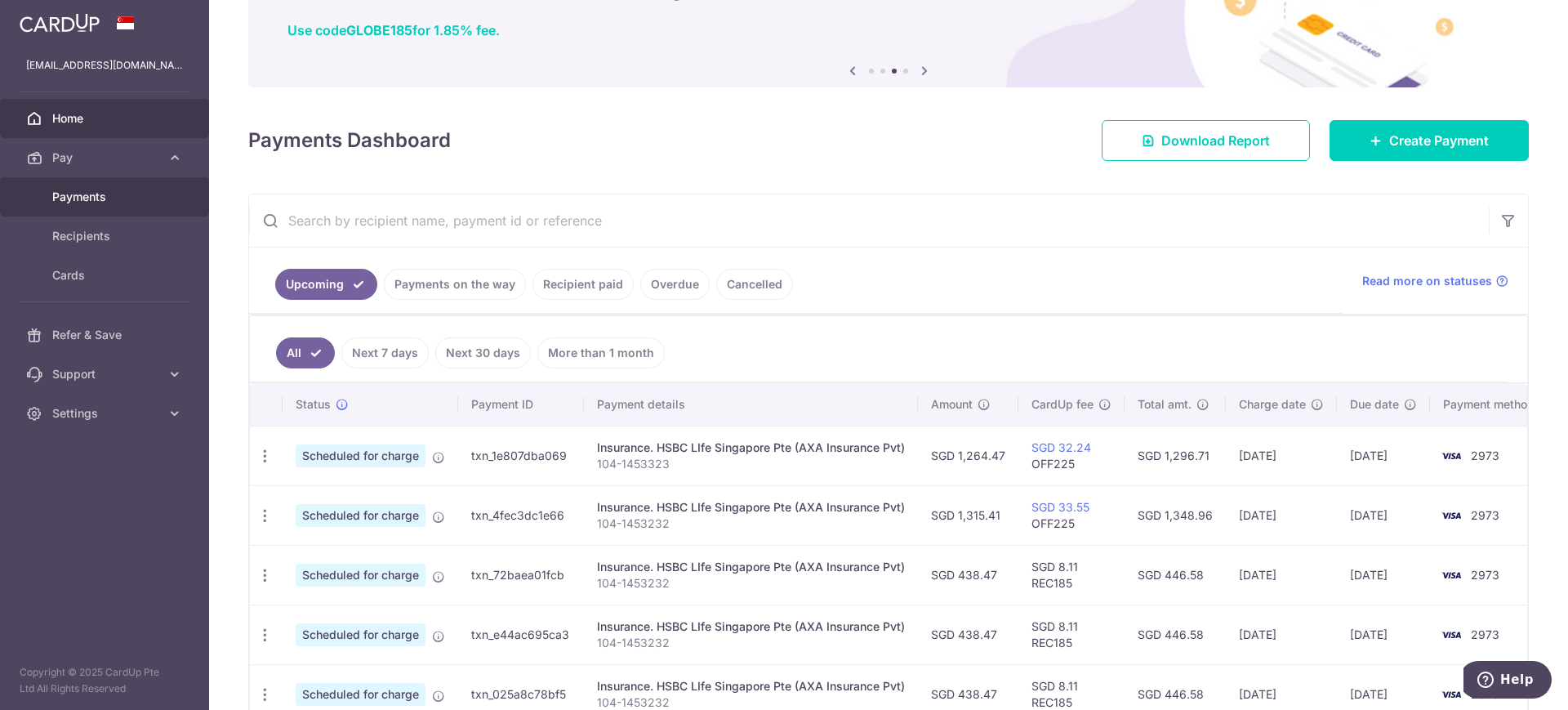
click at [82, 192] on span "Payments" at bounding box center [106, 197] width 108 height 17
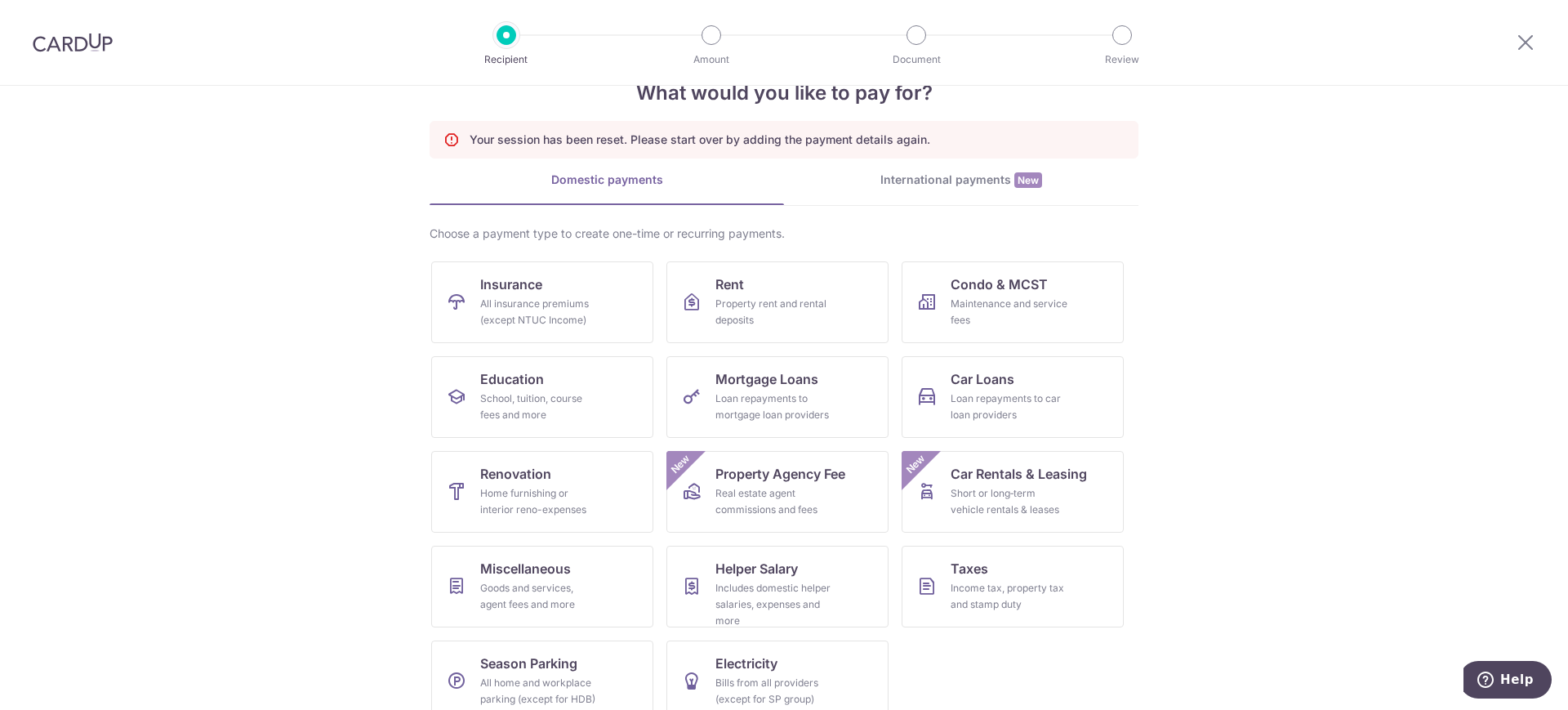
scroll to position [72, 0]
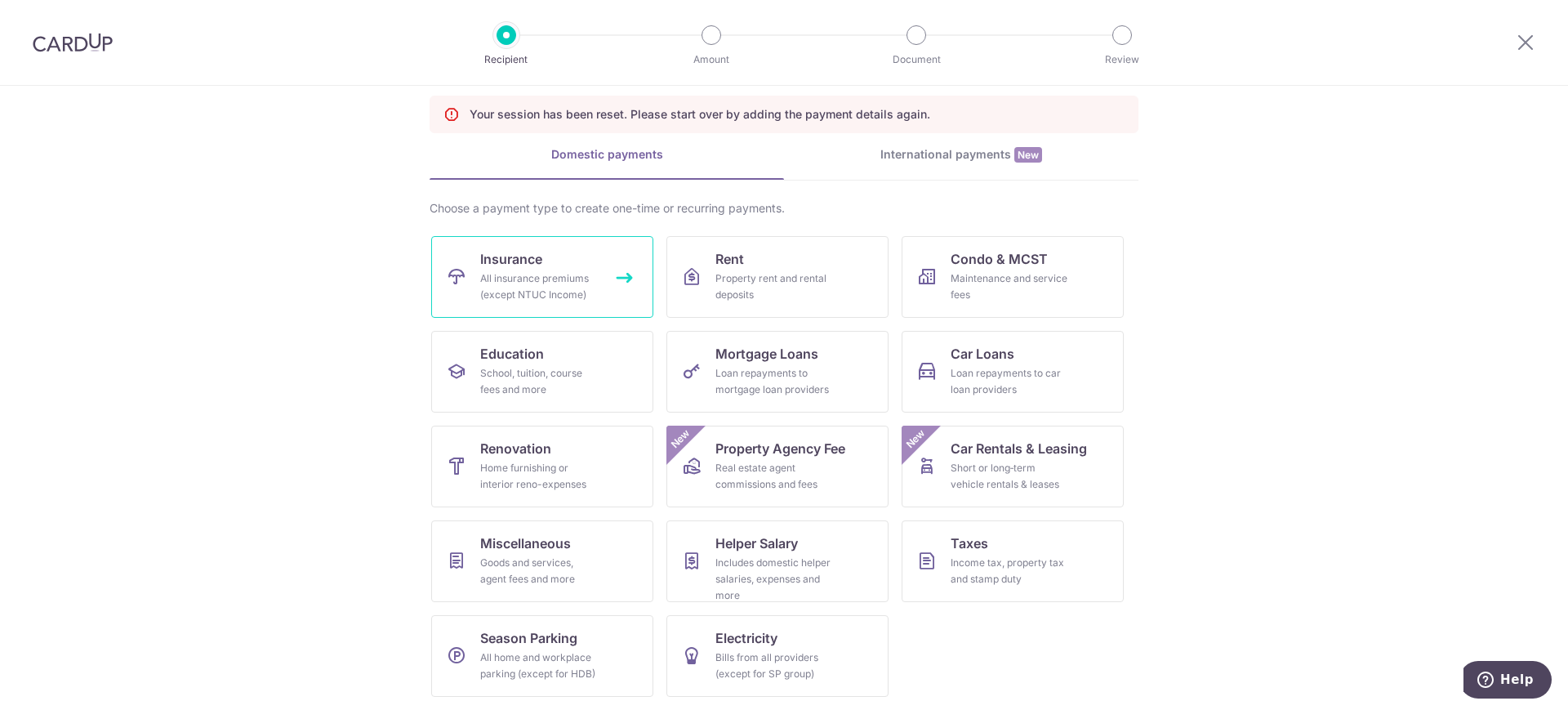
click at [493, 271] on div "All insurance premiums (except NTUC Income)" at bounding box center [539, 286] width 118 height 33
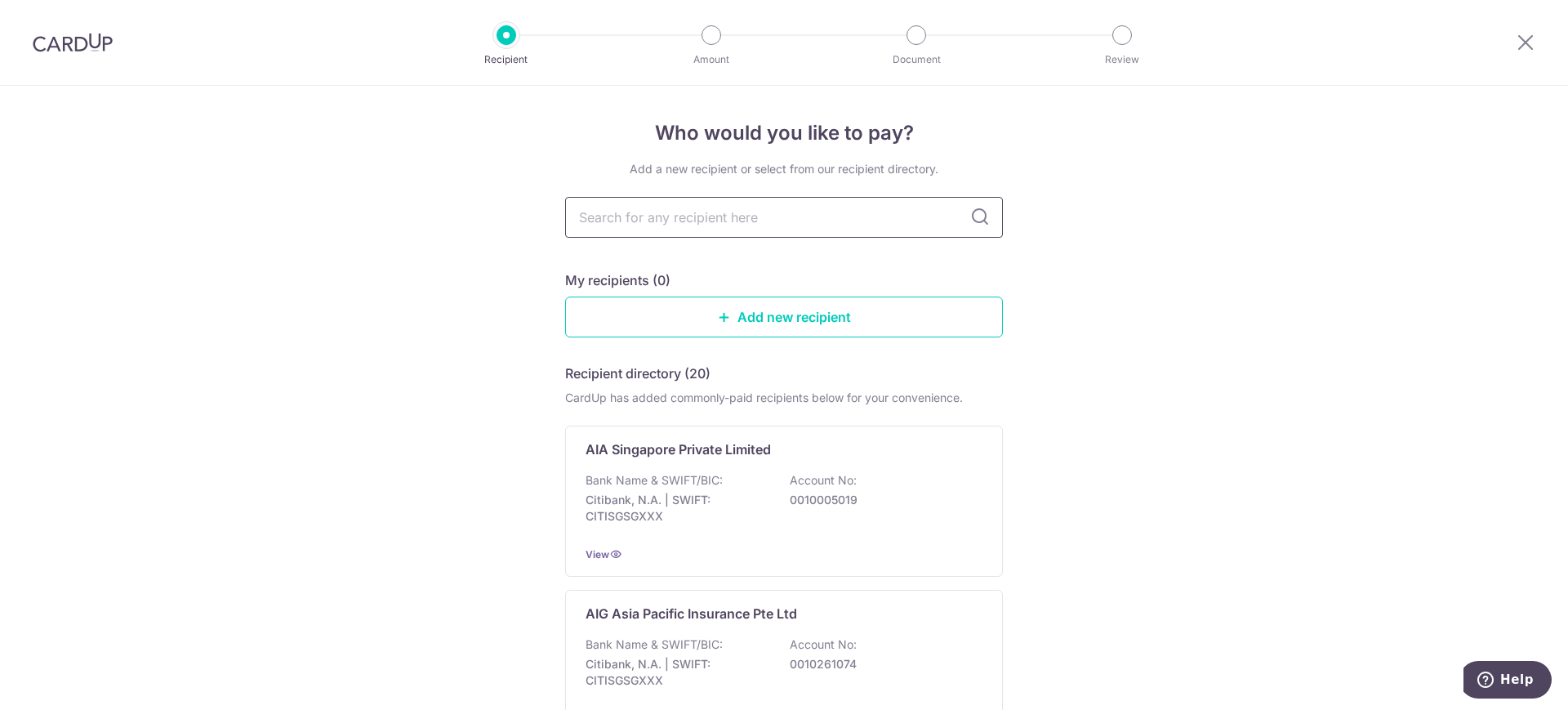
click at [732, 224] on input "text" at bounding box center [784, 217] width 437 height 41
type input "hsbc"
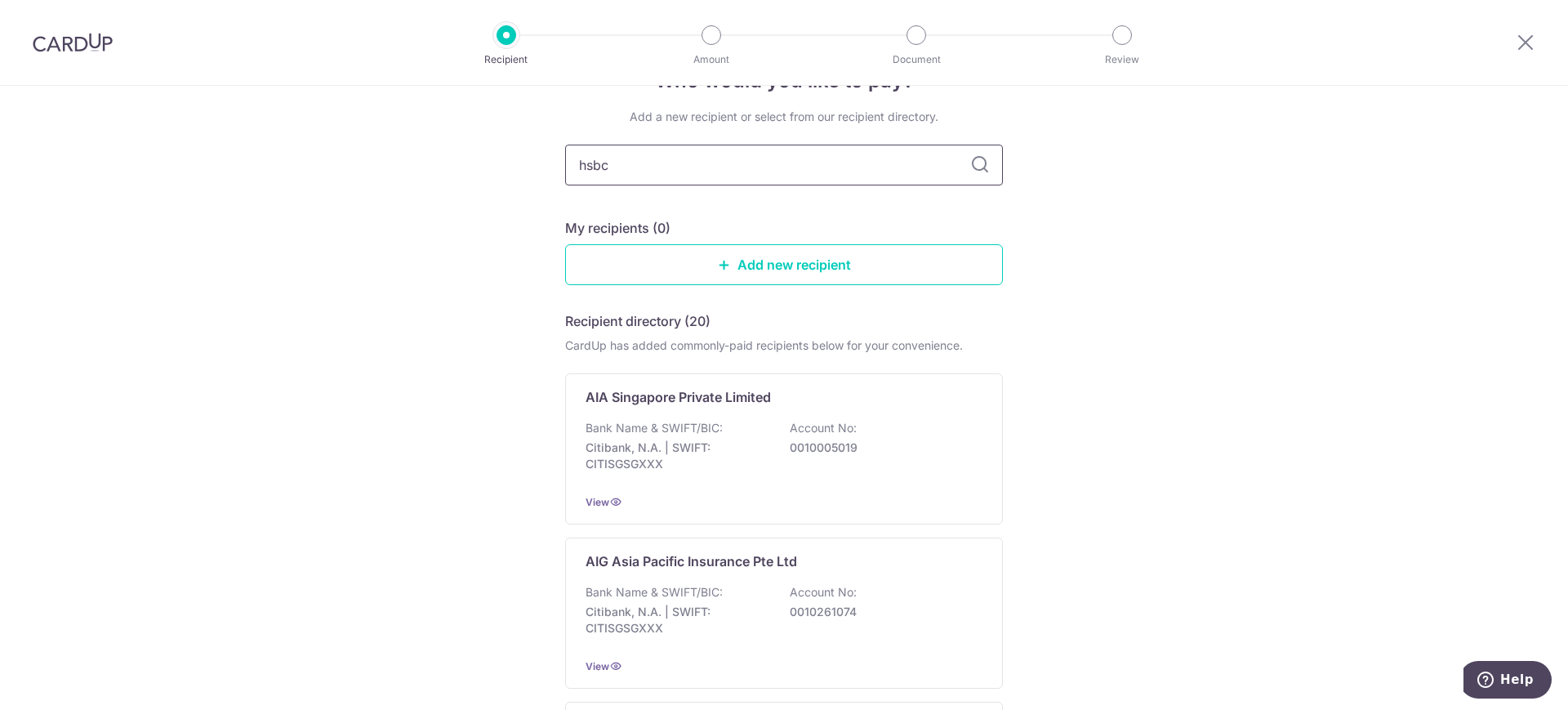
scroll to position [102, 0]
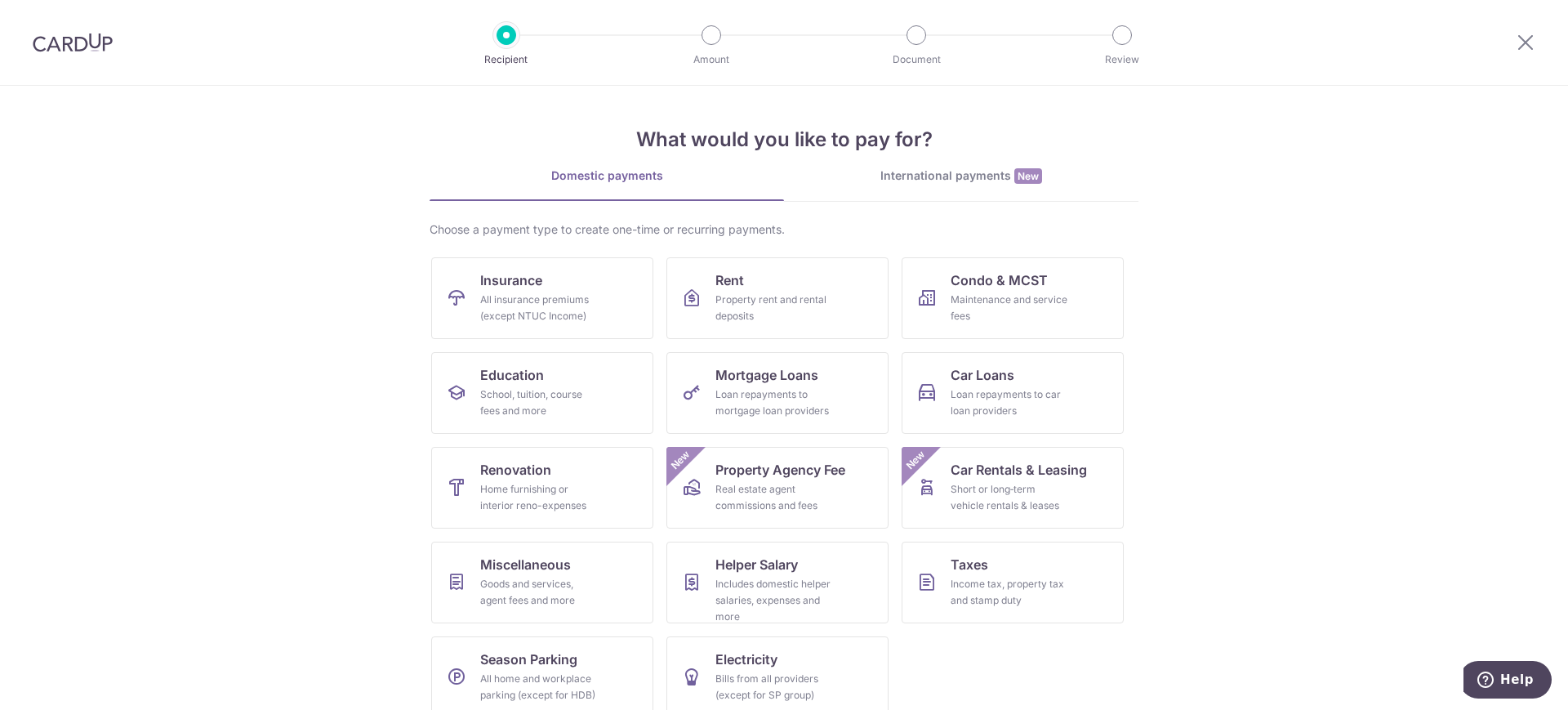
click at [91, 49] on img at bounding box center [73, 42] width 80 height 20
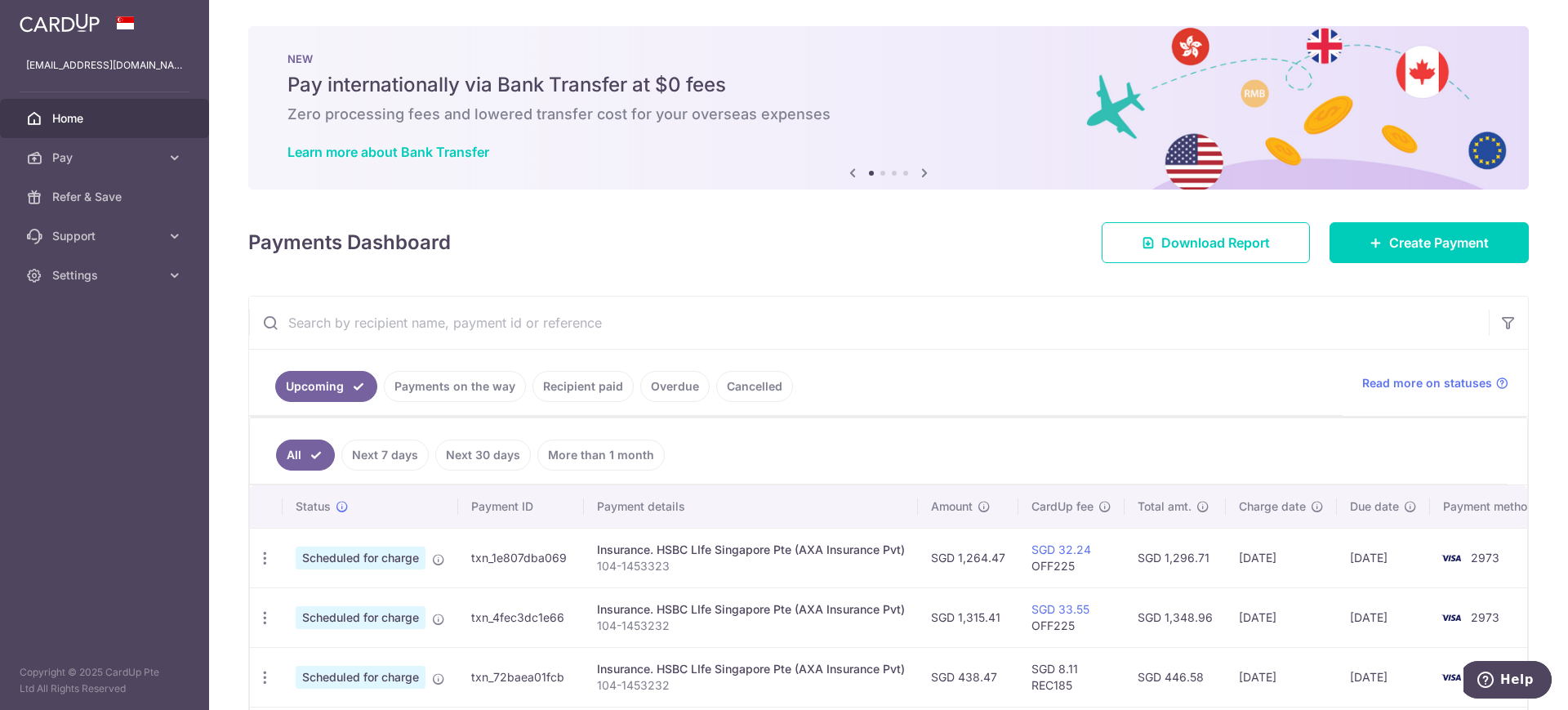
click at [66, 111] on span "Home" at bounding box center [106, 118] width 108 height 17
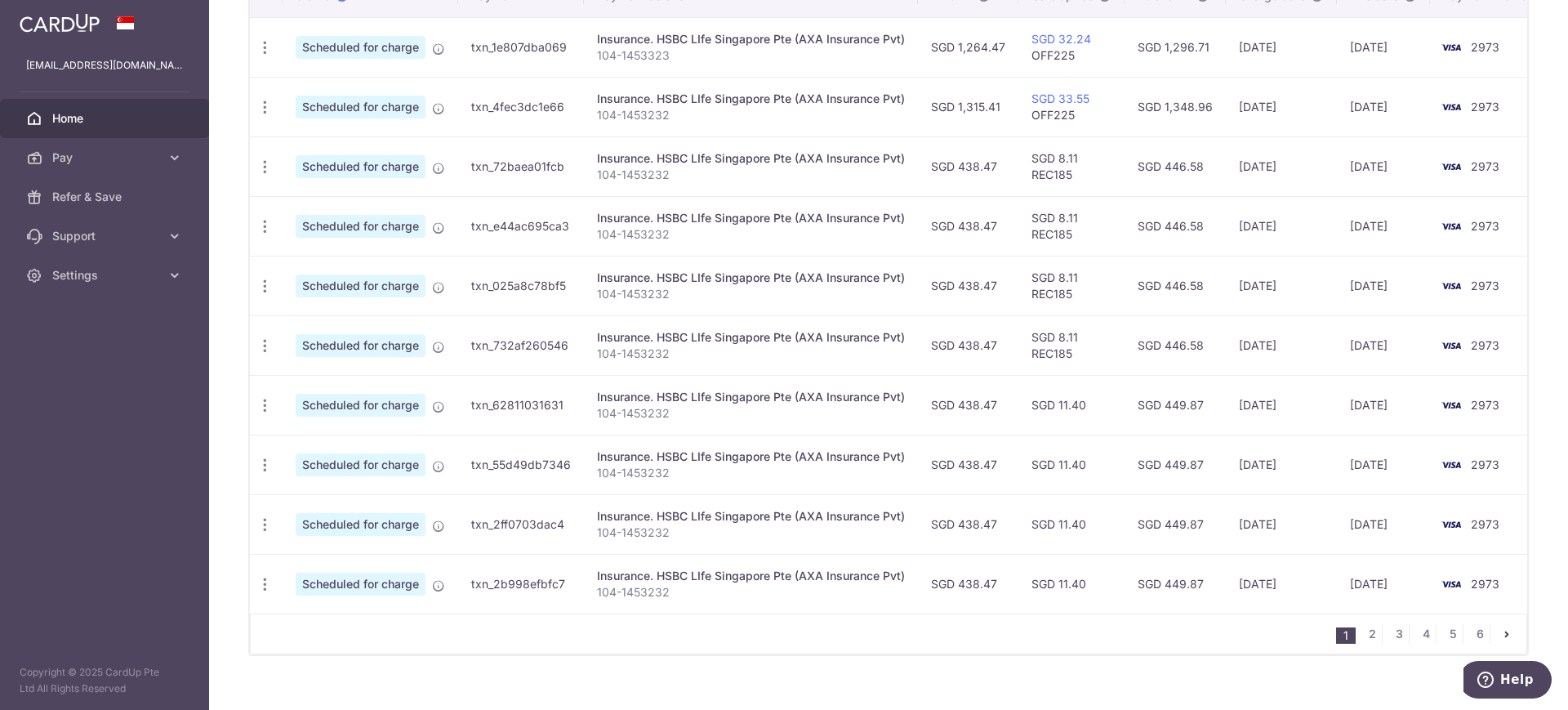
scroll to position [428, 0]
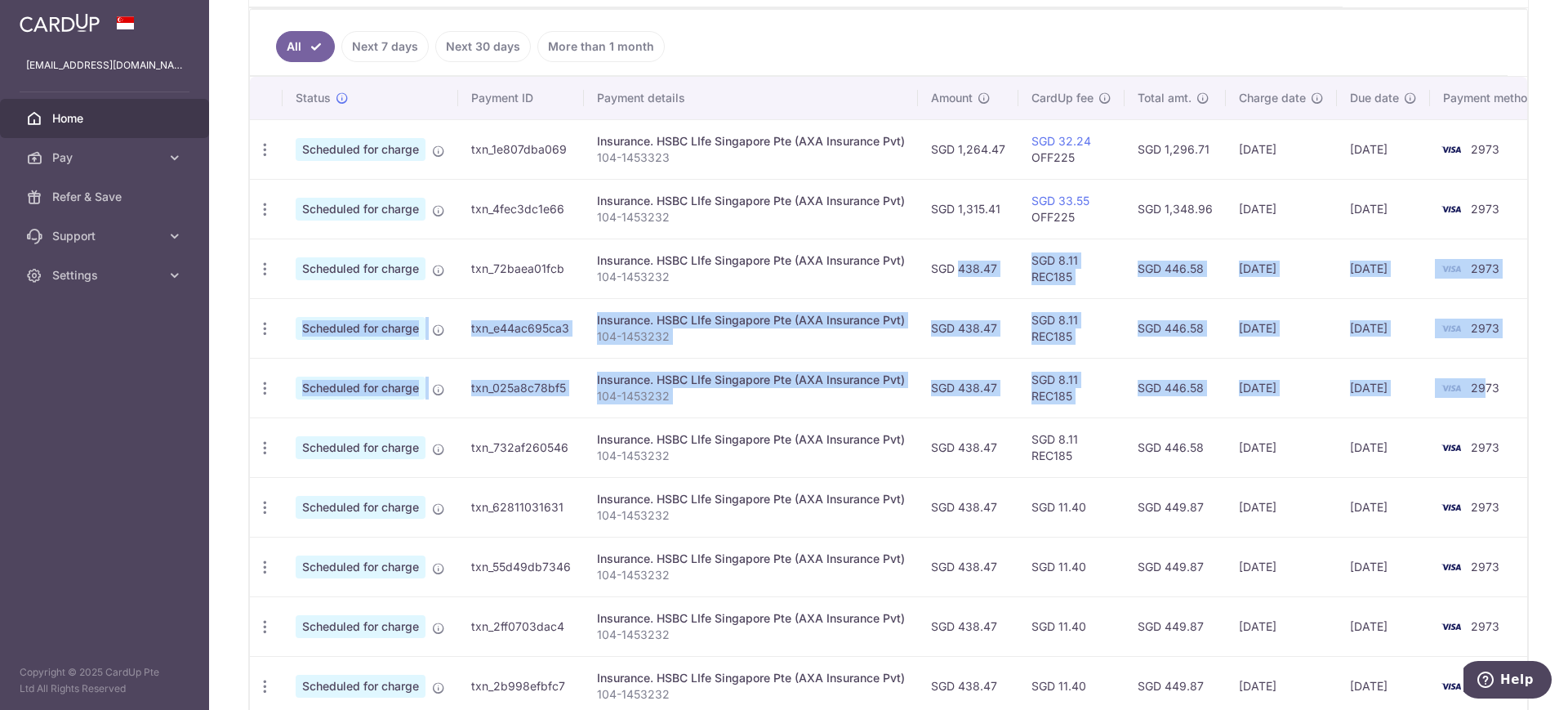
drag, startPoint x: 940, startPoint y: 272, endPoint x: 1485, endPoint y: 389, distance: 557.4
click at [1485, 389] on tbody "Update payment Cancel payment Scheduled for charge txn_1e807dba069 Insurance. H…" at bounding box center [902, 417] width 1304 height 596
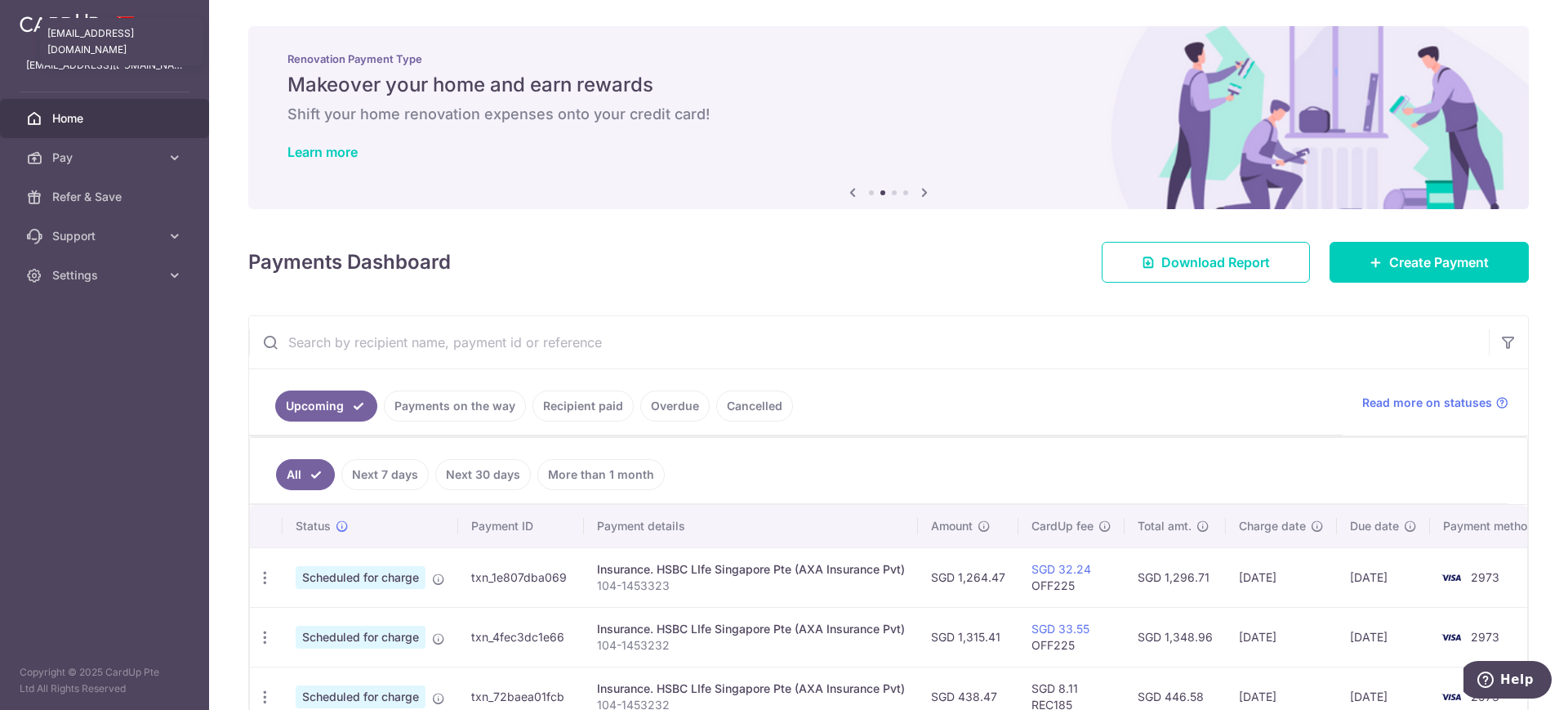
click at [89, 61] on p "xeenium@yahoo.com.sg" at bounding box center [104, 65] width 157 height 17
click at [40, 441] on aside "xeenium@yahoo.com.sg Home Pay Payments Recipients Cards Refer & Save Support FA…" at bounding box center [104, 355] width 209 height 710
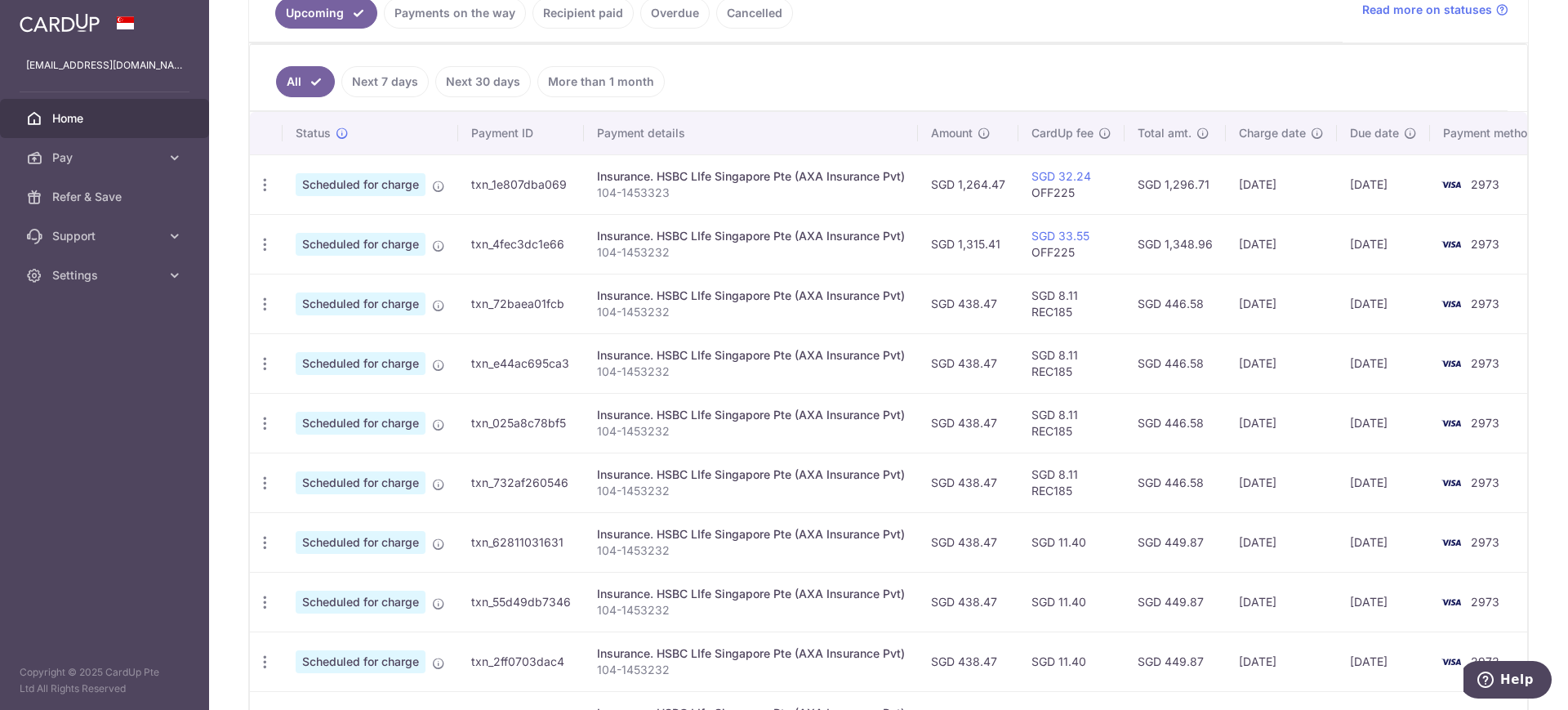
scroll to position [510, 0]
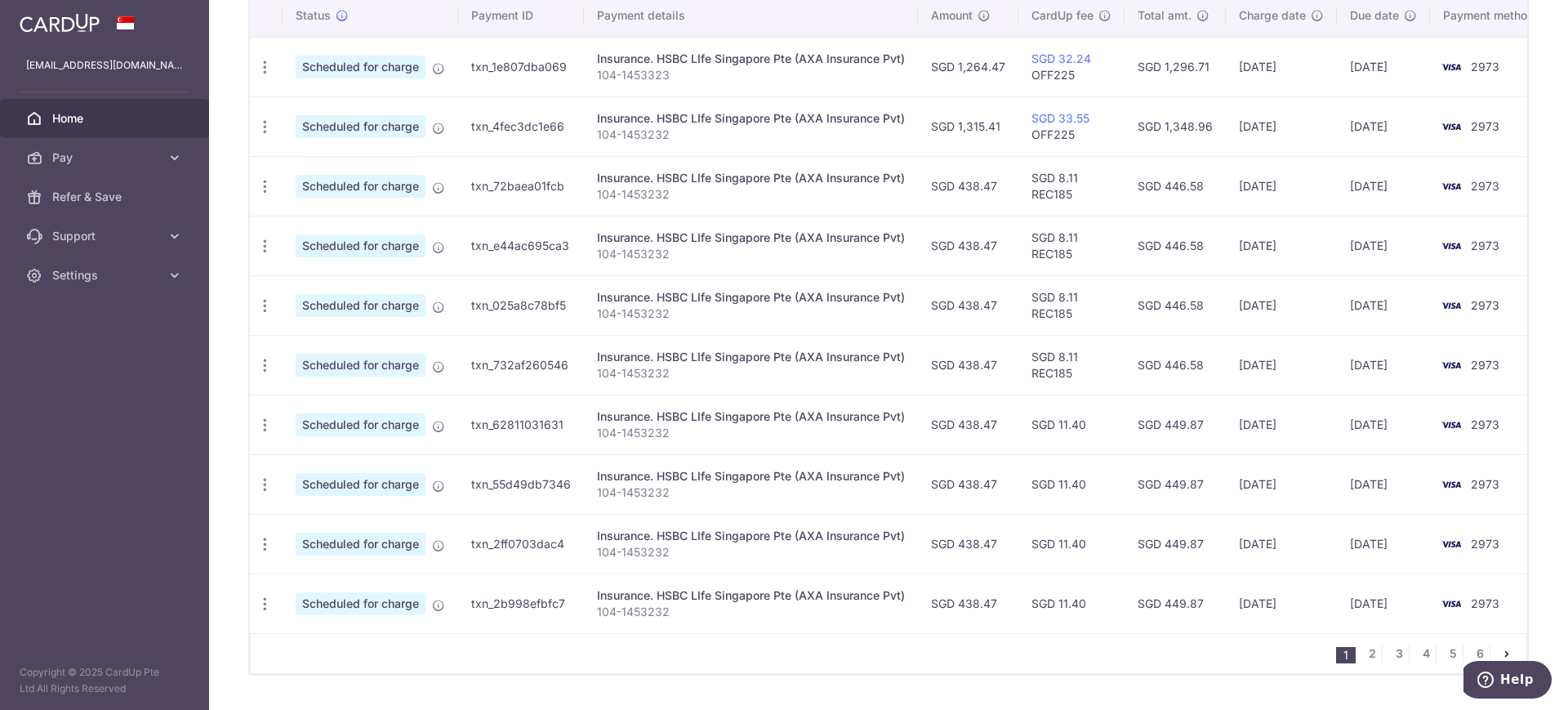
drag, startPoint x: 1243, startPoint y: 190, endPoint x: 1297, endPoint y: 570, distance: 383.8
click at [1301, 587] on tbody "Update payment Cancel payment Scheduled for charge txn_1e807dba069 Insurance. H…" at bounding box center [902, 334] width 1304 height 596
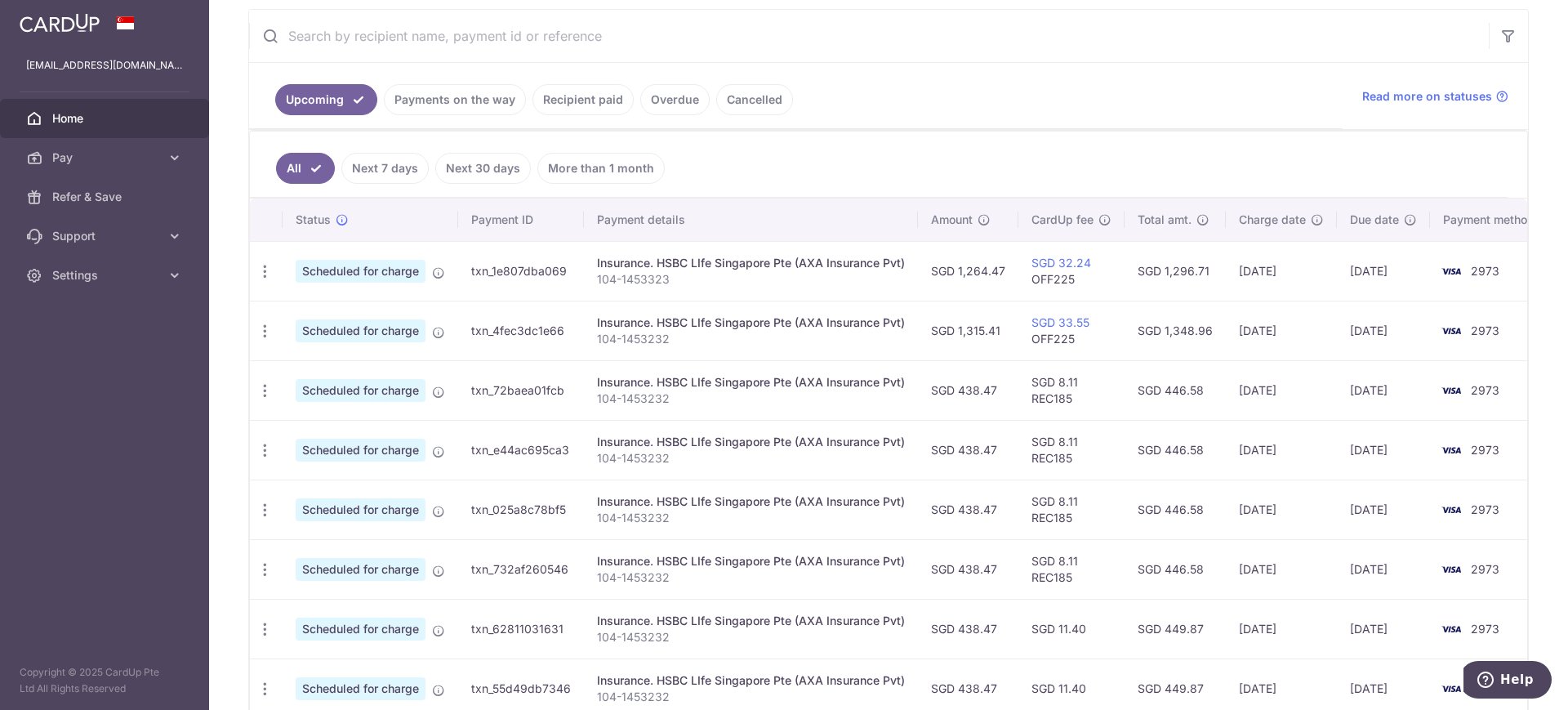
scroll to position [0, 0]
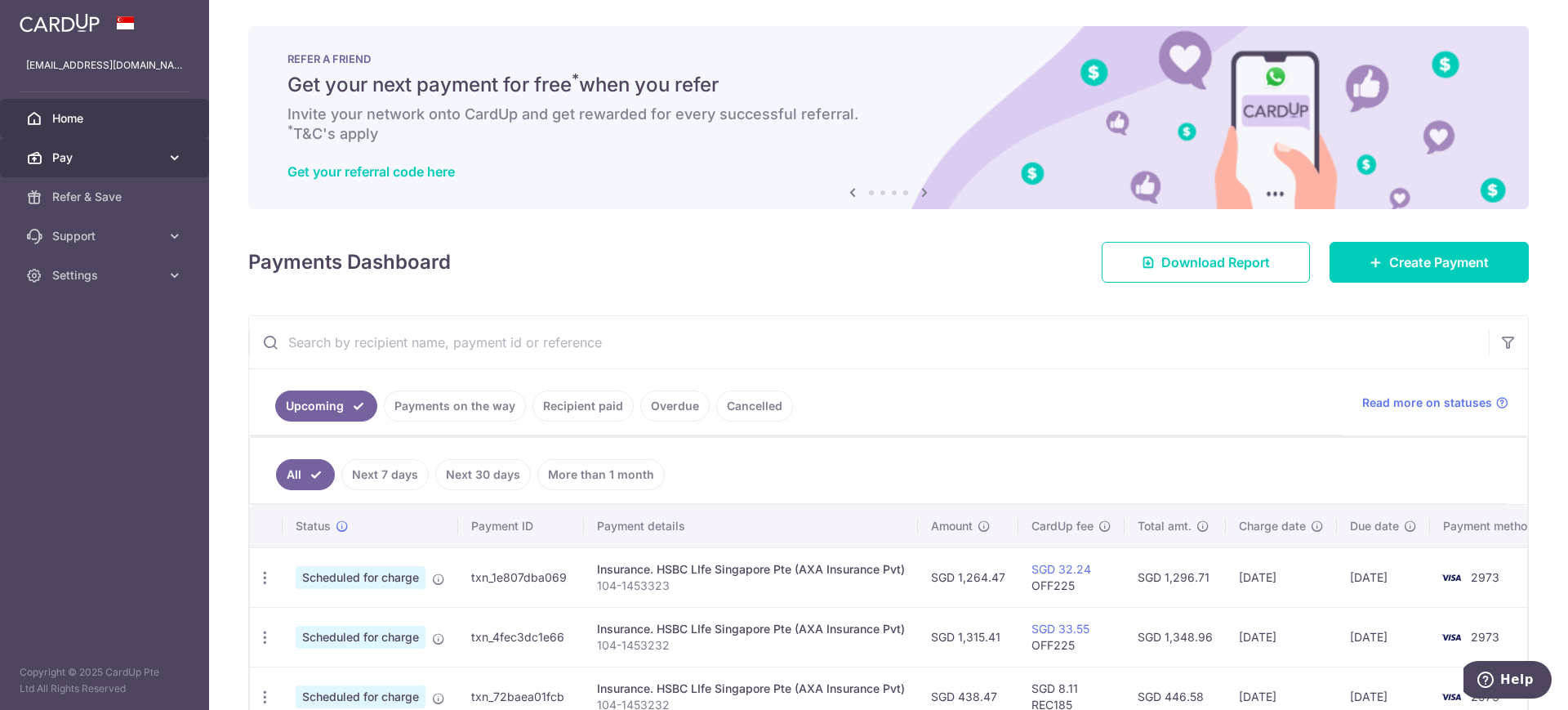
click at [72, 147] on link "Pay" at bounding box center [104, 158] width 209 height 39
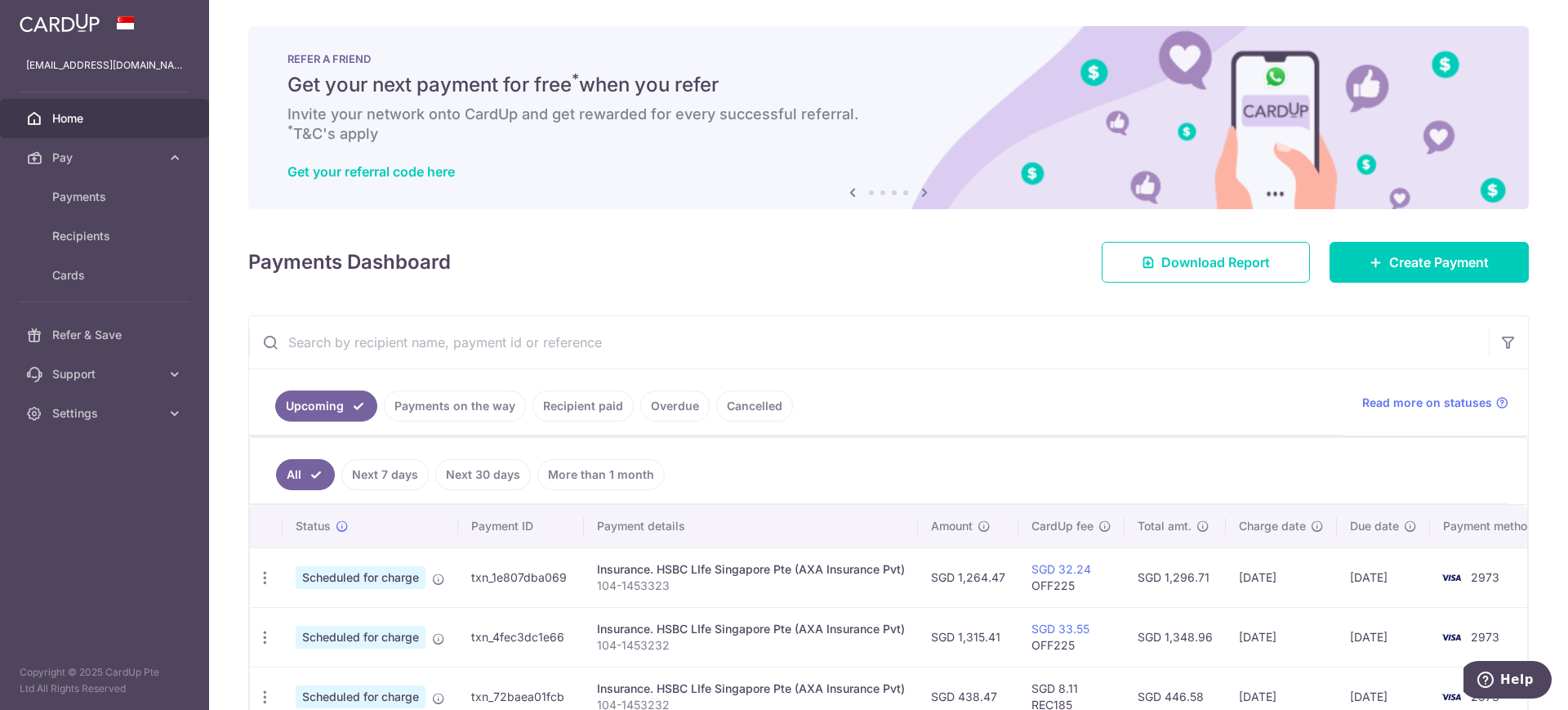
click at [73, 116] on span "Home" at bounding box center [106, 118] width 108 height 17
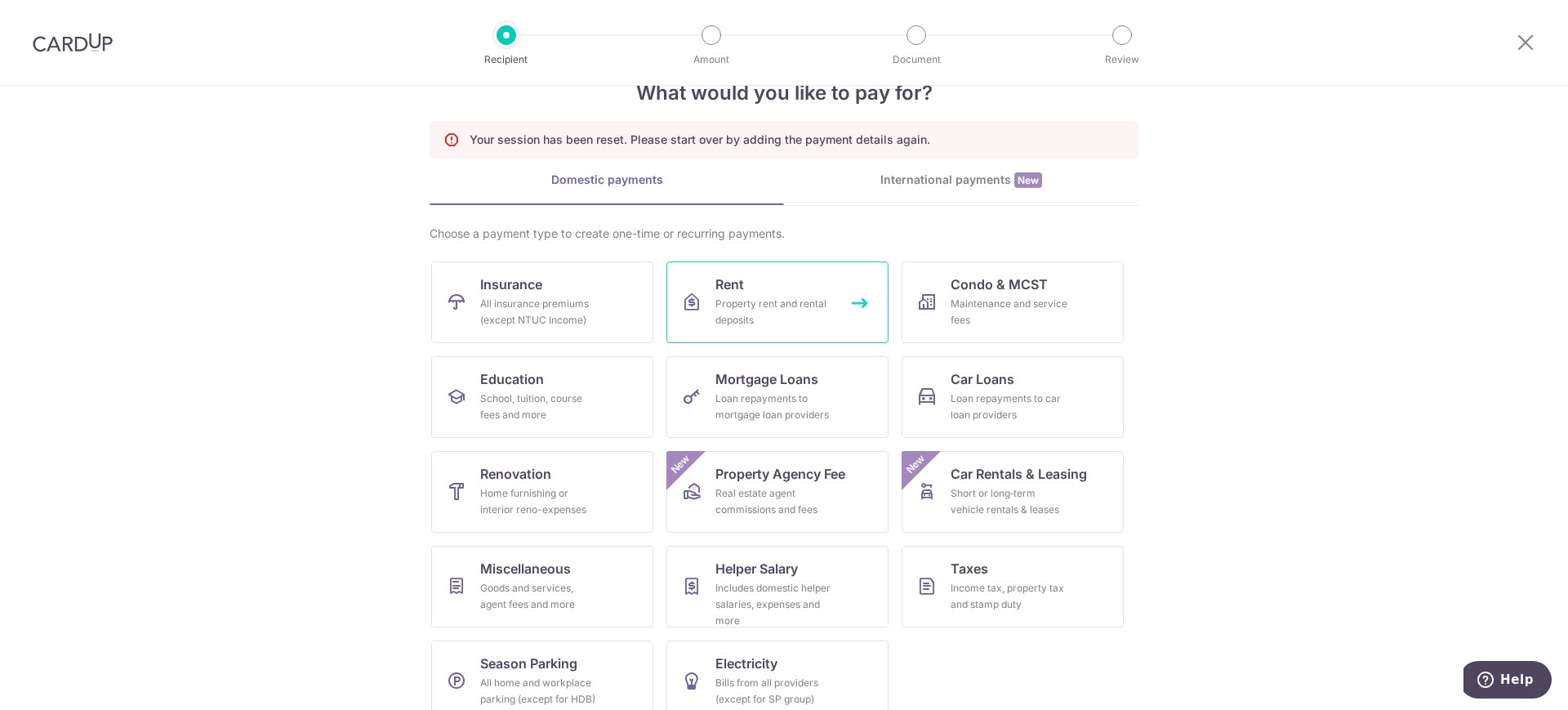
scroll to position [72, 0]
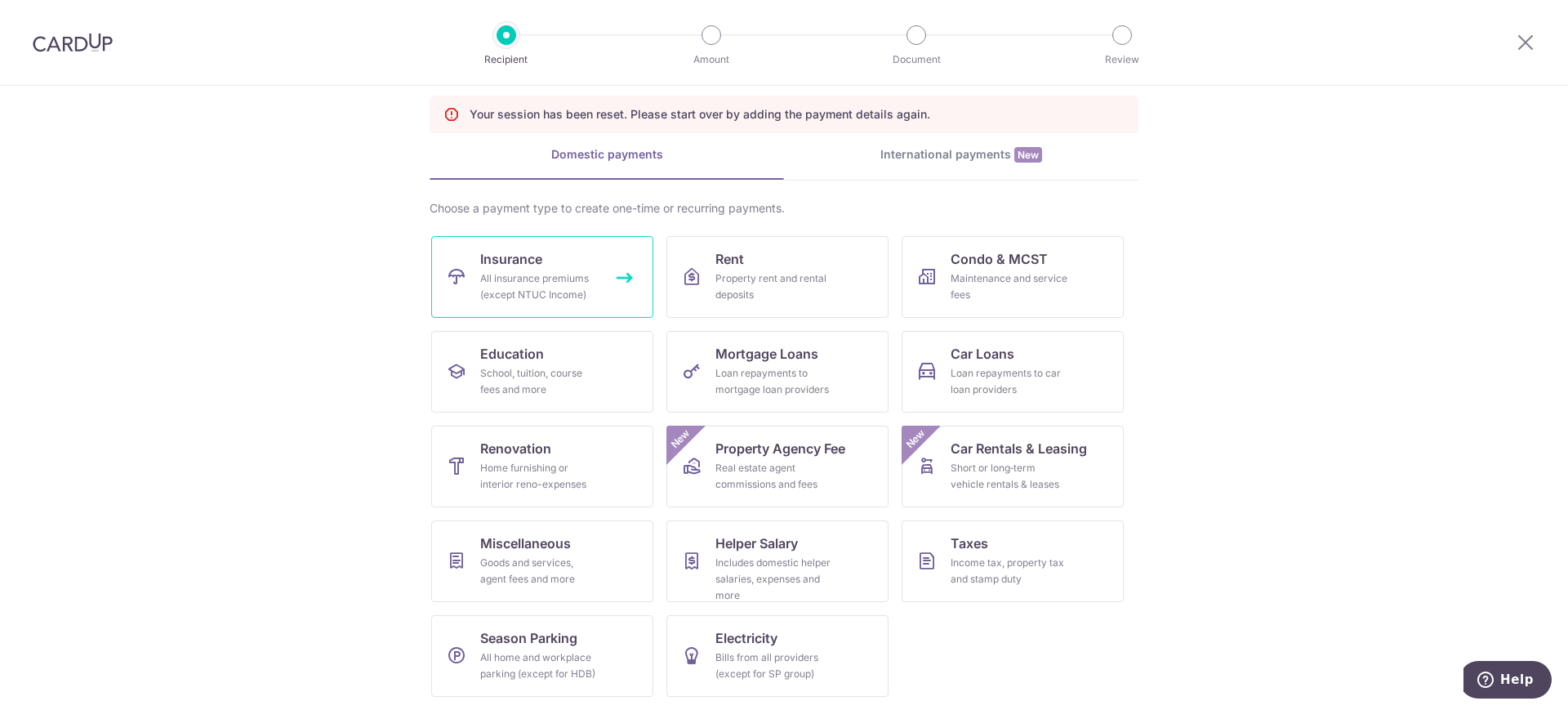
click at [589, 271] on div "All insurance premiums (except NTUC Income)" at bounding box center [539, 286] width 118 height 33
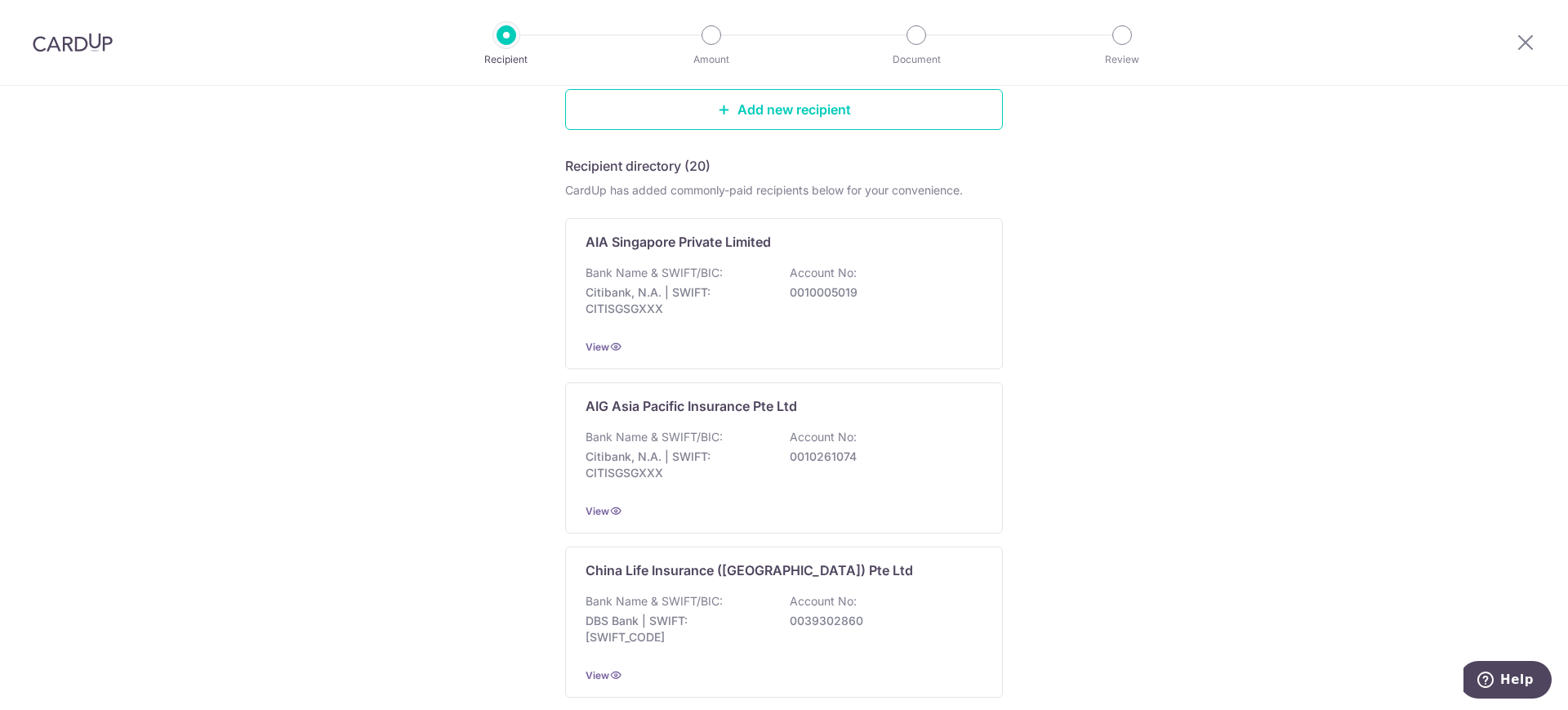
scroll to position [102, 0]
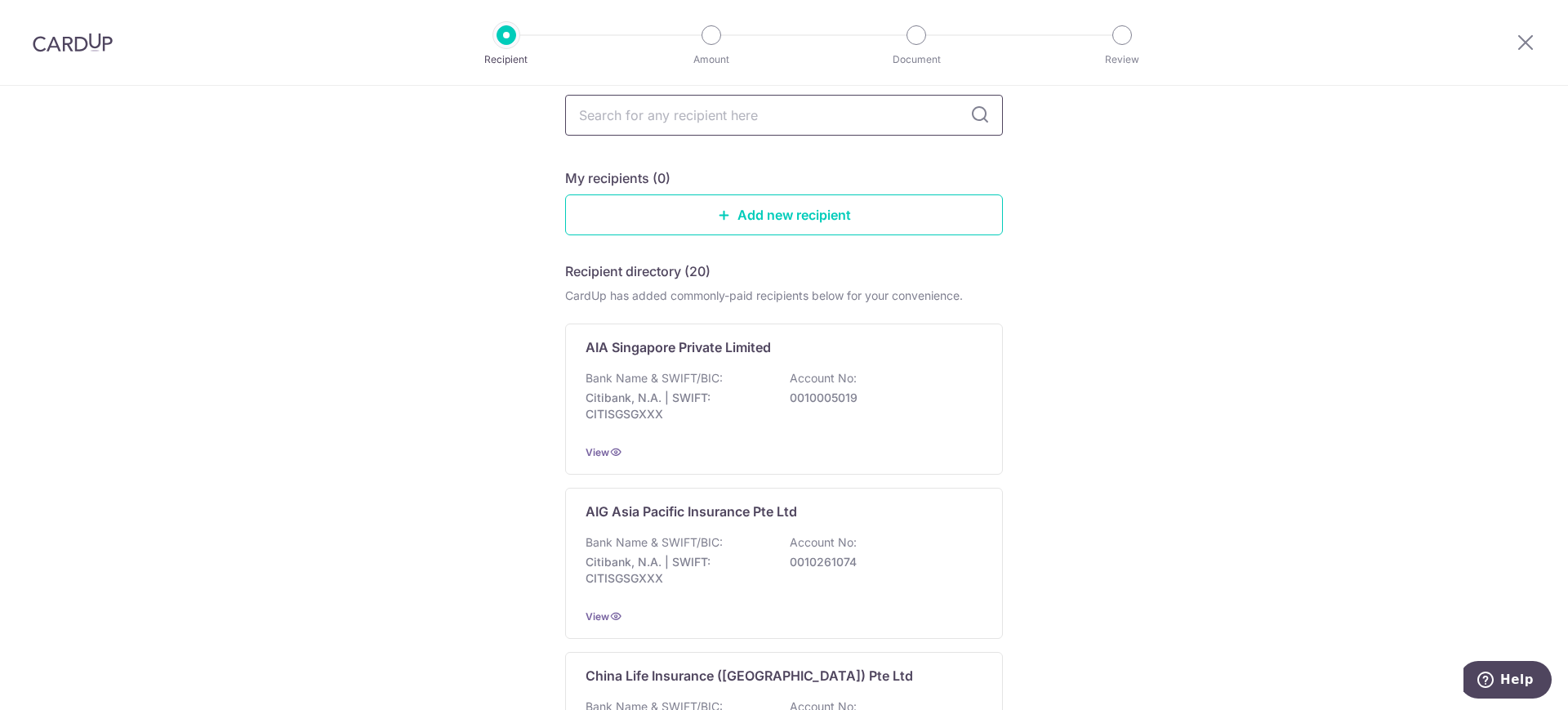
click at [664, 107] on input "text" at bounding box center [784, 116] width 437 height 41
type input "hsbc"
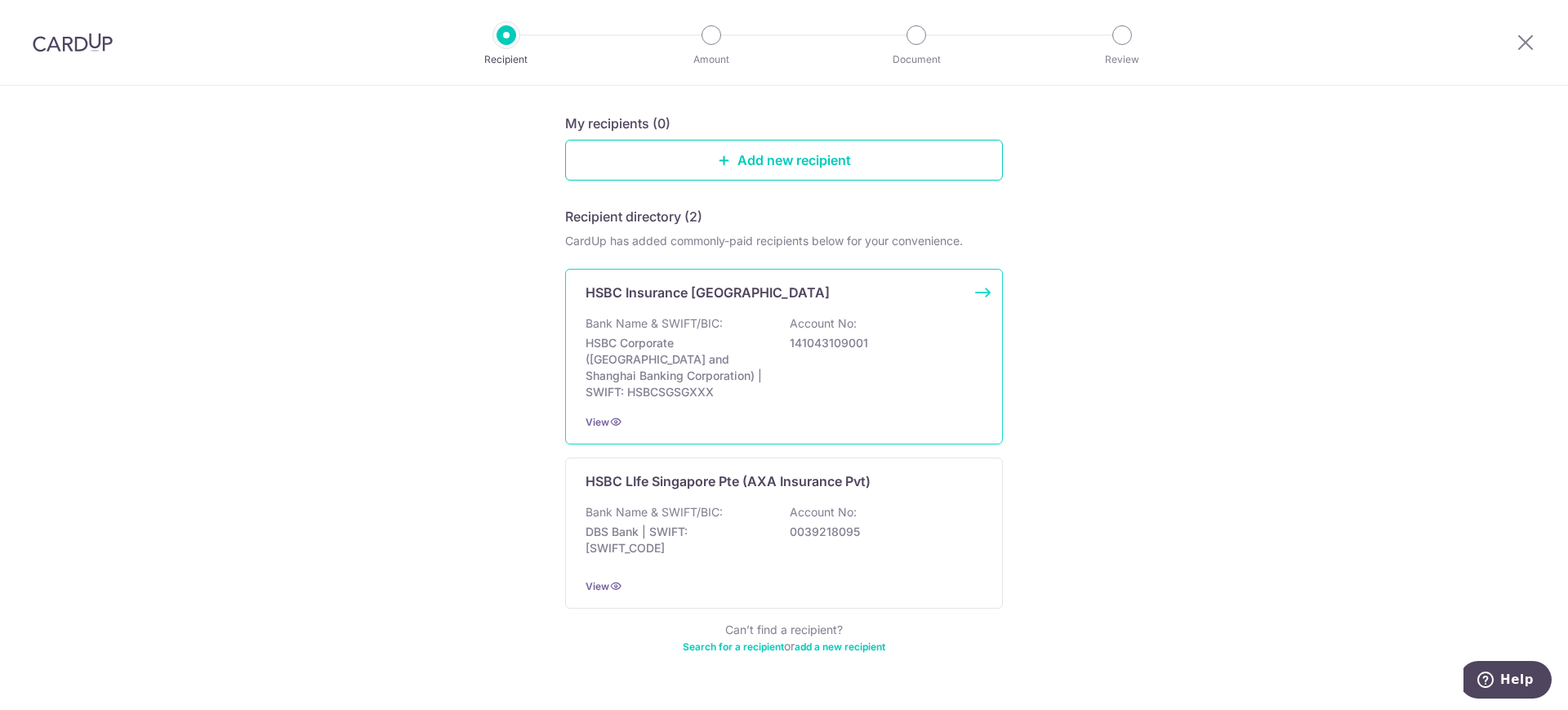
scroll to position [181, 0]
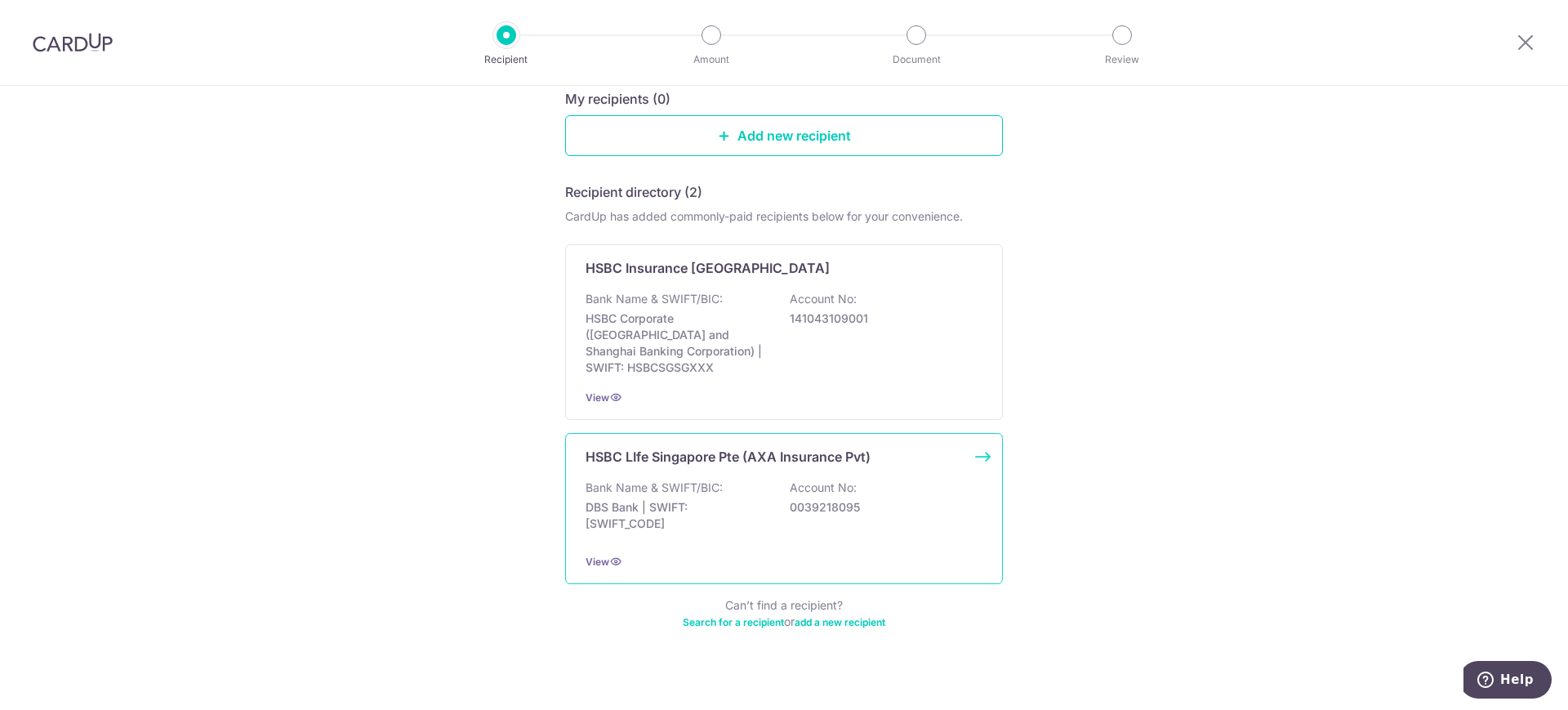
click at [751, 447] on p "HSBC LIfe Singapore Pte (AXA Insurance Pvt)" at bounding box center [728, 456] width 285 height 20
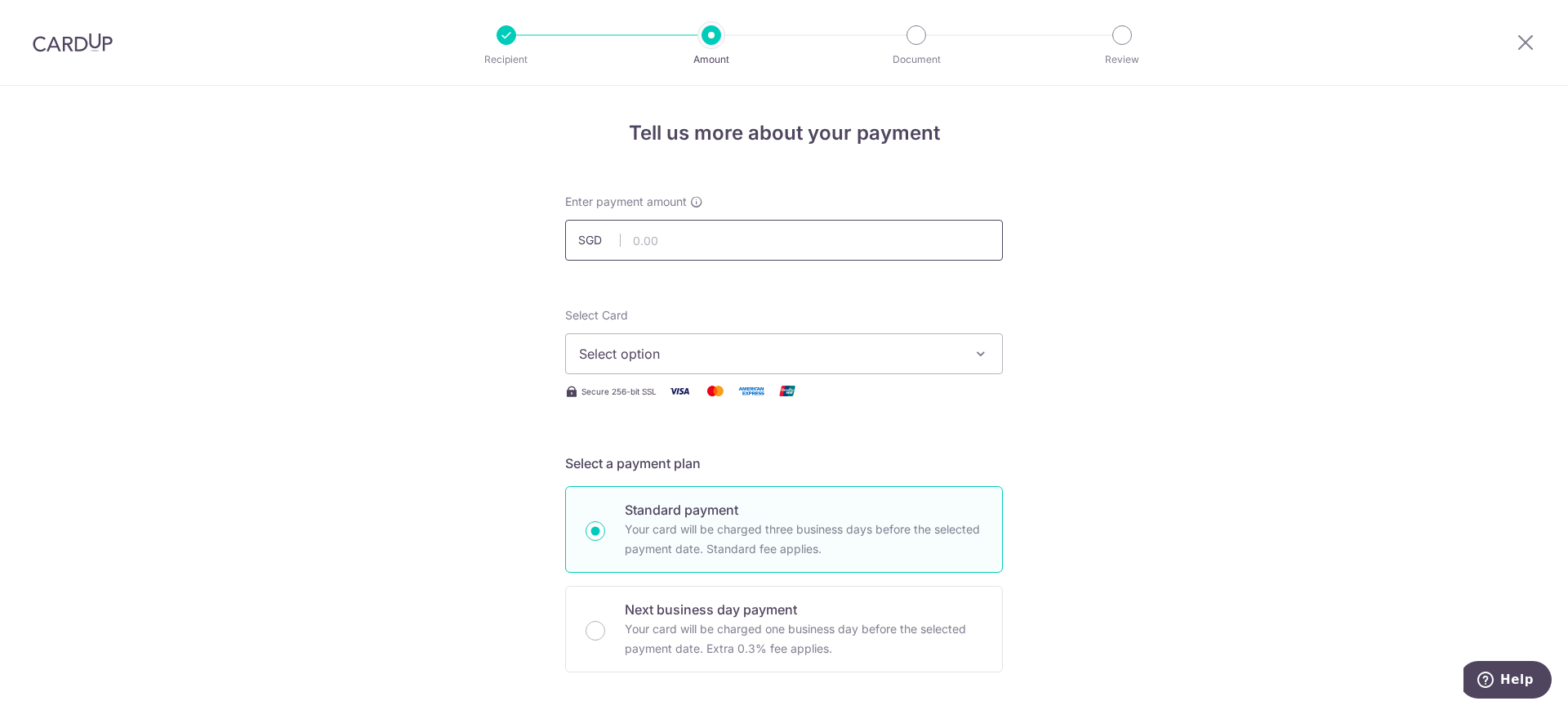
click at [666, 242] on input "text" at bounding box center [784, 241] width 437 height 41
type input "421.49"
click at [978, 348] on icon "button" at bounding box center [981, 354] width 17 height 17
click at [719, 477] on span "**** 2973" at bounding box center [784, 470] width 410 height 20
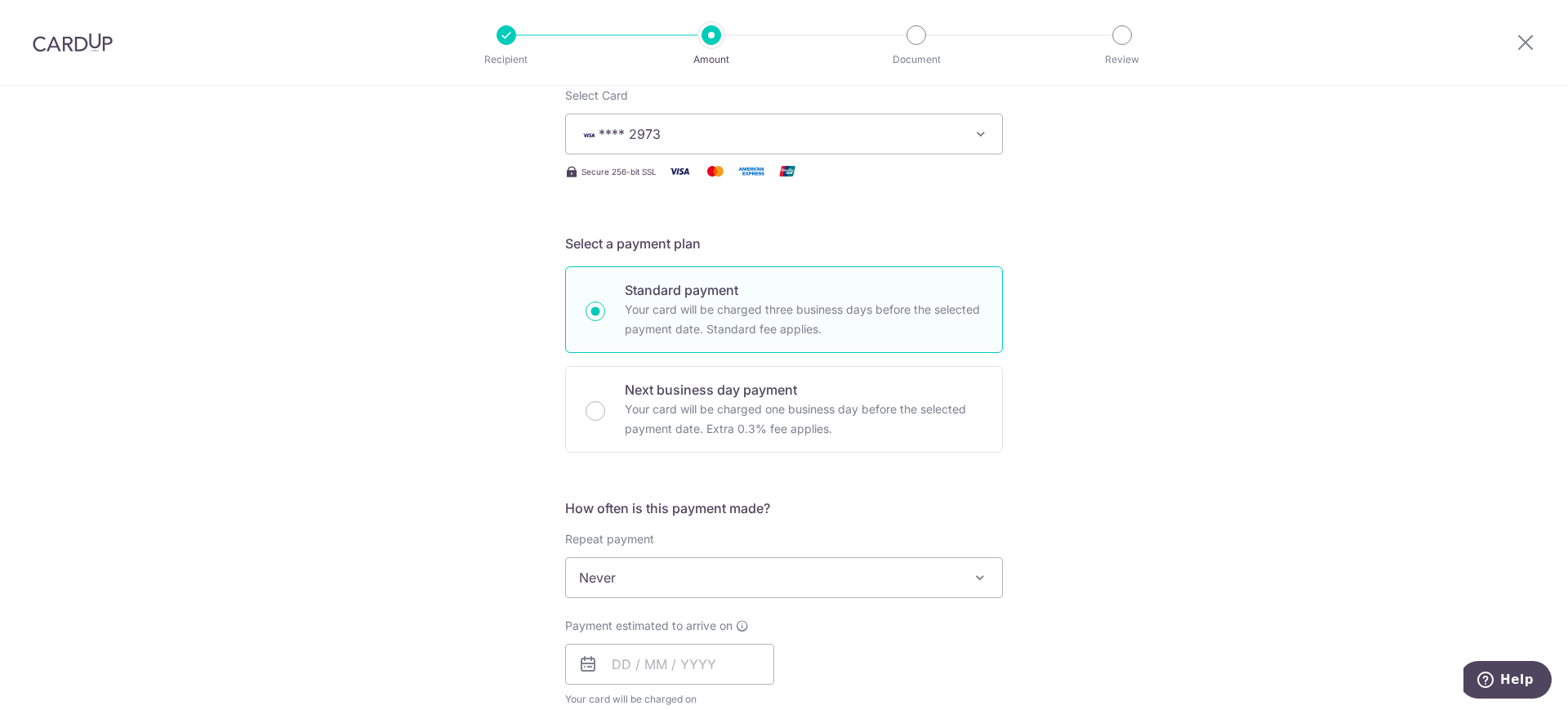
scroll to position [279, 0]
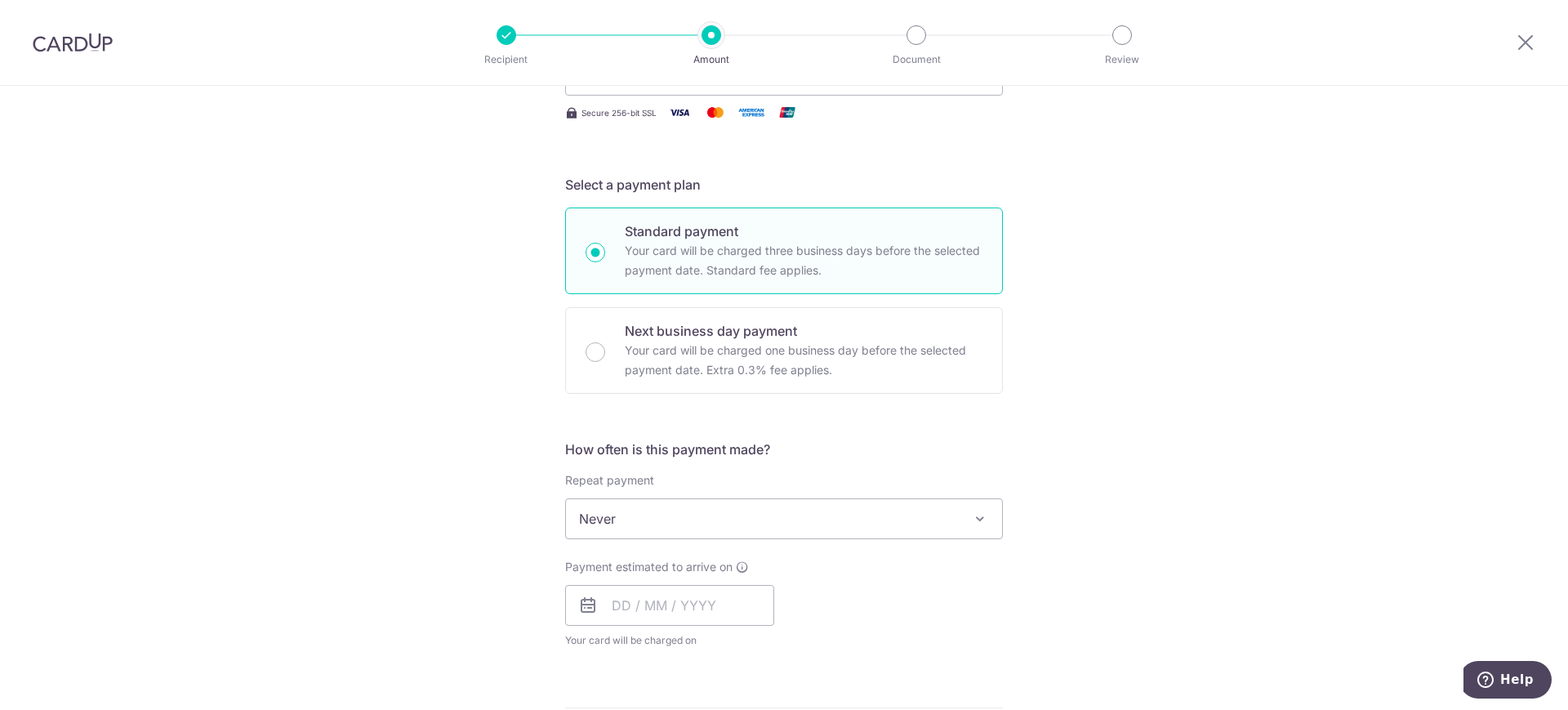
click at [662, 516] on span "Never" at bounding box center [784, 519] width 437 height 39
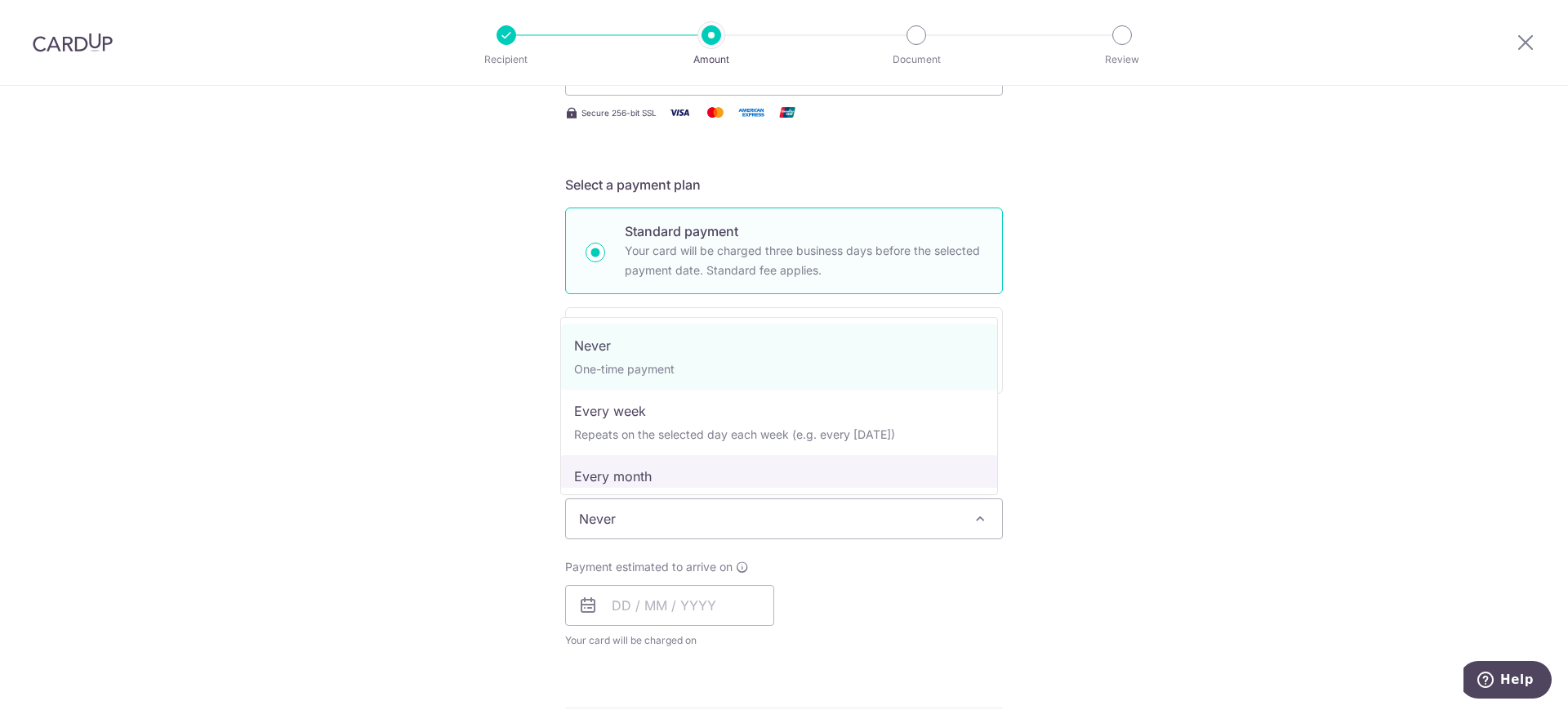
select select "3"
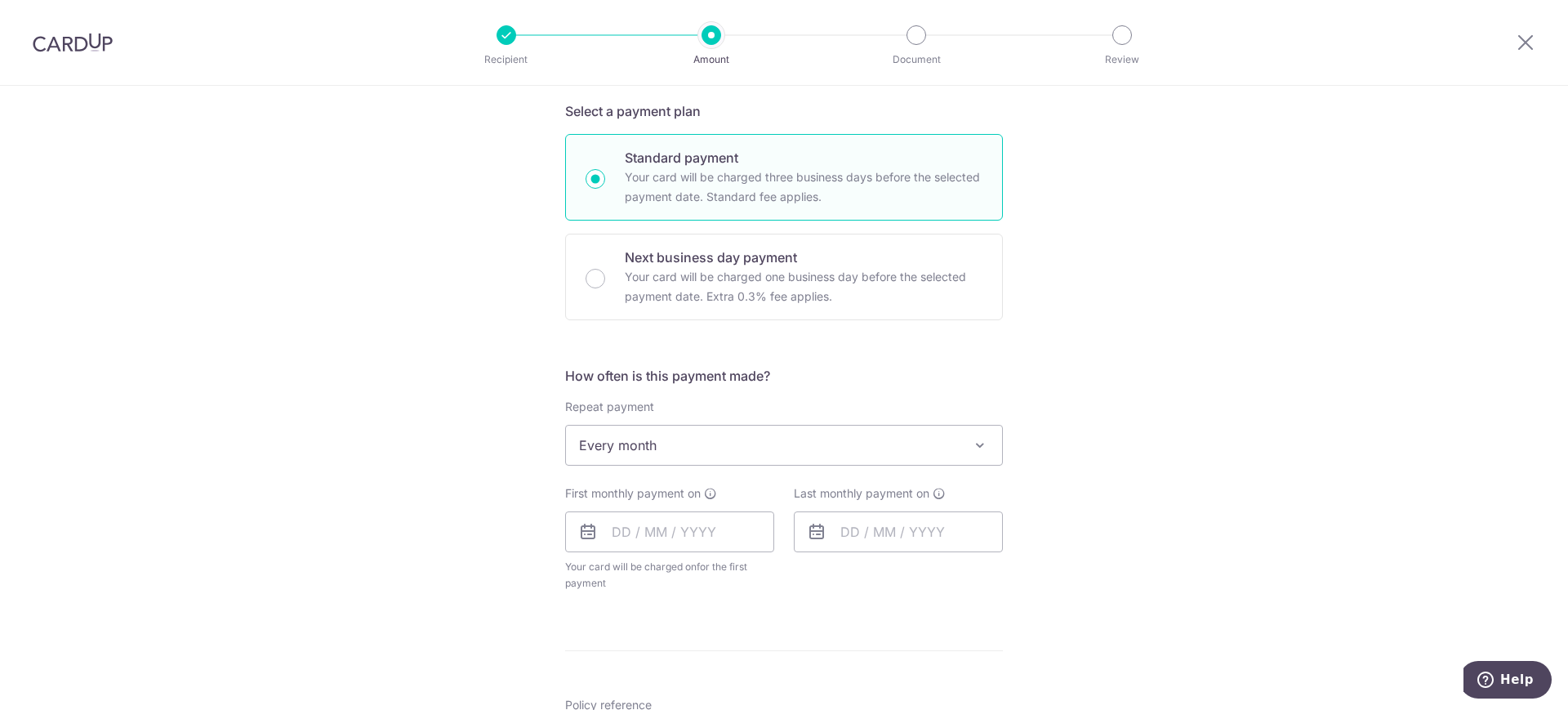
scroll to position [687, 0]
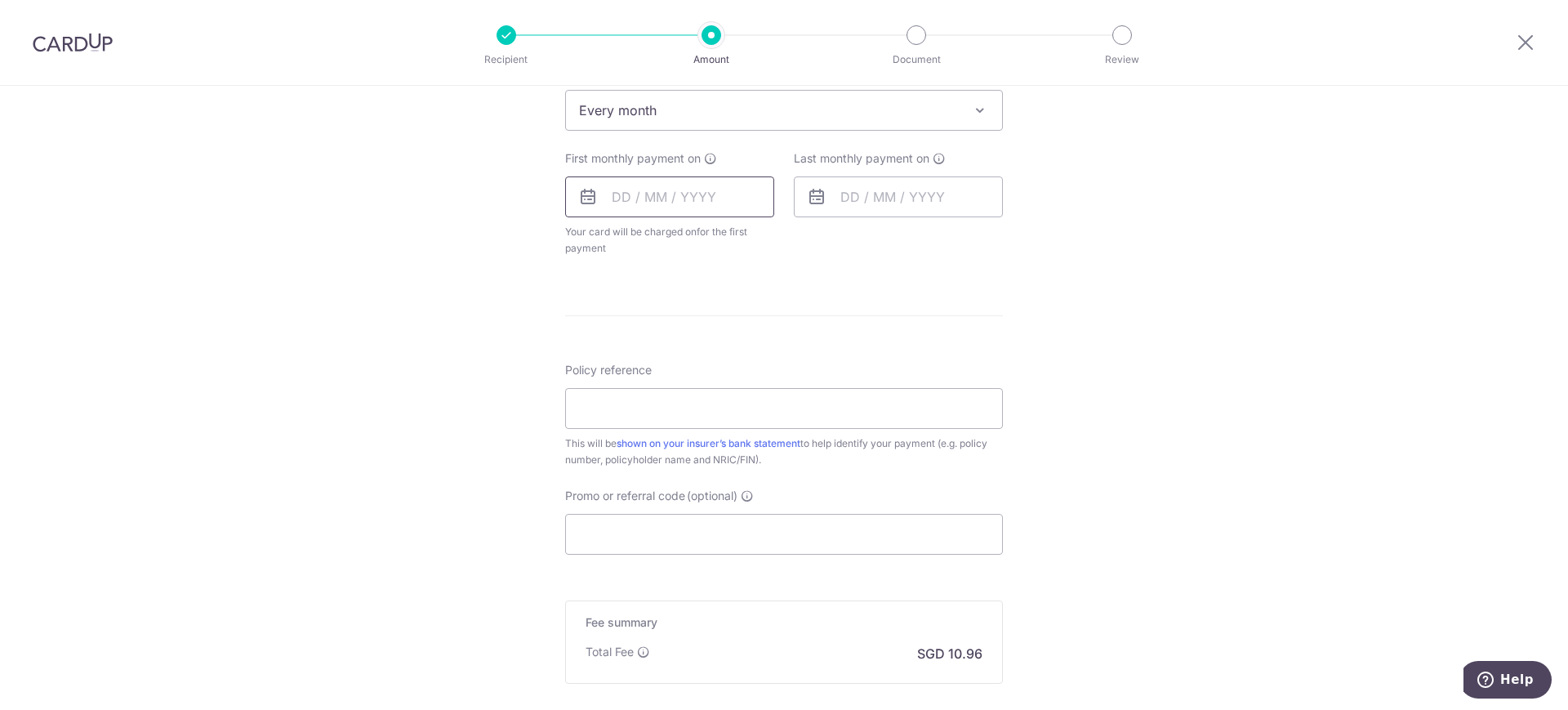
click at [650, 202] on input "text" at bounding box center [670, 197] width 209 height 41
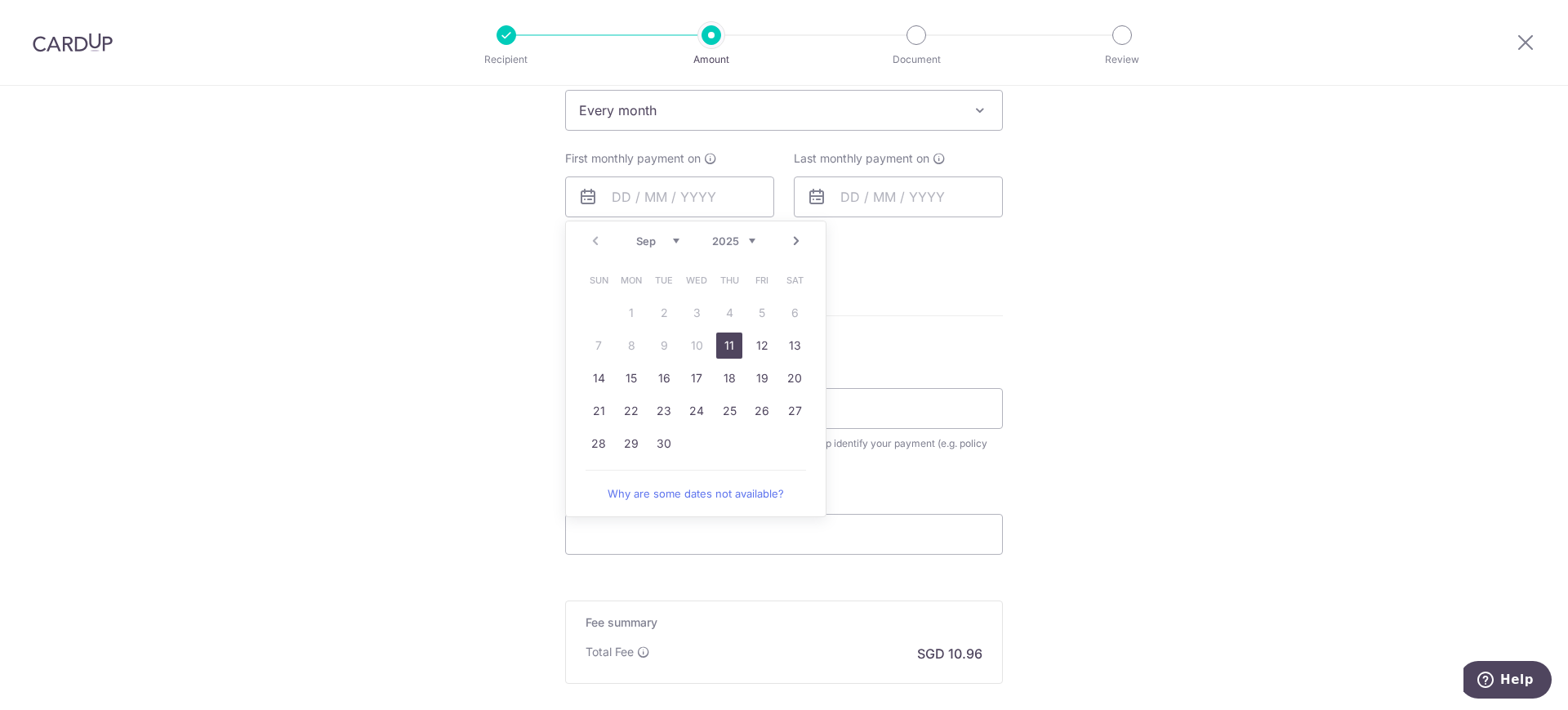
click at [667, 239] on select "Sep Oct Nov Dec" at bounding box center [658, 241] width 43 height 13
click at [762, 346] on link "10" at bounding box center [762, 345] width 26 height 26
type input "[DATE]"
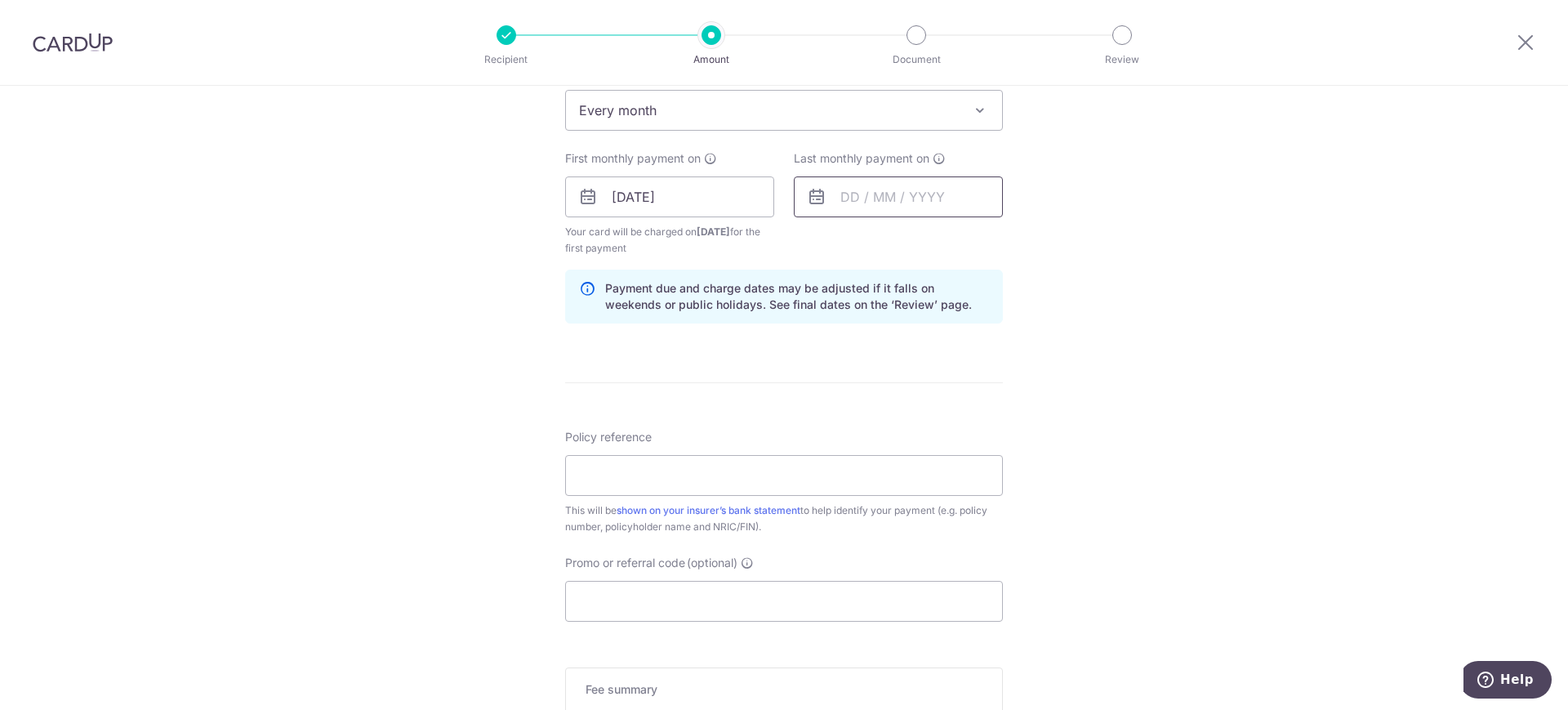
click at [914, 196] on input "text" at bounding box center [898, 197] width 209 height 41
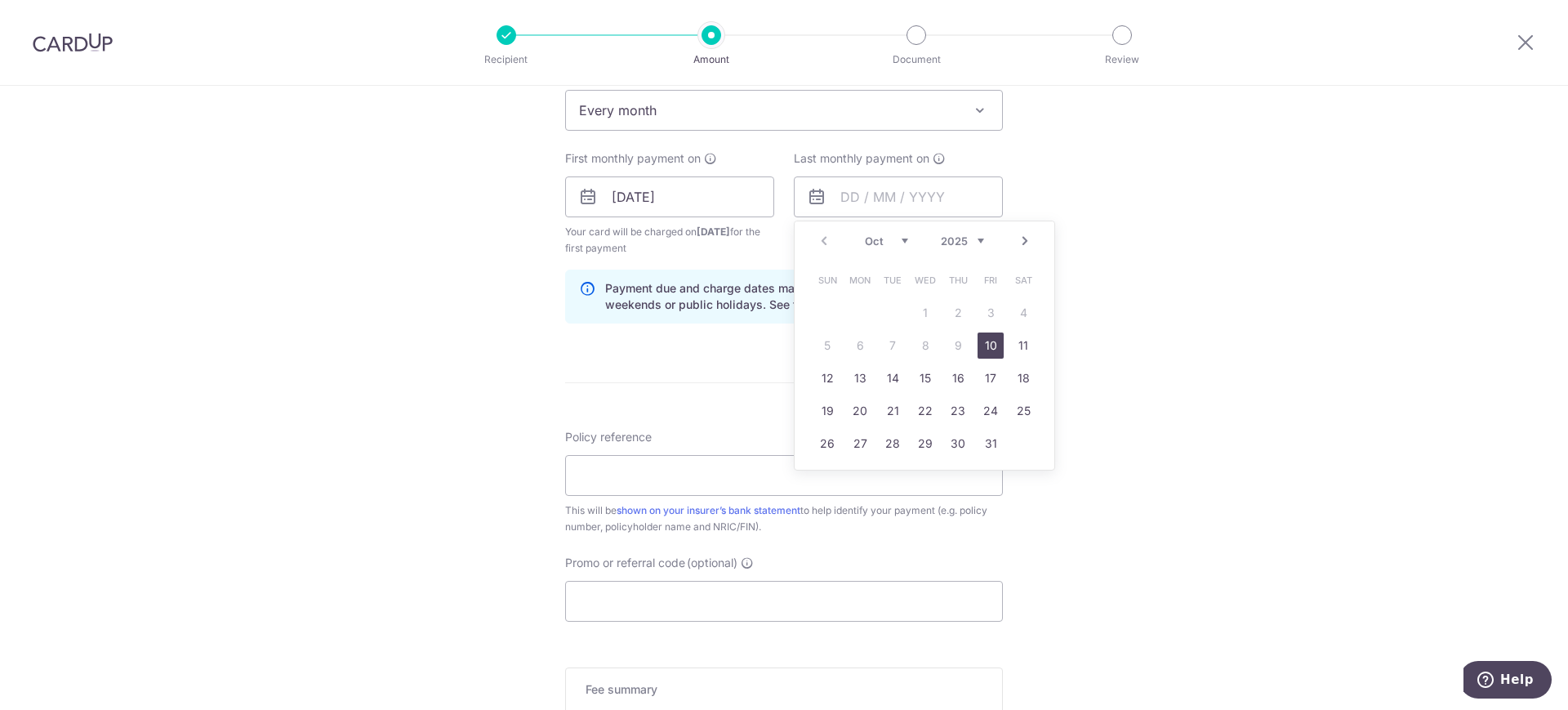
click at [975, 239] on select "2025 2026 2027 2028 2029 2030 2031 2032 2033 2034 2035" at bounding box center [963, 241] width 43 height 13
click at [894, 236] on select "Jan Feb Mar Apr May Jun Jul Aug Sep Oct Nov Dec" at bounding box center [886, 241] width 43 height 13
click at [915, 343] on link "10" at bounding box center [925, 345] width 26 height 26
type input "[DATE]"
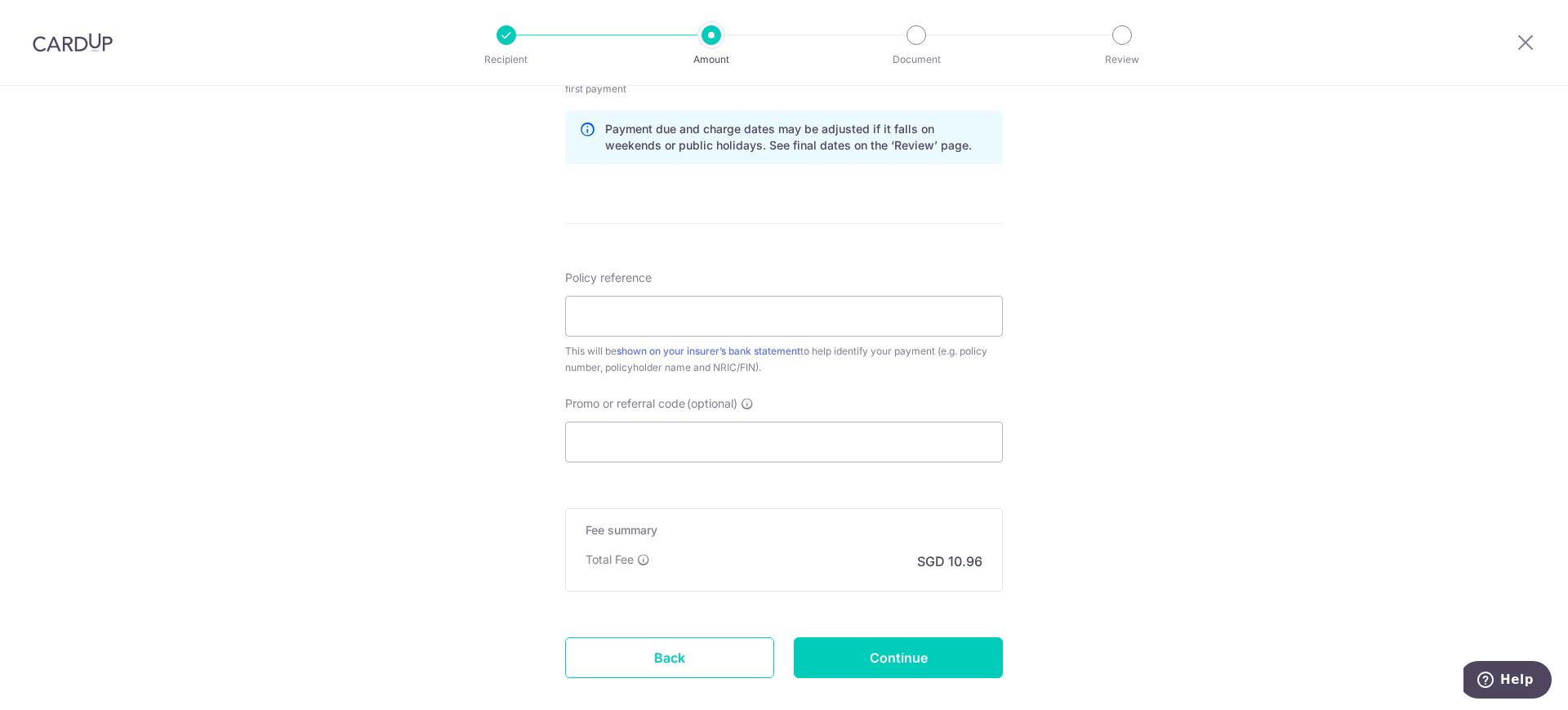
scroll to position [891, 0]
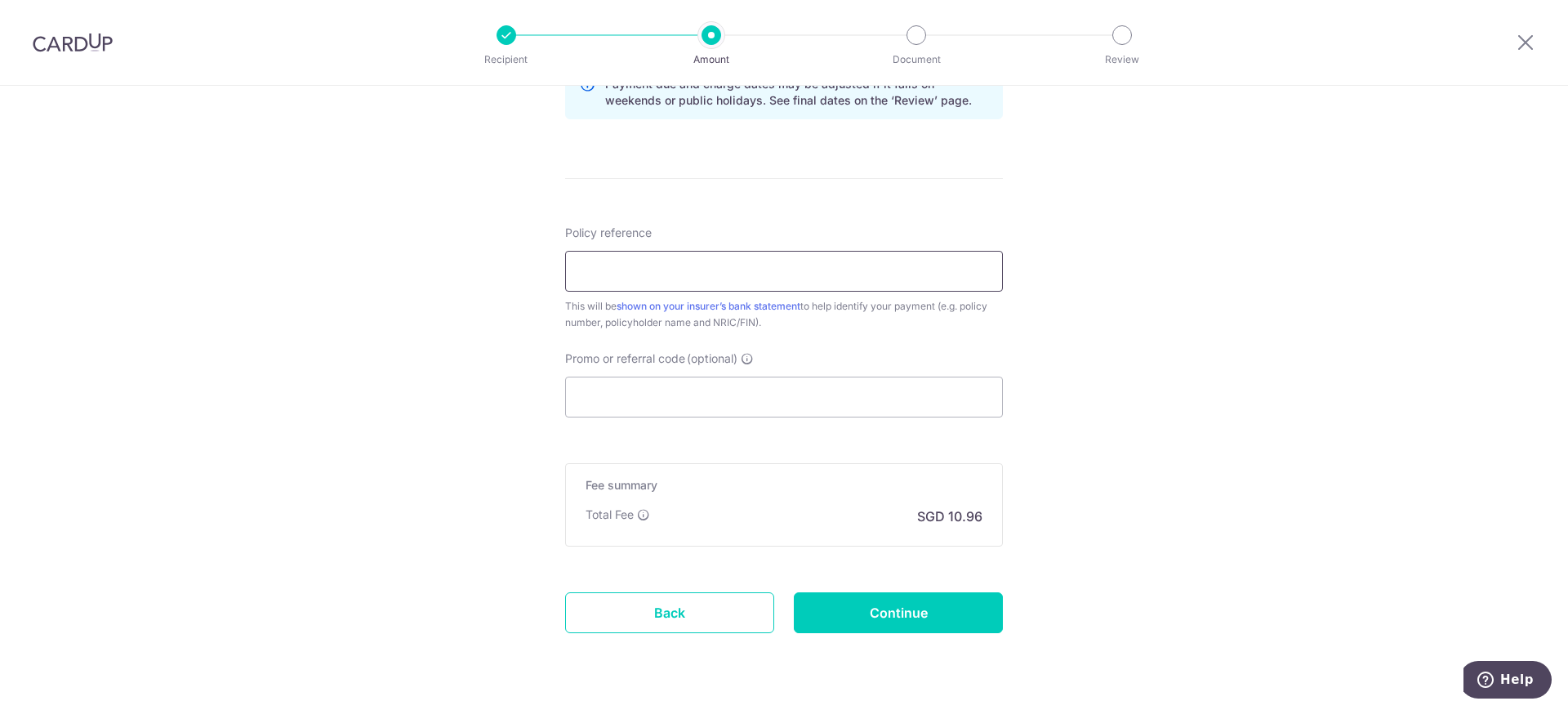
click at [731, 281] on input "Policy reference" at bounding box center [784, 271] width 437 height 41
type input "104-1453323"
drag, startPoint x: 625, startPoint y: 270, endPoint x: 636, endPoint y: 270, distance: 11.0
click at [636, 270] on input "104-1453323" at bounding box center [784, 271] width 437 height 41
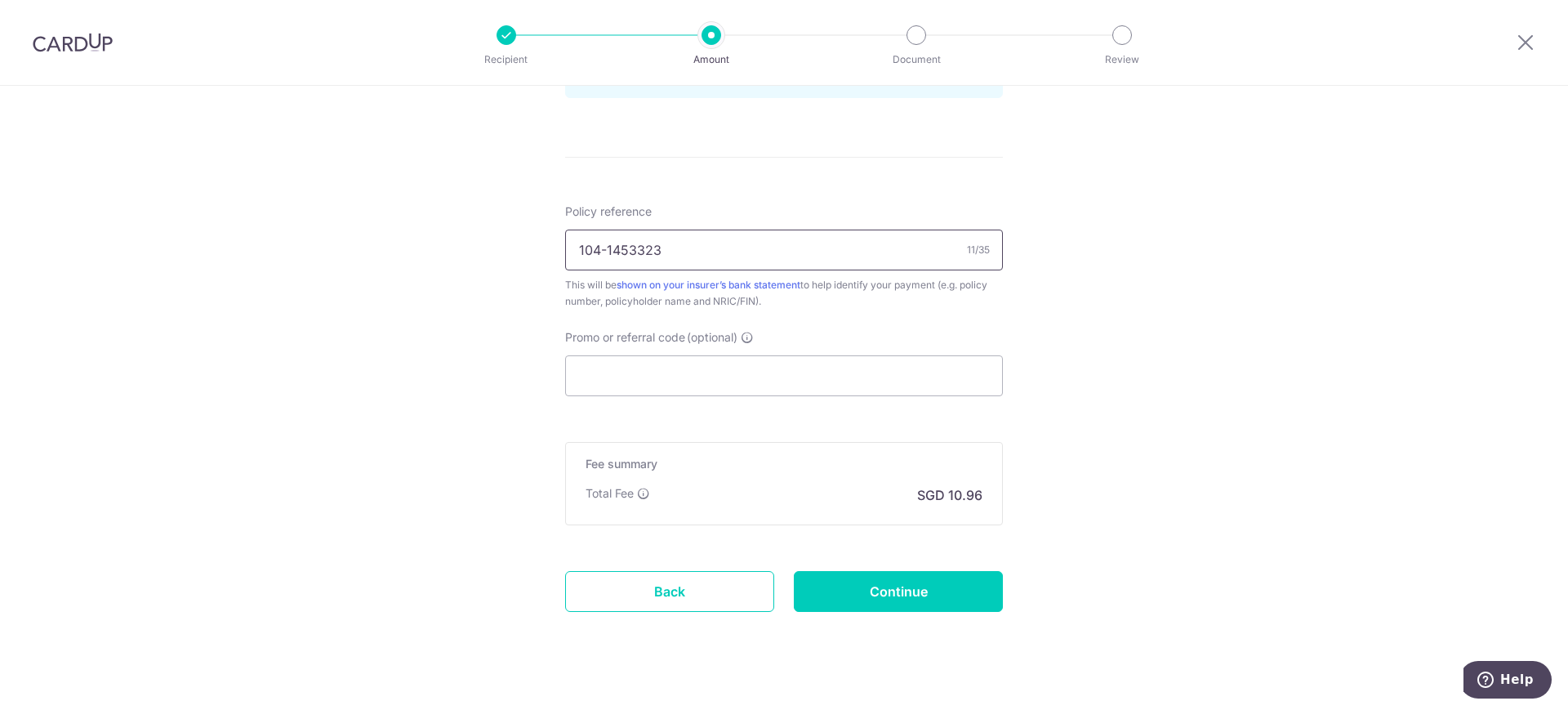
scroll to position [937, 0]
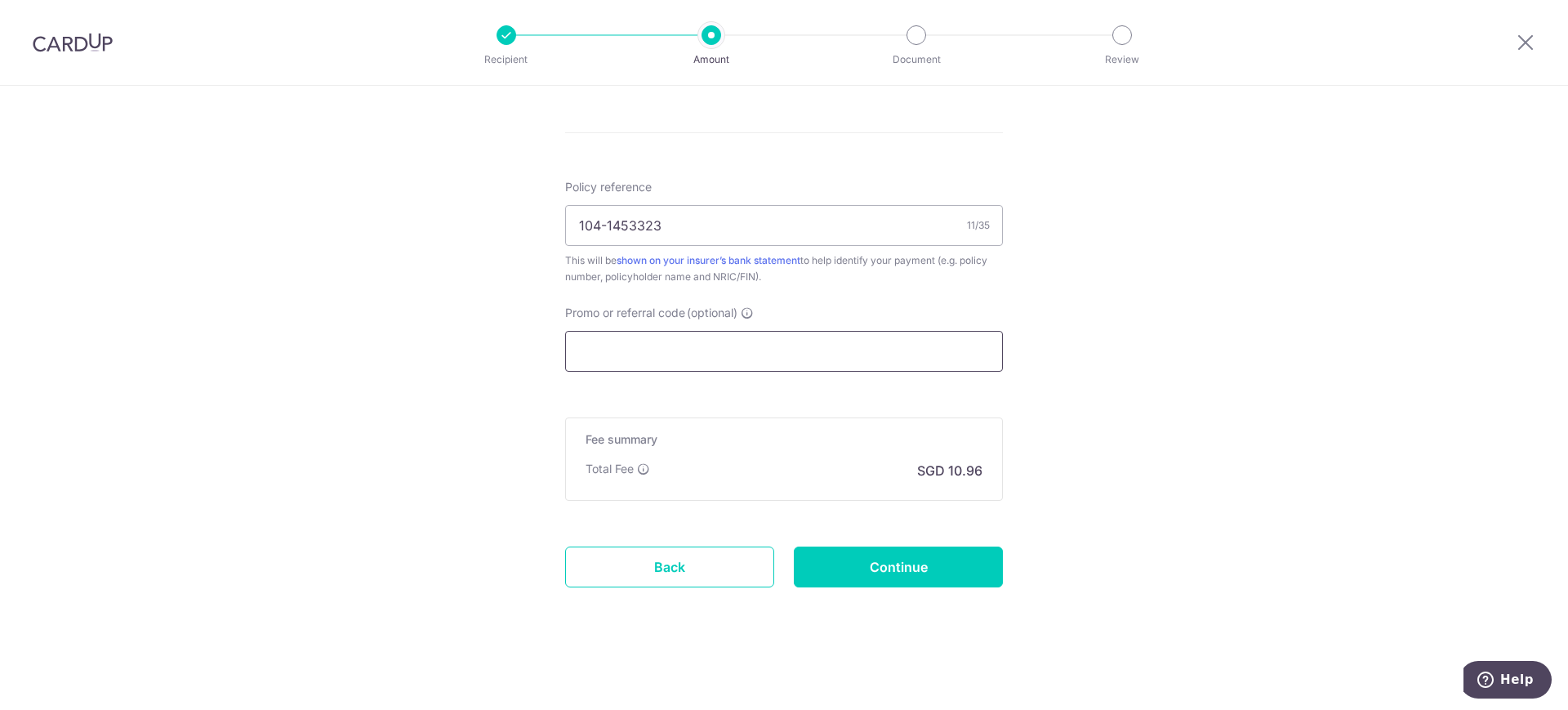
click at [710, 337] on input "Promo or referral code (optional)" at bounding box center [784, 352] width 437 height 41
paste input "REC185"
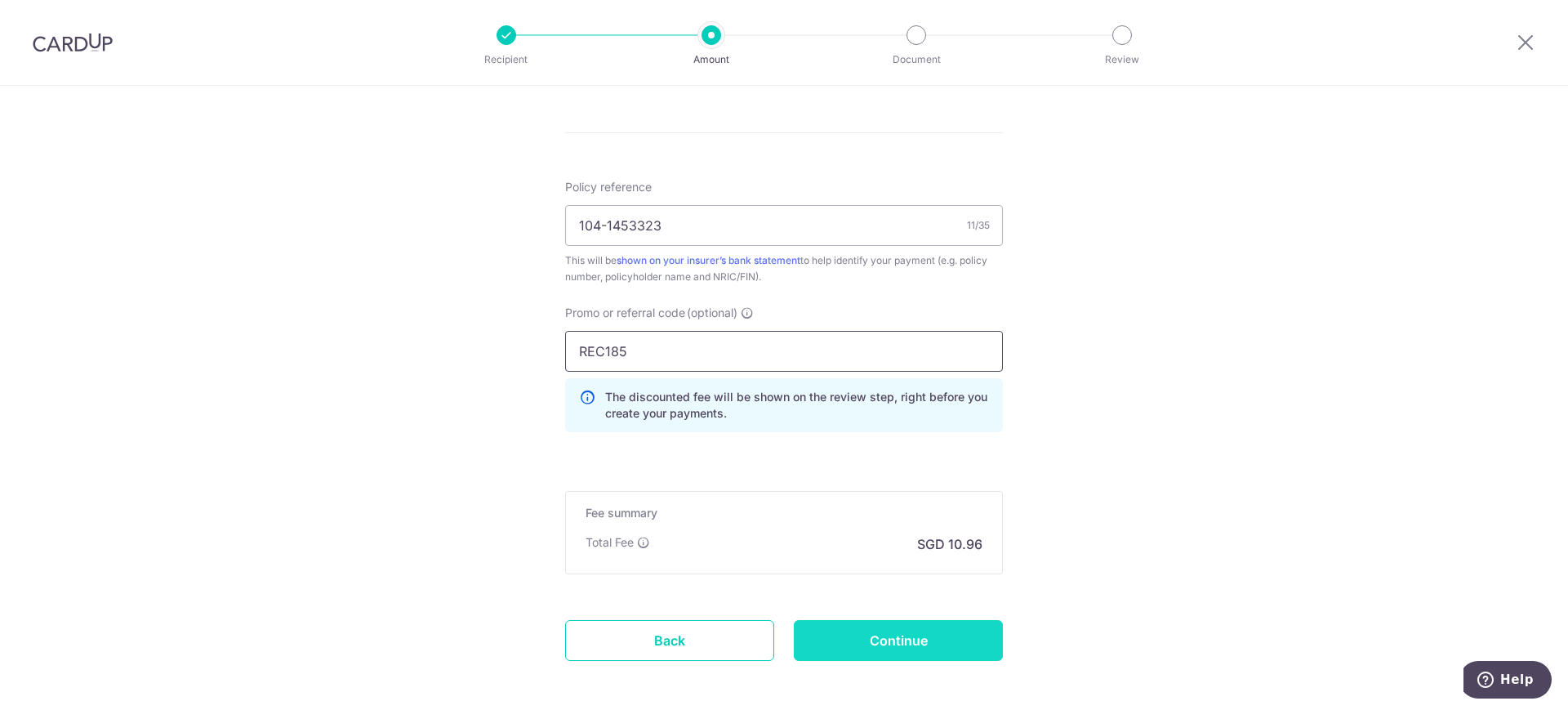
type input "REC185"
click at [905, 658] on input "Continue" at bounding box center [898, 641] width 209 height 41
type input "Create Schedule"
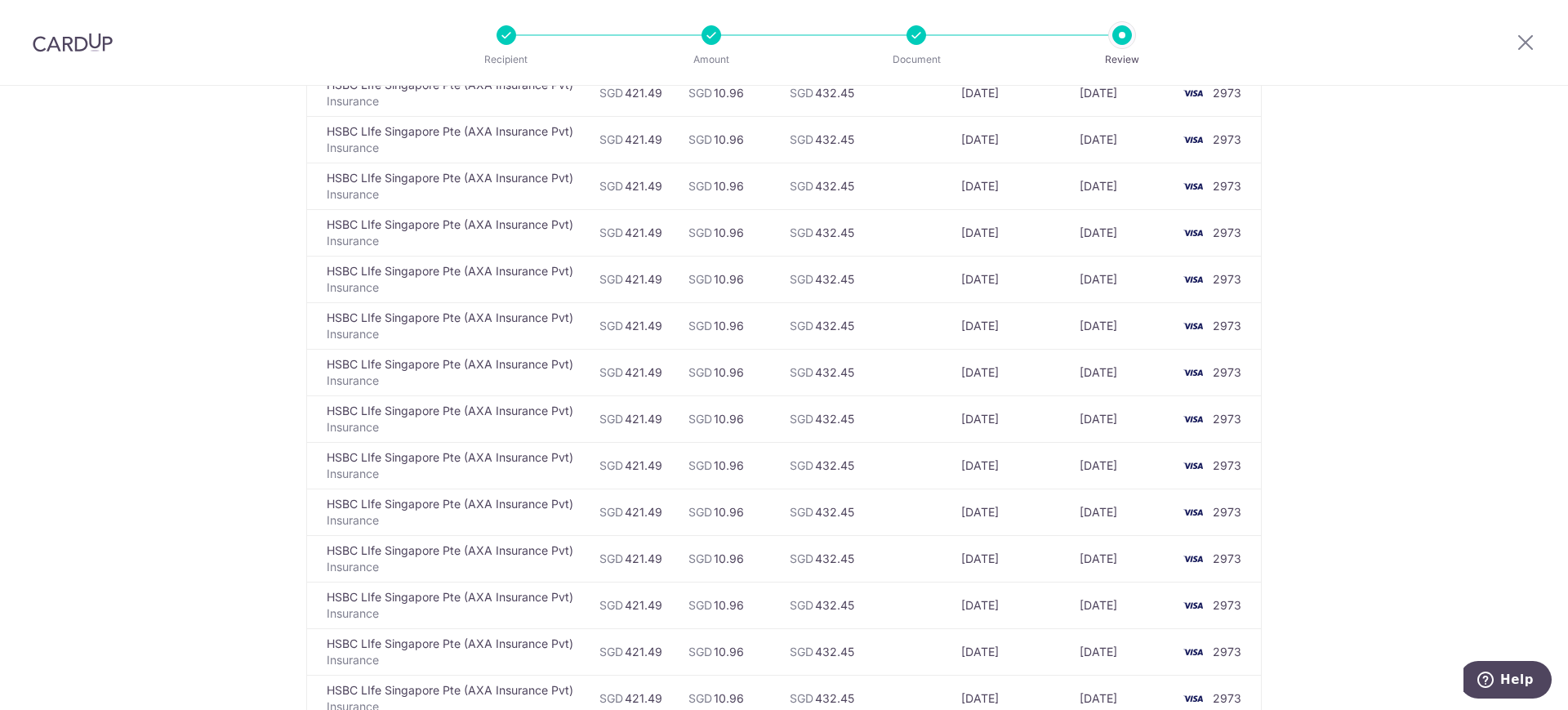
scroll to position [2339, 0]
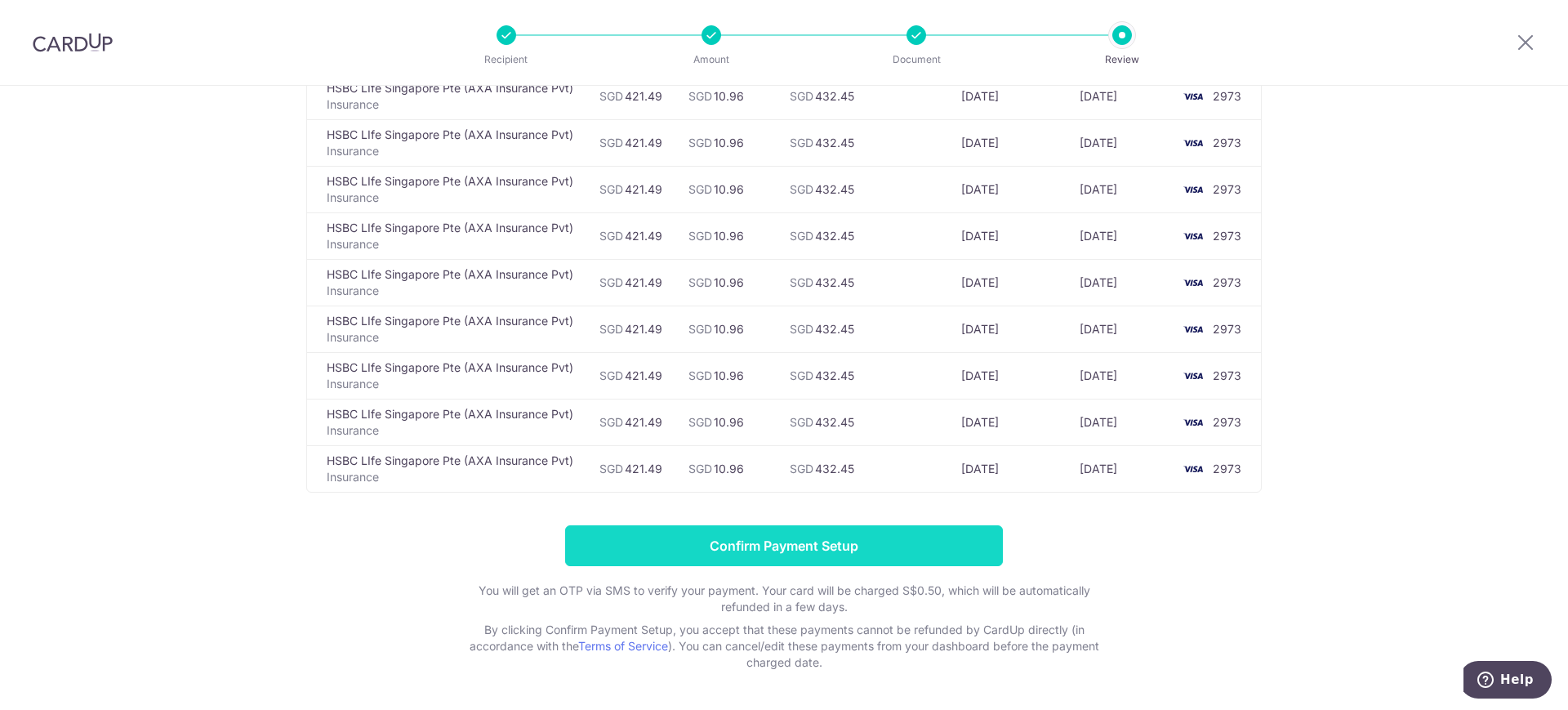
click at [910, 552] on input "Confirm Payment Setup" at bounding box center [784, 546] width 437 height 41
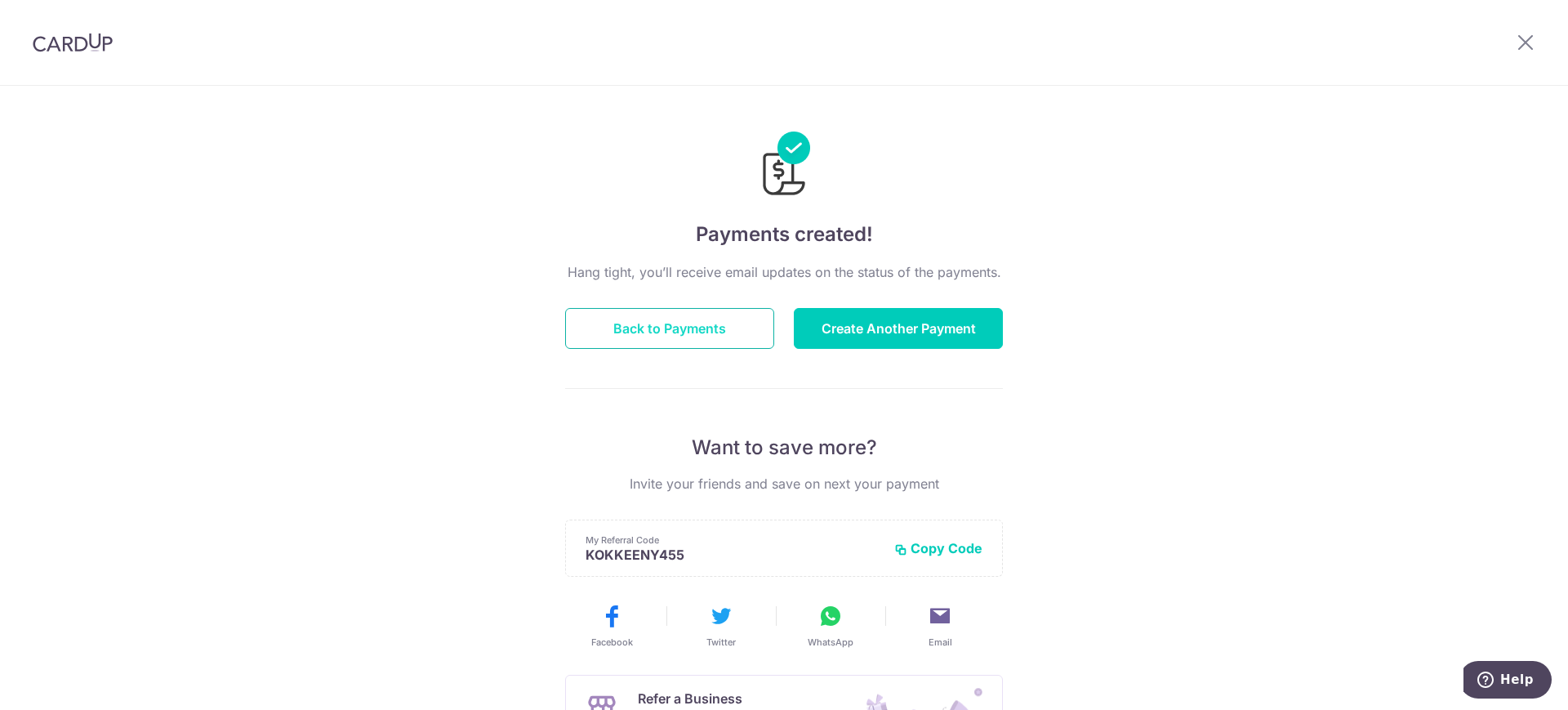
click at [659, 325] on button "Back to Payments" at bounding box center [670, 328] width 209 height 41
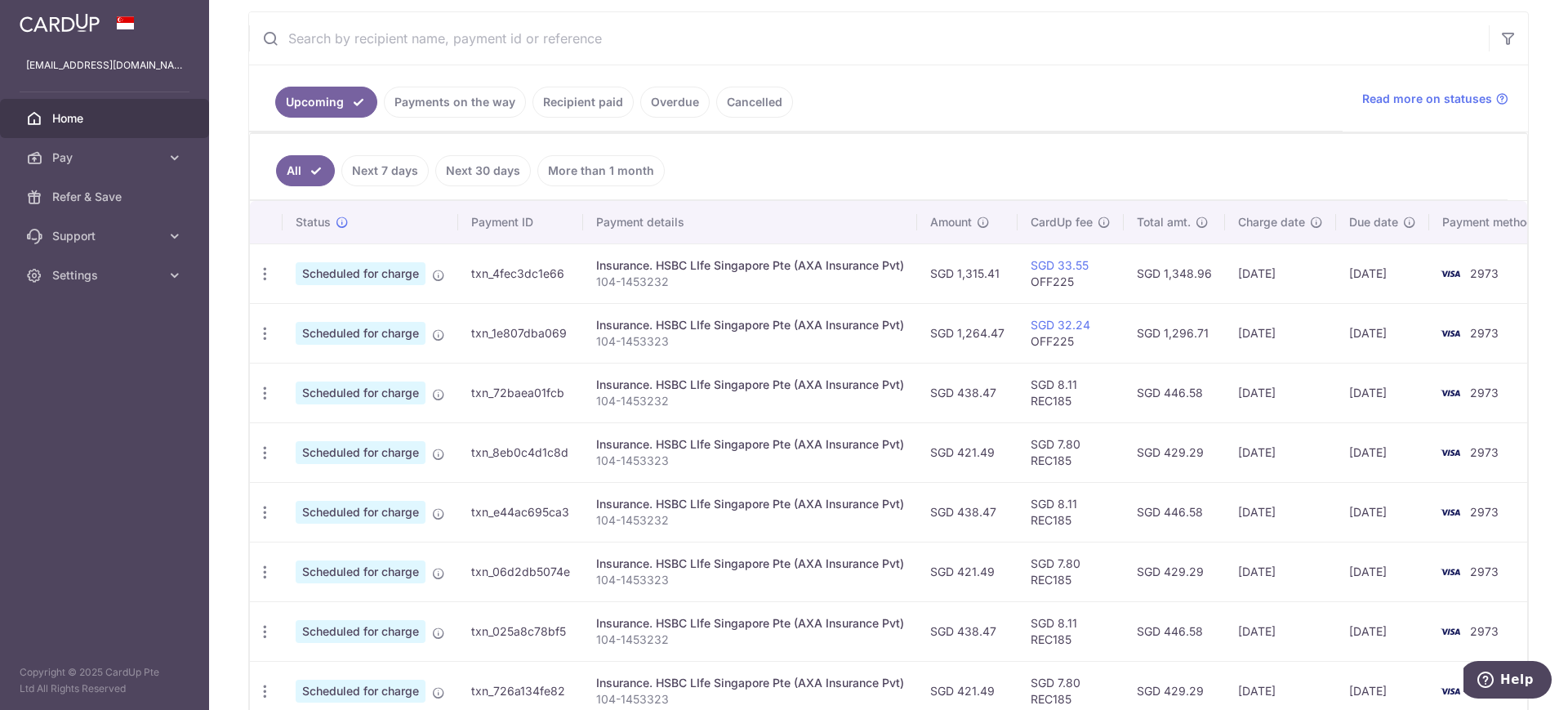
scroll to position [409, 0]
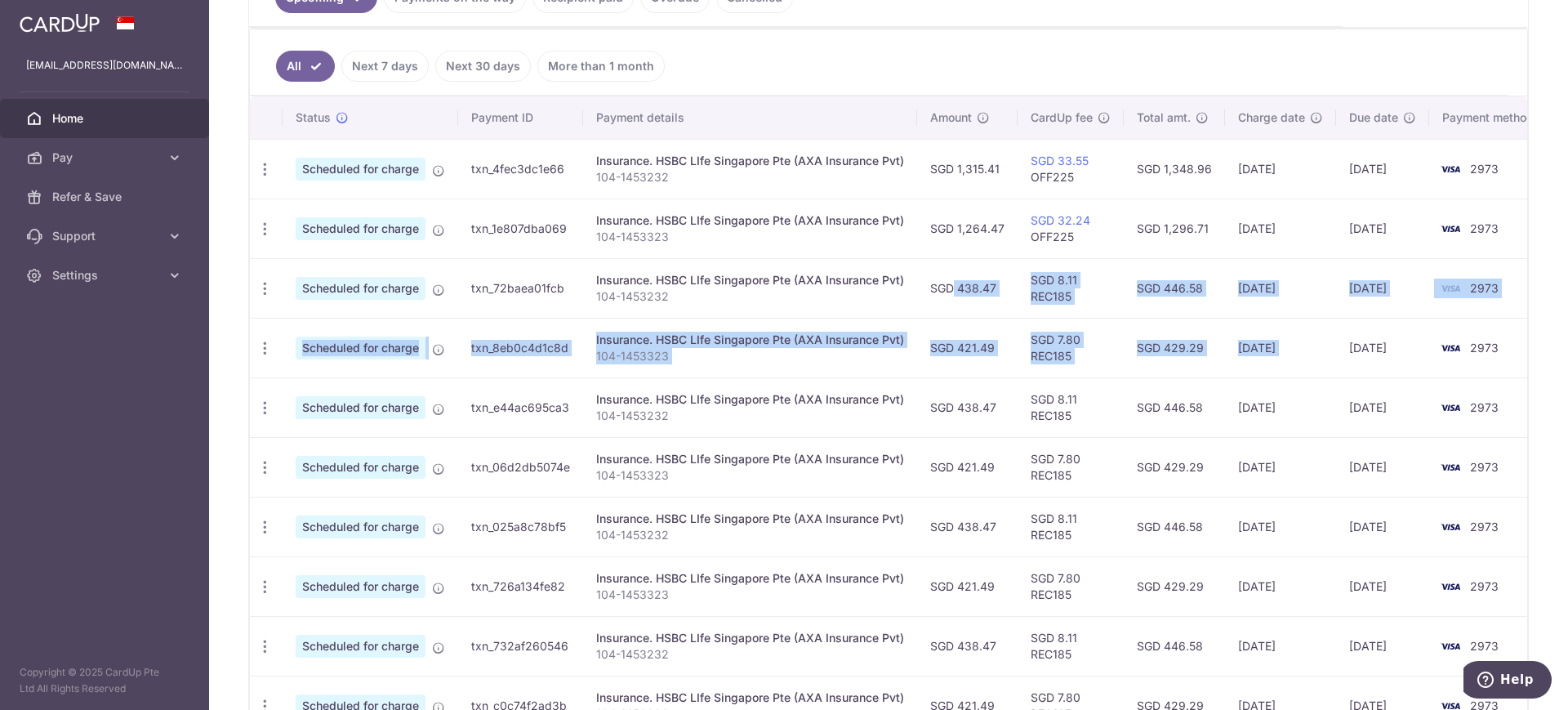
drag, startPoint x: 928, startPoint y: 293, endPoint x: 1336, endPoint y: 353, distance: 412.4
click at [1336, 353] on tbody "Update payment Cancel payment Scheduled for charge txn_4fec3dc1e66 Insurance. H…" at bounding box center [901, 437] width 1303 height 596
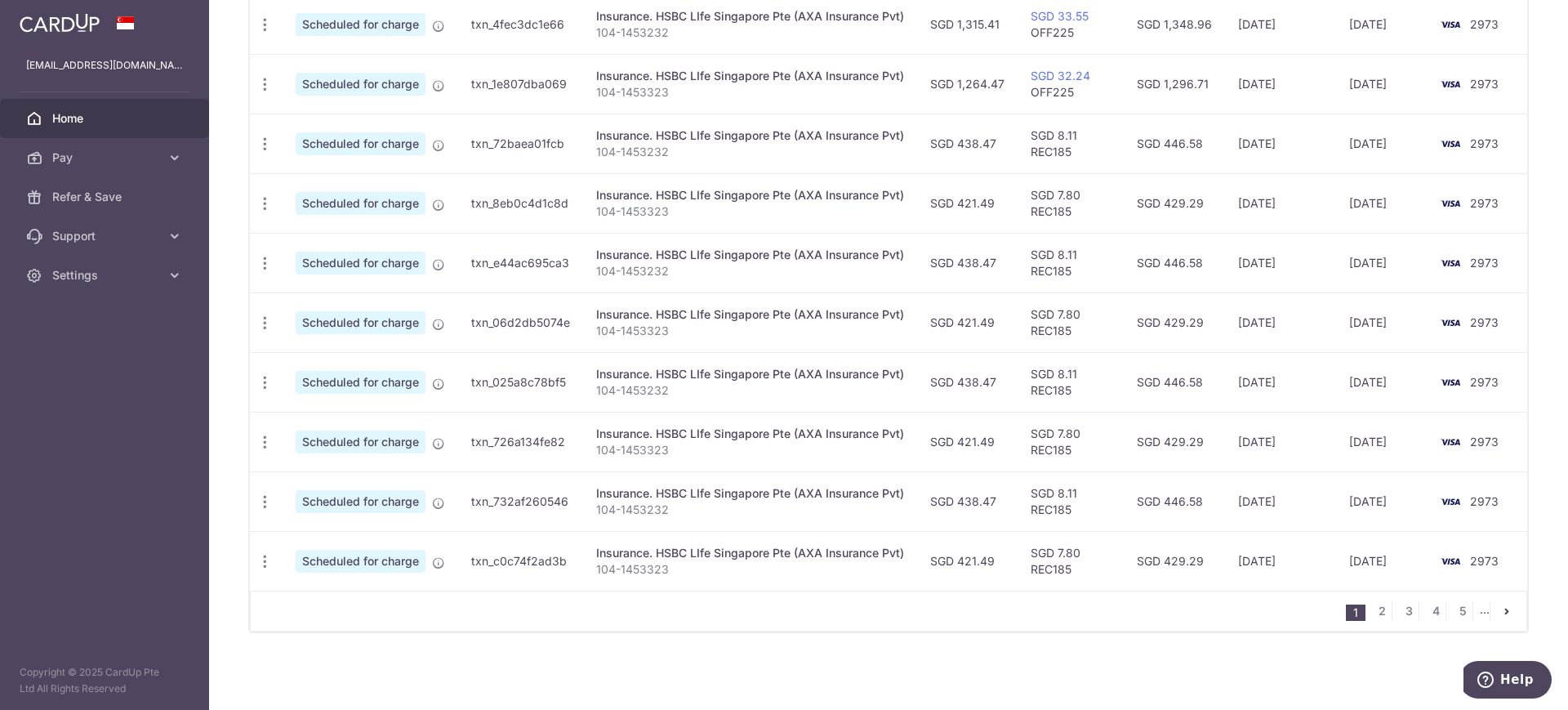
scroll to position [155, 0]
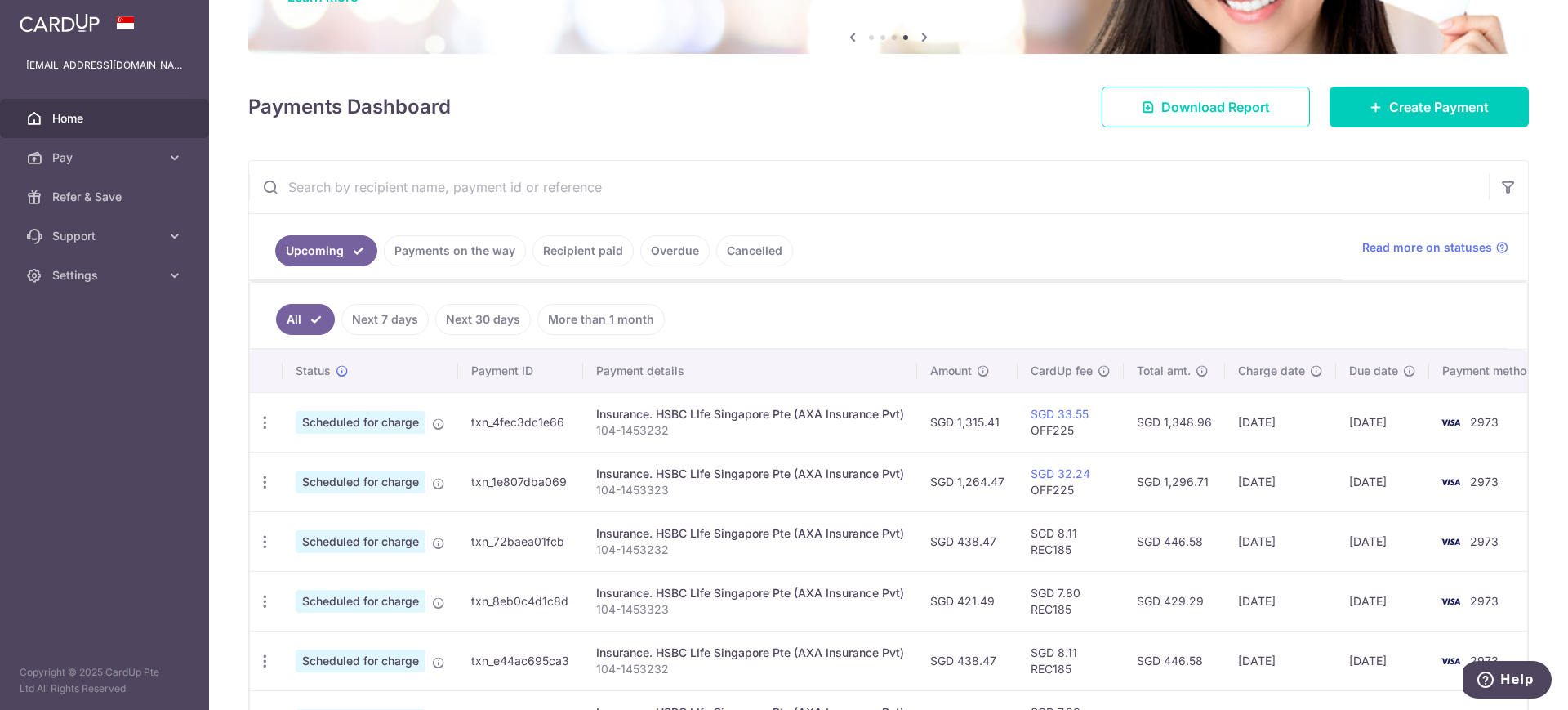
click at [461, 252] on link "Payments on the way" at bounding box center [455, 250] width 142 height 31
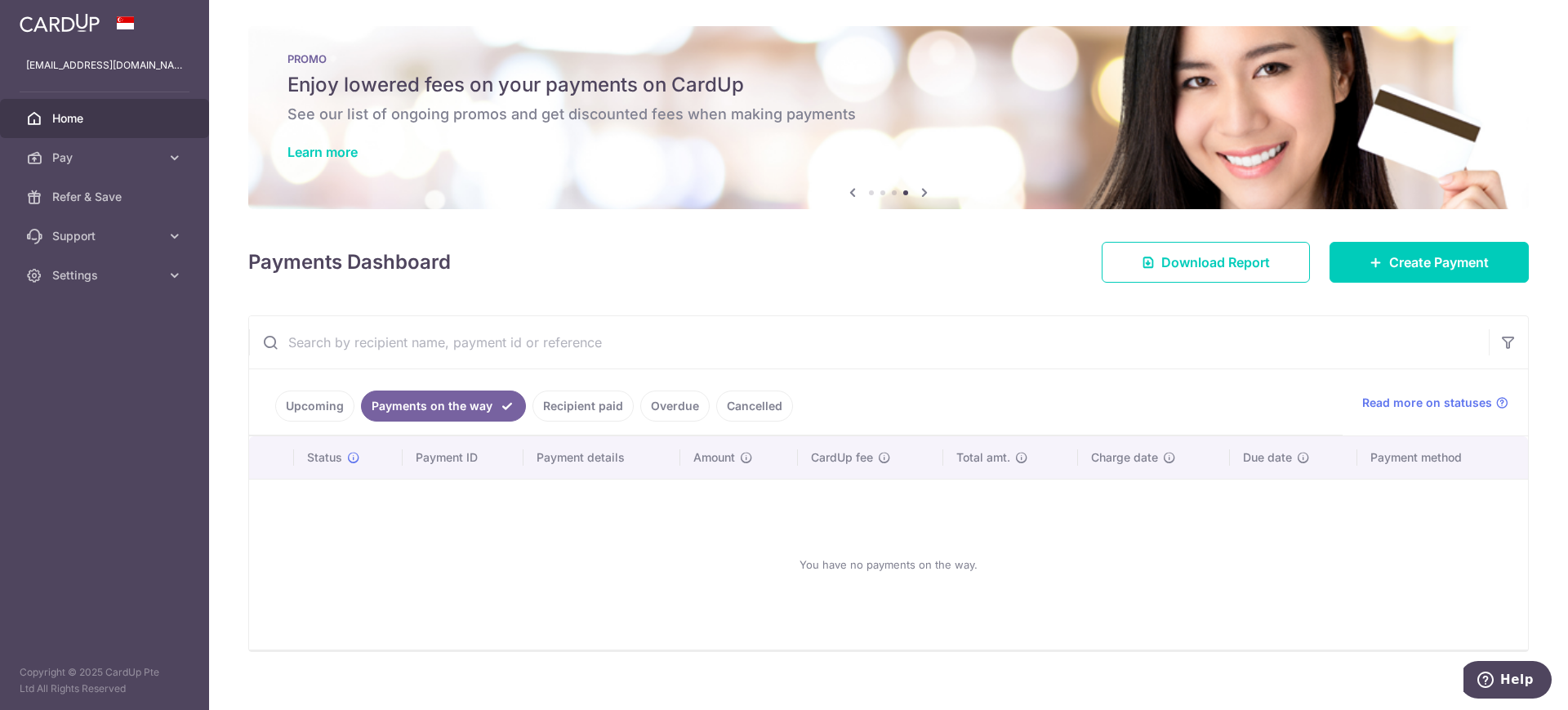
scroll to position [19, 0]
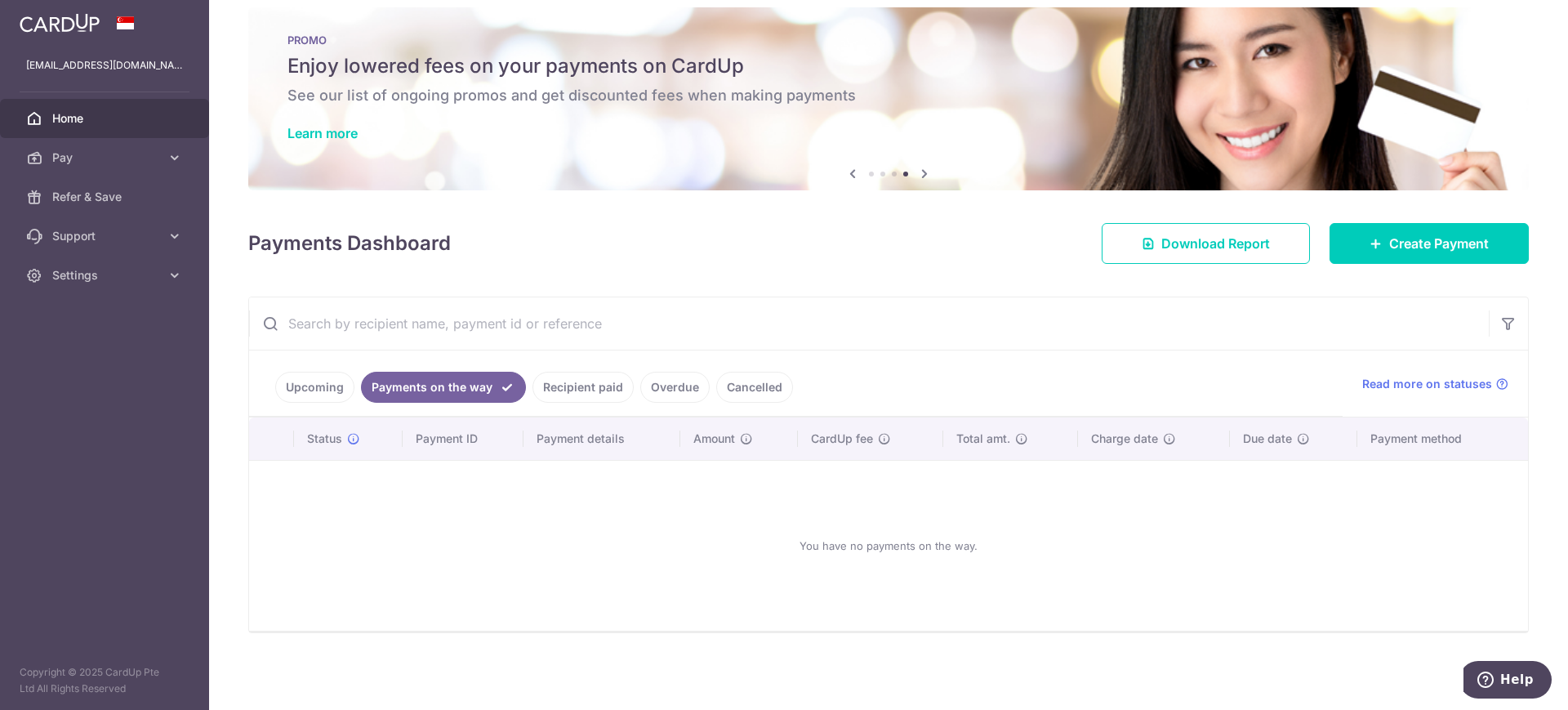
click at [597, 389] on link "Recipient paid" at bounding box center [583, 386] width 102 height 31
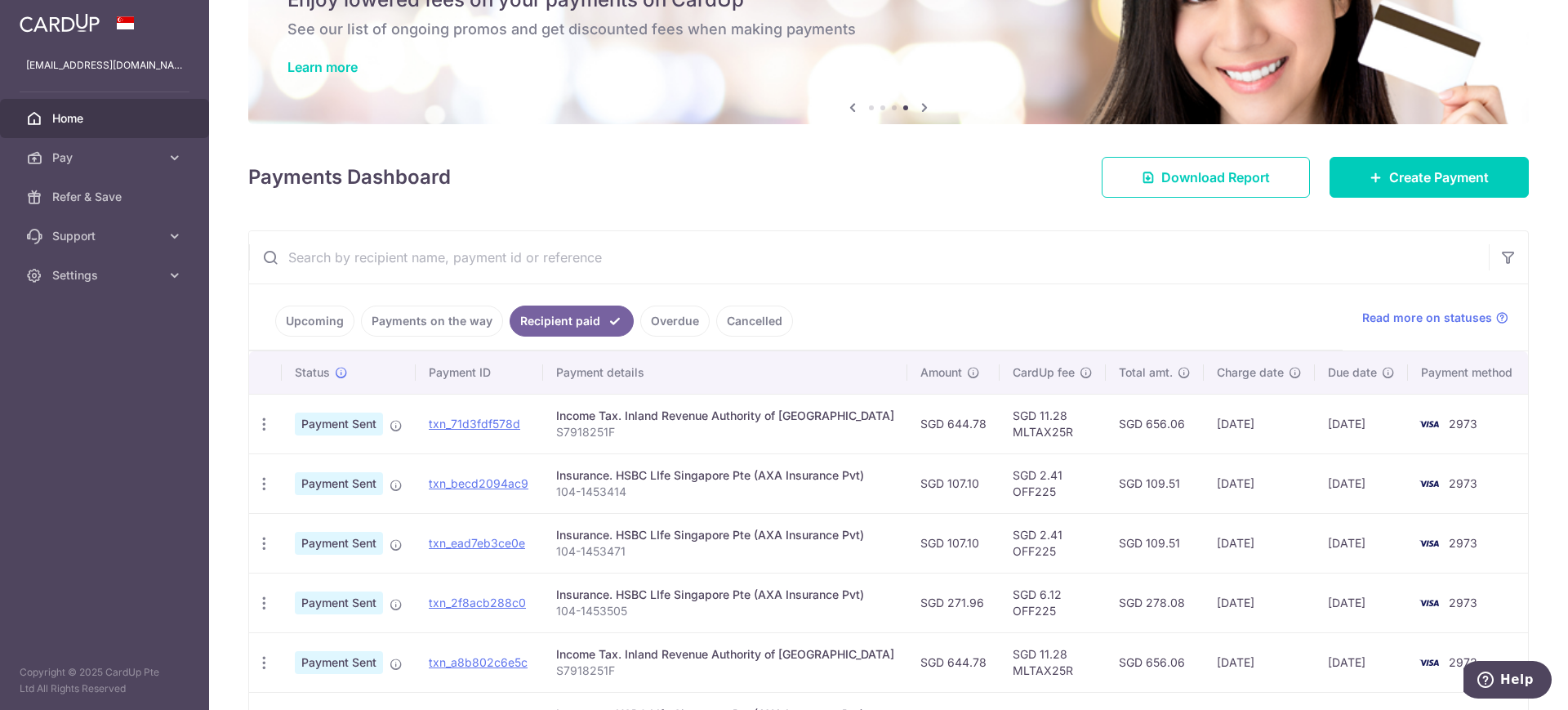
scroll to position [204, 0]
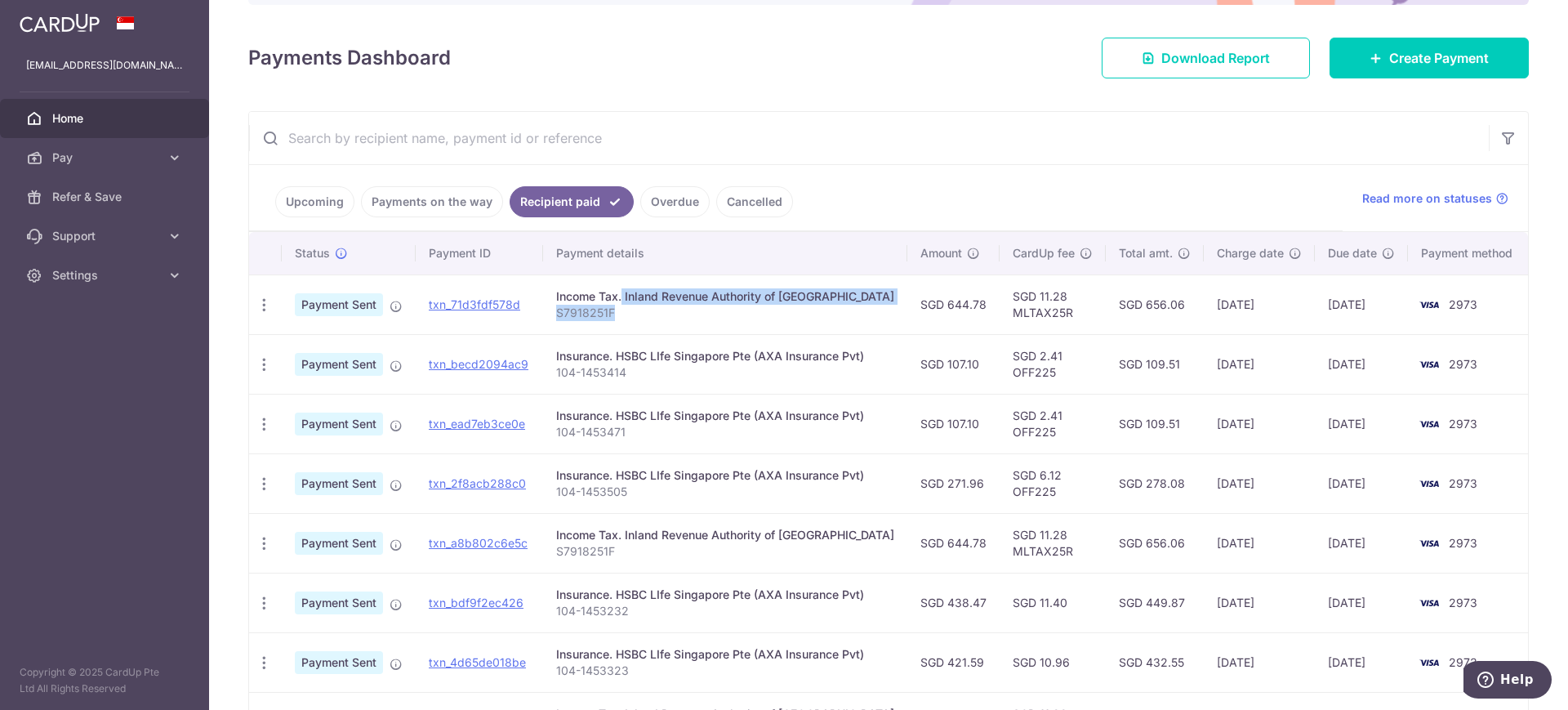
drag, startPoint x: 568, startPoint y: 295, endPoint x: 753, endPoint y: 319, distance: 186.6
click at [753, 319] on td "Income Tax. Inland Revenue Authority of Singapore S7918251F" at bounding box center [725, 304] width 364 height 60
click at [694, 319] on p "S7918251F" at bounding box center [725, 313] width 338 height 17
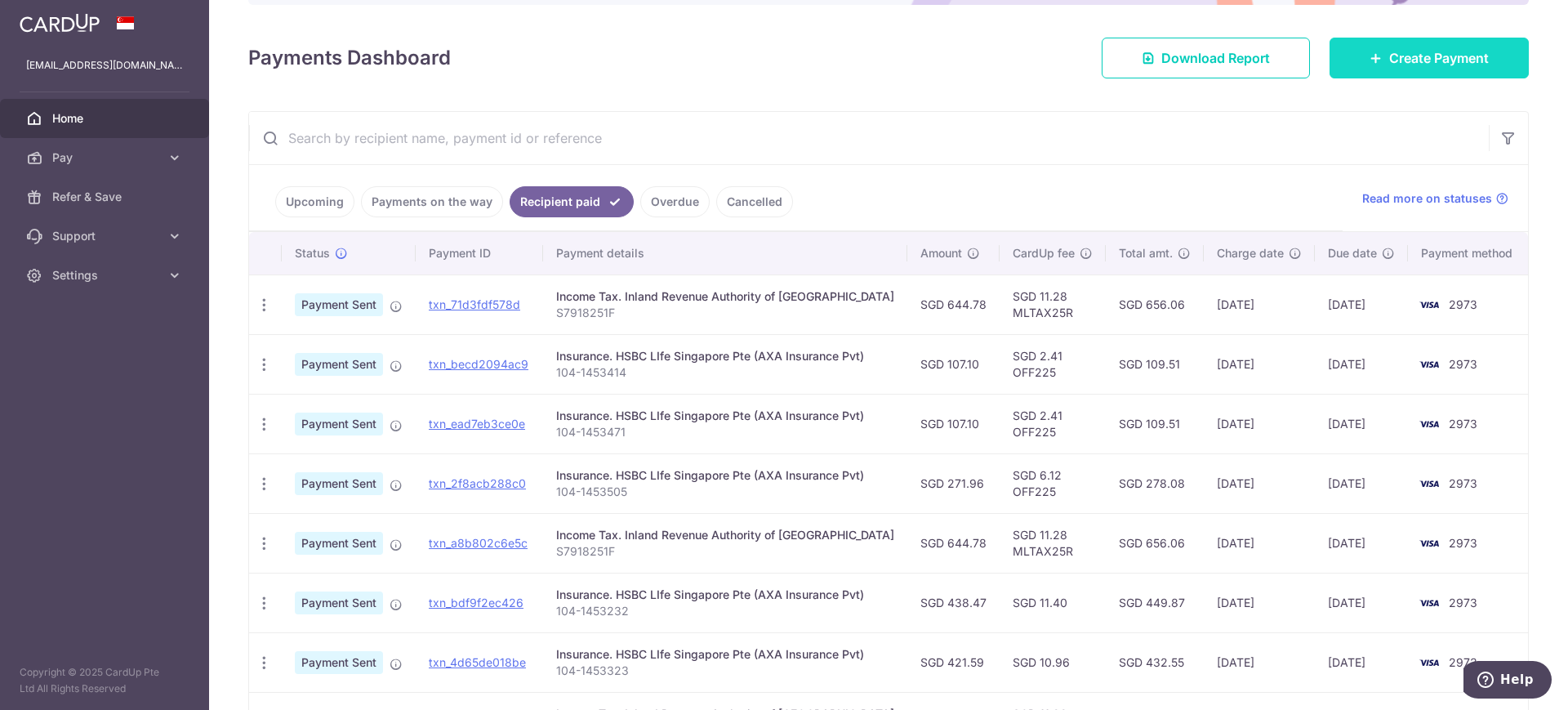
click at [1389, 64] on span "Create Payment" at bounding box center [1438, 58] width 100 height 20
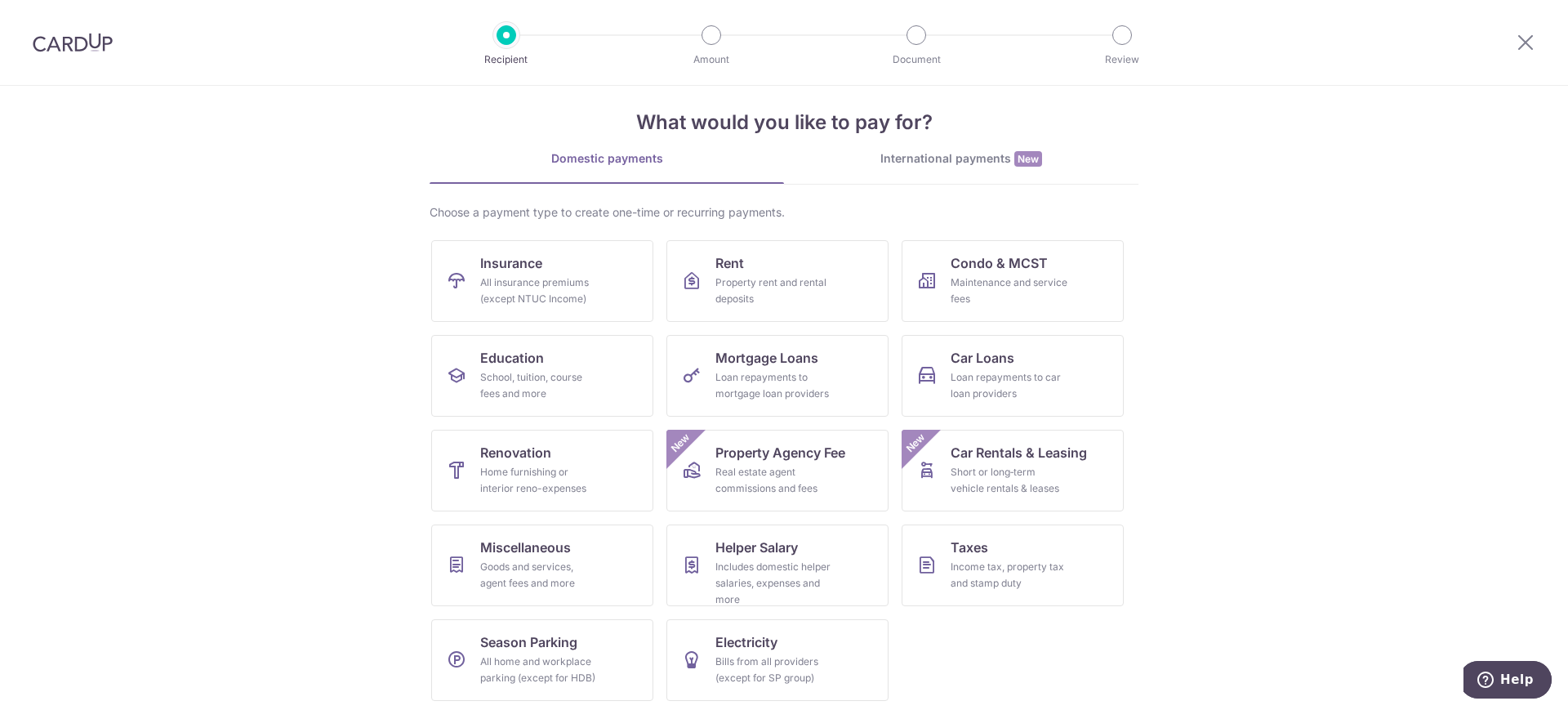
scroll to position [21, 0]
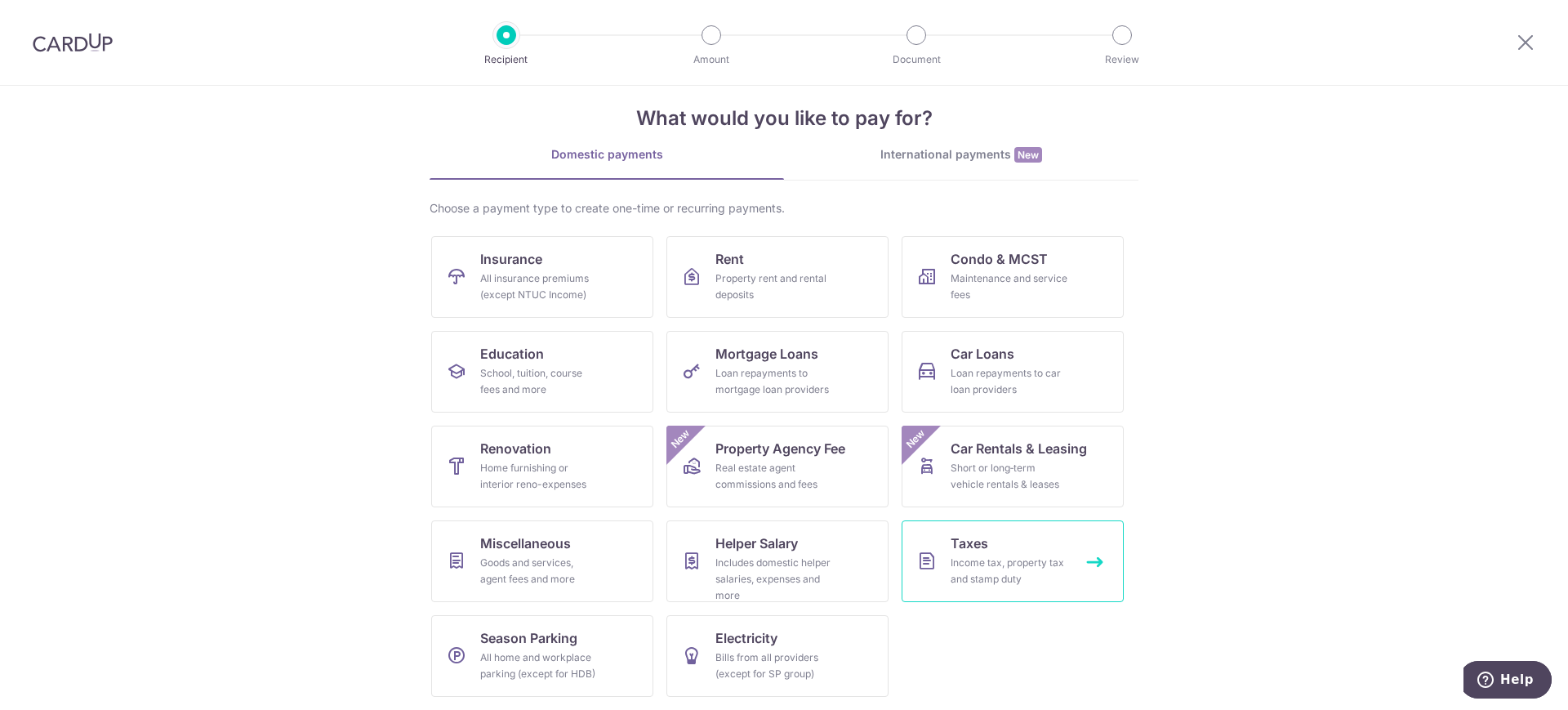
click at [962, 552] on span "Taxes" at bounding box center [969, 543] width 37 height 20
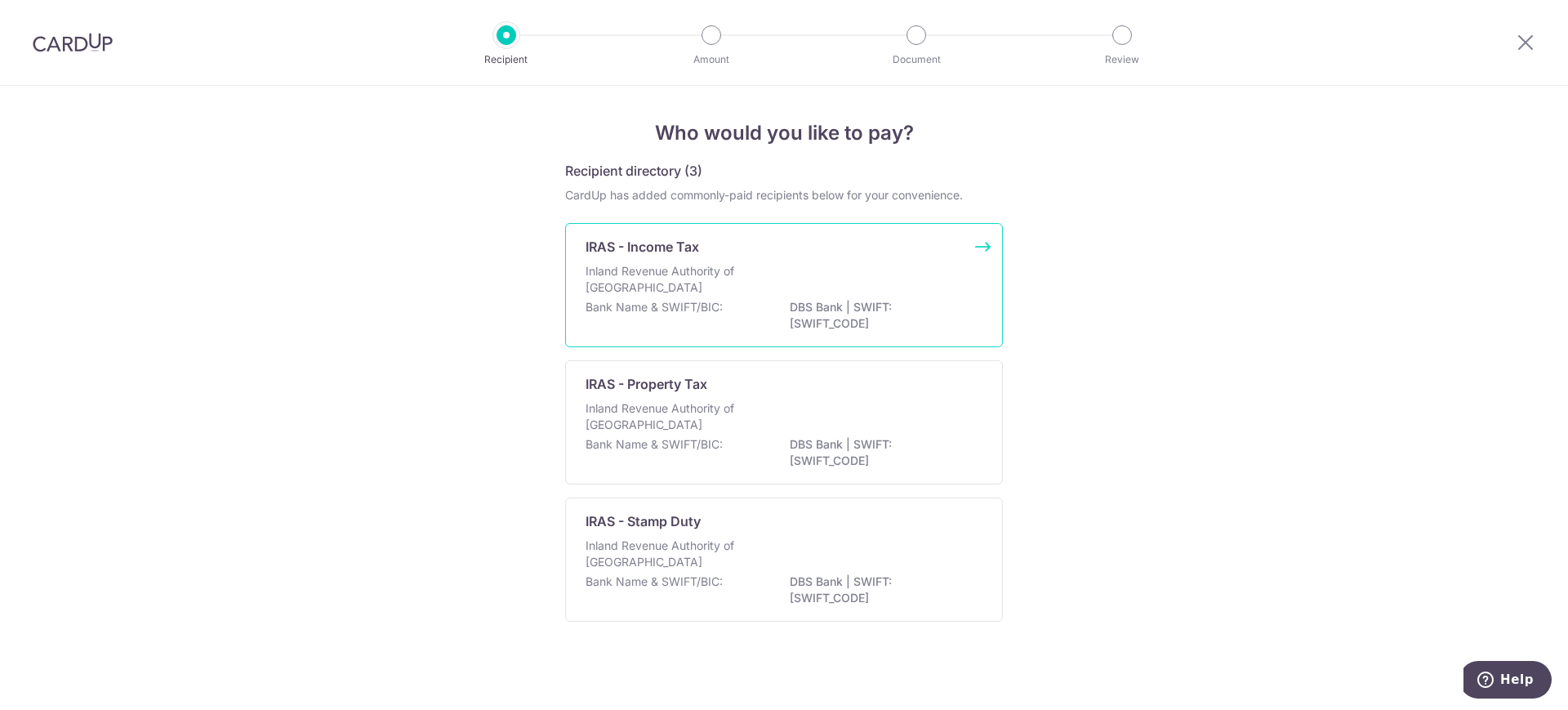
click at [652, 275] on p "Inland Revenue Authority of [GEOGRAPHIC_DATA]" at bounding box center [673, 279] width 173 height 33
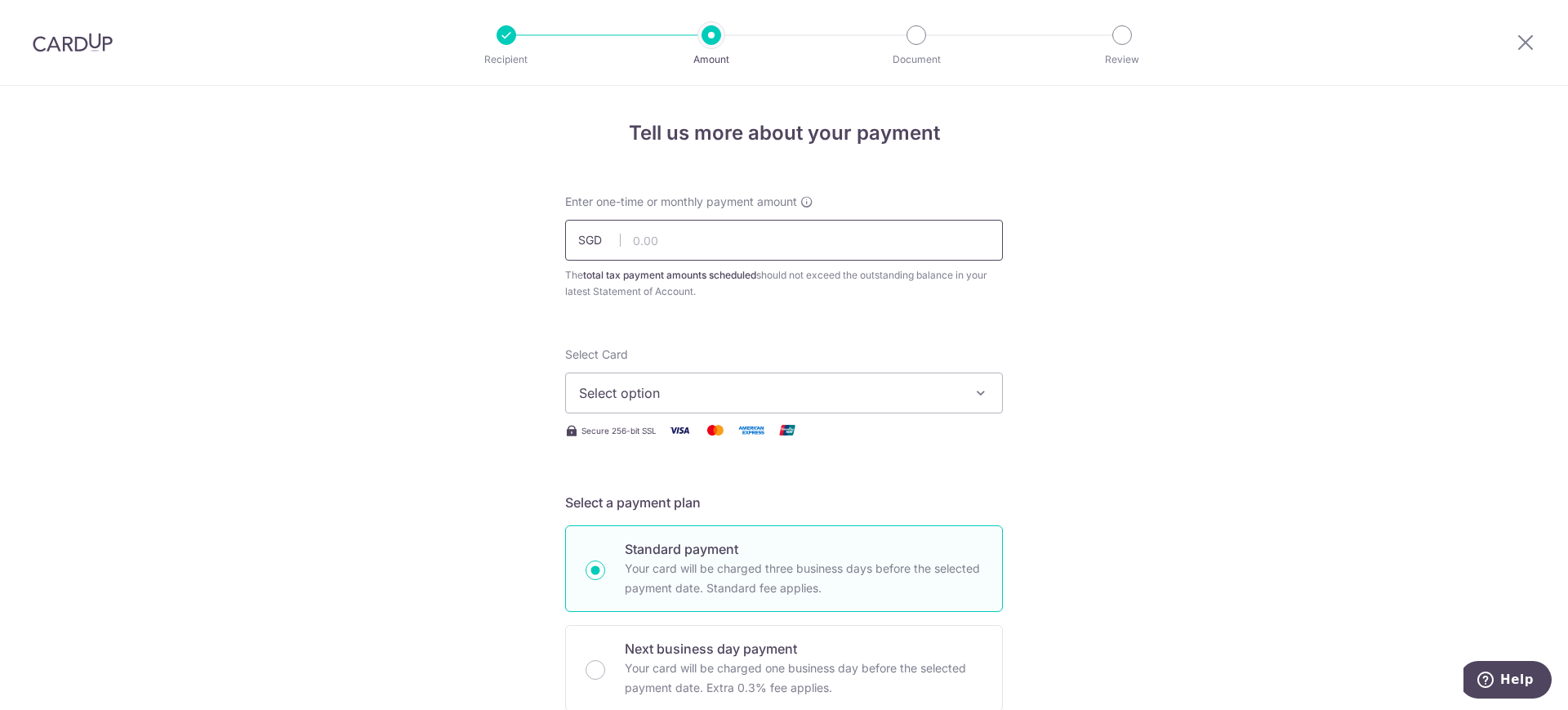
click at [669, 248] on input "text" at bounding box center [784, 241] width 437 height 41
click at [684, 229] on input "text" at bounding box center [784, 241] width 437 height 41
paste input "644.78"
type input "644.78"
click at [666, 392] on span "Select option" at bounding box center [770, 393] width 381 height 20
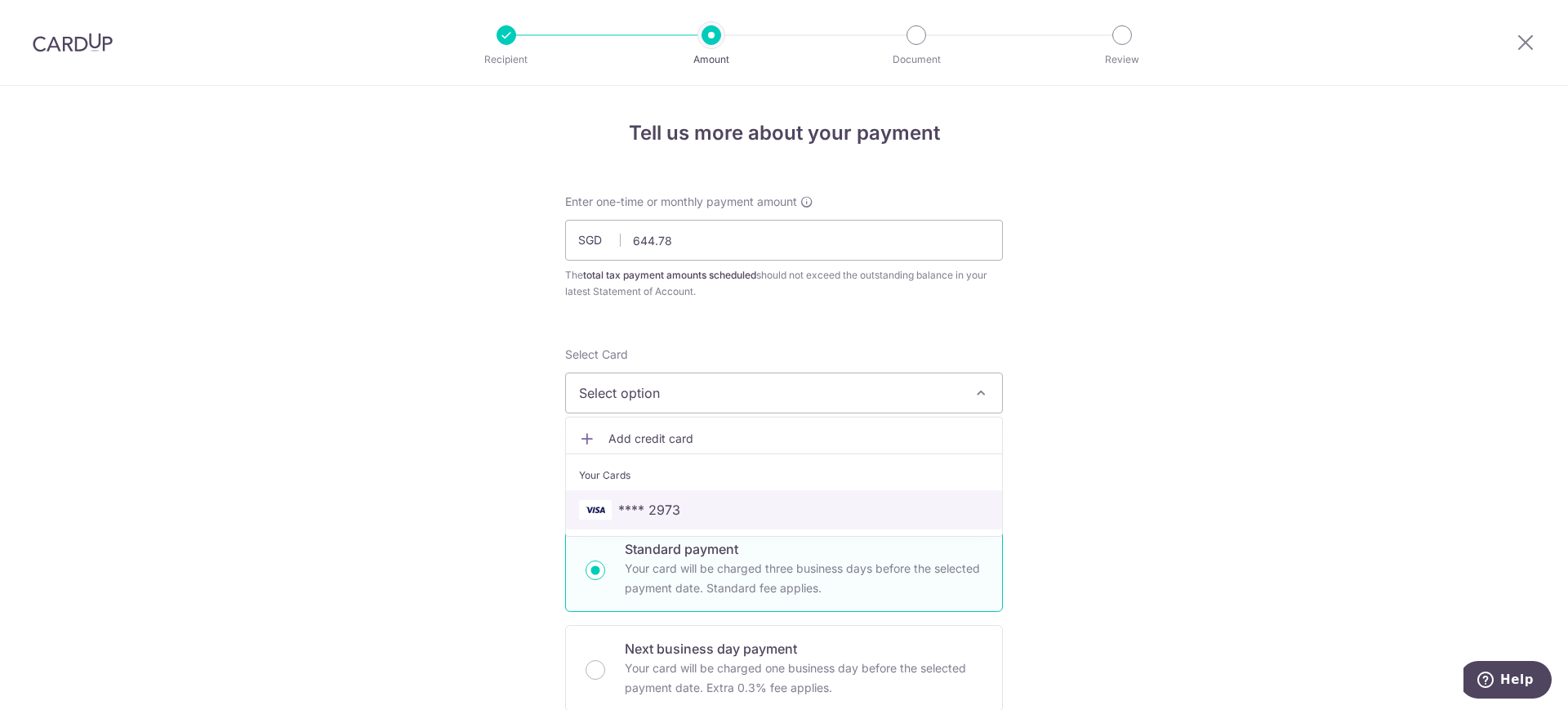
click at [674, 510] on span "**** 2973" at bounding box center [784, 509] width 410 height 20
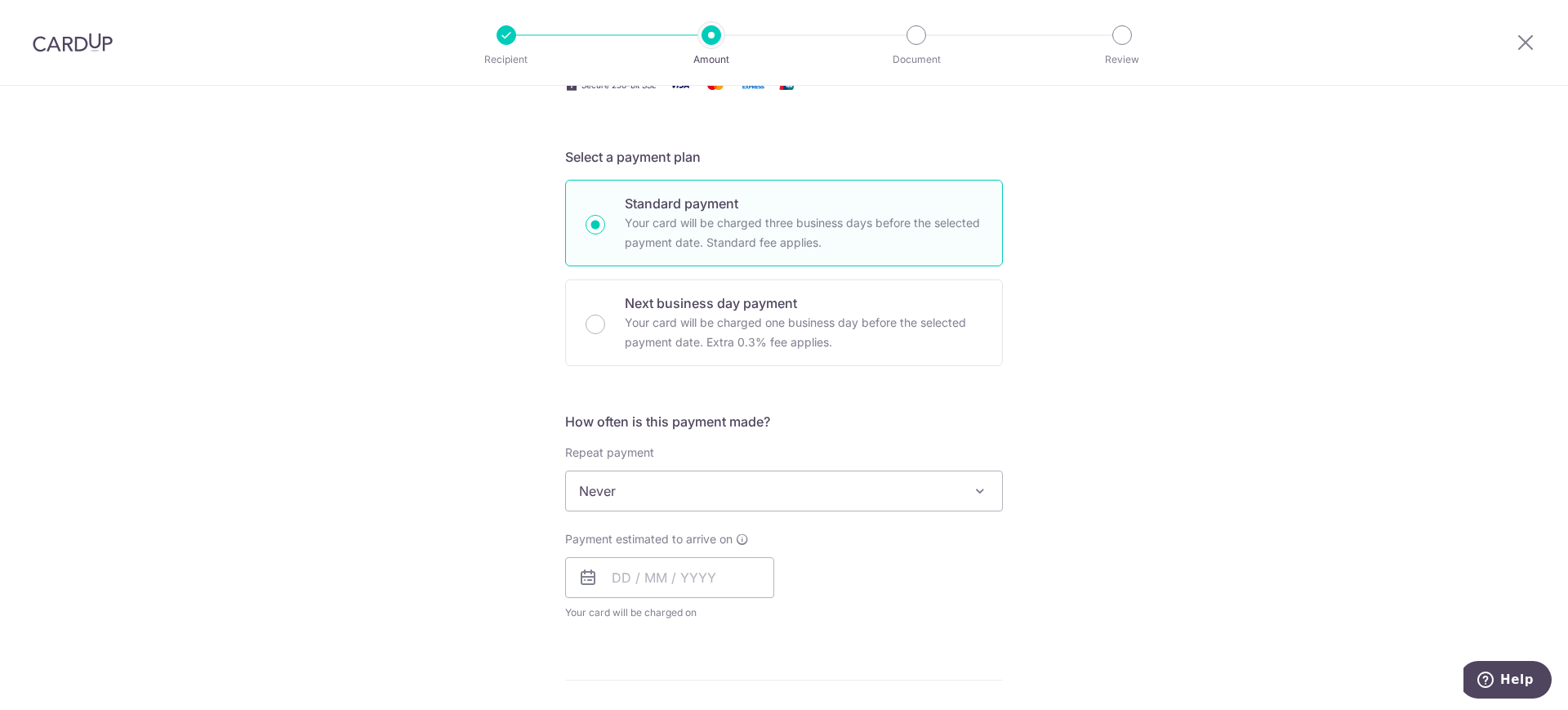
scroll to position [354, 0]
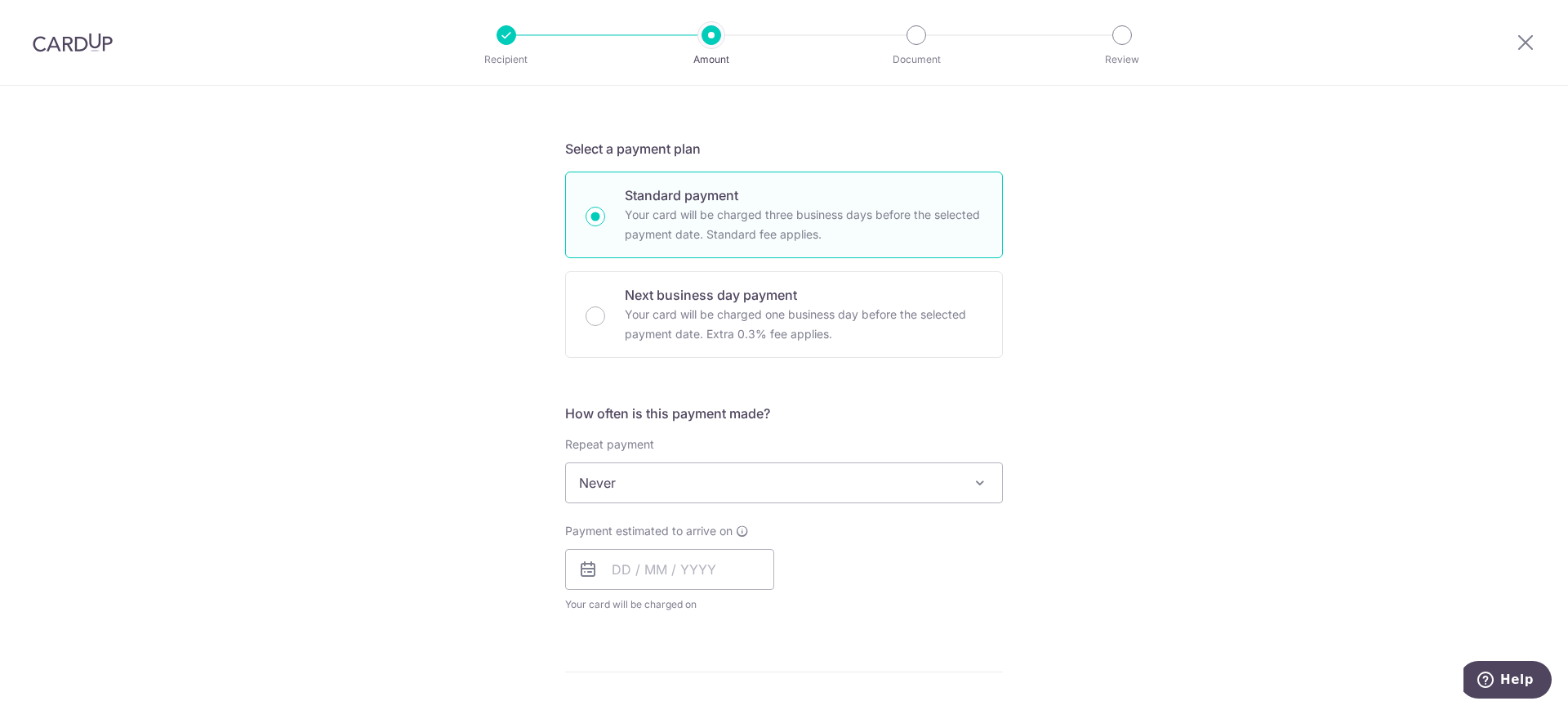
click at [985, 493] on span "Never" at bounding box center [784, 482] width 437 height 39
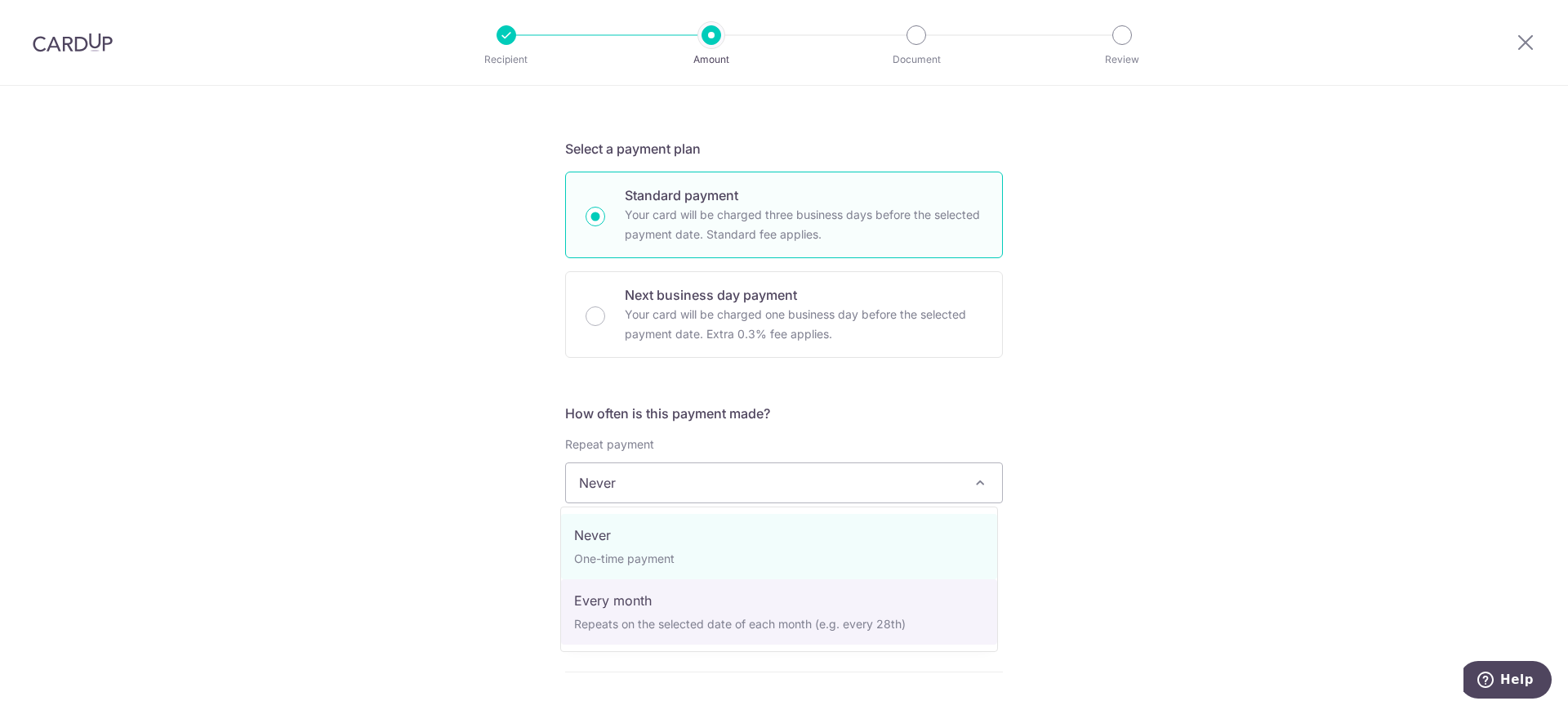
select select "3"
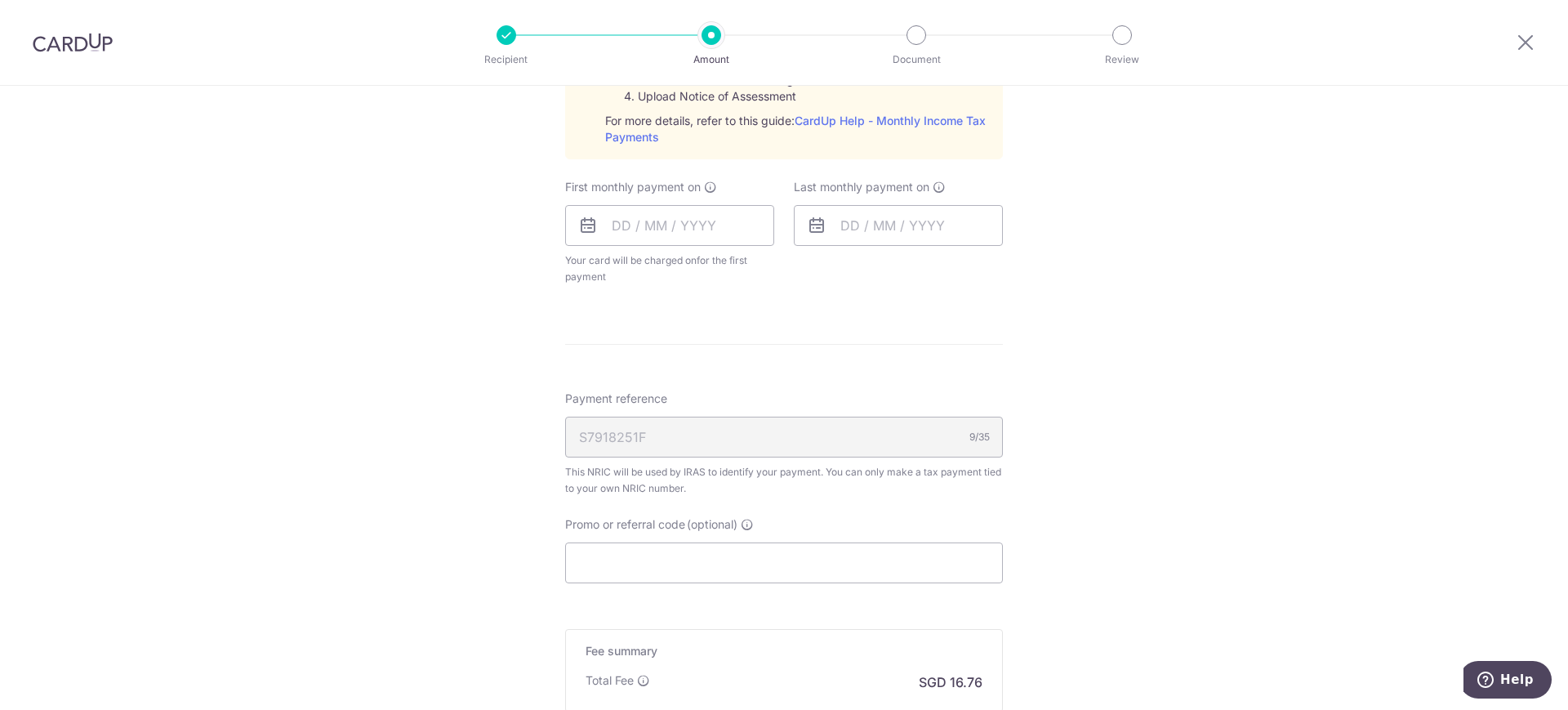
scroll to position [824, 0]
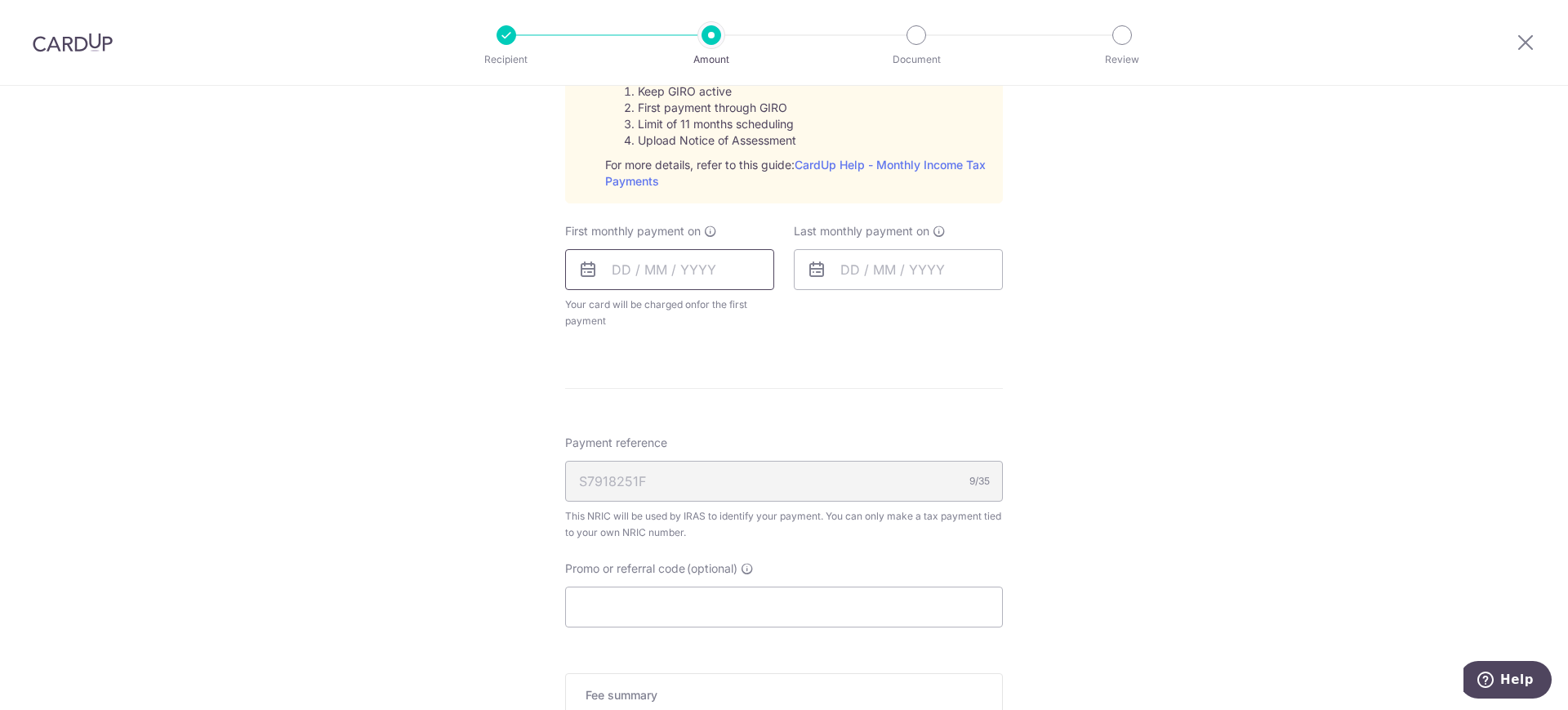
click at [691, 256] on input "text" at bounding box center [670, 270] width 209 height 41
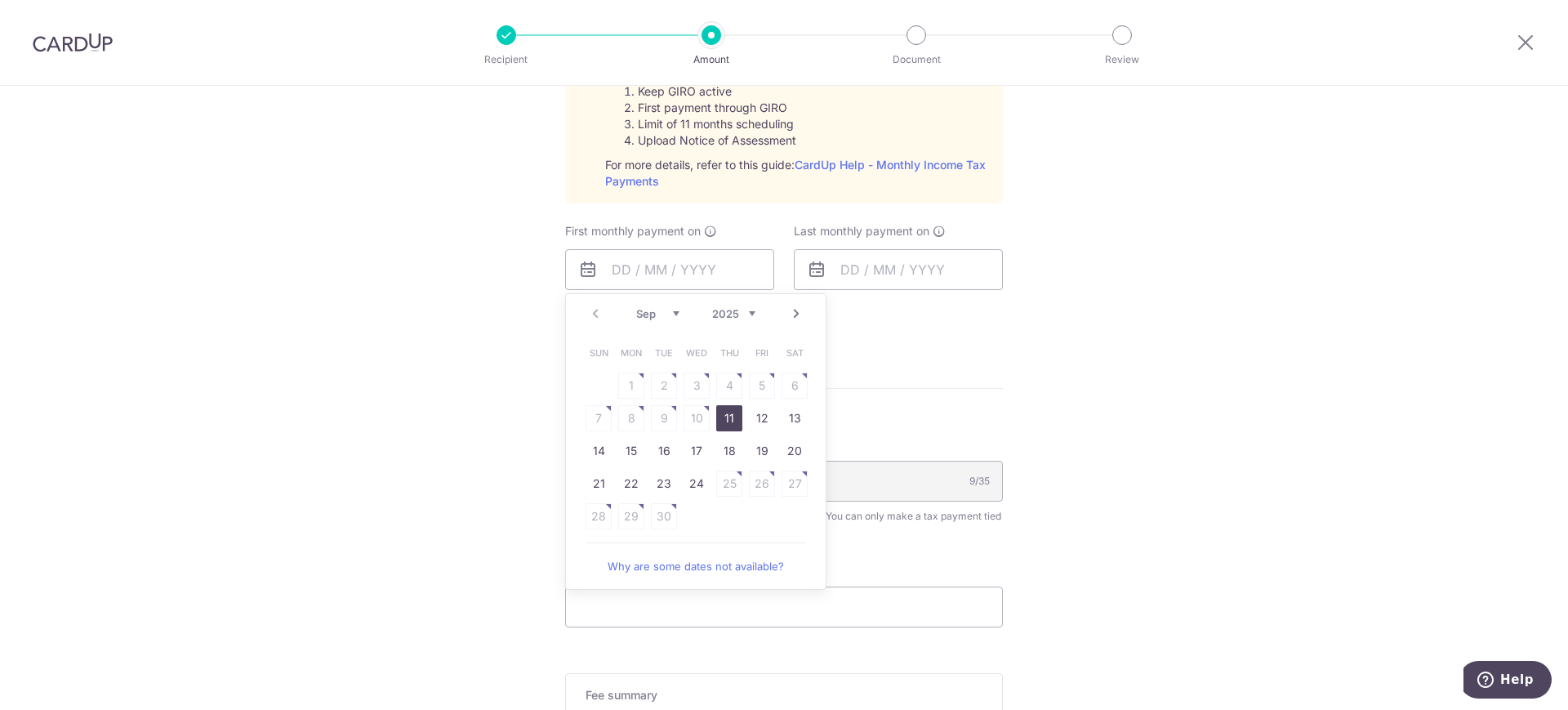
click at [731, 419] on link "11" at bounding box center [729, 418] width 26 height 26
type input "[DATE]"
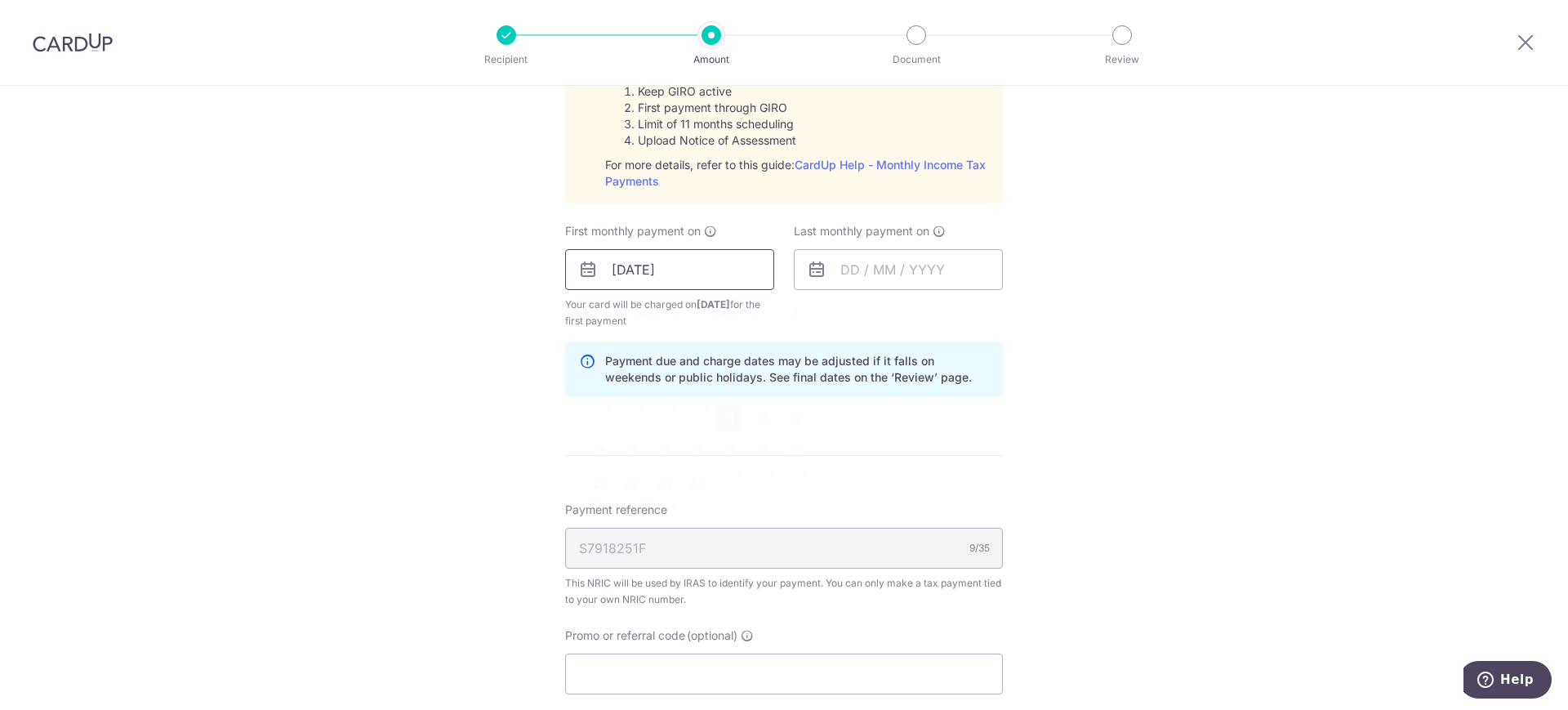
click at [684, 266] on input "[DATE]" at bounding box center [670, 270] width 209 height 41
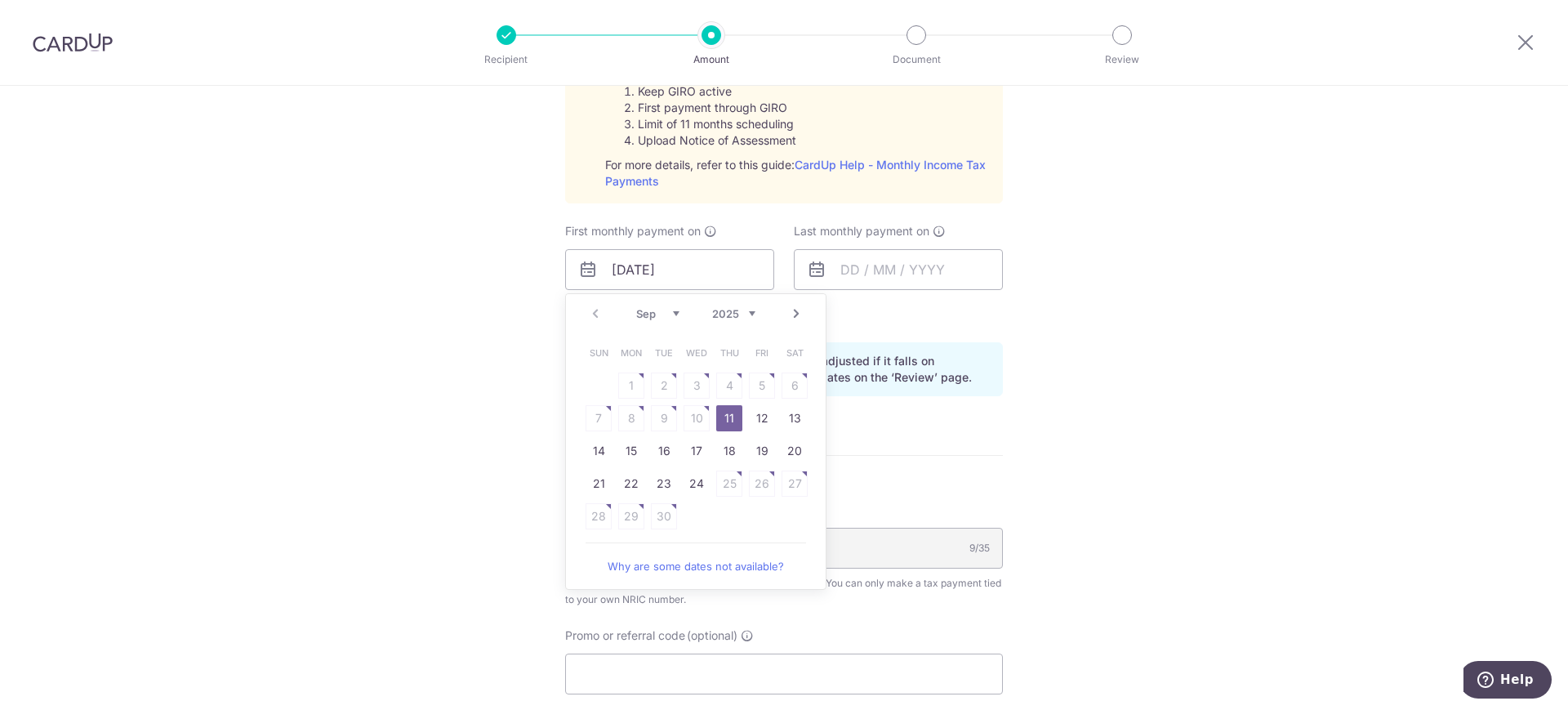
click at [728, 423] on link "11" at bounding box center [729, 418] width 26 height 26
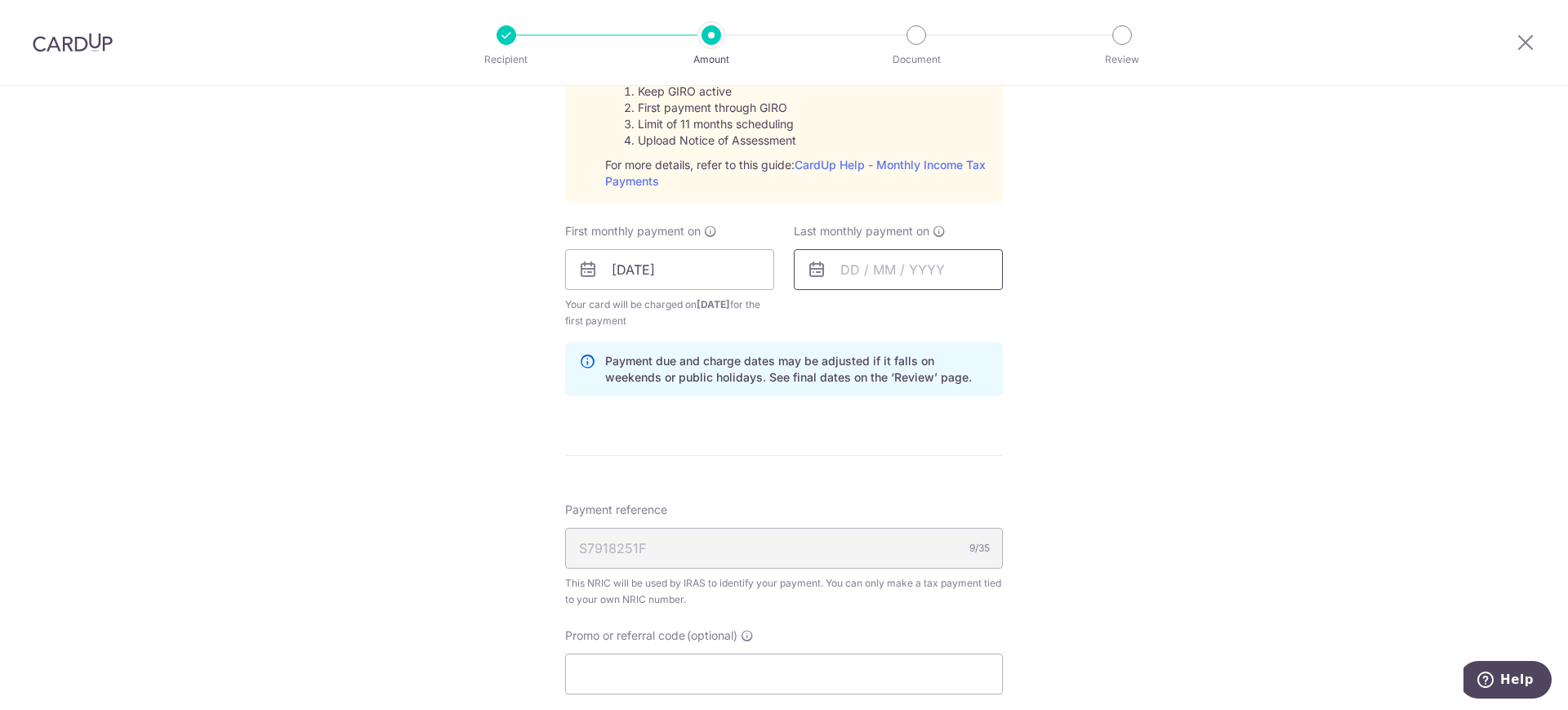
click at [860, 272] on input "text" at bounding box center [898, 270] width 209 height 41
click at [1133, 289] on div "Tell us more about your payment Enter one-time or monthly payment amount SGD 64…" at bounding box center [784, 146] width 1568 height 1770
drag, startPoint x: 919, startPoint y: 274, endPoint x: 931, endPoint y: 255, distance: 22.5
click at [921, 274] on input "text" at bounding box center [898, 270] width 209 height 41
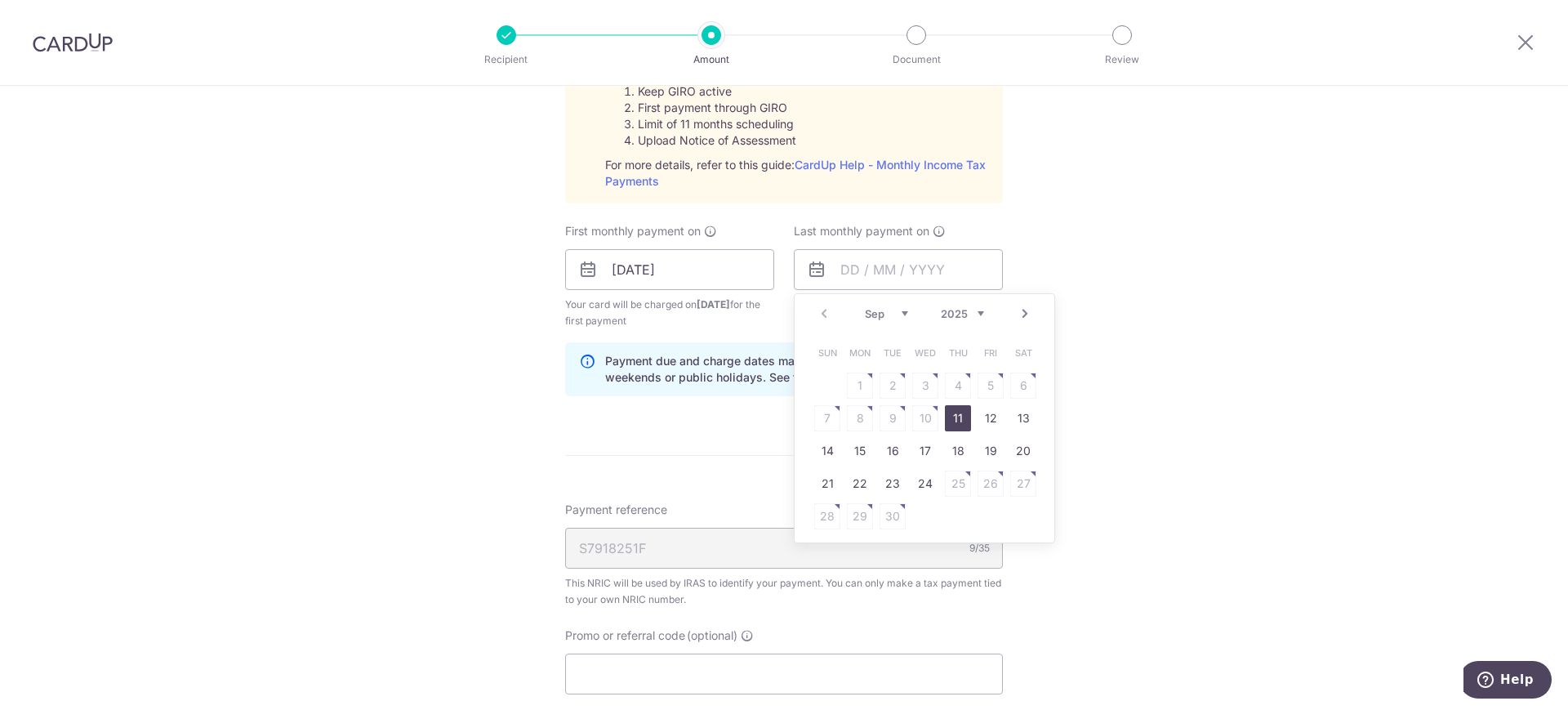
click at [975, 313] on select "2025 2026" at bounding box center [963, 313] width 43 height 13
click at [896, 312] on select "Jan Feb Mar Apr May Jun [DATE] Aug Sep Oct" at bounding box center [886, 313] width 43 height 13
click at [412, 359] on div "Tell us more about your payment Enter one-time or monthly payment amount SGD 64…" at bounding box center [784, 146] width 1568 height 1770
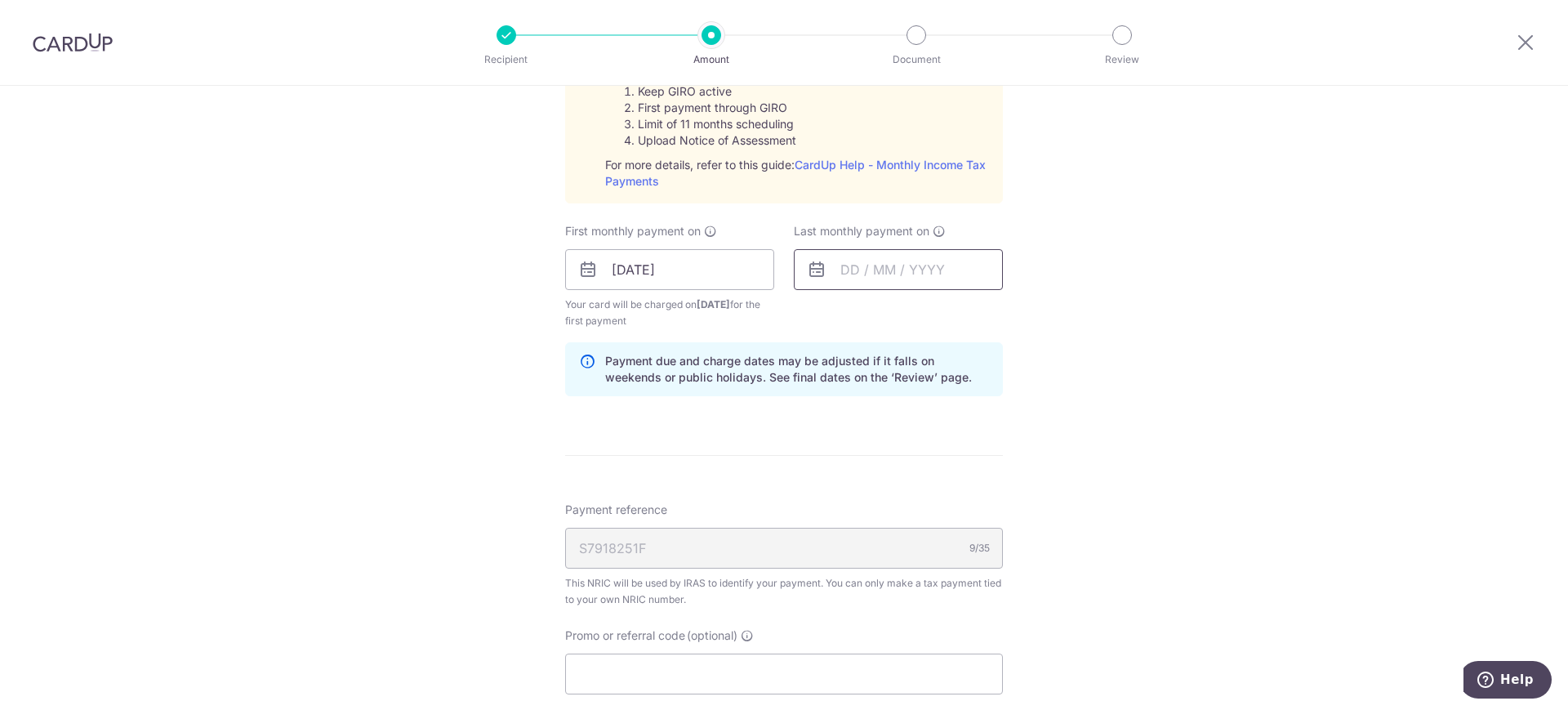
click at [898, 269] on input "text" at bounding box center [898, 270] width 209 height 41
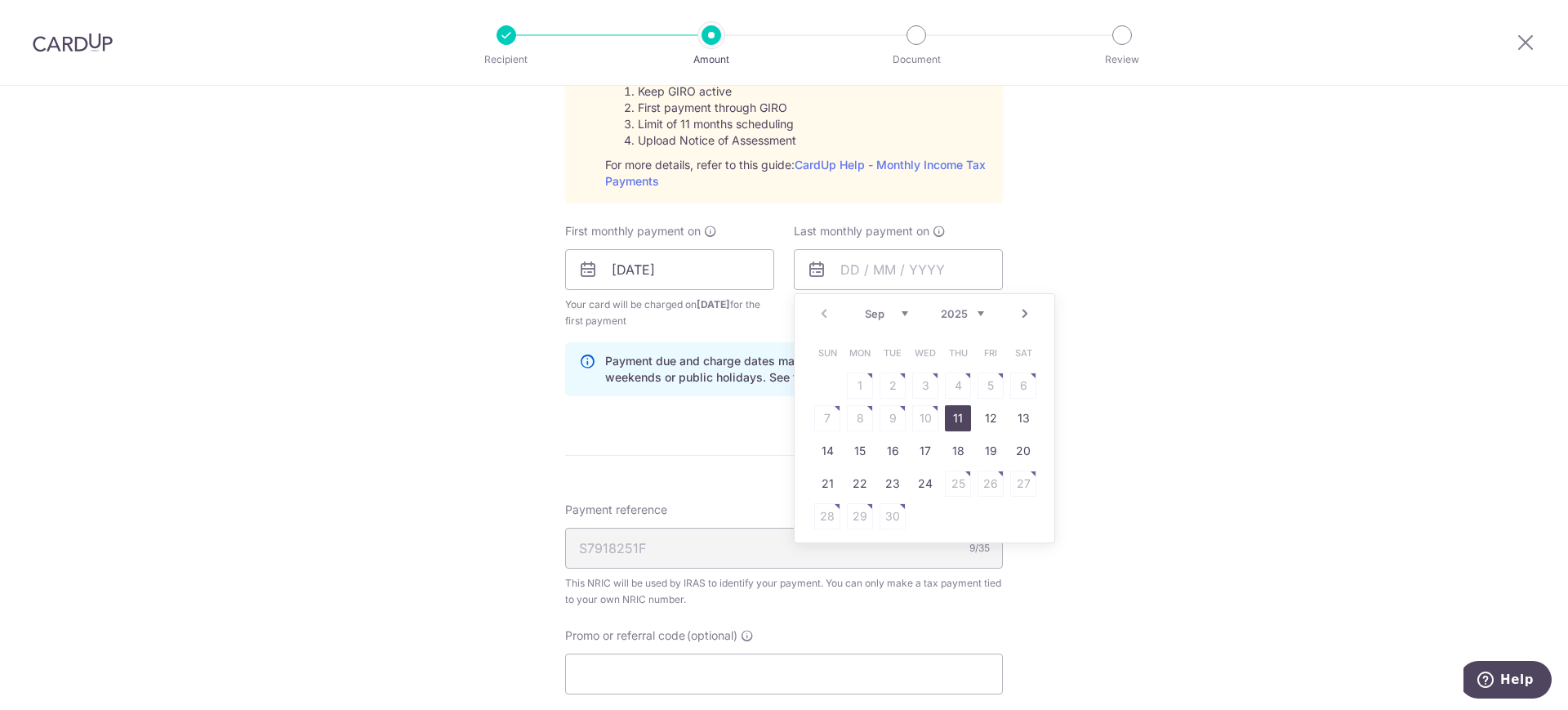
click at [892, 312] on select "Sep Oct Nov Dec" at bounding box center [886, 313] width 43 height 13
click at [972, 314] on select "2025 2026" at bounding box center [963, 313] width 43 height 13
click at [889, 307] on select "Jan Feb Mar Apr May Jun Jul Aug Sep Oct" at bounding box center [886, 313] width 43 height 13
click at [895, 414] on link "10" at bounding box center [893, 418] width 26 height 26
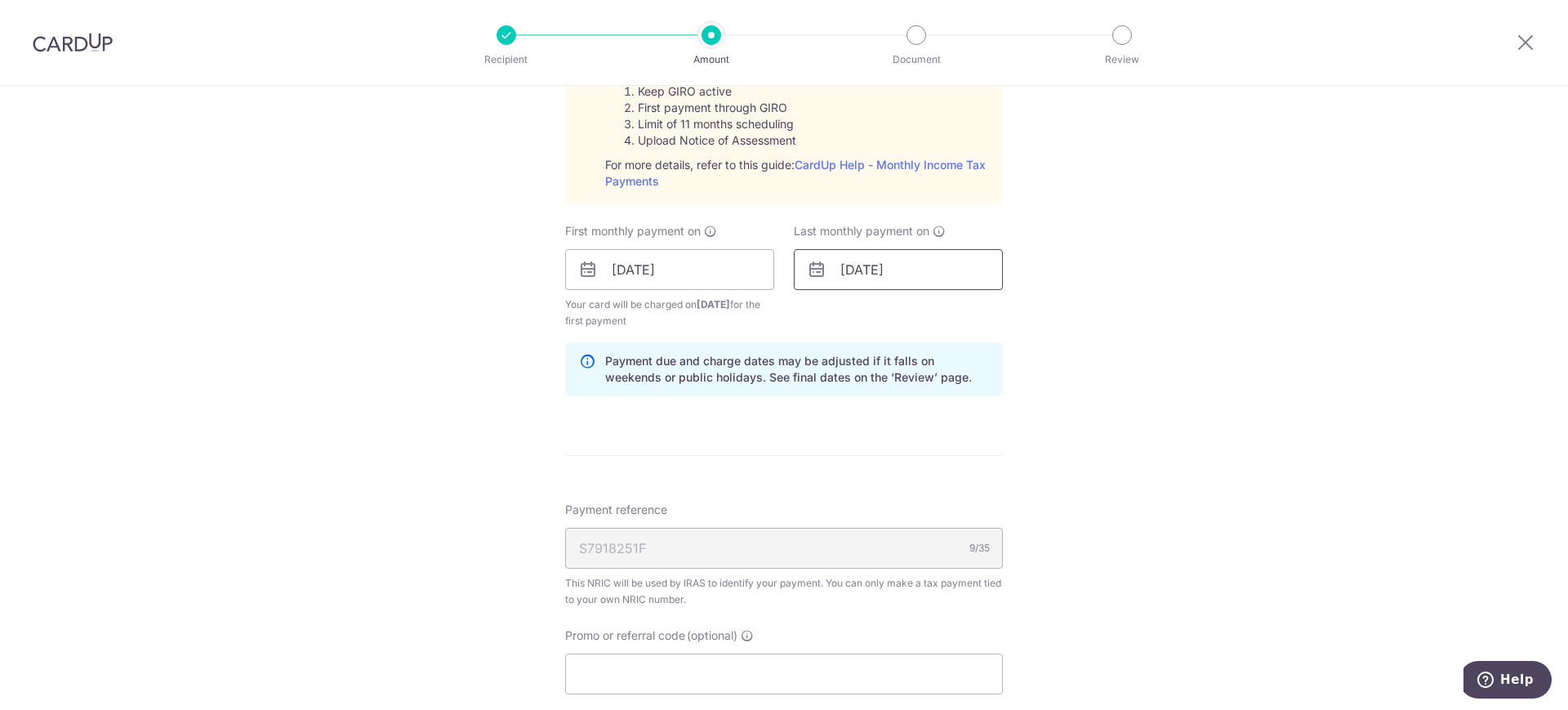
click at [903, 282] on input "10/03/2026" at bounding box center [898, 270] width 209 height 41
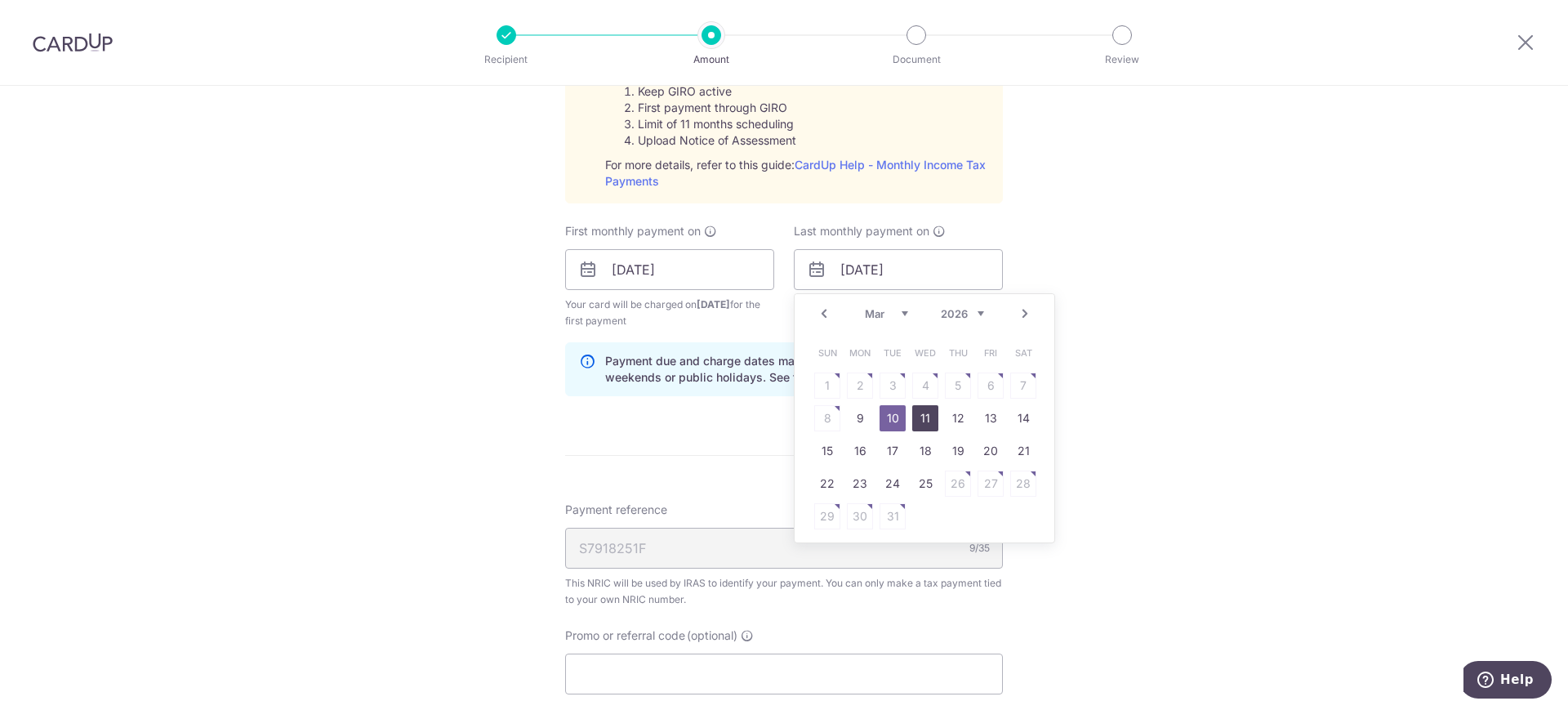
click at [912, 411] on link "11" at bounding box center [925, 418] width 26 height 26
type input "11/03/2026"
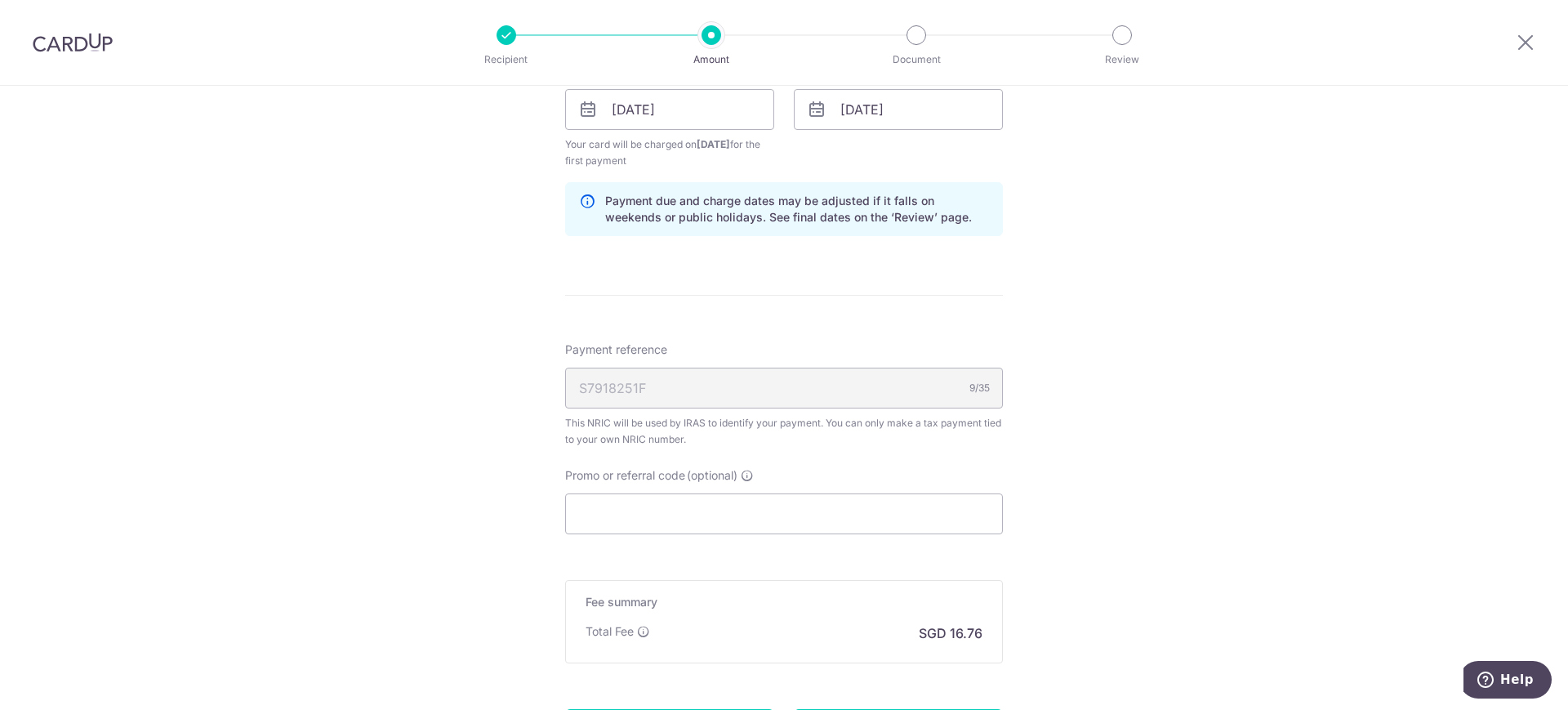
scroll to position [988, 0]
click at [743, 512] on input "Promo or referral code (optional)" at bounding box center [784, 509] width 437 height 41
paste input "MLTAX25R"
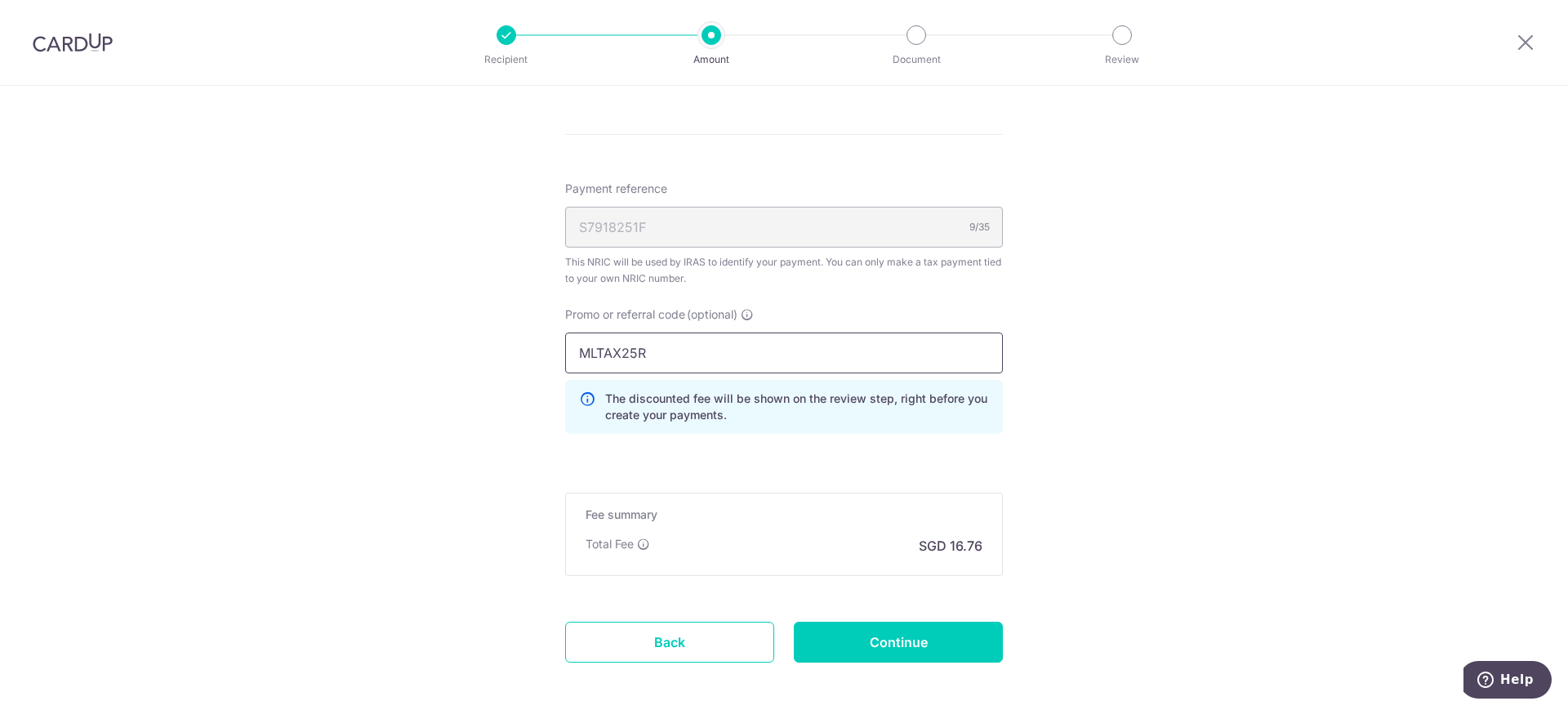
scroll to position [1219, 0]
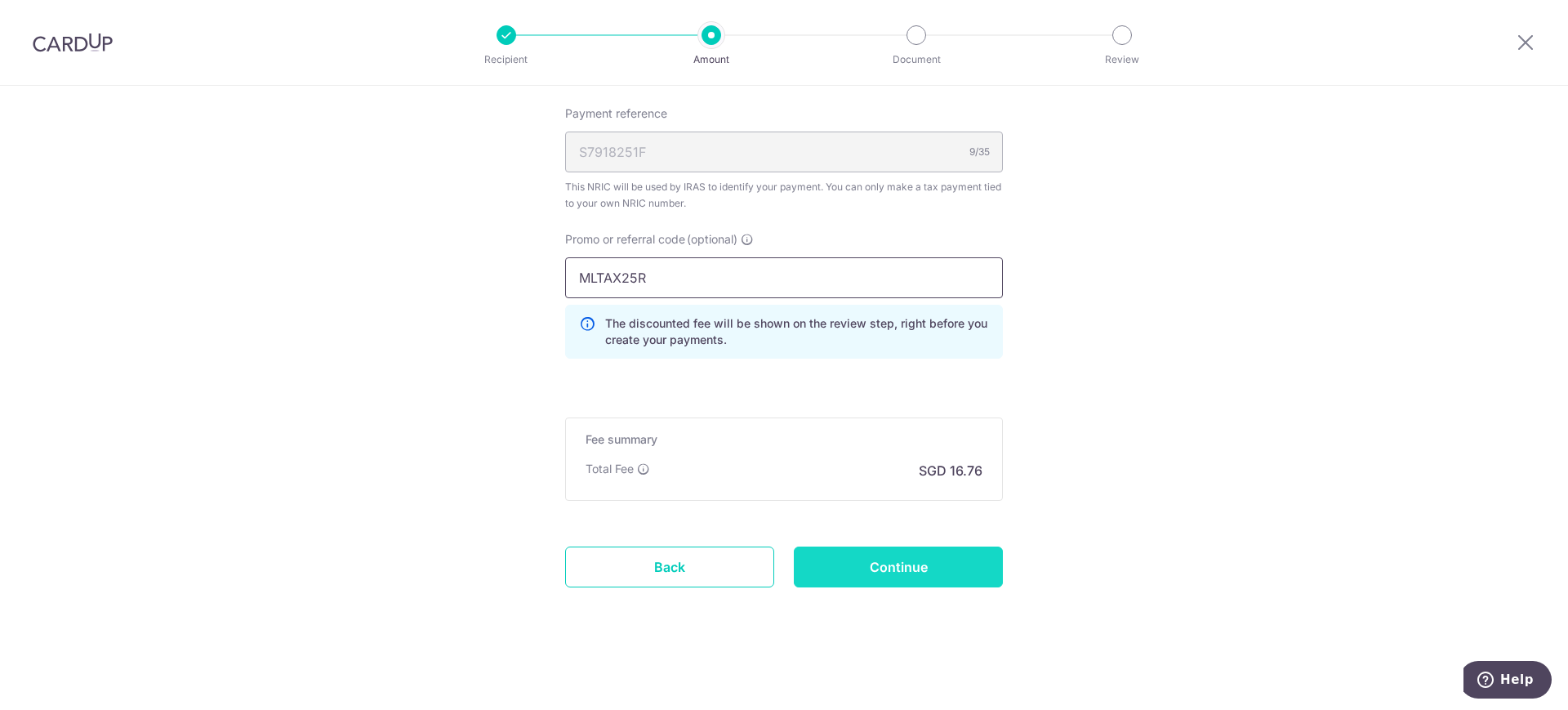
type input "MLTAX25R"
click at [927, 575] on input "Continue" at bounding box center [898, 567] width 209 height 41
type input "Create Schedule"
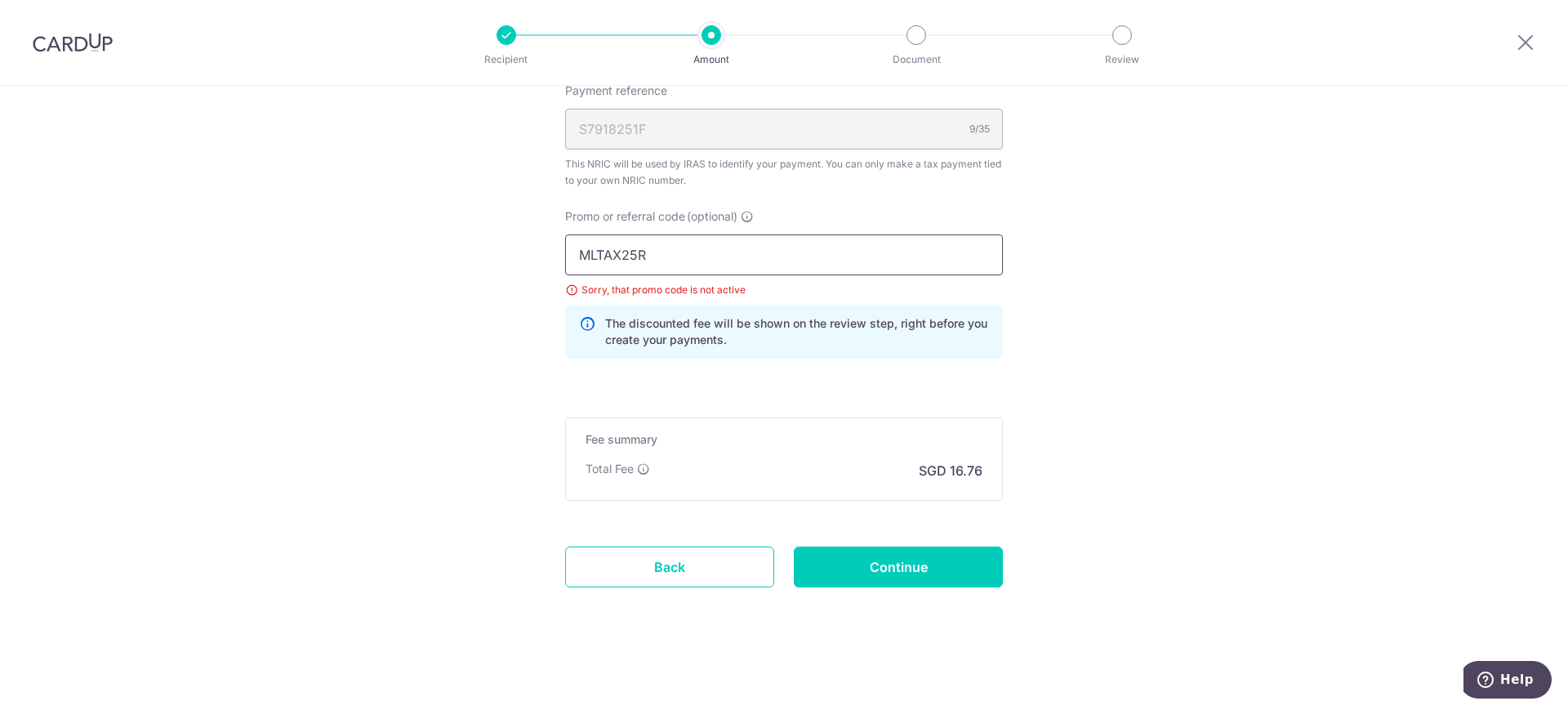
click at [652, 255] on input "MLTAX25R" at bounding box center [784, 255] width 437 height 41
drag, startPoint x: 648, startPoint y: 258, endPoint x: 541, endPoint y: 246, distance: 107.7
drag, startPoint x: 677, startPoint y: 262, endPoint x: 477, endPoint y: 250, distance: 200.4
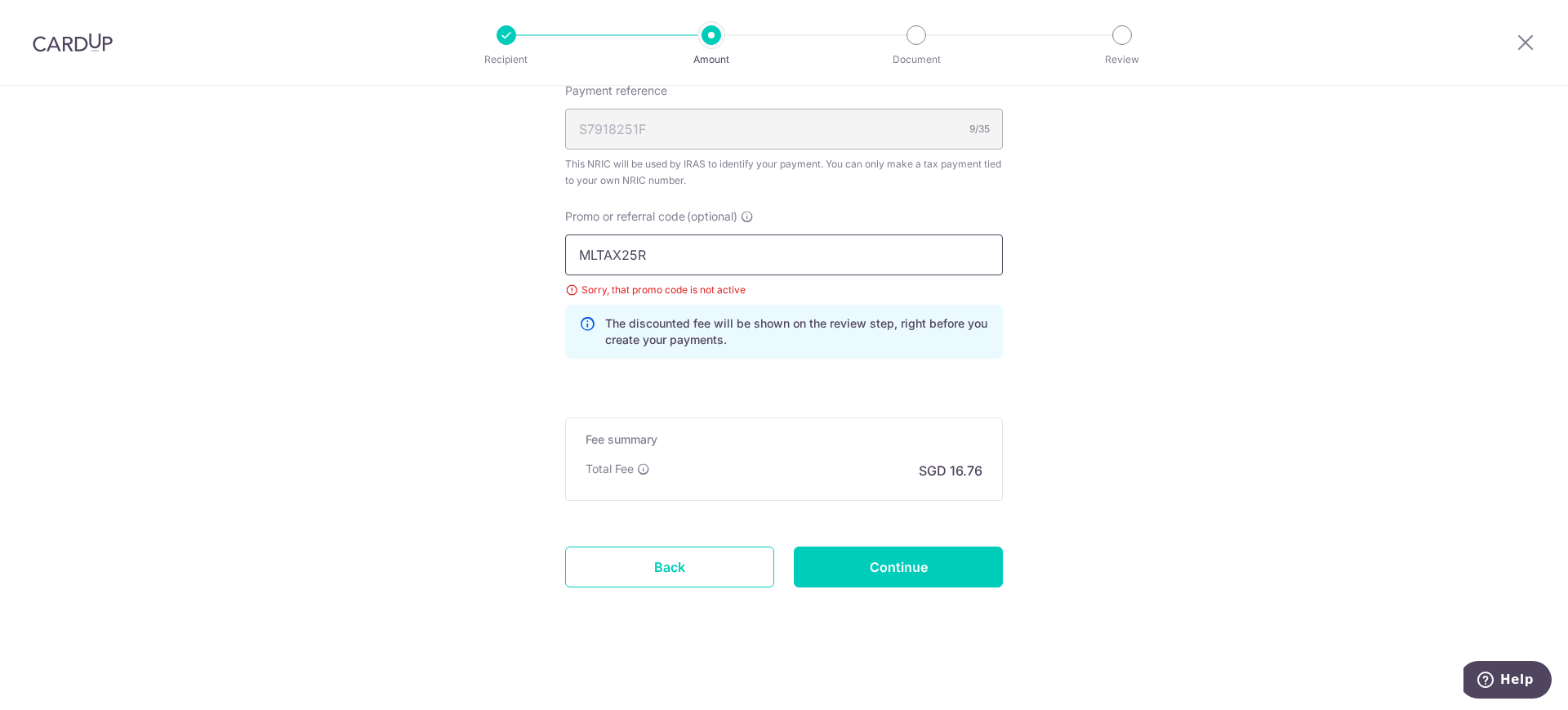
paste input "REC185"
type input "REC185"
click at [902, 566] on input "Continue" at bounding box center [898, 567] width 209 height 41
type input "Update Schedule"
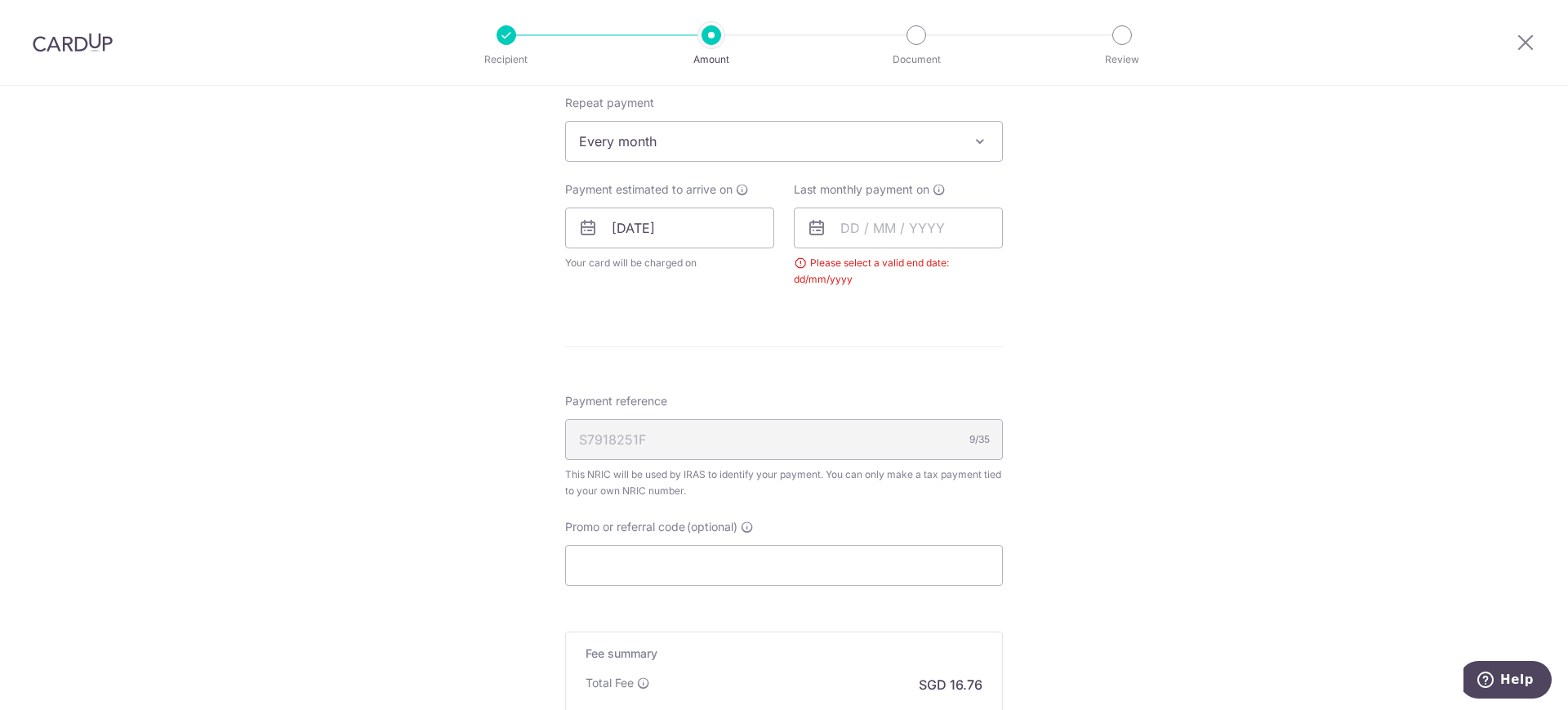
scroll to position [660, 0]
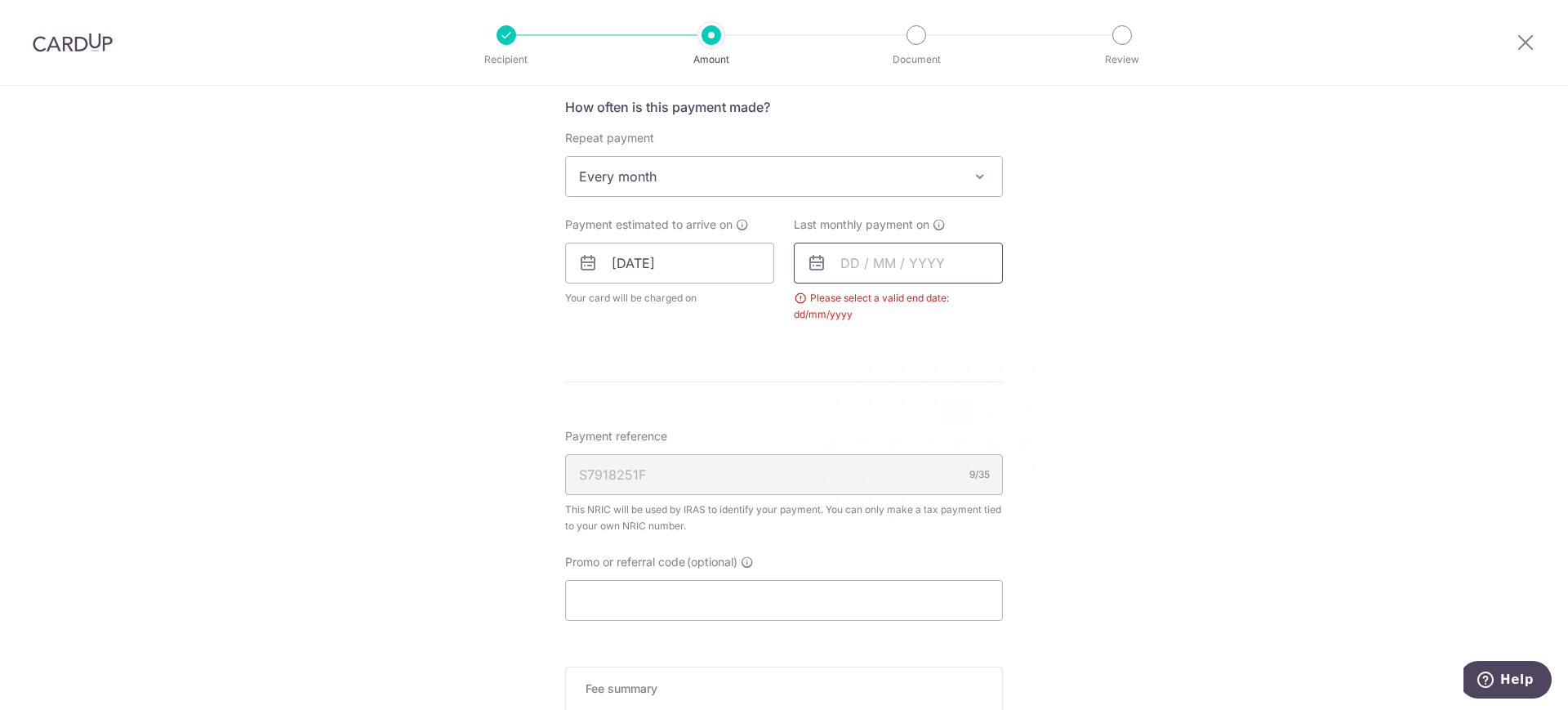
click at [862, 276] on input "text" at bounding box center [898, 263] width 209 height 41
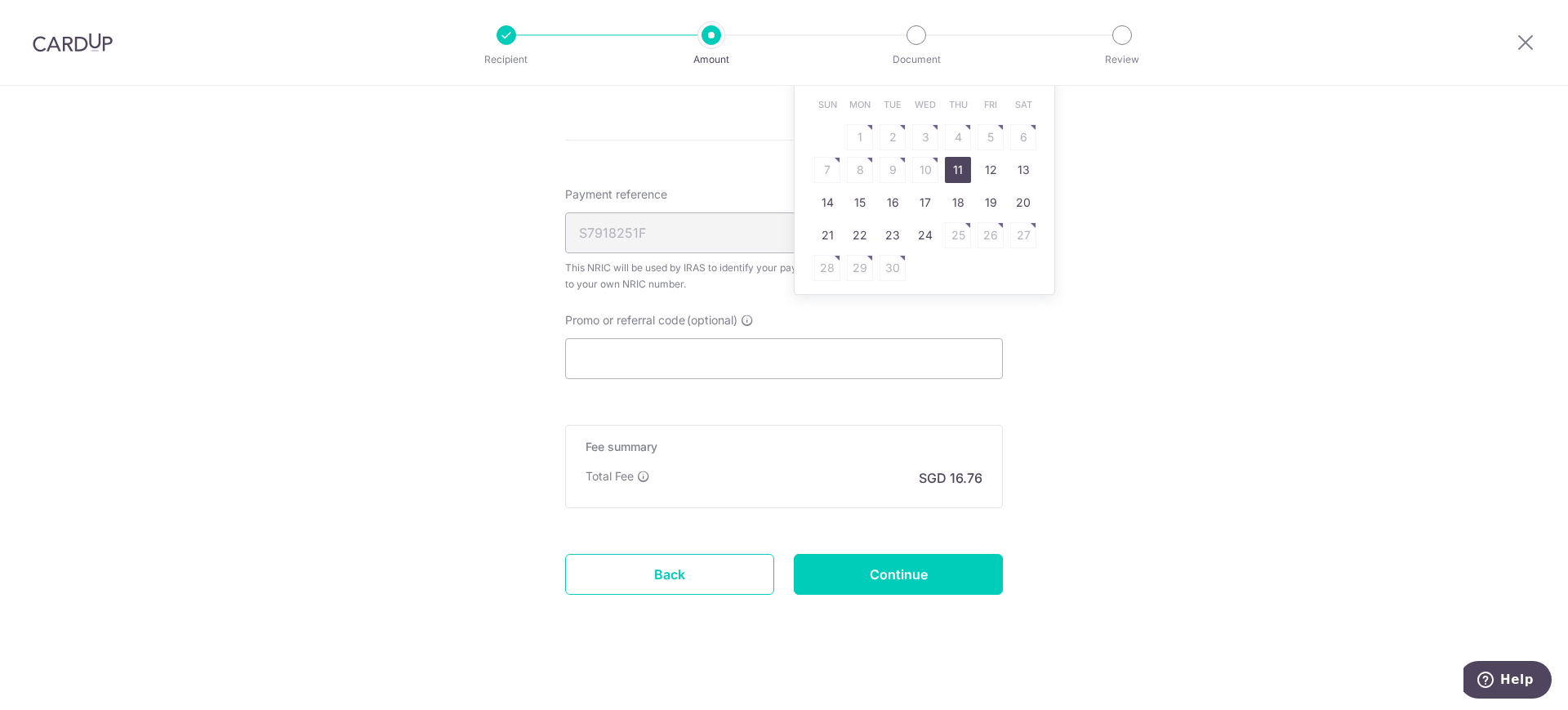
scroll to position [909, 0]
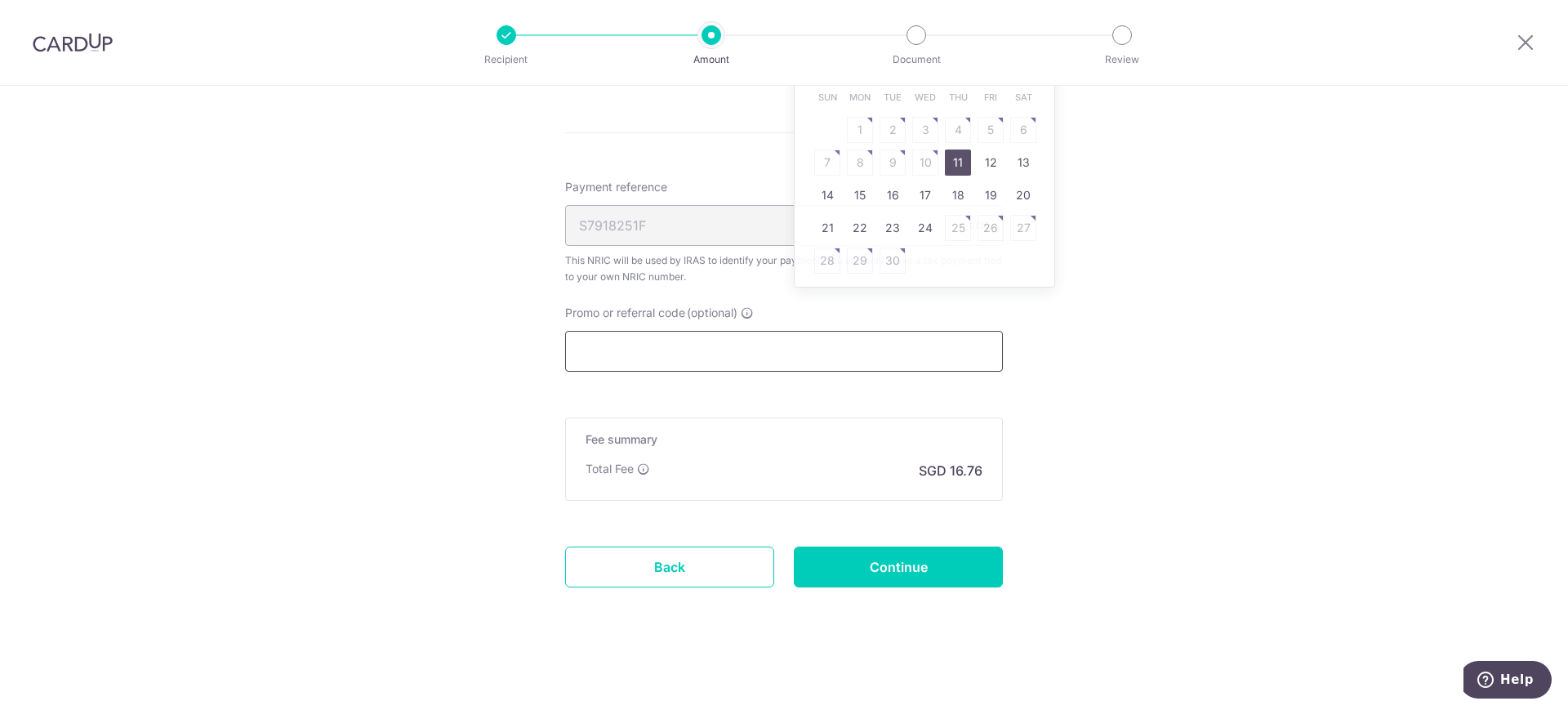
click at [692, 351] on input "Promo or referral code (optional)" at bounding box center [784, 352] width 437 height 41
click at [827, 356] on input "Promo or referral code (optional)" at bounding box center [784, 352] width 437 height 41
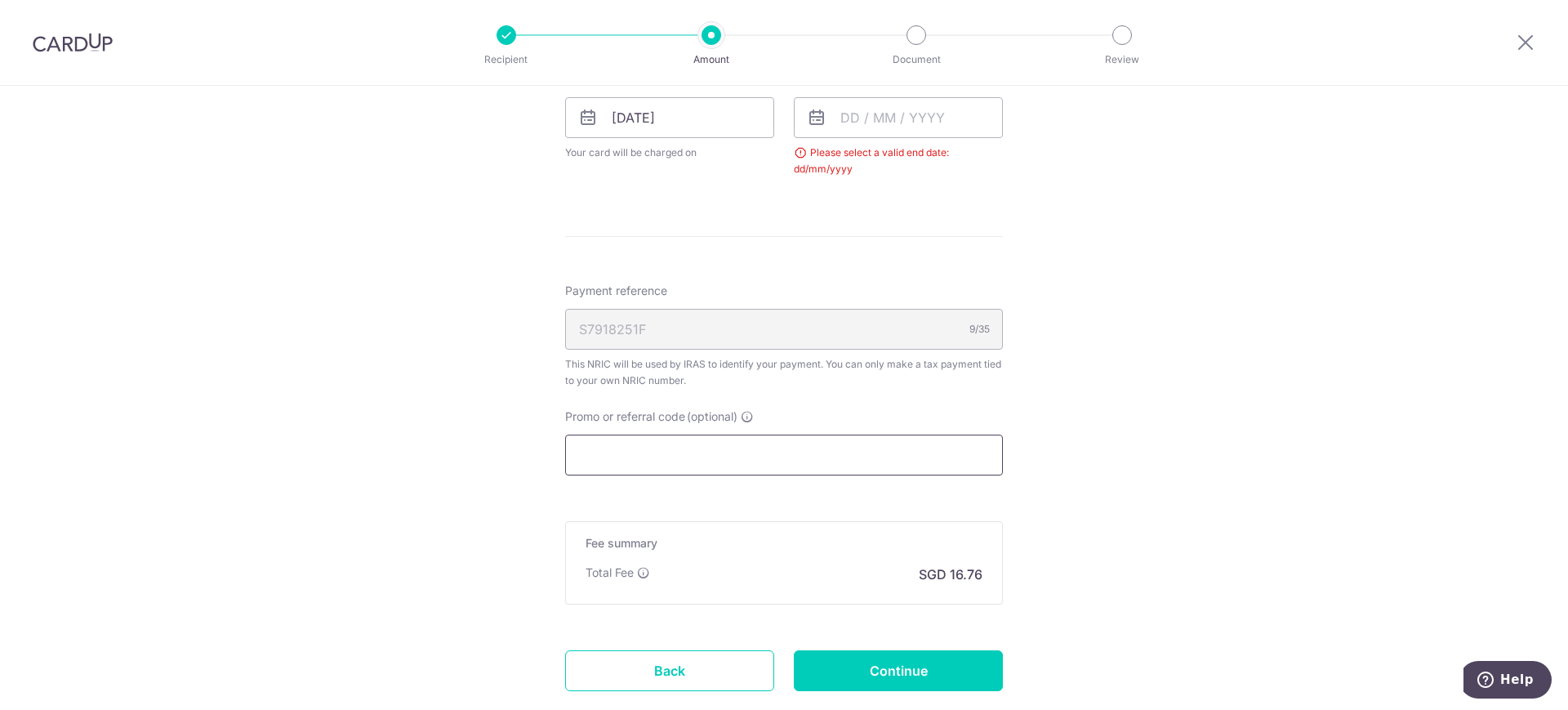
scroll to position [398, 0]
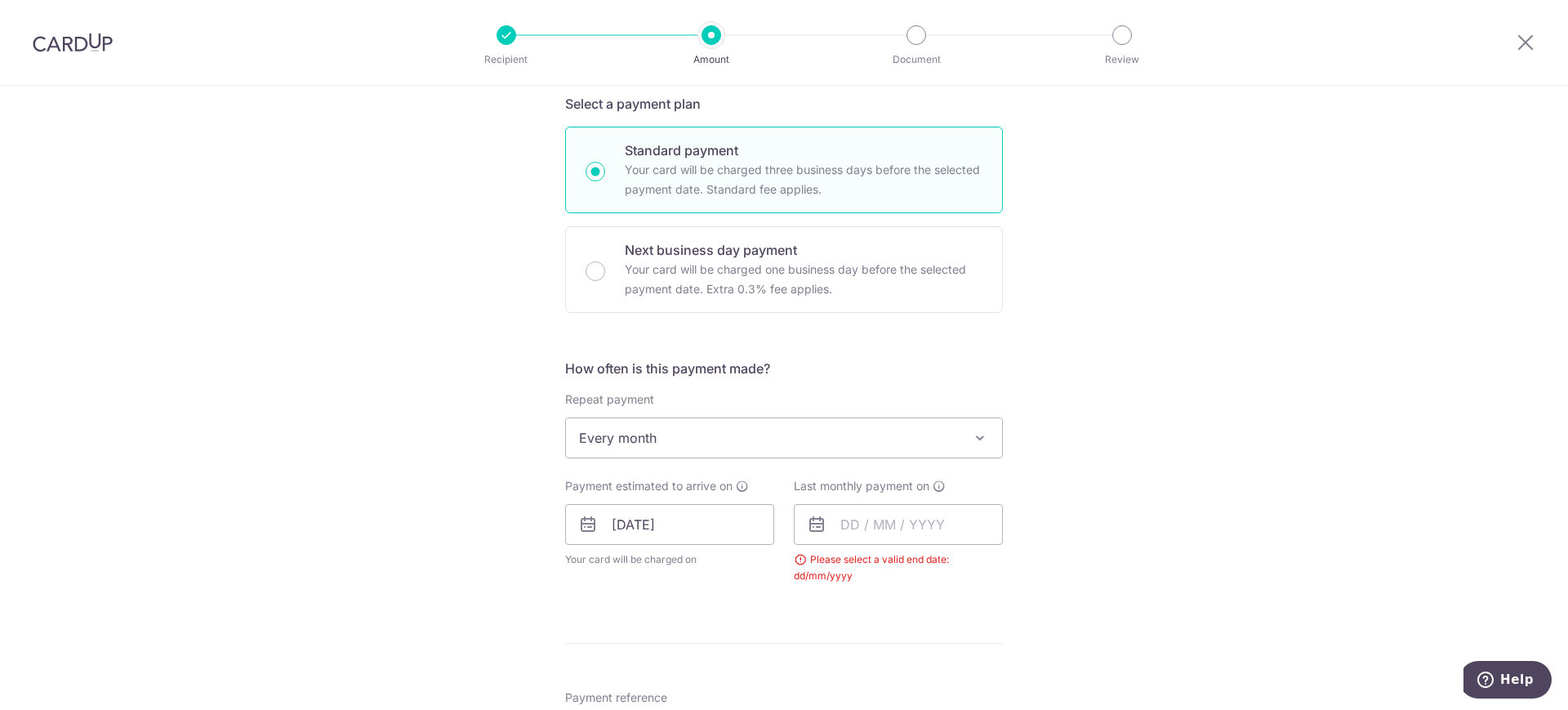
click at [923, 502] on div "Last monthly payment on Prev Next Sep Oct Nov [DATE] 2026 Sun Mon Tue Wed Thu F…" at bounding box center [898, 531] width 209 height 106
click at [936, 486] on icon at bounding box center [939, 486] width 13 height 13
click at [936, 520] on input "text" at bounding box center [898, 524] width 209 height 41
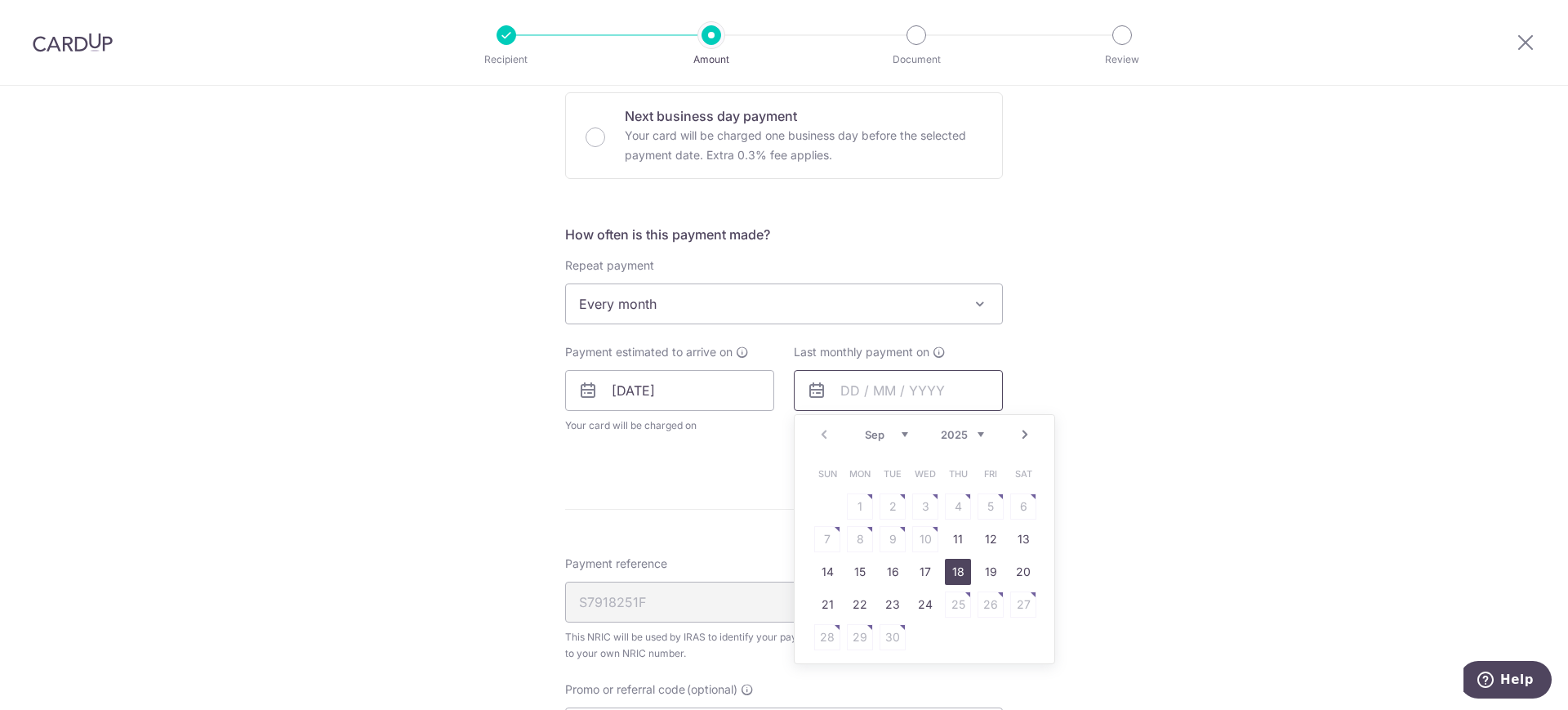
scroll to position [603, 0]
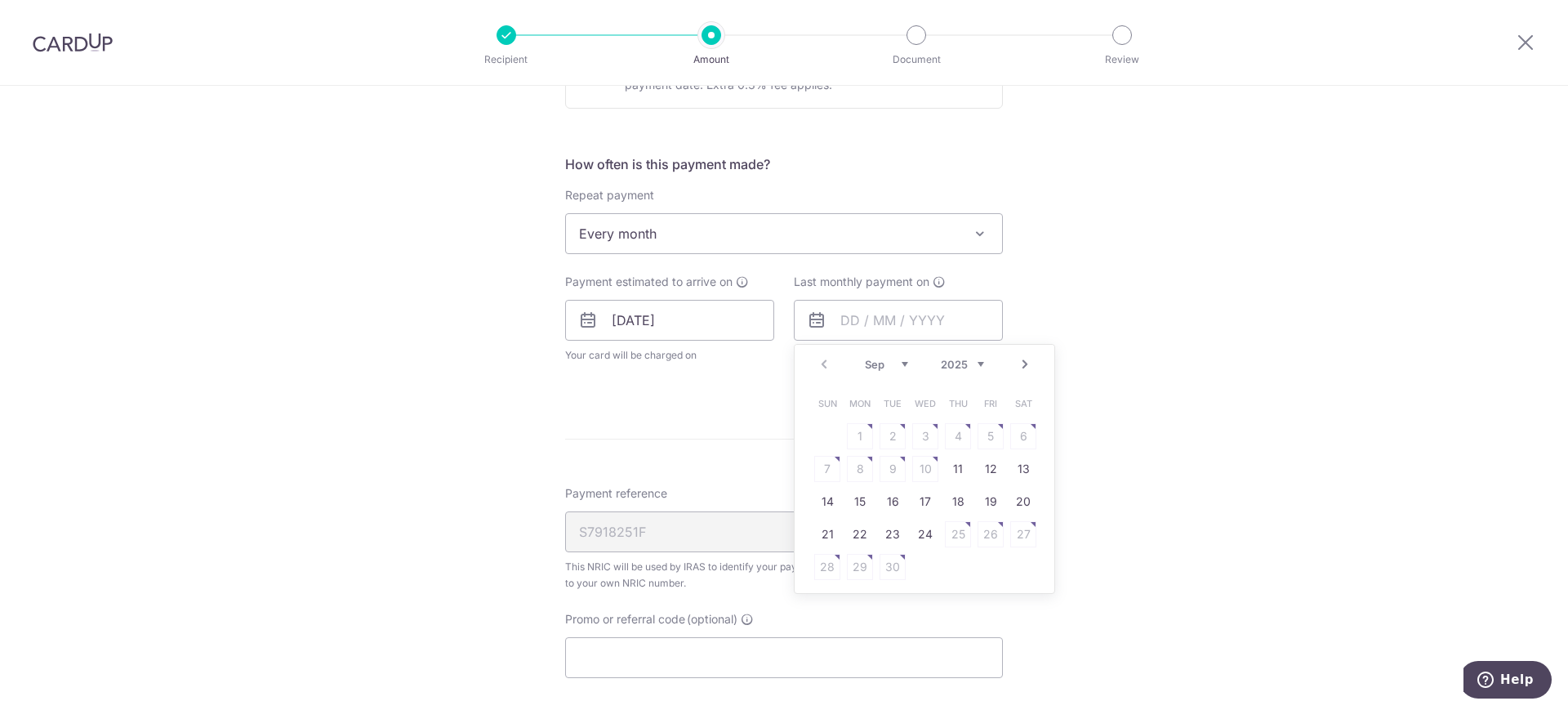
click at [977, 362] on select "2025 2026" at bounding box center [963, 364] width 43 height 13
click at [891, 359] on select "Jan Feb Mar Apr May Jun Jul Aug Sep Oct" at bounding box center [886, 364] width 43 height 13
click at [894, 472] on link "10" at bounding box center [893, 469] width 26 height 26
type input "10/03/2026"
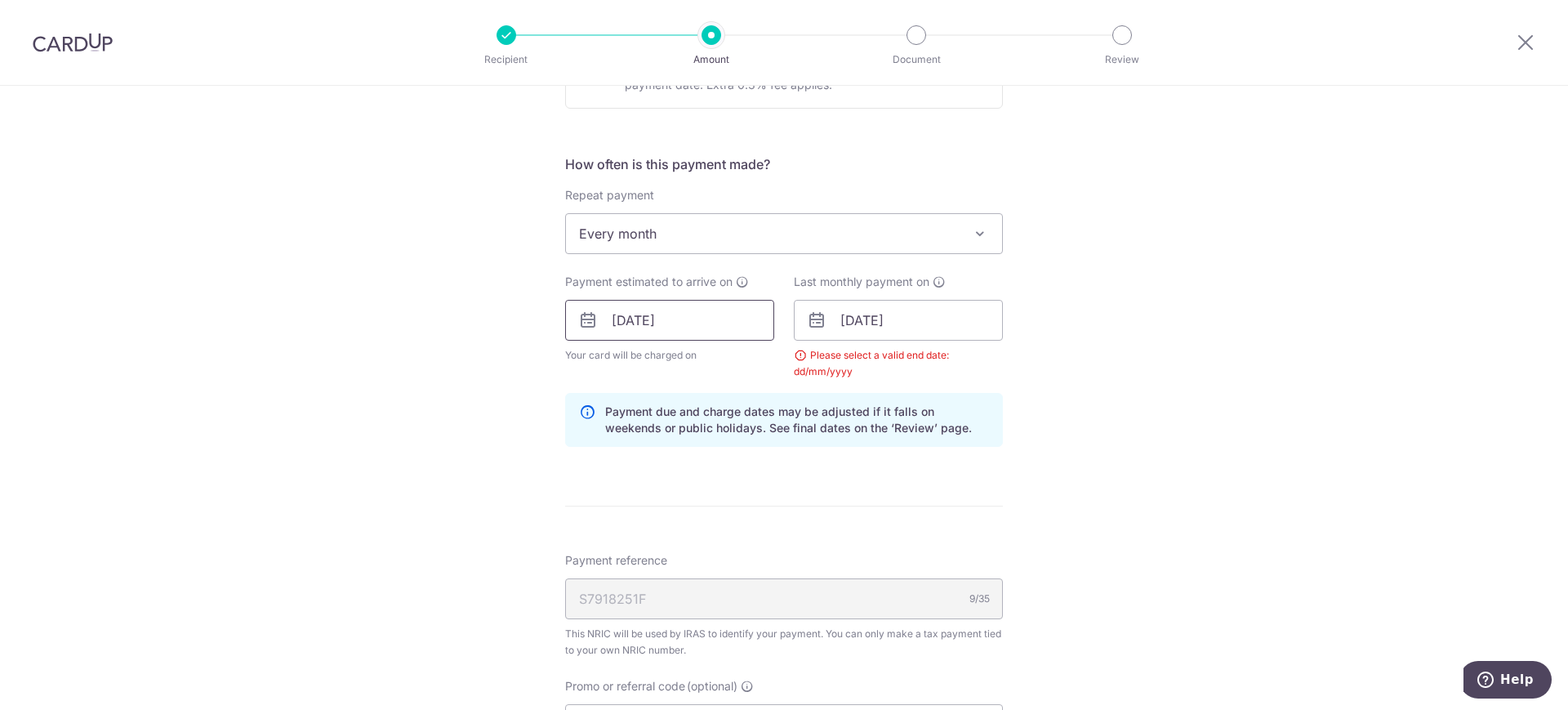
click at [731, 318] on input "11/09/2025" at bounding box center [670, 320] width 209 height 41
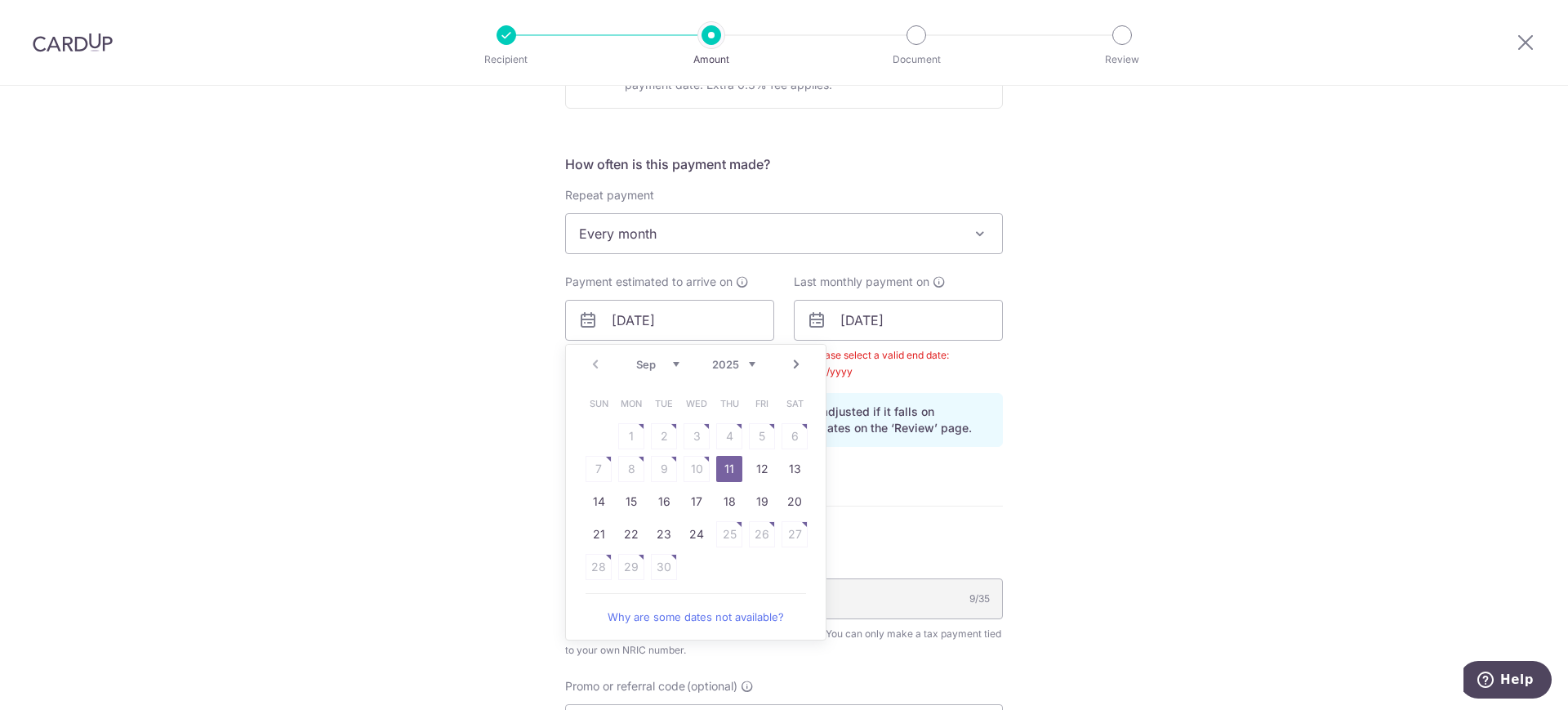
click at [728, 467] on link "11" at bounding box center [729, 469] width 26 height 26
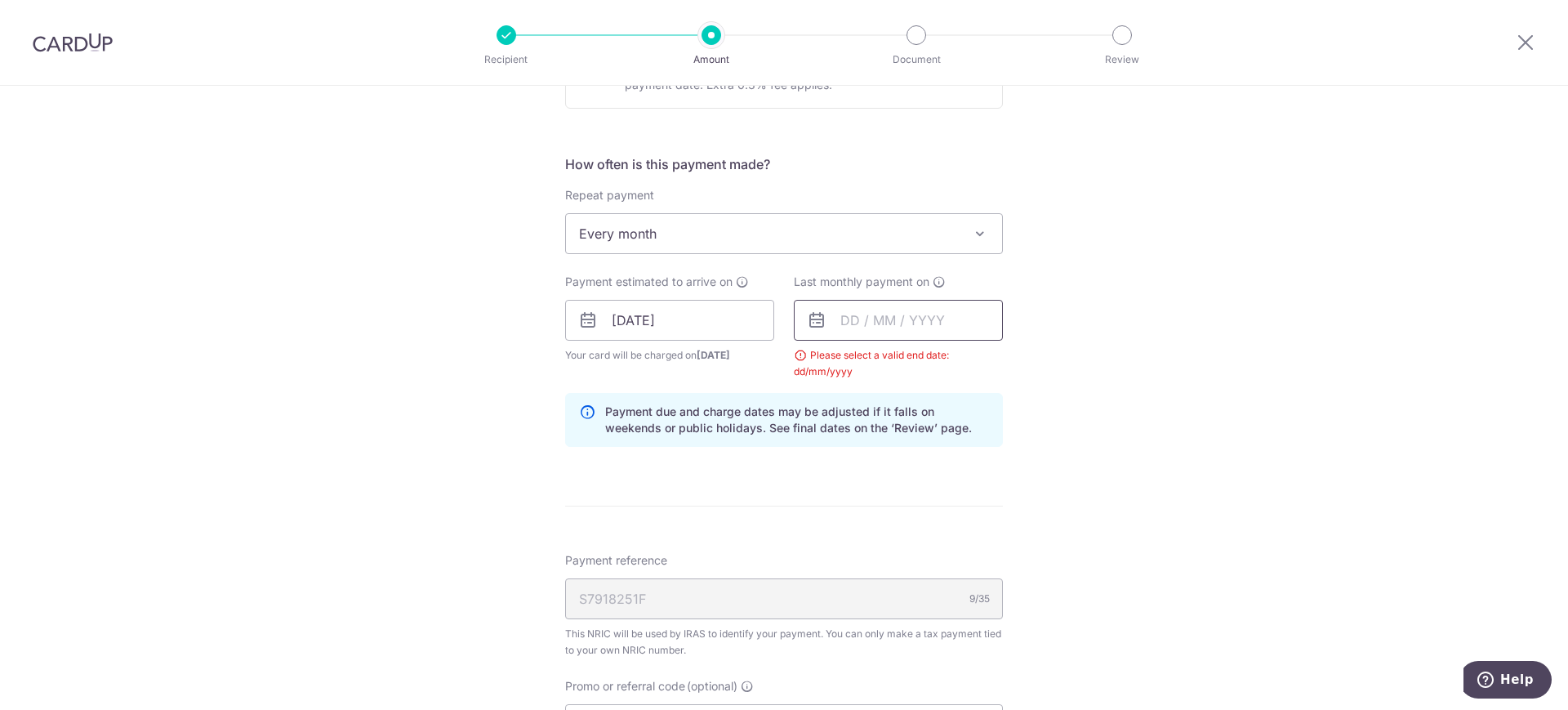
click at [876, 322] on input "text" at bounding box center [898, 320] width 209 height 41
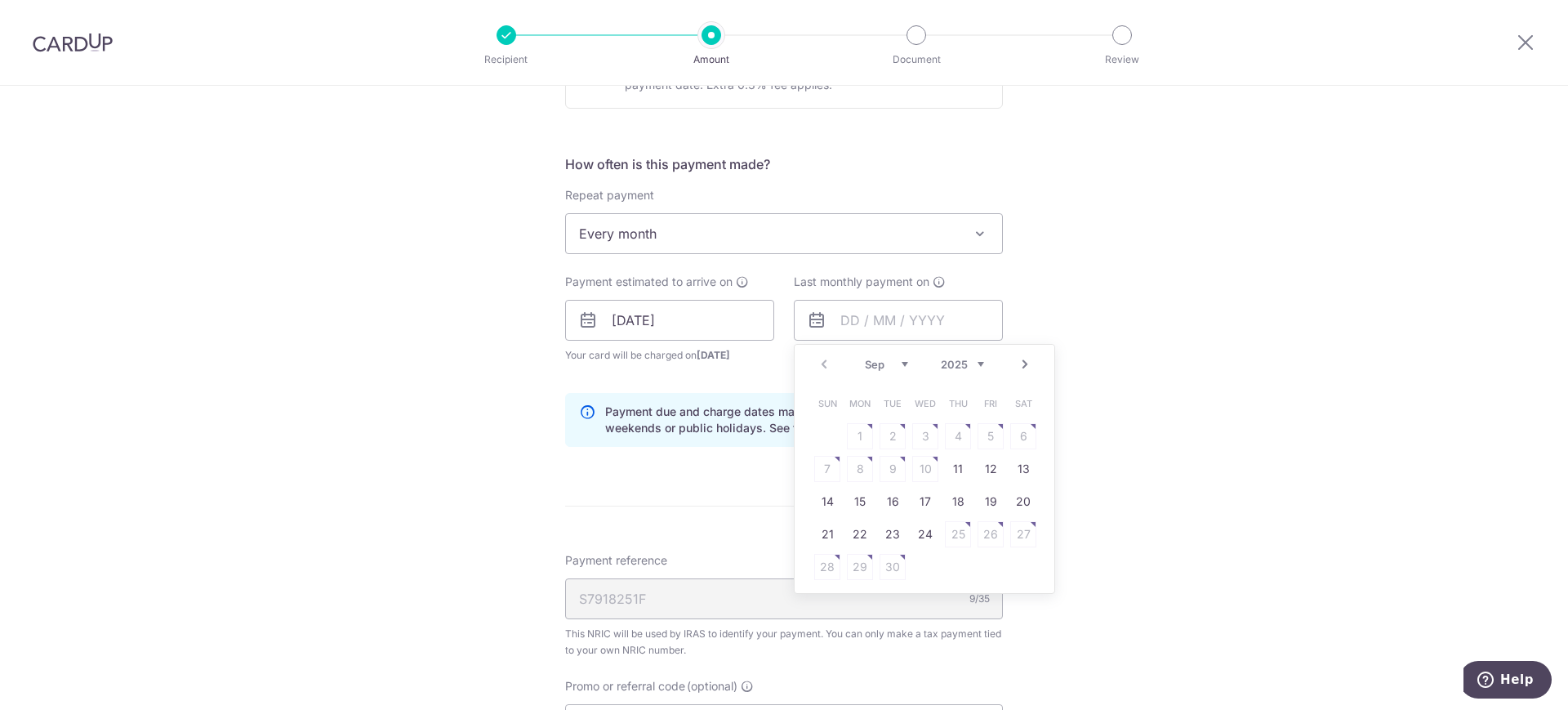
click at [895, 364] on select "Sep Oct Nov Dec" at bounding box center [886, 364] width 43 height 13
click at [968, 371] on div "Prev Next Sep Oct Nov Dec 2025 2026" at bounding box center [924, 364] width 259 height 39
click at [971, 364] on select "2025 2026" at bounding box center [963, 364] width 43 height 13
click at [904, 364] on div "Jan Feb Mar Apr May Jun Jul Aug Sep Oct 2025 2026" at bounding box center [924, 364] width 119 height 14
click at [898, 366] on select "Jan Feb Mar Apr May Jun Jul Aug Sep Oct" at bounding box center [886, 364] width 43 height 13
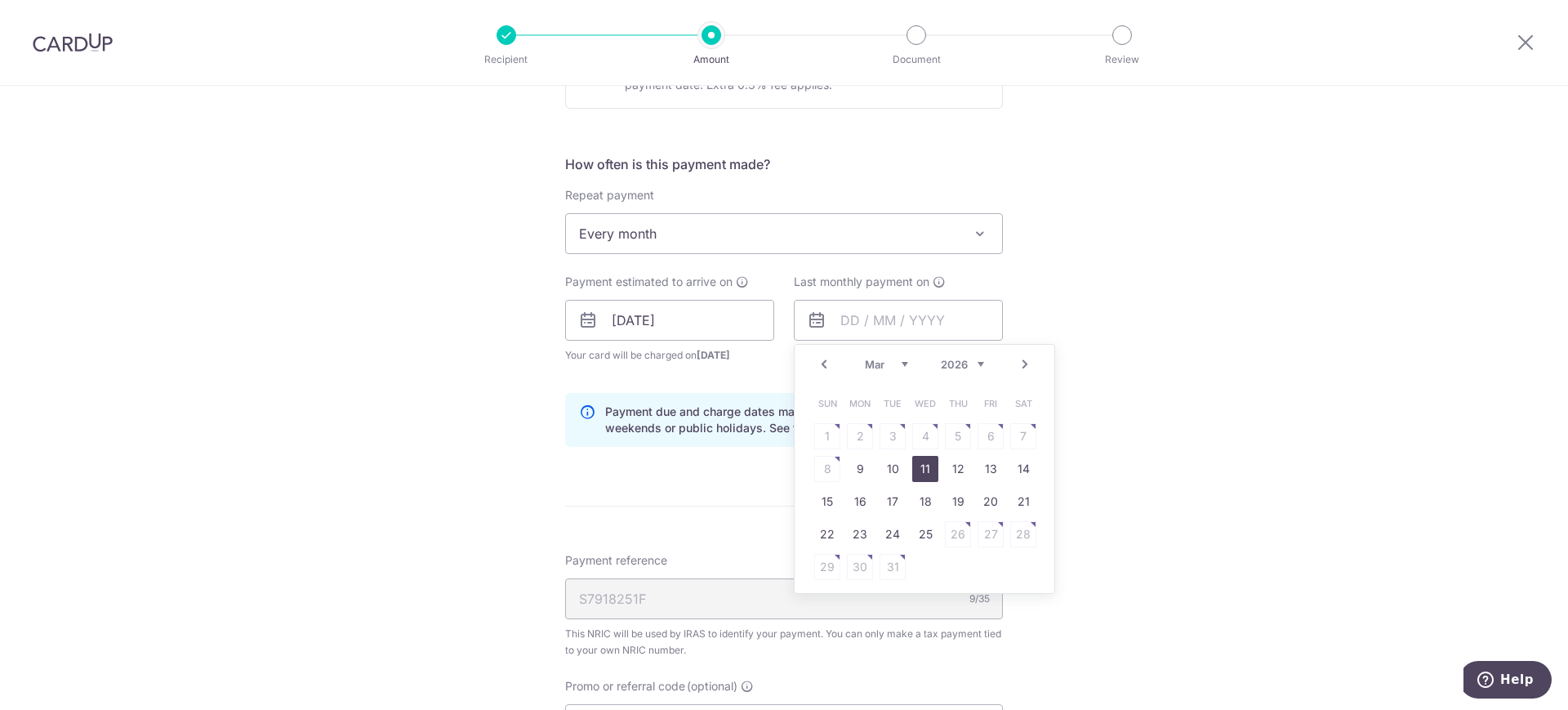
click at [915, 462] on link "11" at bounding box center [925, 469] width 26 height 26
type input "[DATE]"
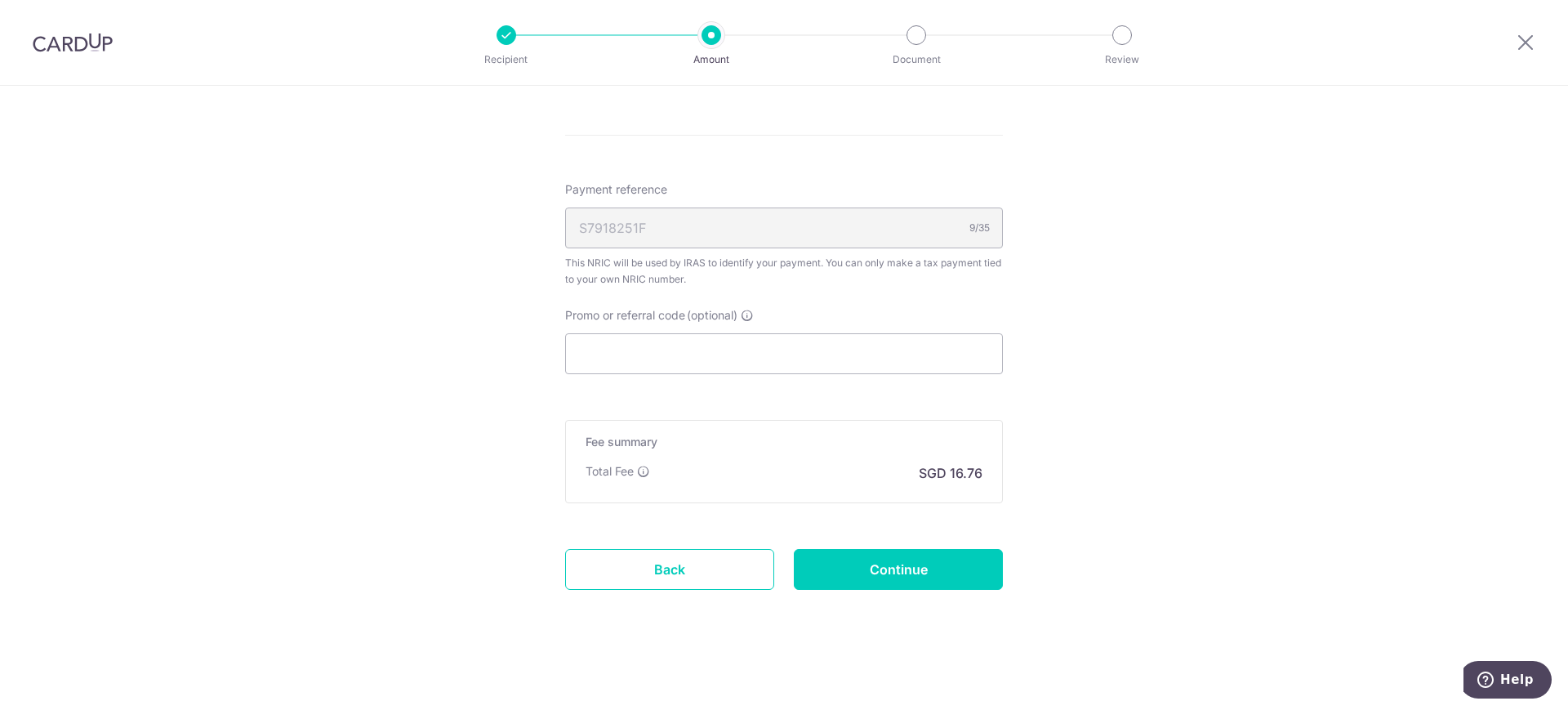
scroll to position [976, 0]
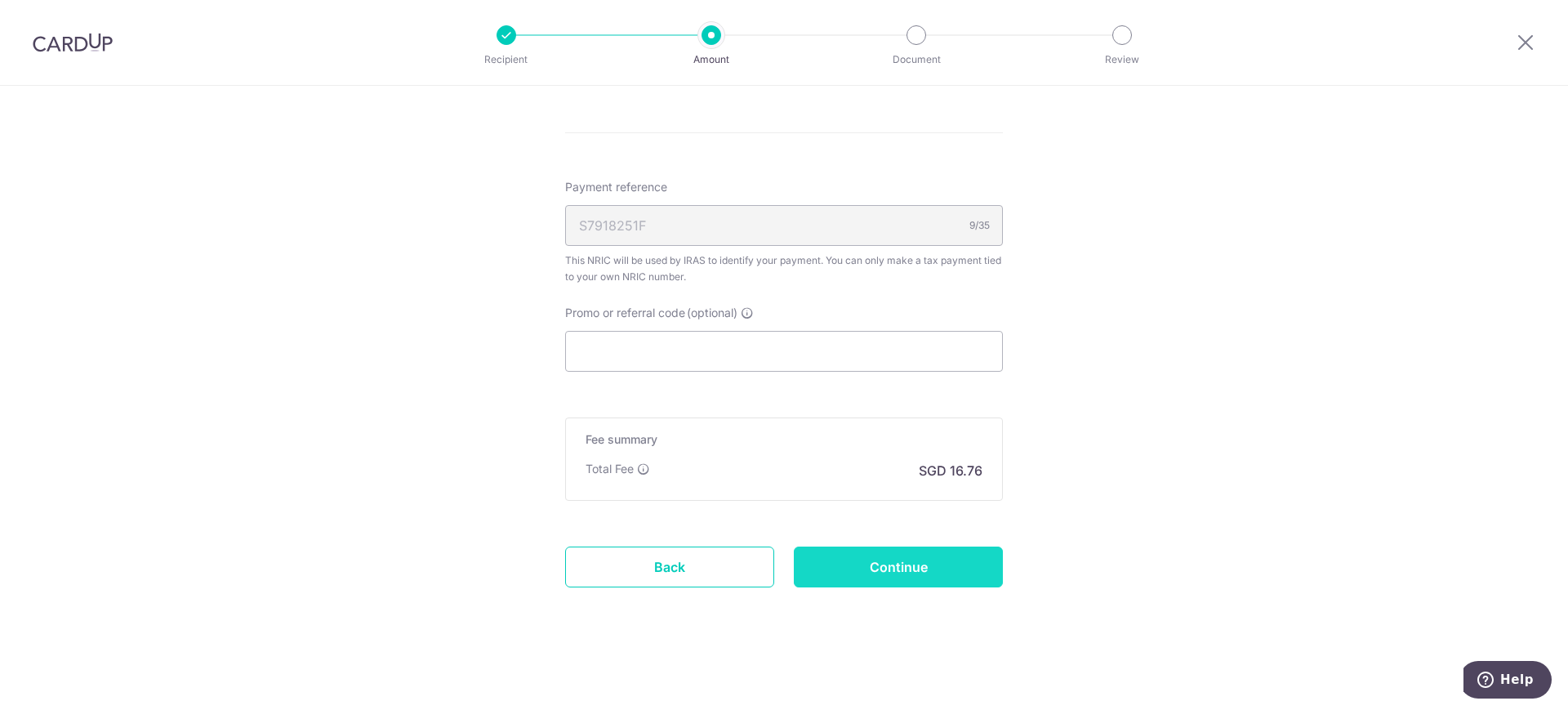
click at [899, 570] on input "Continue" at bounding box center [898, 567] width 209 height 41
type input "Update Schedule"
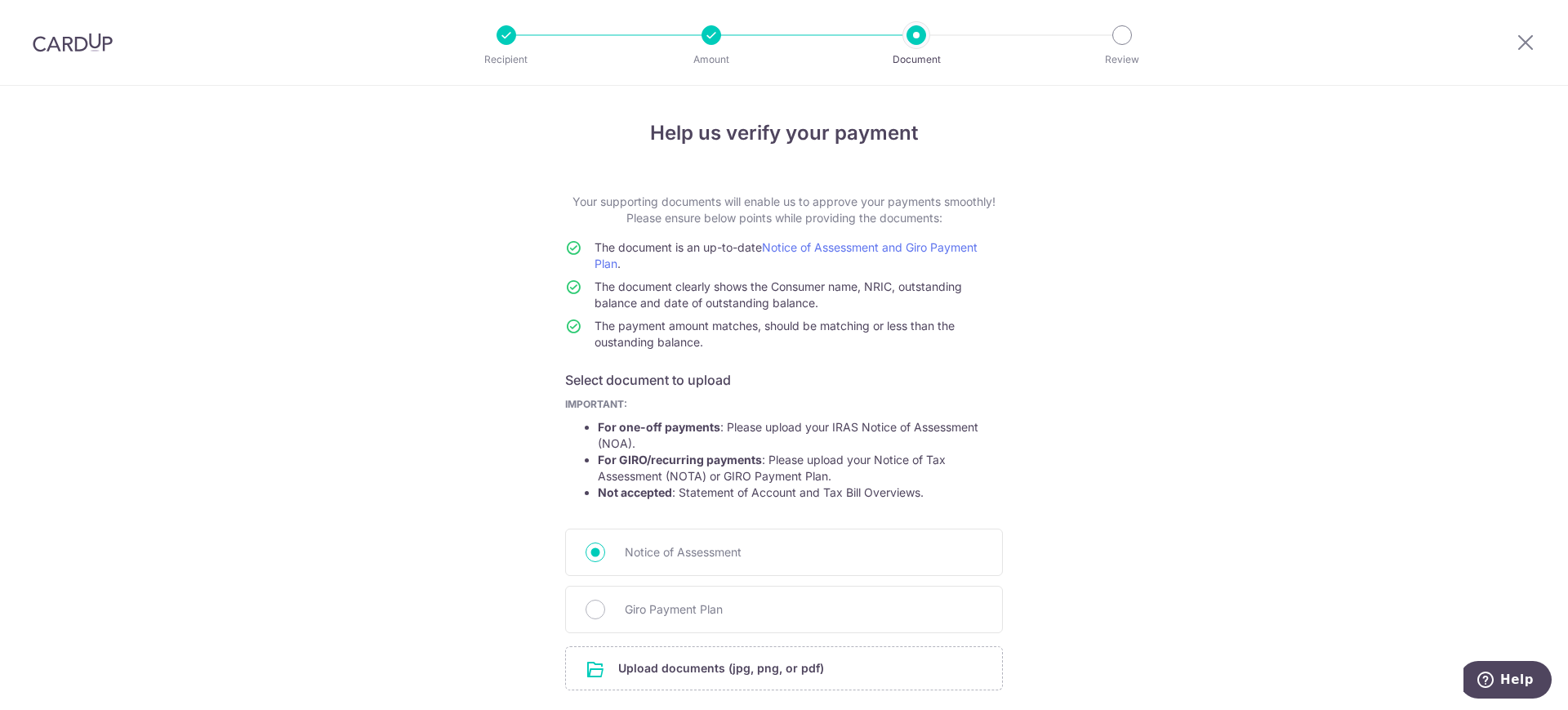
scroll to position [124, 0]
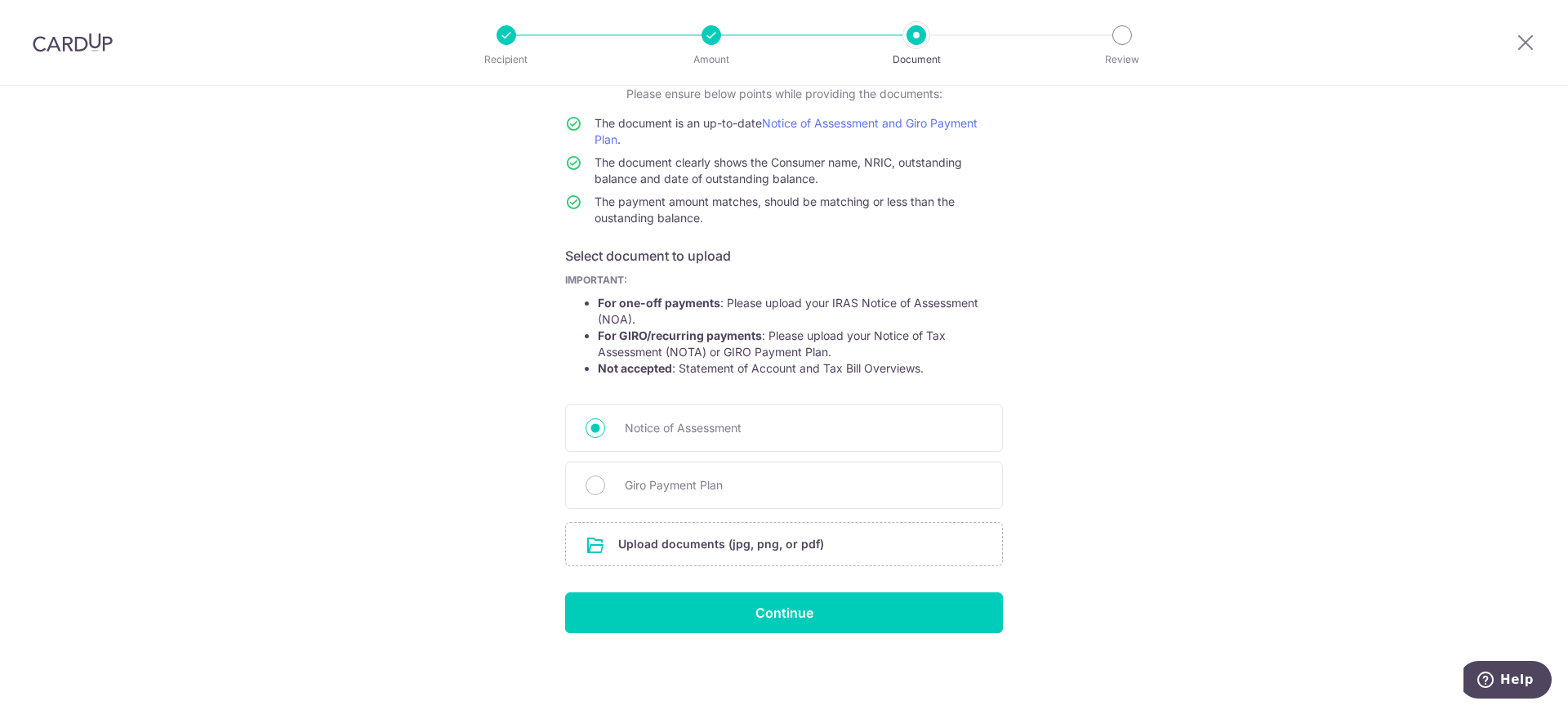
click at [1153, 428] on div "Help us verify your payment Your supporting documents will enable us to approve…" at bounding box center [784, 336] width 1568 height 748
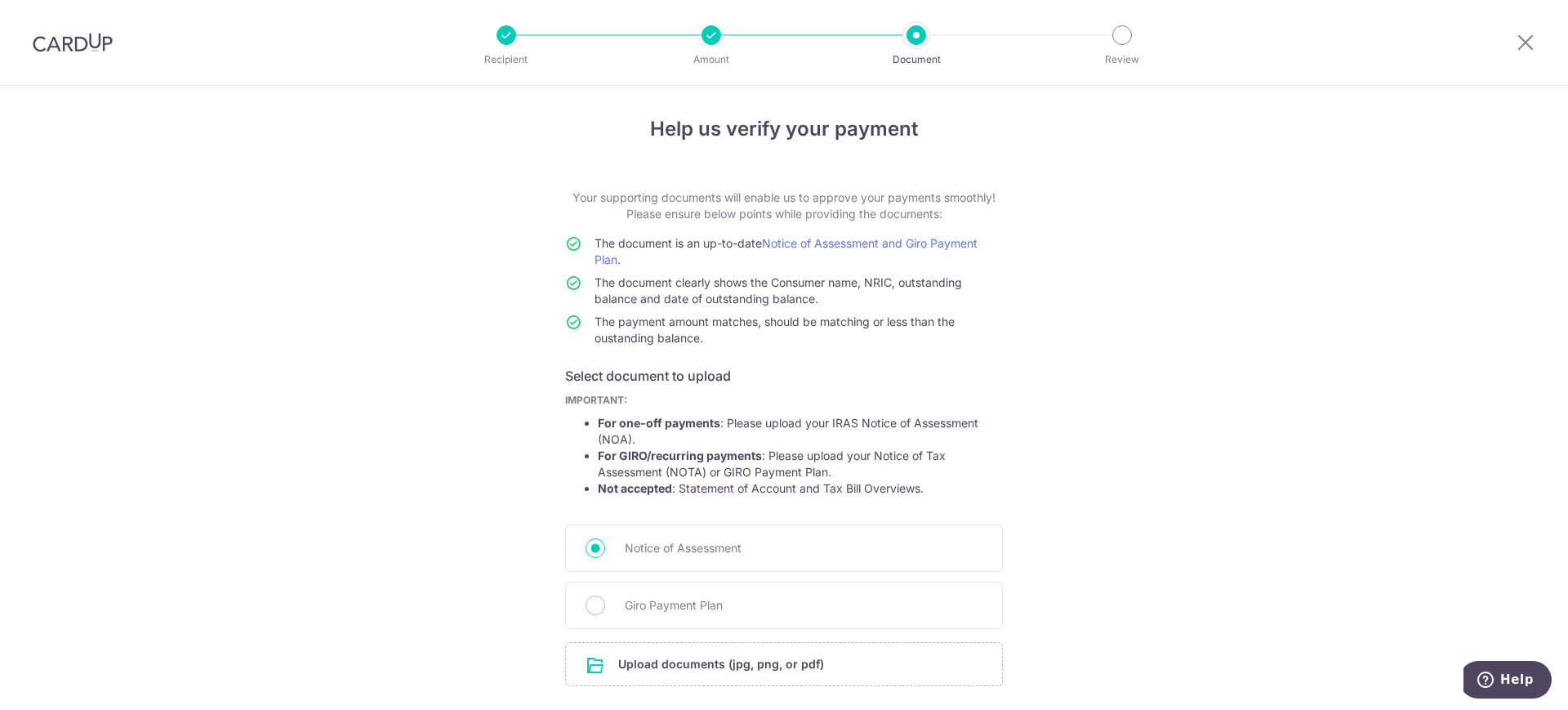
scroll to position [0, 0]
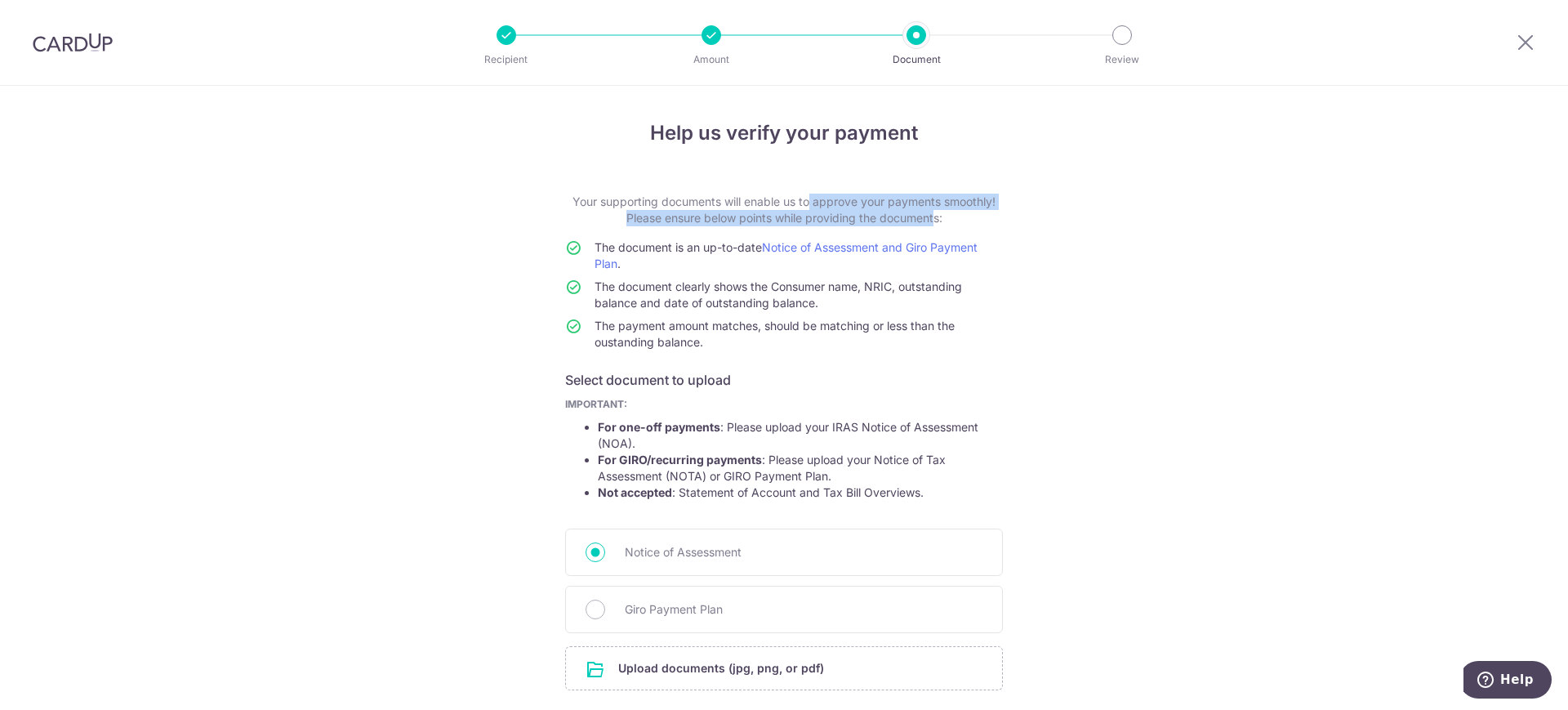
drag, startPoint x: 758, startPoint y: 194, endPoint x: 924, endPoint y: 220, distance: 168.0
click at [924, 220] on p "Your supporting documents will enable us to approve your payments smoothly! Ple…" at bounding box center [784, 210] width 437 height 33
click at [925, 220] on p "Your supporting documents will enable us to approve your payments smoothly! Ple…" at bounding box center [784, 210] width 437 height 33
drag, startPoint x: 951, startPoint y: 220, endPoint x: 747, endPoint y: 201, distance: 204.9
click at [747, 201] on p "Your supporting documents will enable us to approve your payments smoothly! Ple…" at bounding box center [784, 210] width 437 height 33
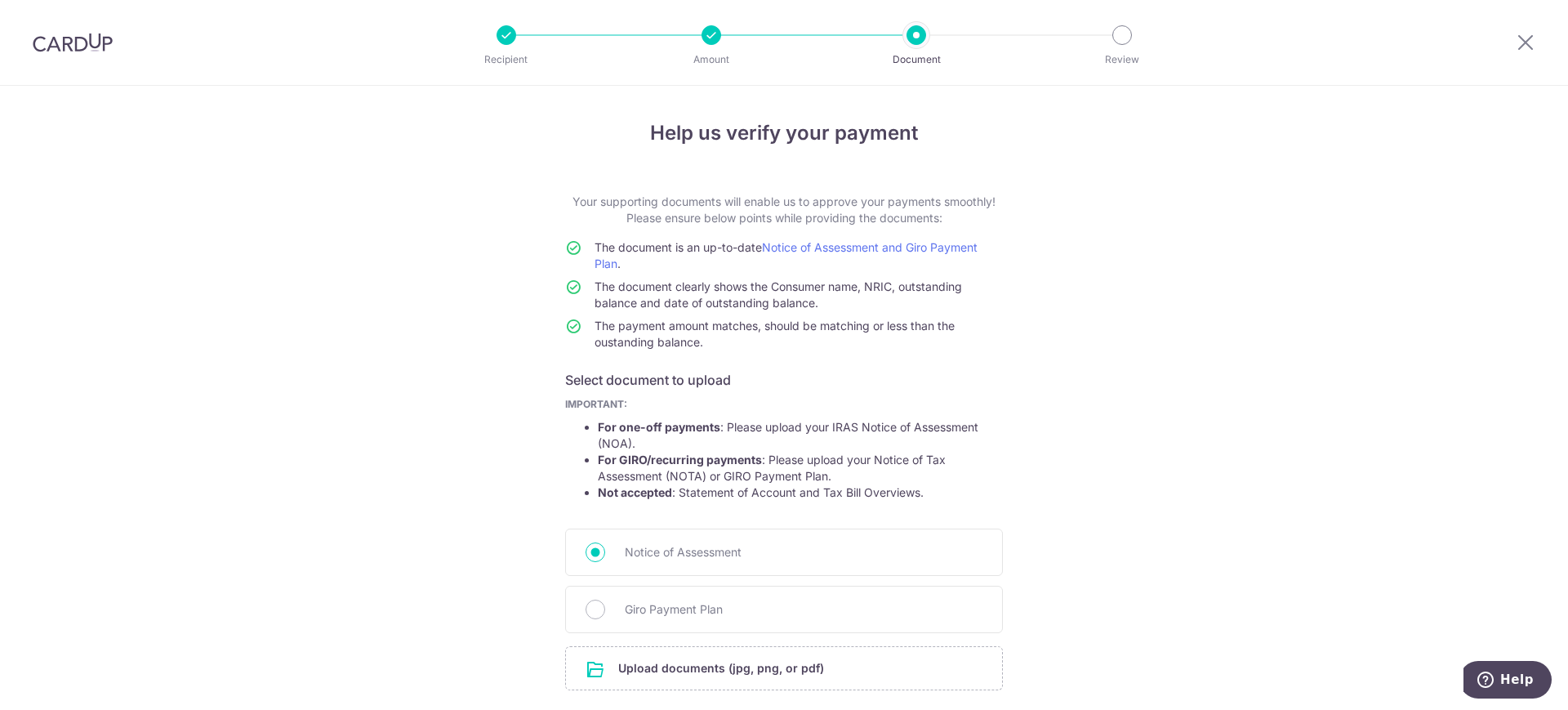
click at [748, 201] on p "Your supporting documents will enable us to approve your payments smoothly! Ple…" at bounding box center [784, 210] width 437 height 33
drag, startPoint x: 646, startPoint y: 459, endPoint x: 857, endPoint y: 477, distance: 211.8
click at [857, 477] on li "For GIRO/recurring payments : Please upload your Notice of Tax Assessment (NOTA…" at bounding box center [800, 467] width 405 height 33
click at [286, 397] on div "Help us verify your payment Your supporting documents will enable us to approve…" at bounding box center [784, 460] width 1568 height 748
click at [306, 592] on div "Help us verify your payment Your supporting documents will enable us to approve…" at bounding box center [784, 460] width 1568 height 748
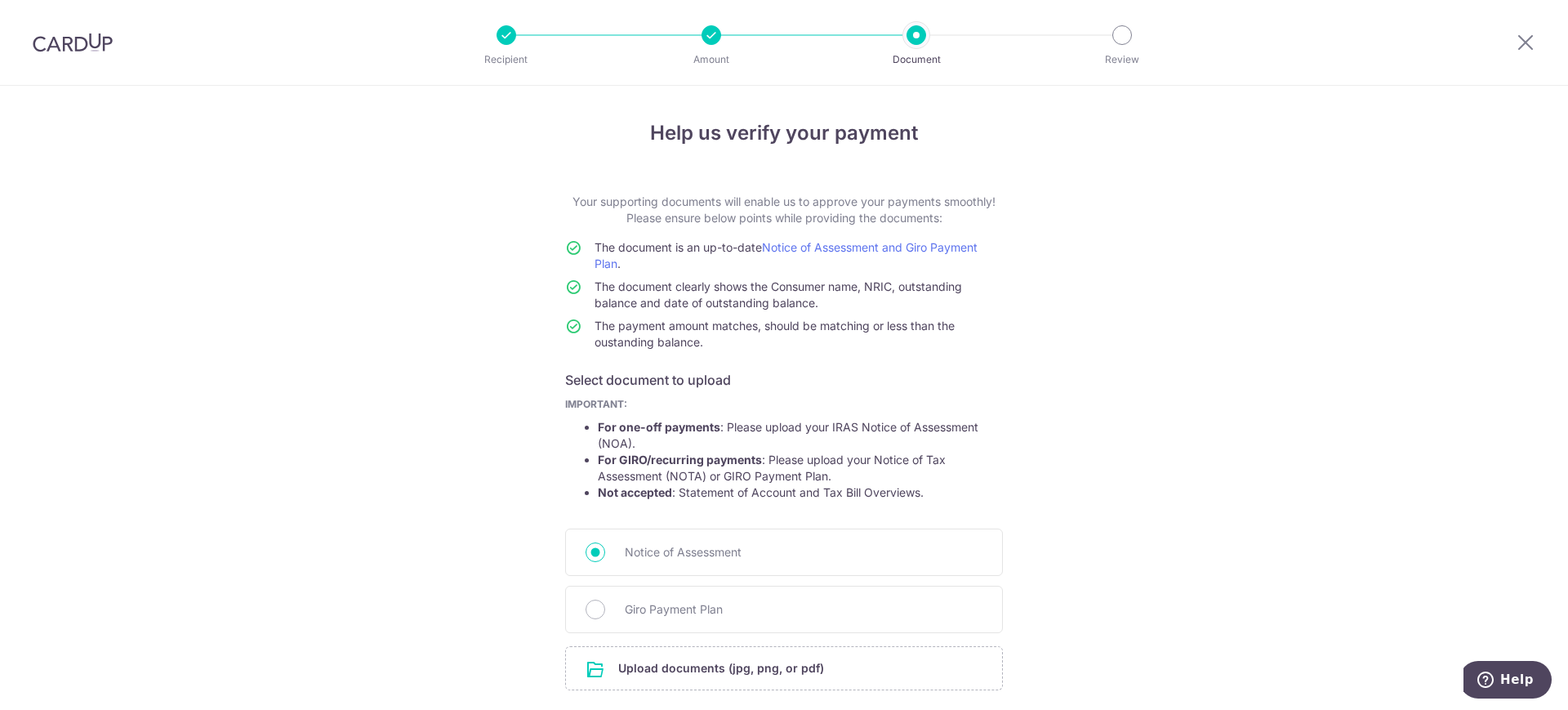
click at [204, 482] on div "Help us verify your payment Your supporting documents will enable us to approve…" at bounding box center [784, 460] width 1568 height 748
drag, startPoint x: 765, startPoint y: 456, endPoint x: 830, endPoint y: 479, distance: 68.9
click at [830, 479] on li "For GIRO/recurring payments : Please upload your Notice of Tax Assessment (NOTA…" at bounding box center [800, 467] width 405 height 33
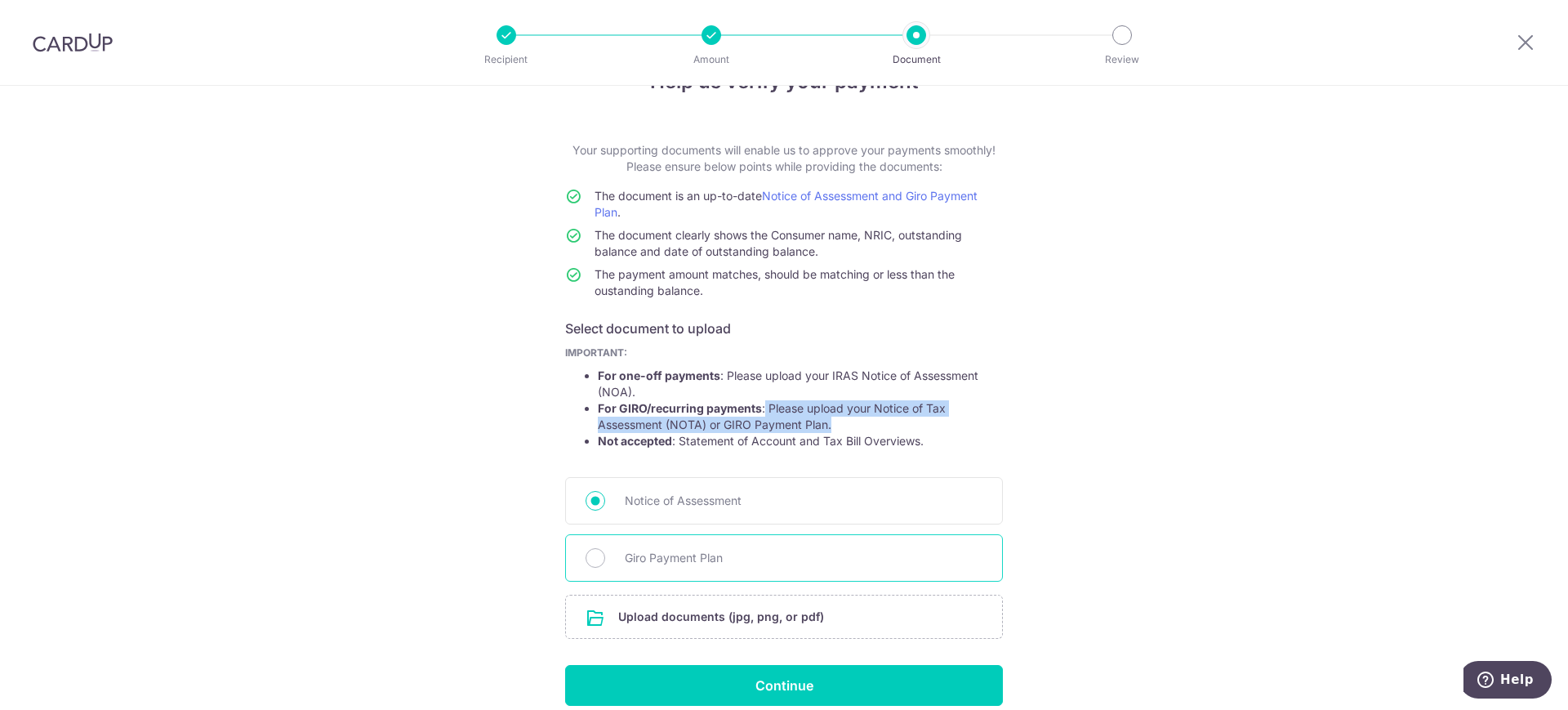
scroll to position [102, 0]
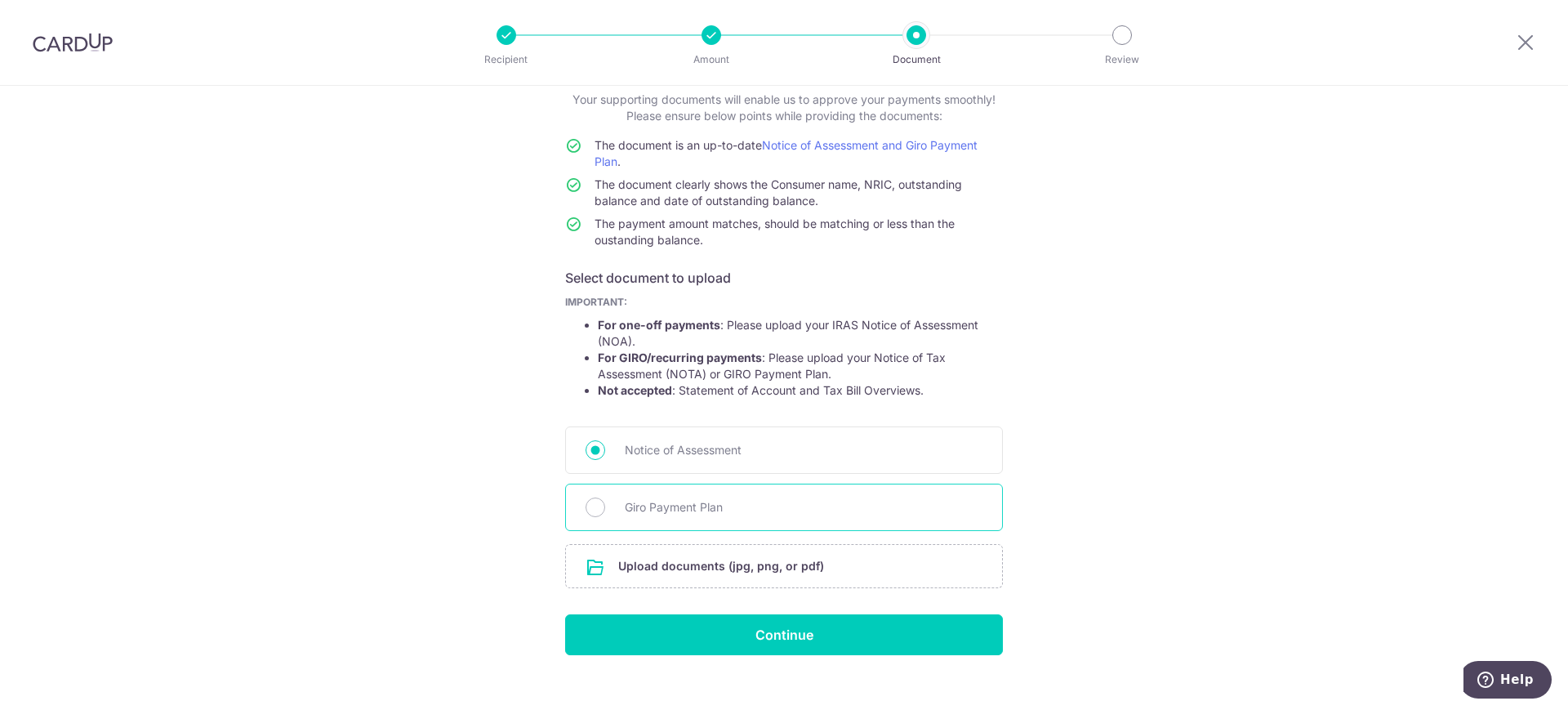
click at [653, 499] on span "Giro Payment Plan" at bounding box center [803, 507] width 357 height 20
click at [605, 499] on input "Giro Payment Plan" at bounding box center [595, 507] width 20 height 20
radio input "true"
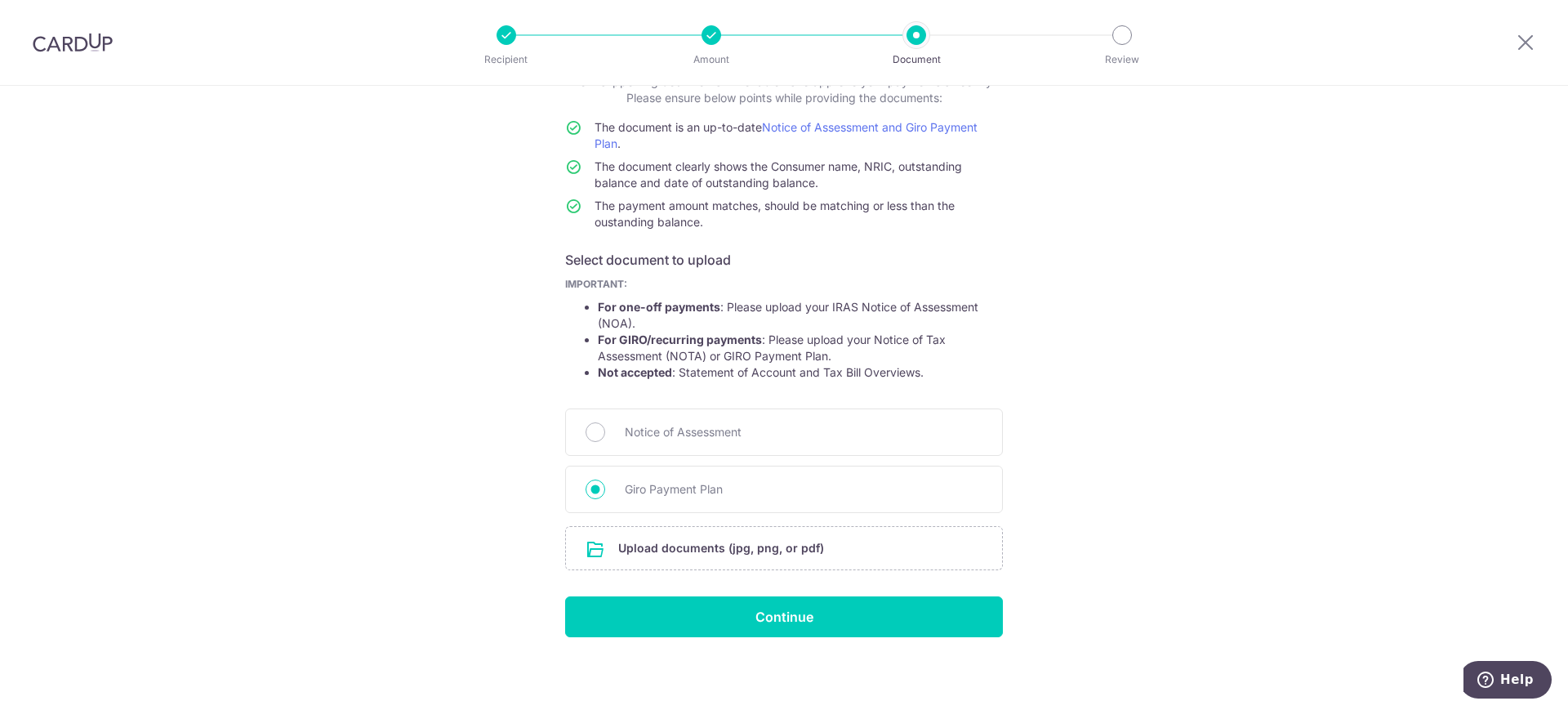
scroll to position [124, 0]
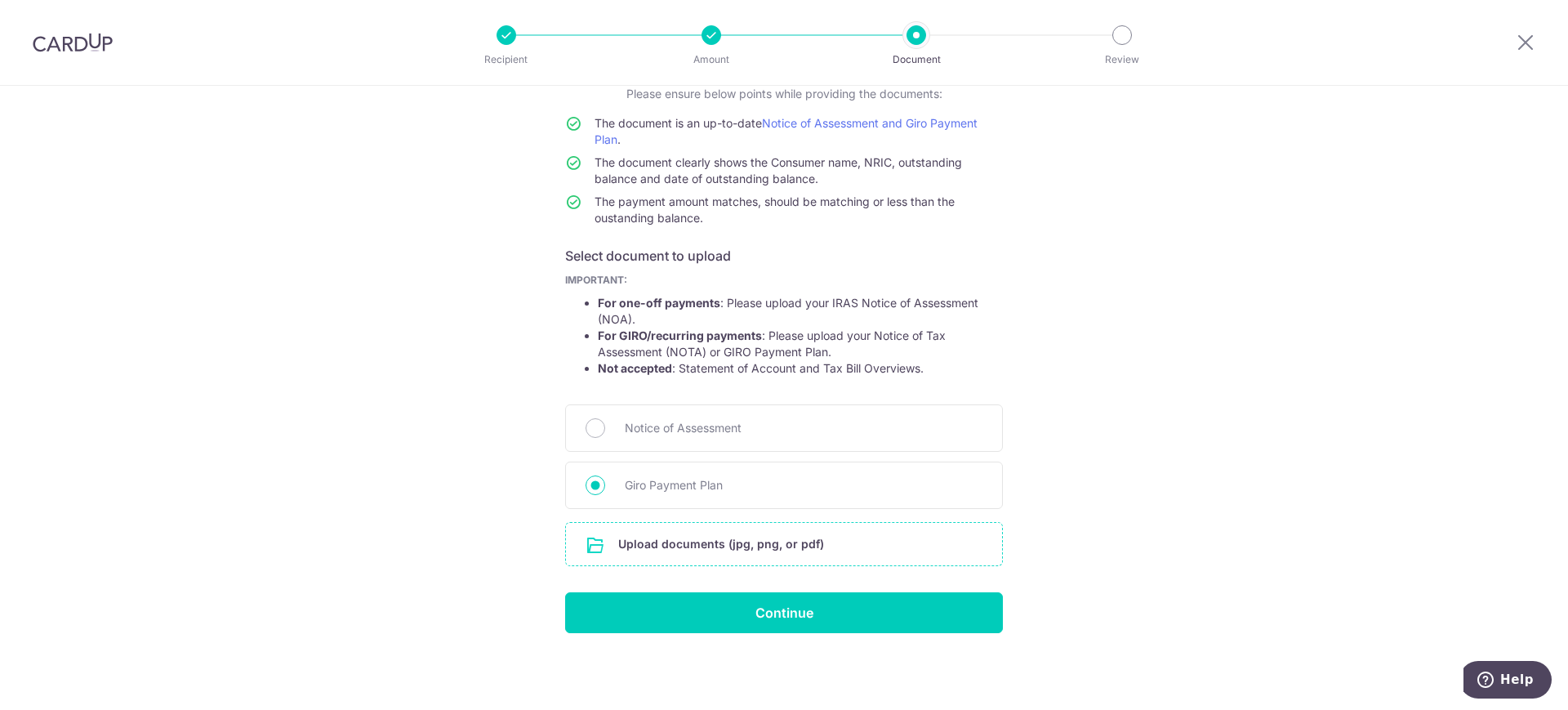
click at [711, 541] on input "file" at bounding box center [784, 544] width 437 height 43
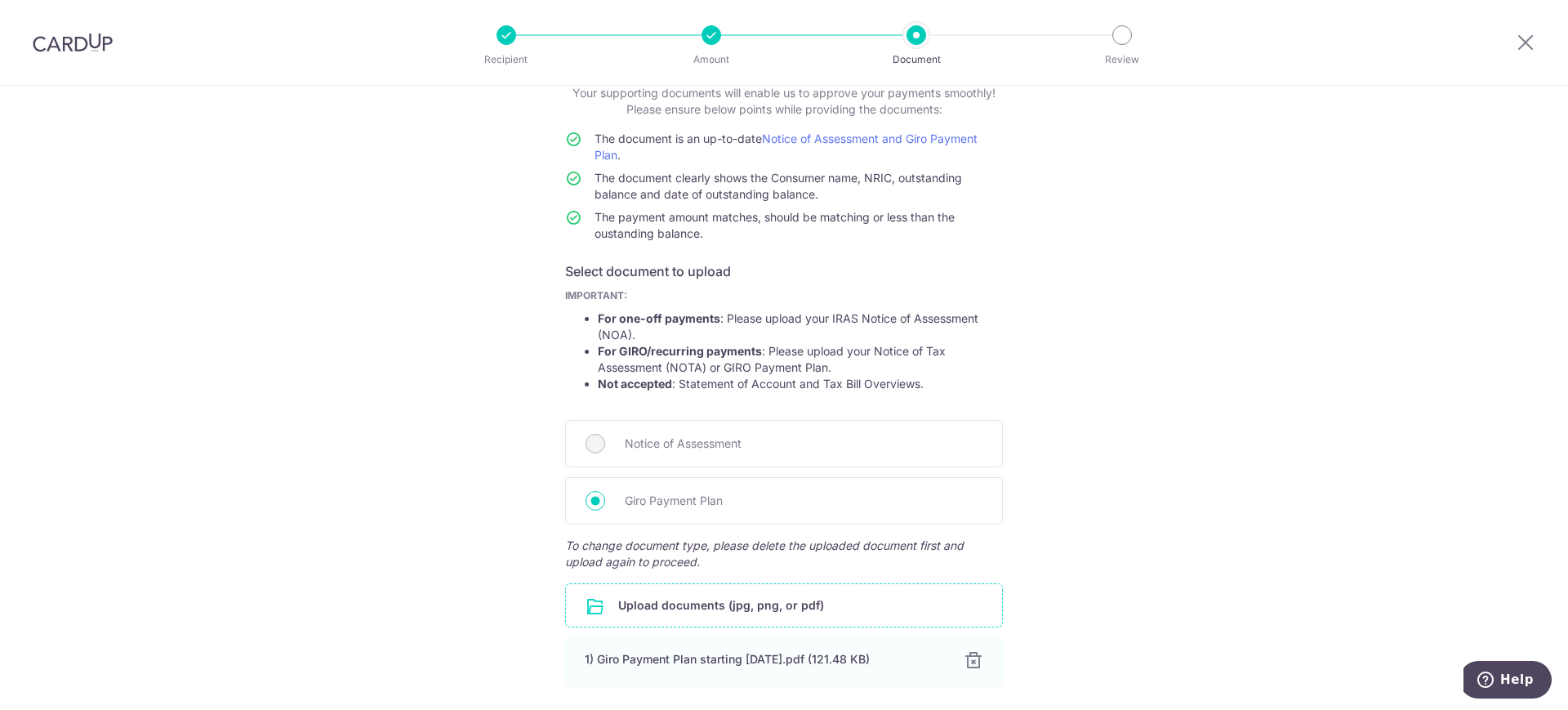
scroll to position [237, 0]
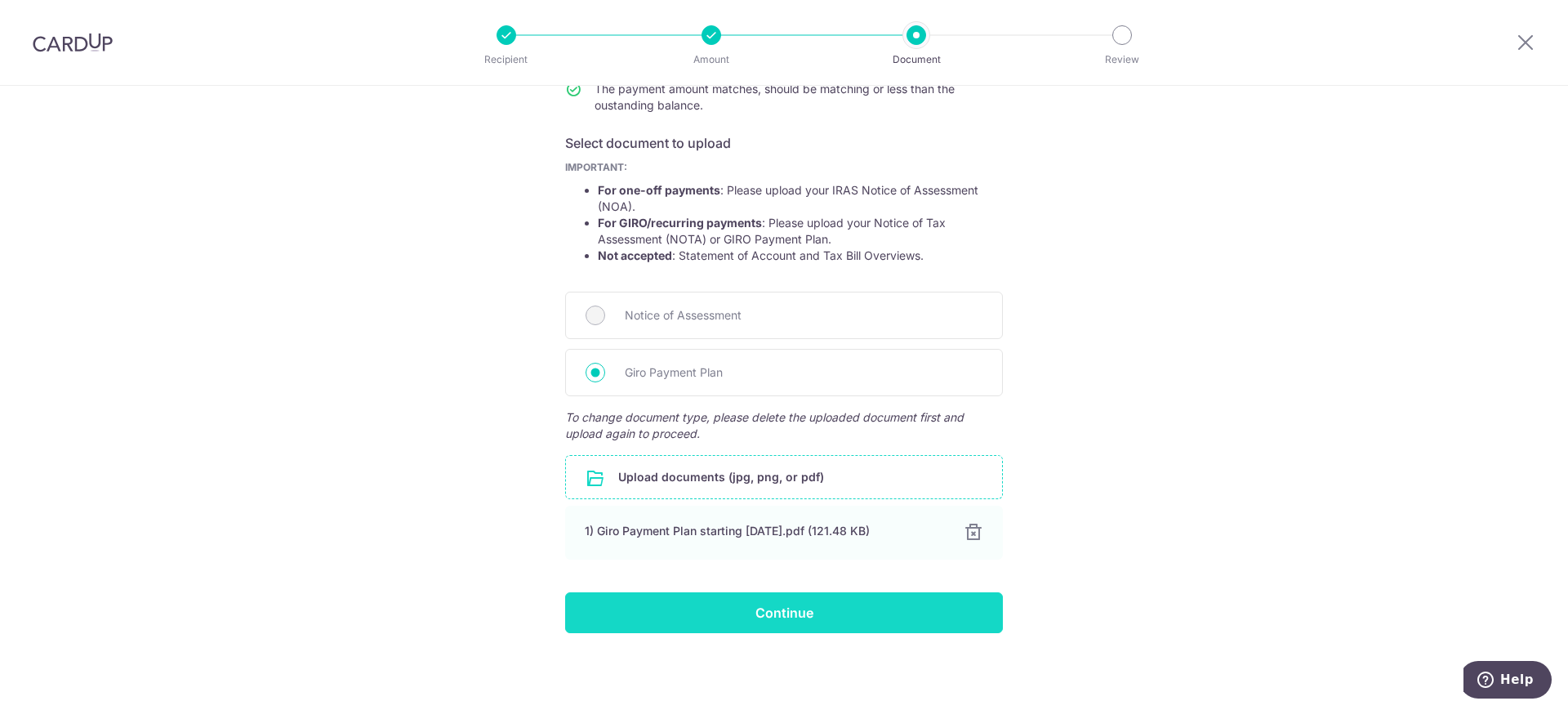
click at [836, 607] on input "Continue" at bounding box center [784, 613] width 437 height 41
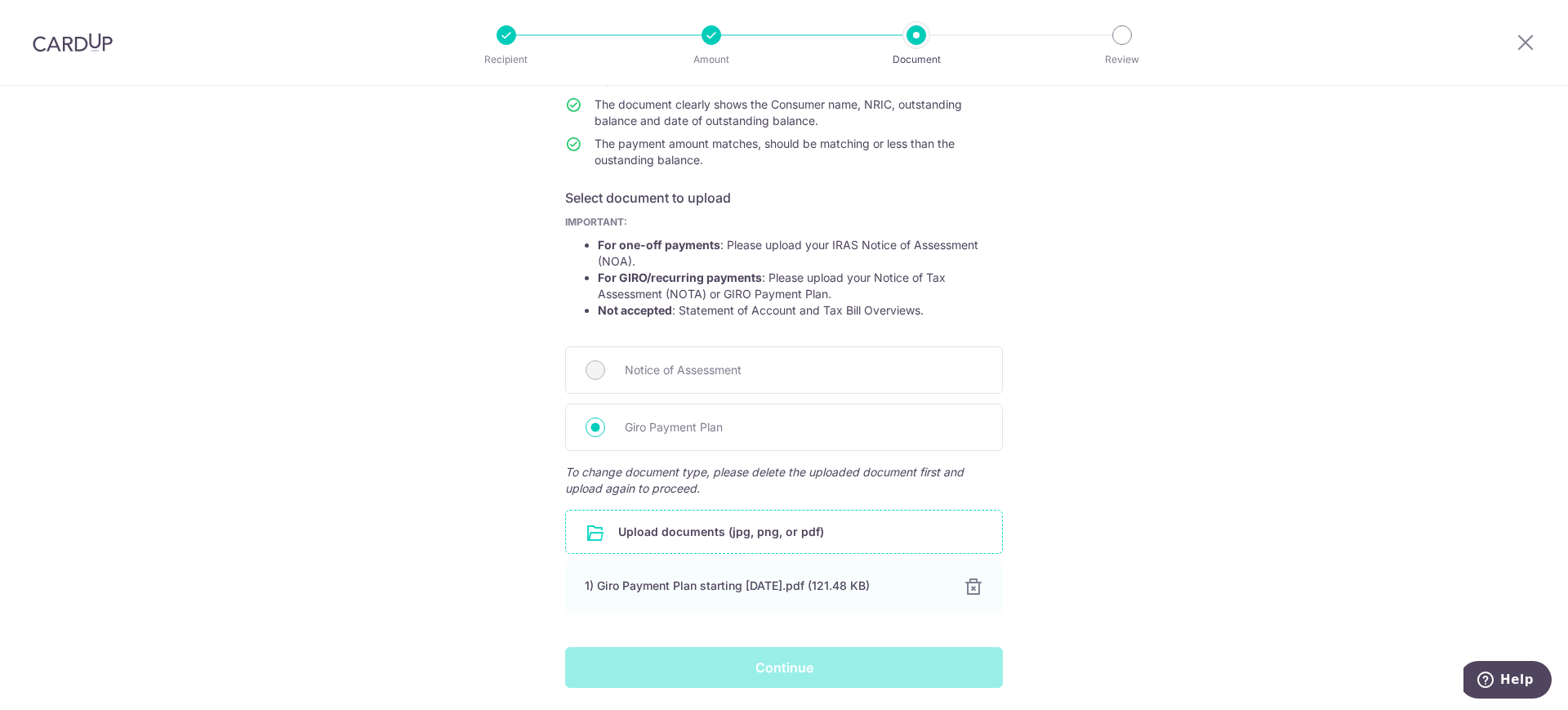
scroll to position [134, 0]
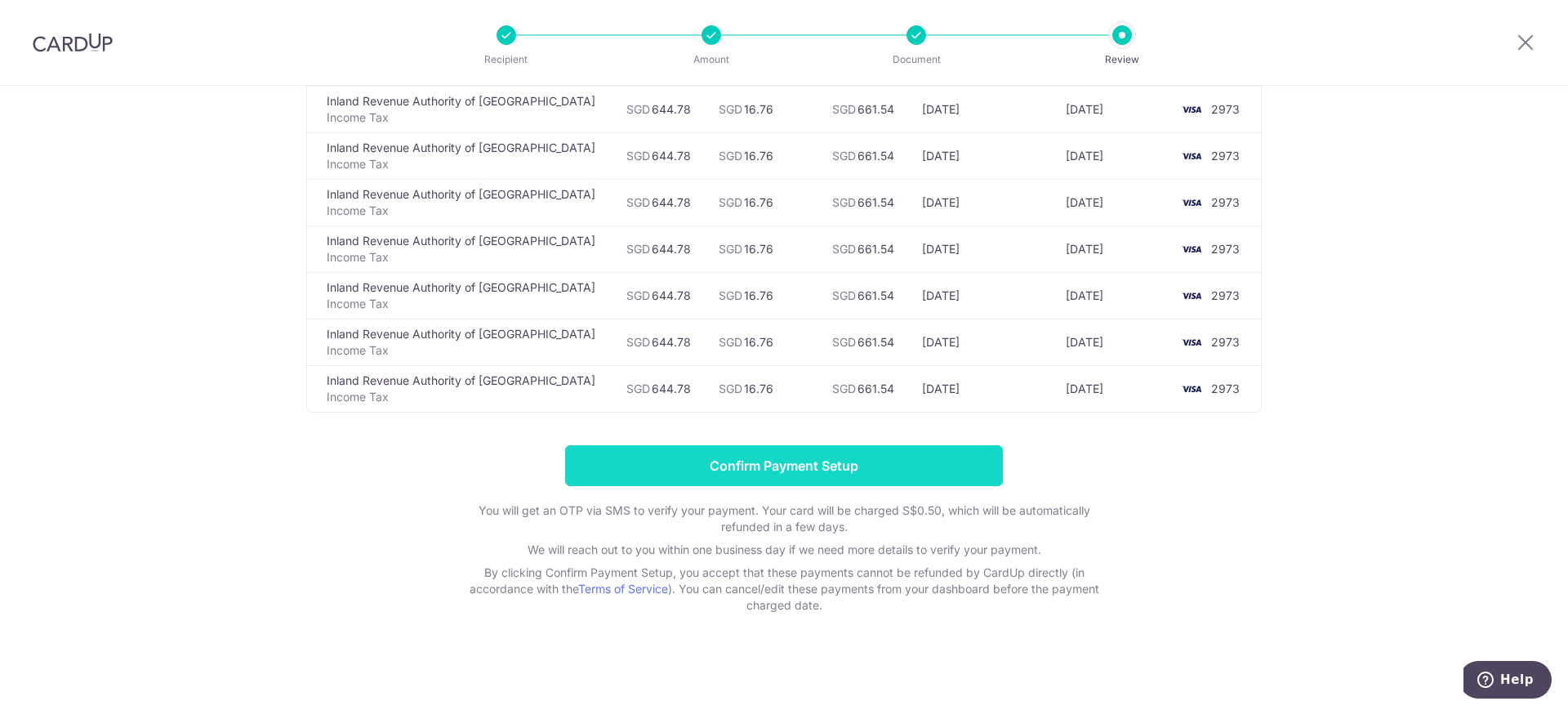
scroll to position [65, 0]
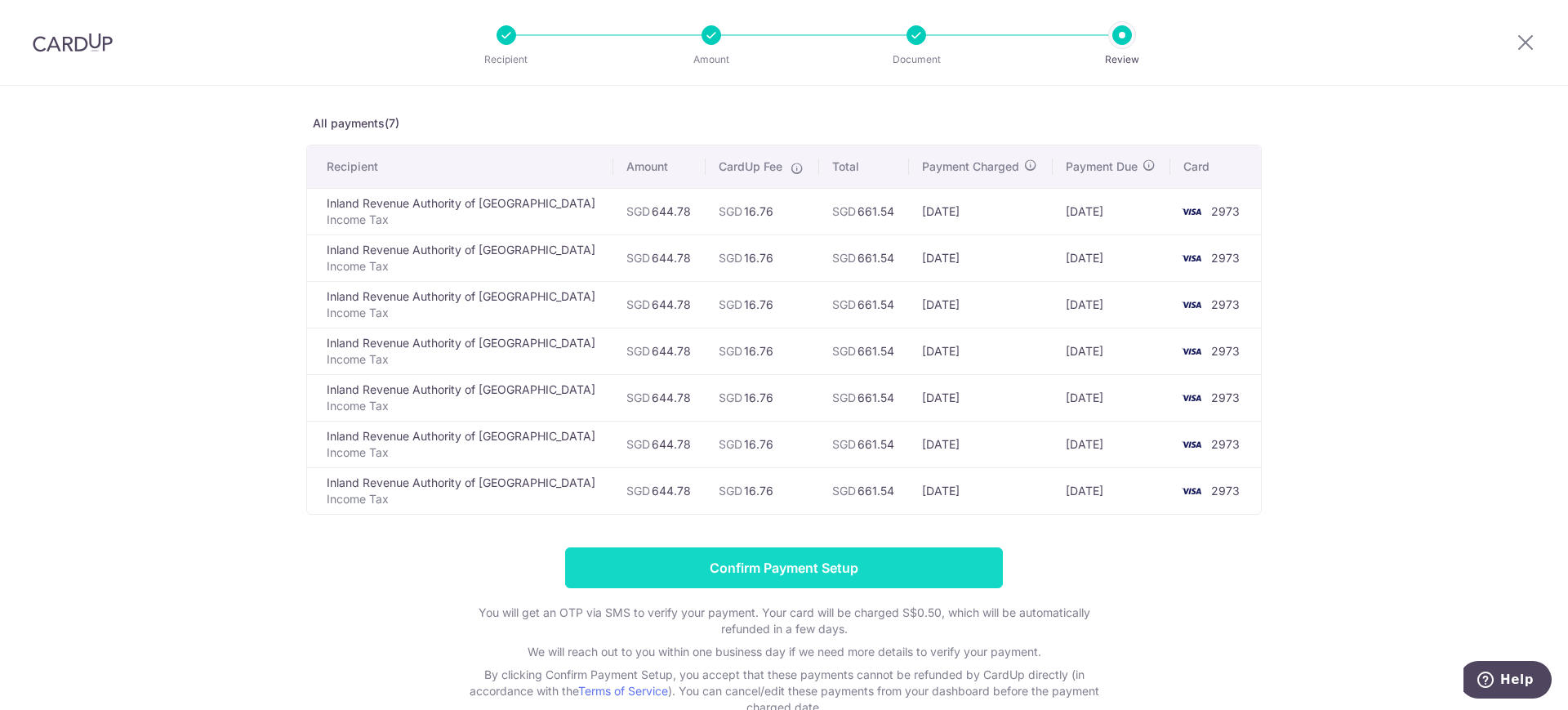
click at [835, 566] on input "Confirm Payment Setup" at bounding box center [784, 568] width 437 height 41
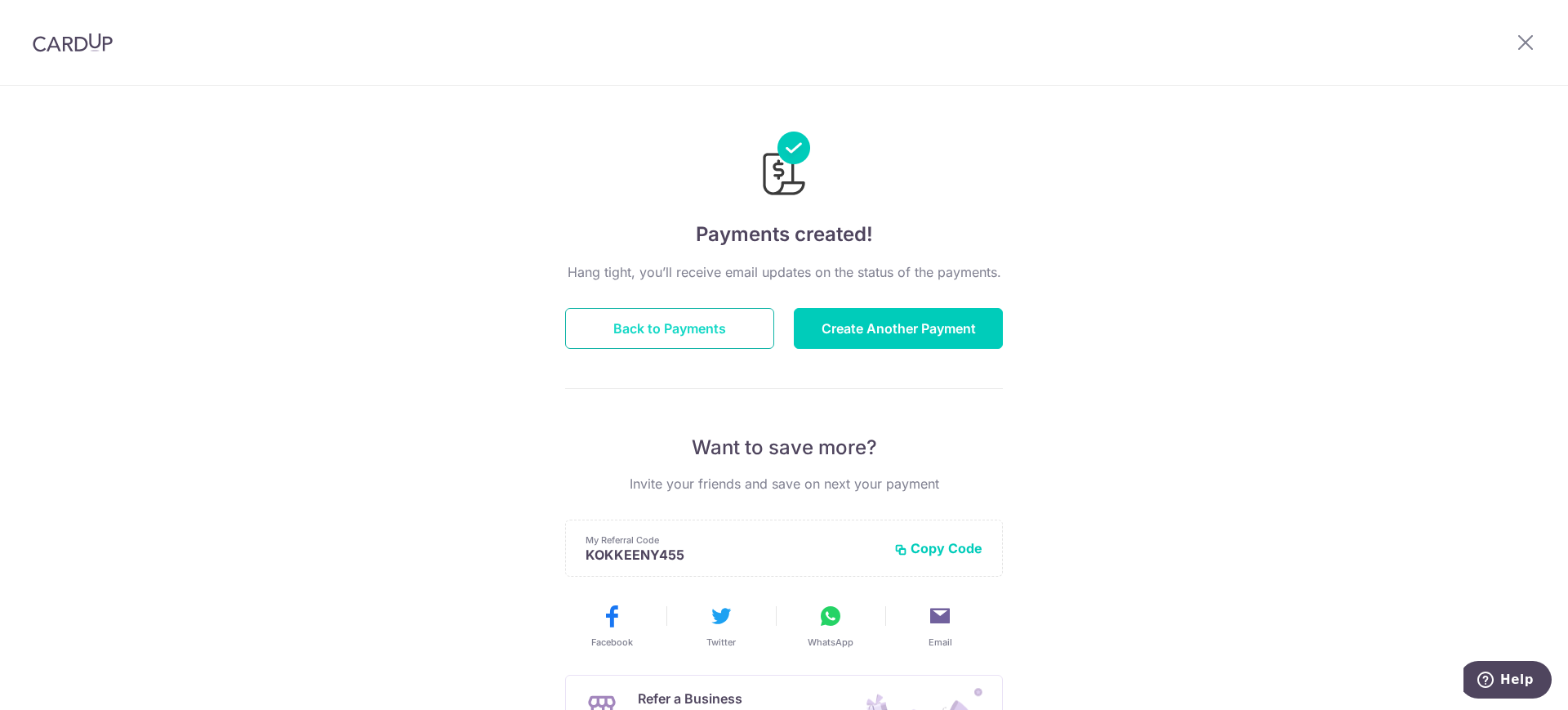
click at [645, 324] on button "Back to Payments" at bounding box center [670, 328] width 209 height 41
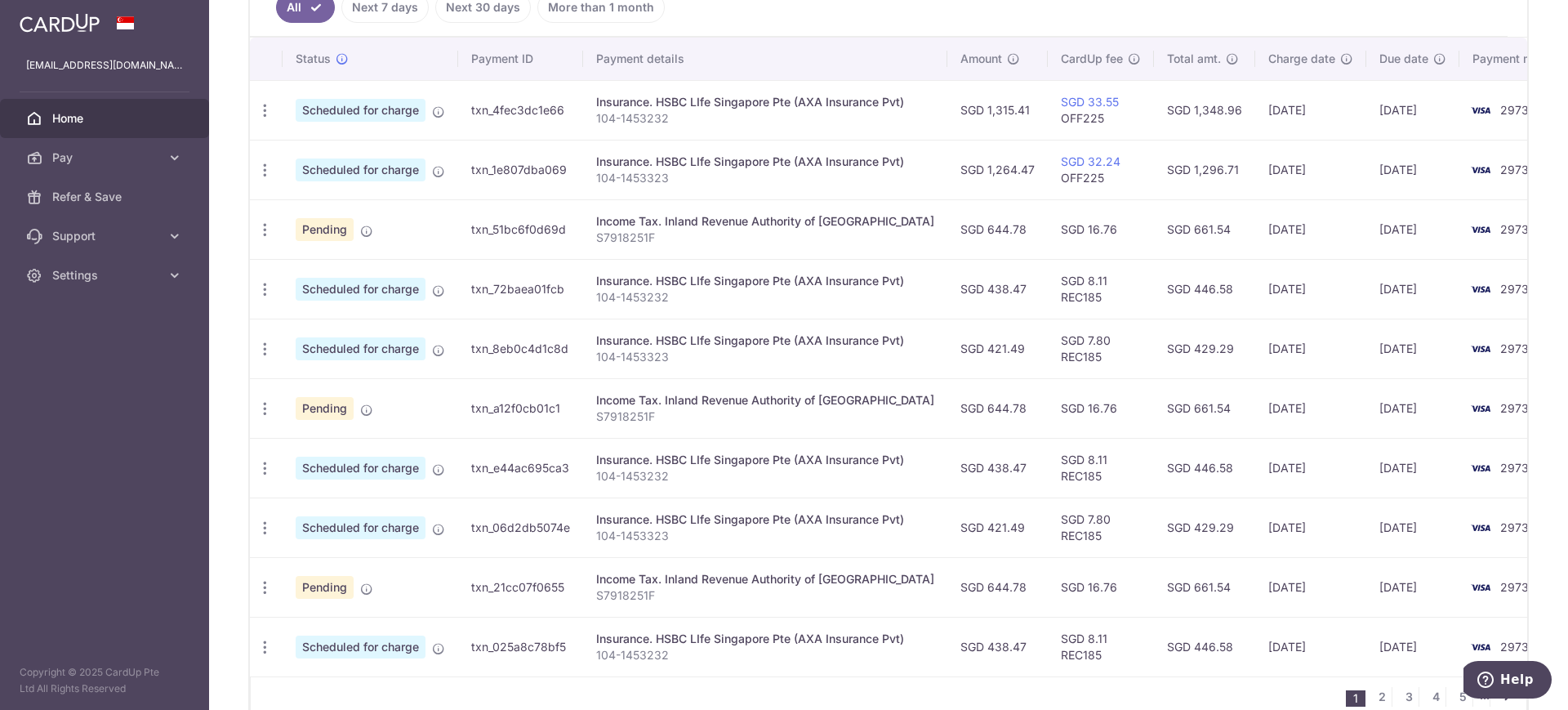
scroll to position [510, 0]
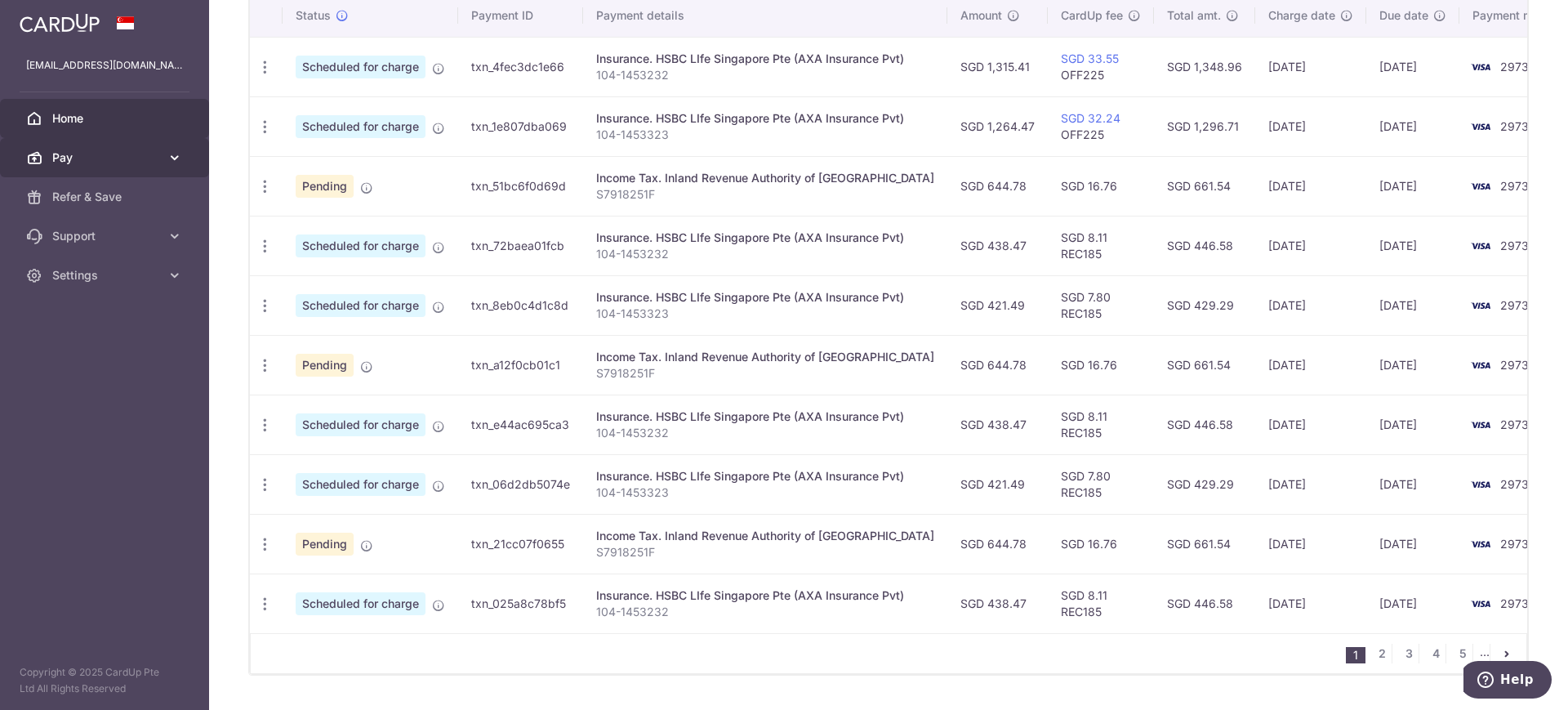
click at [66, 154] on span "Pay" at bounding box center [106, 158] width 108 height 17
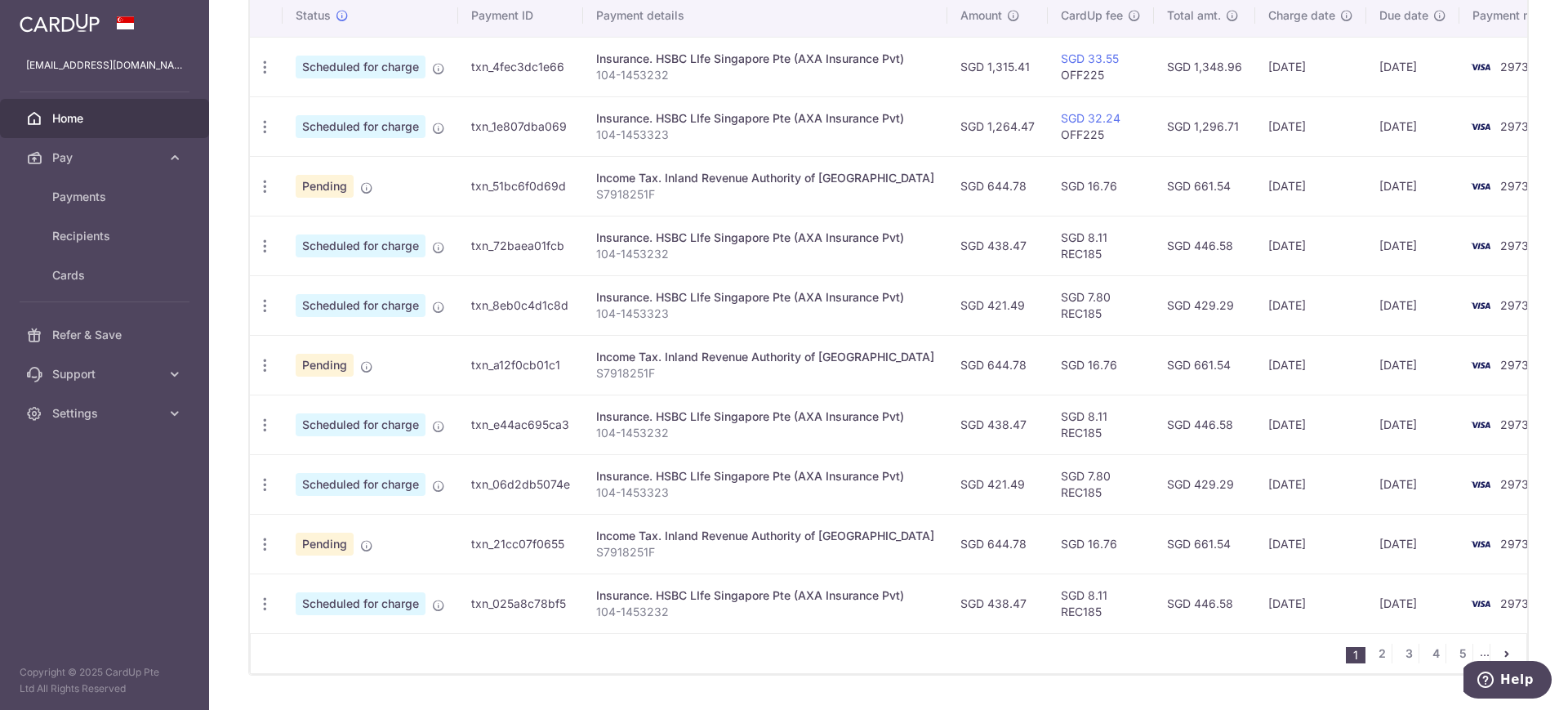
click at [66, 128] on link "Home" at bounding box center [104, 118] width 209 height 39
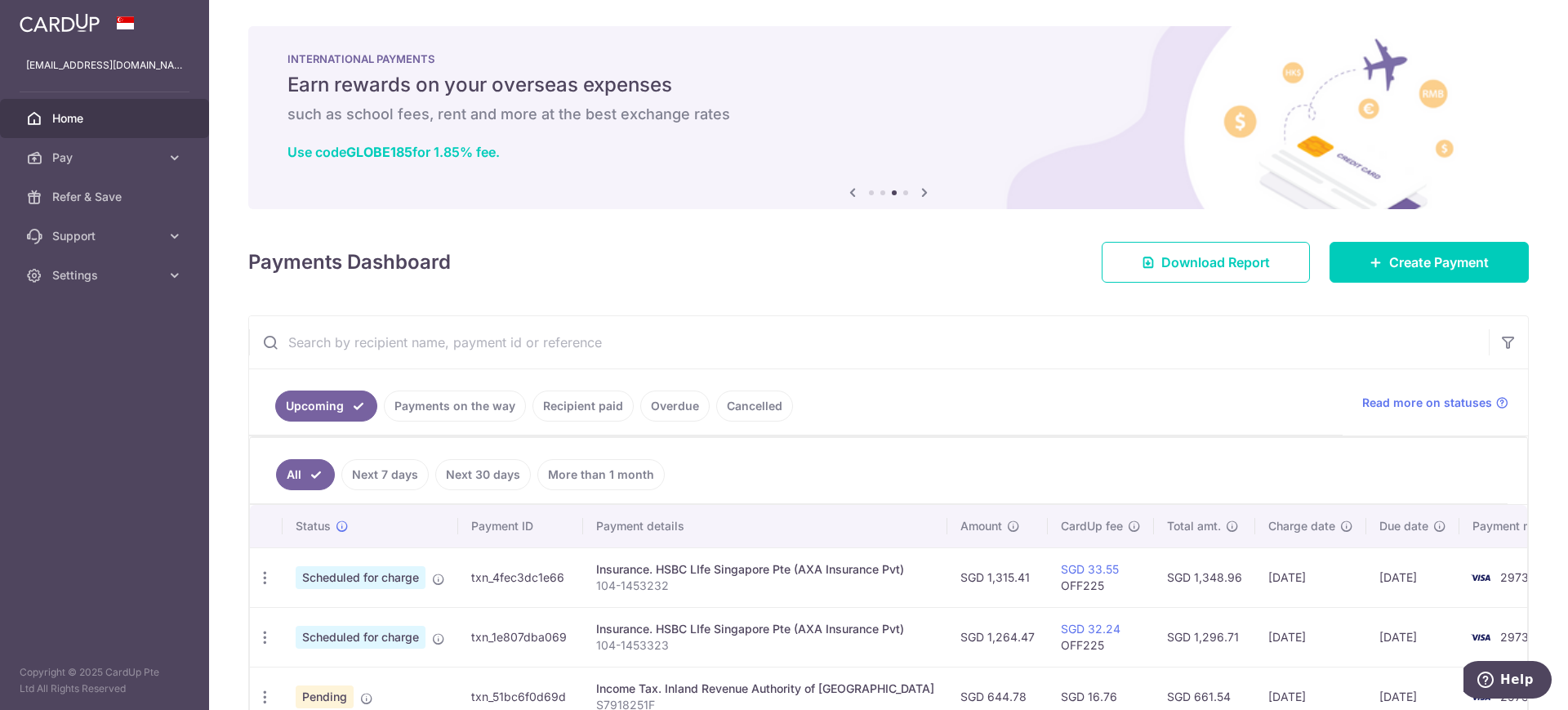
drag, startPoint x: 393, startPoint y: 109, endPoint x: 616, endPoint y: 117, distance: 223.1
click at [616, 117] on h6 "such as school fees, rent and more at the best exchange rates" at bounding box center [888, 114] width 1202 height 20
click at [0, 0] on h6 "See our list of ongoing promos and get discounted fees when making payments" at bounding box center [0, 0] width 0 height 0
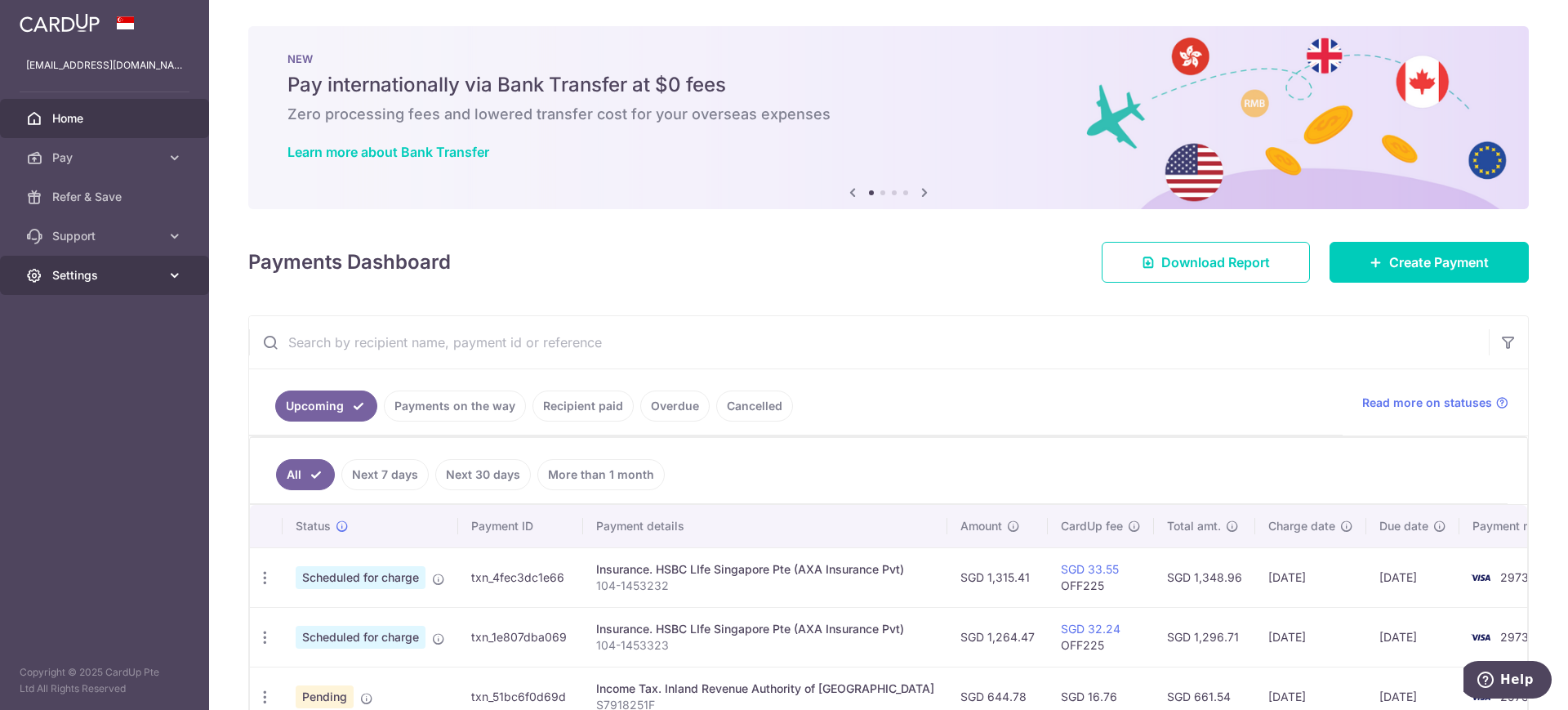
click at [110, 276] on span "Settings" at bounding box center [106, 275] width 108 height 17
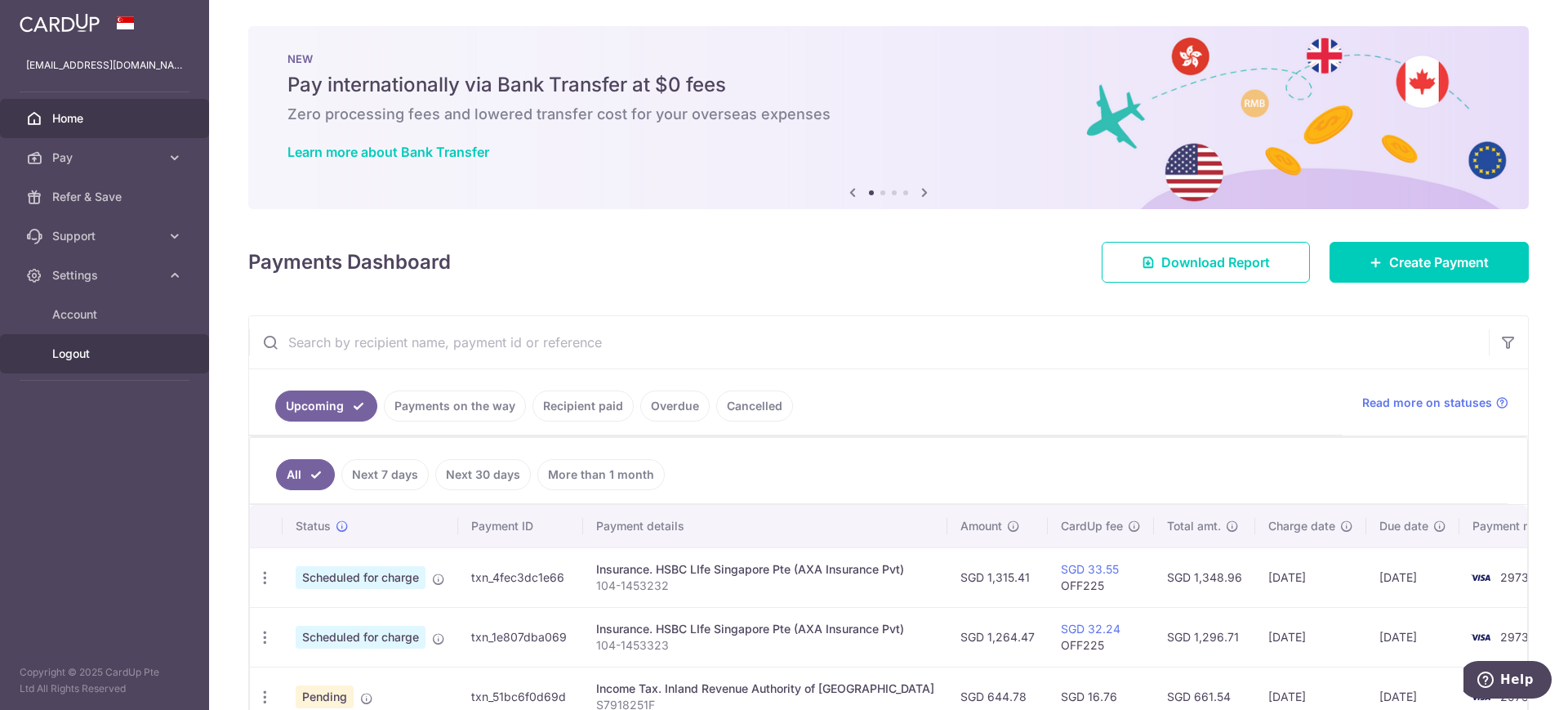
click at [75, 352] on span "Logout" at bounding box center [106, 354] width 108 height 17
